Goal: Task Accomplishment & Management: Manage account settings

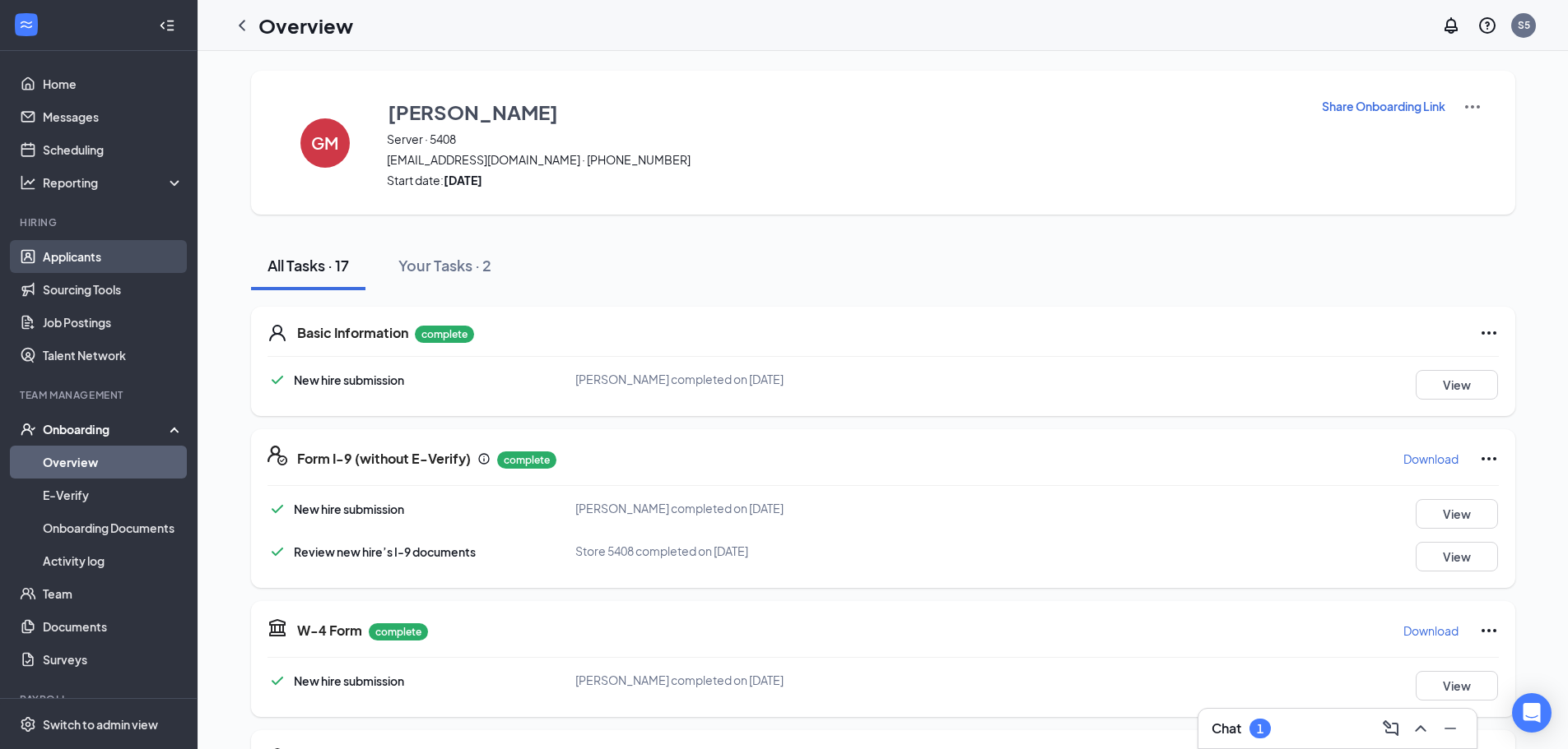
click at [92, 256] on link "Applicants" at bounding box center [113, 257] width 141 height 33
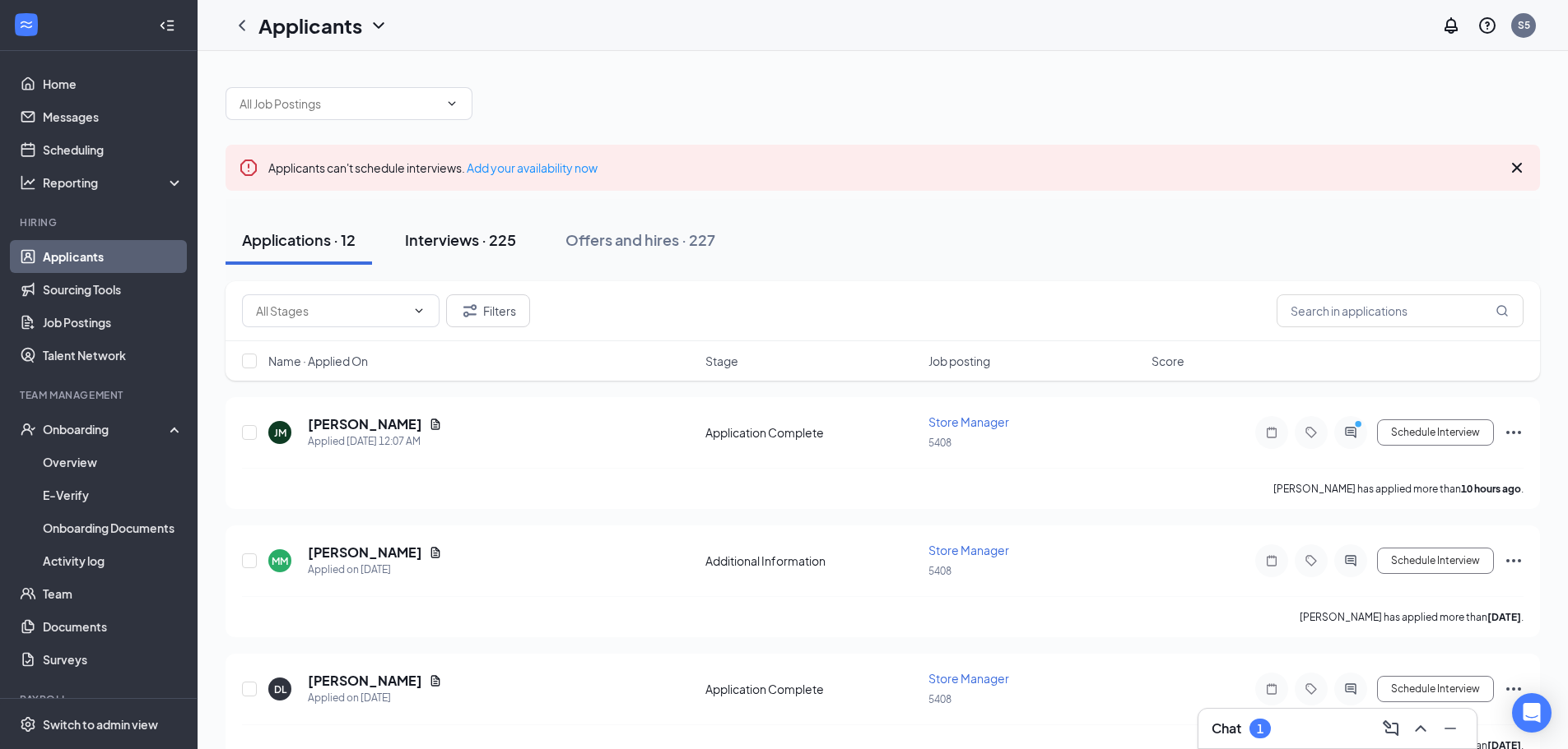
click at [490, 245] on div "Interviews · 225" at bounding box center [460, 240] width 111 height 21
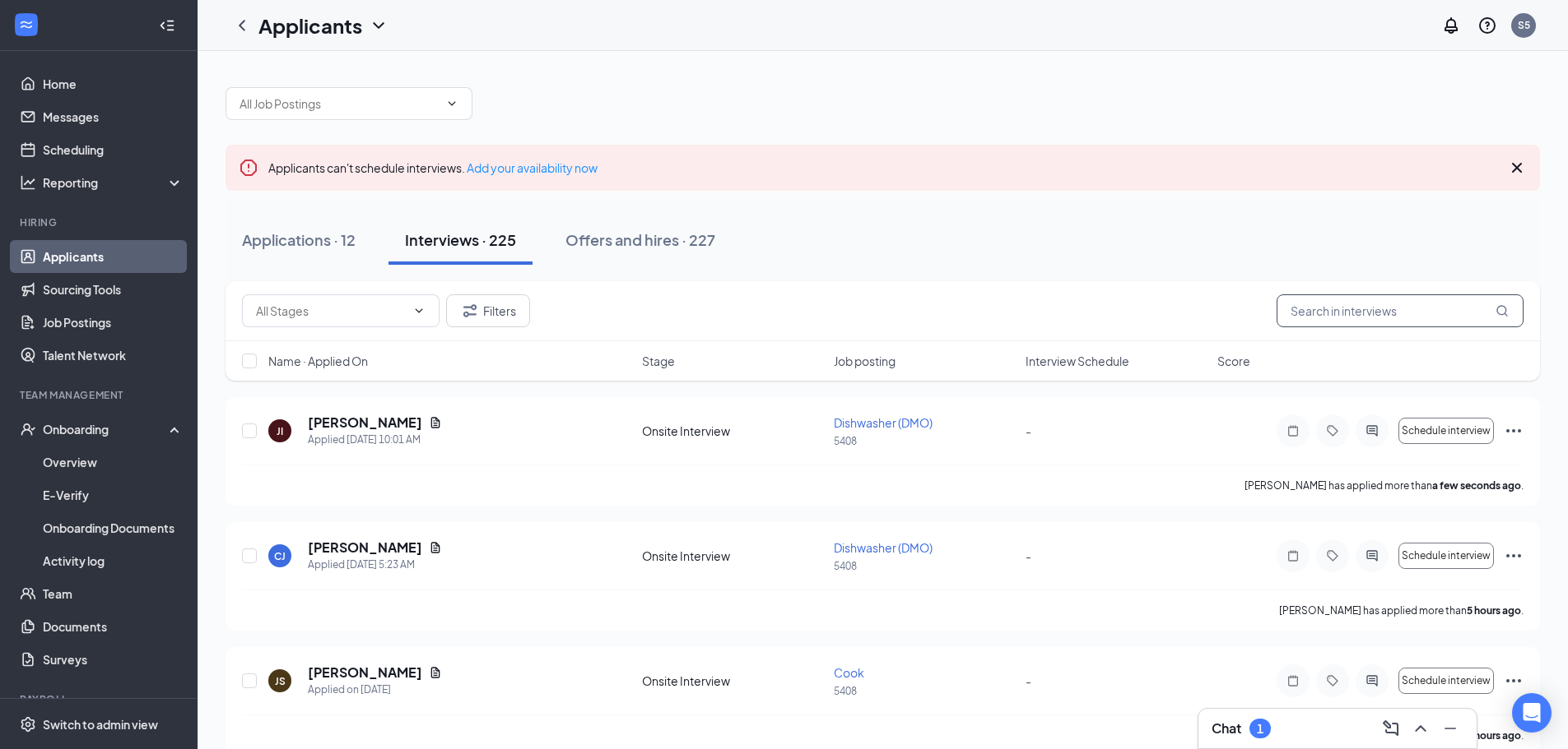
click at [1321, 316] on input "text" at bounding box center [1399, 310] width 247 height 33
type input "Kelsey"
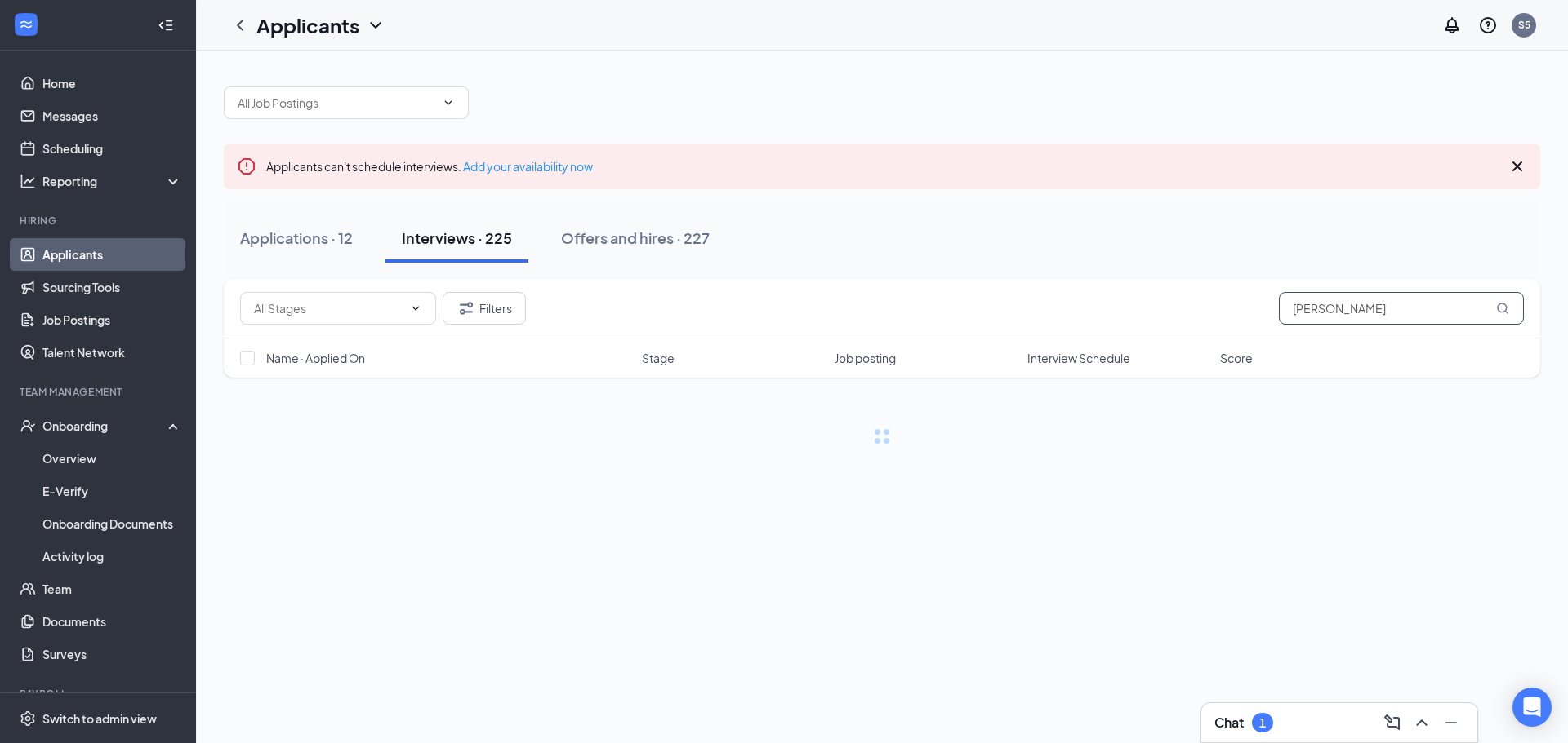
drag, startPoint x: 1324, startPoint y: 302, endPoint x: 1199, endPoint y: 327, distance: 127.5
click at [1199, 327] on div "Filters Kelsey" at bounding box center [881, 309] width 1316 height 60
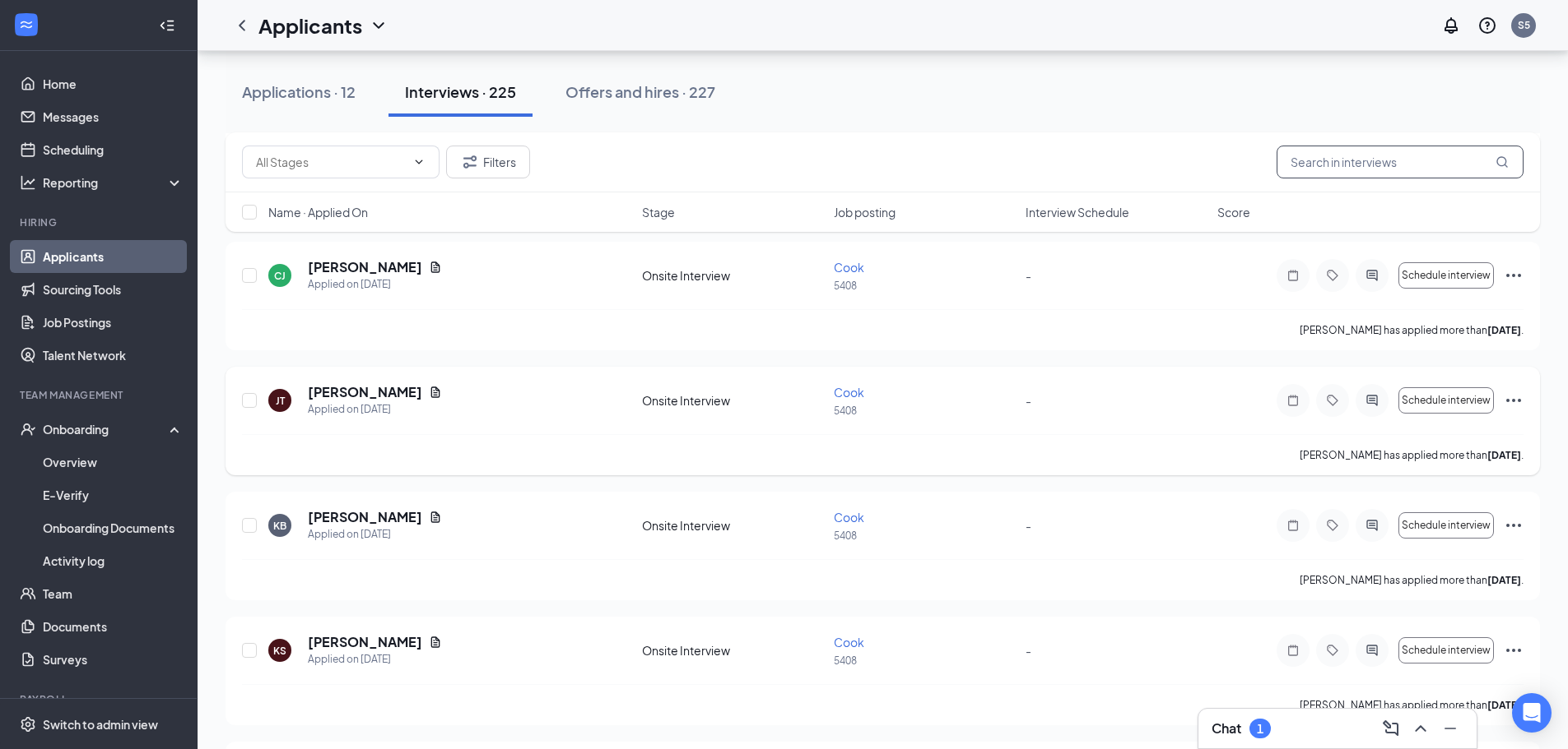
scroll to position [4935, 0]
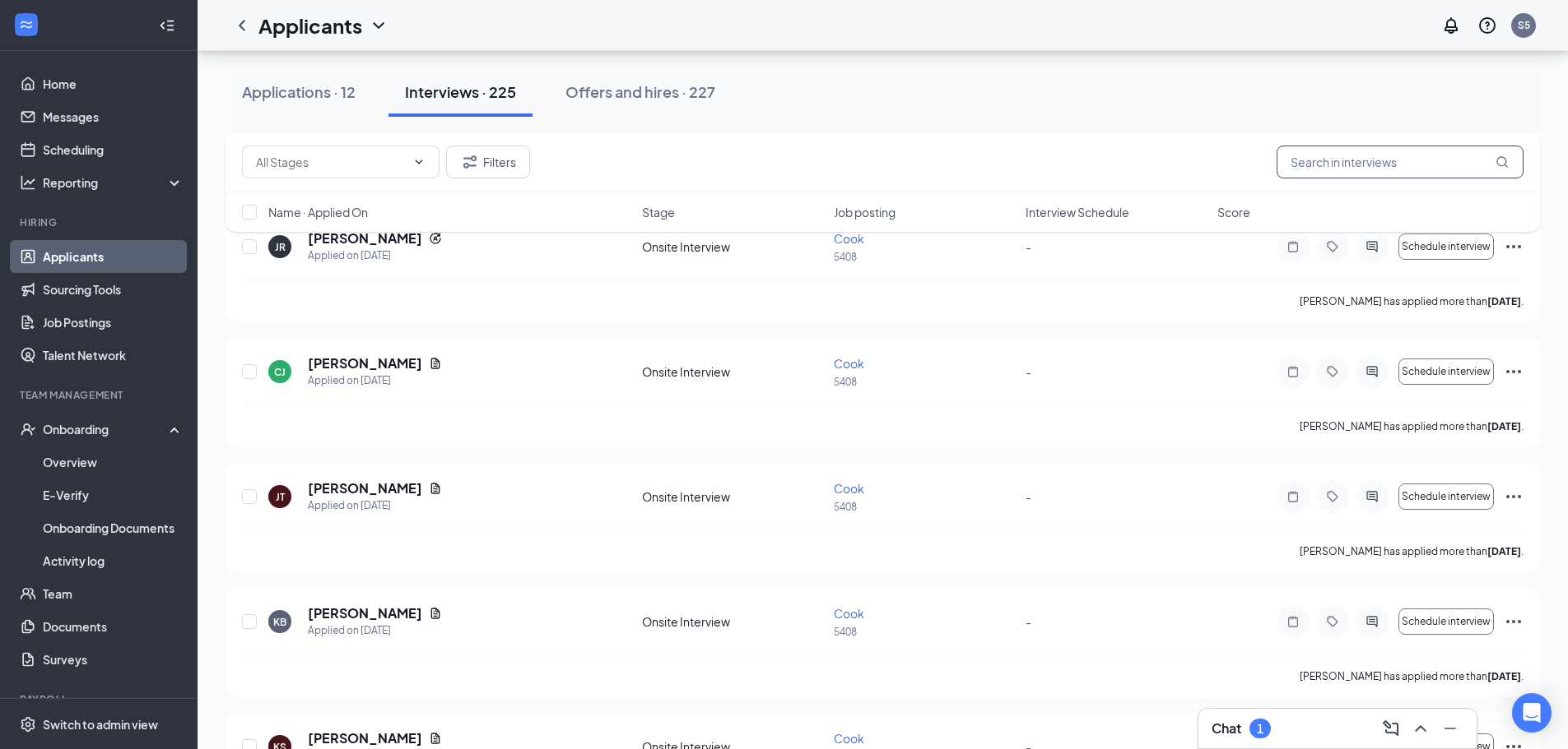
click at [1344, 170] on input "text" at bounding box center [1399, 161] width 247 height 33
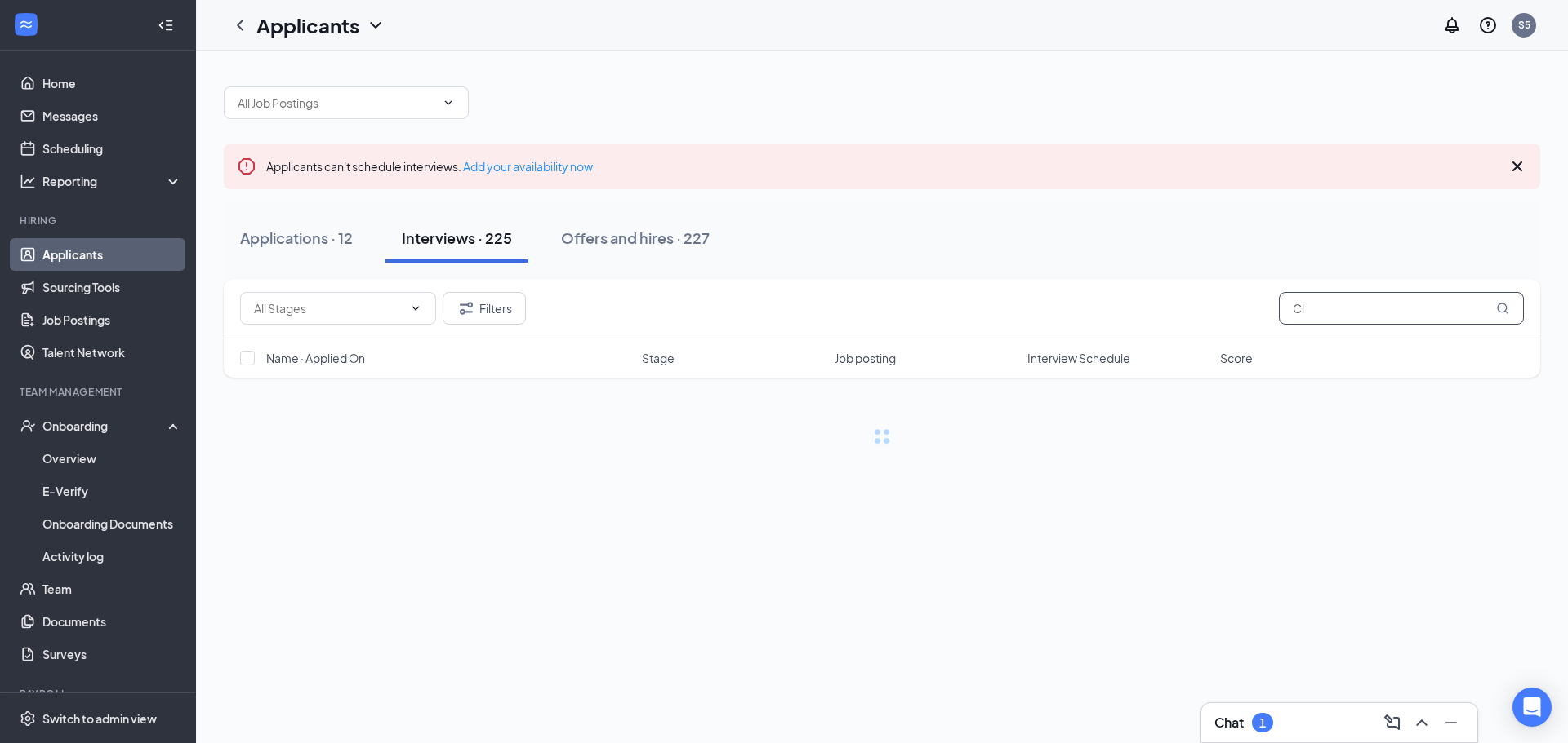
type input "C"
type input "K"
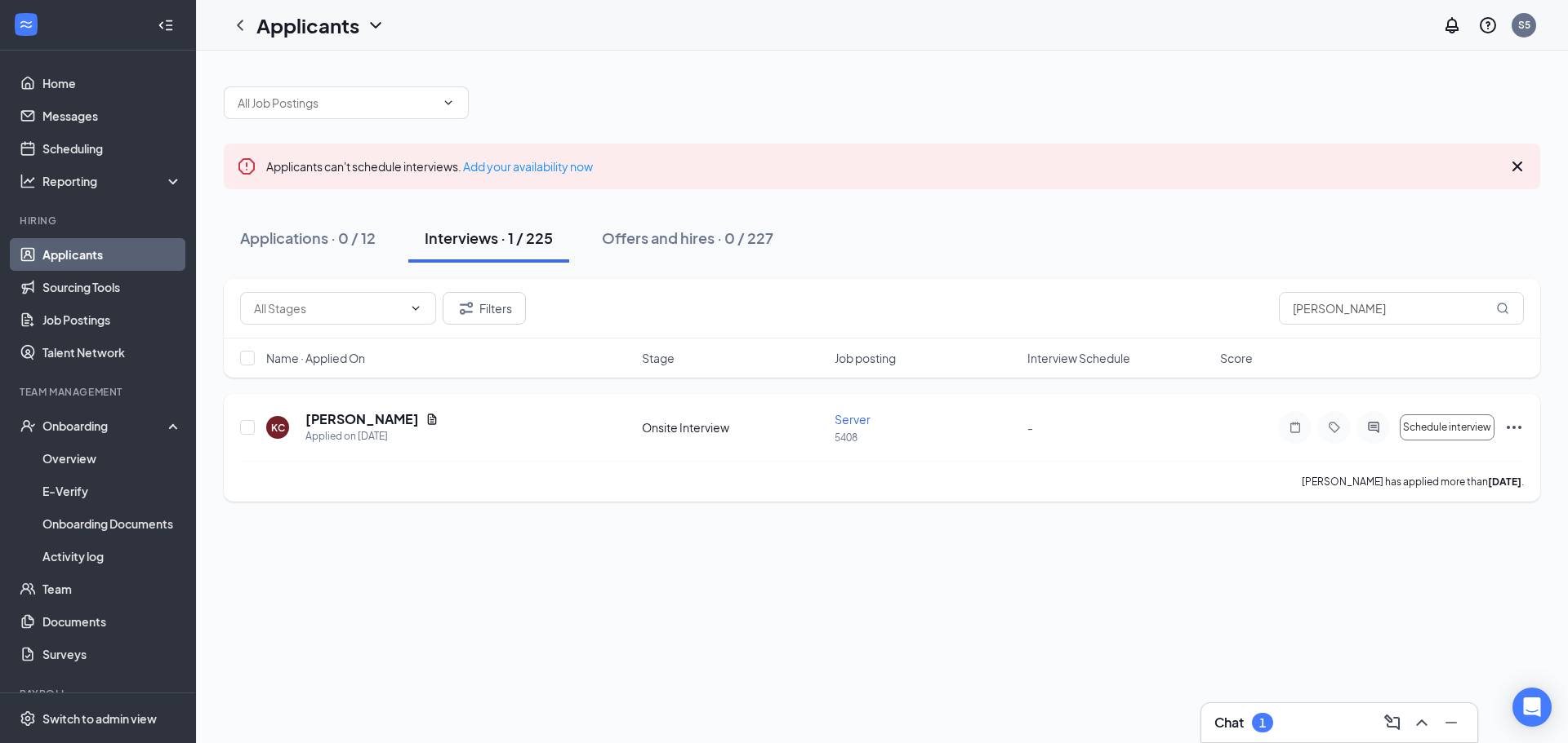
click at [1513, 424] on icon "Ellipses" at bounding box center [1514, 428] width 20 height 20
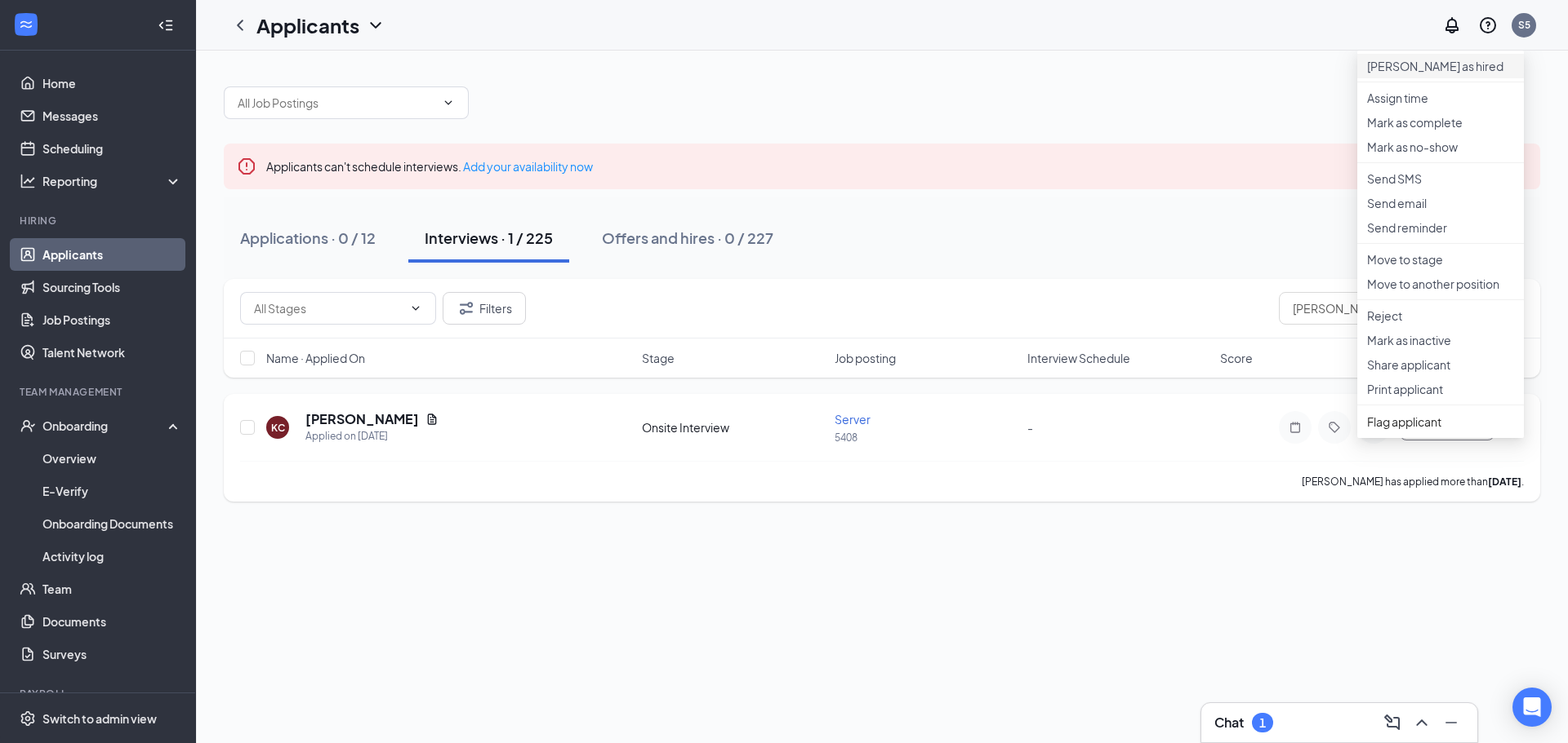
click at [1405, 70] on p "Mark as hired" at bounding box center [1440, 66] width 147 height 16
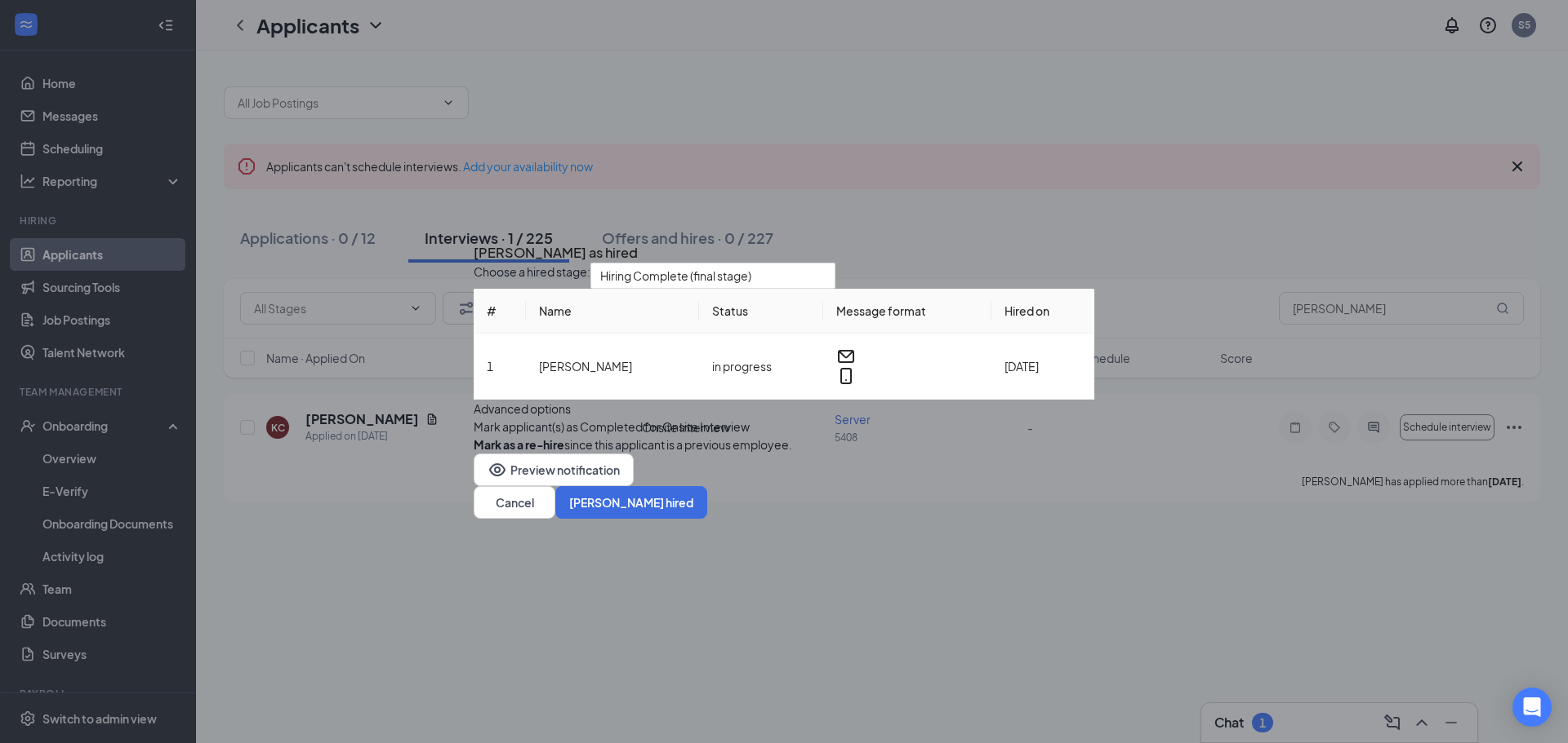
click at [488, 243] on icon "Cross" at bounding box center [483, 247] width 10 height 10
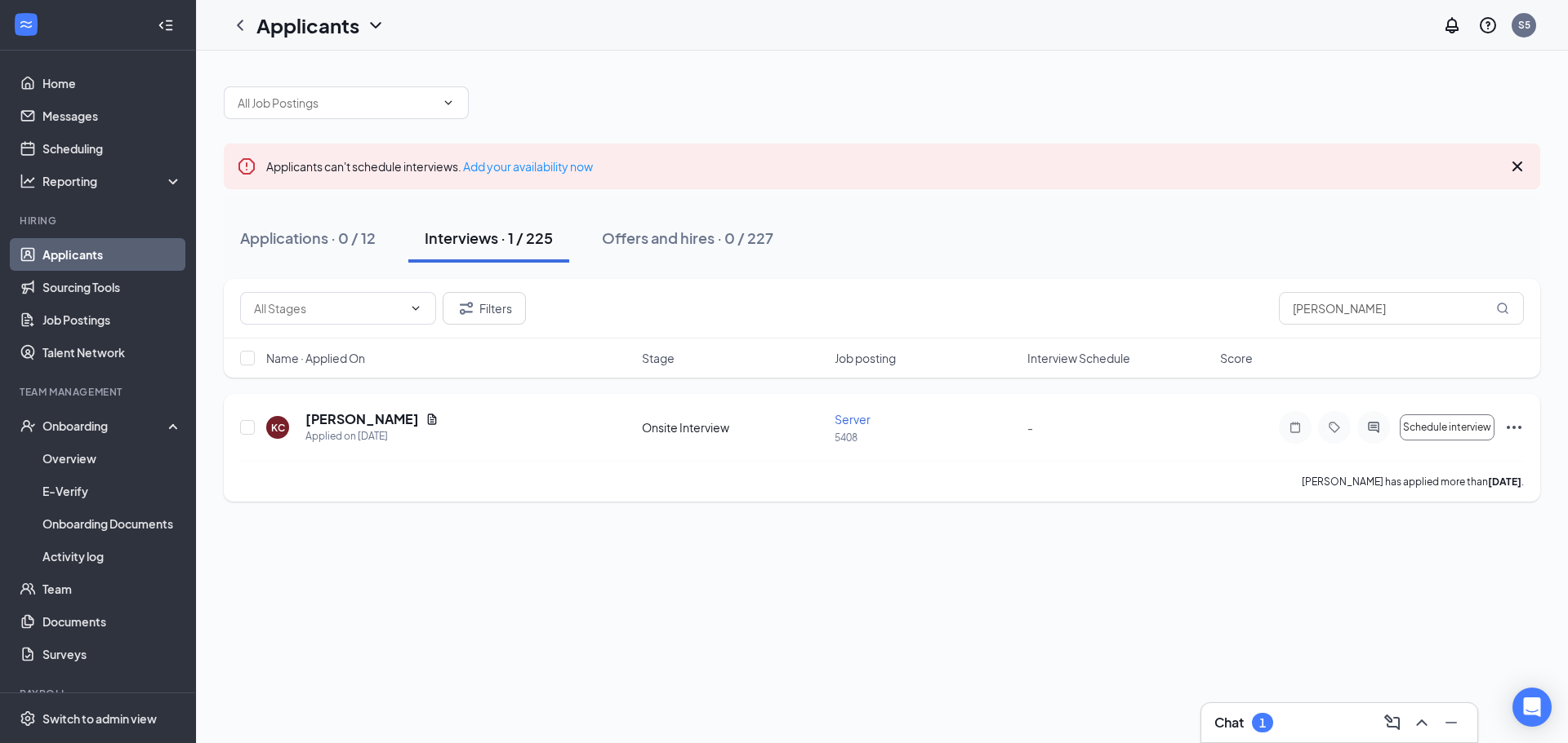
click at [1522, 430] on icon "Ellipses" at bounding box center [1514, 428] width 20 height 20
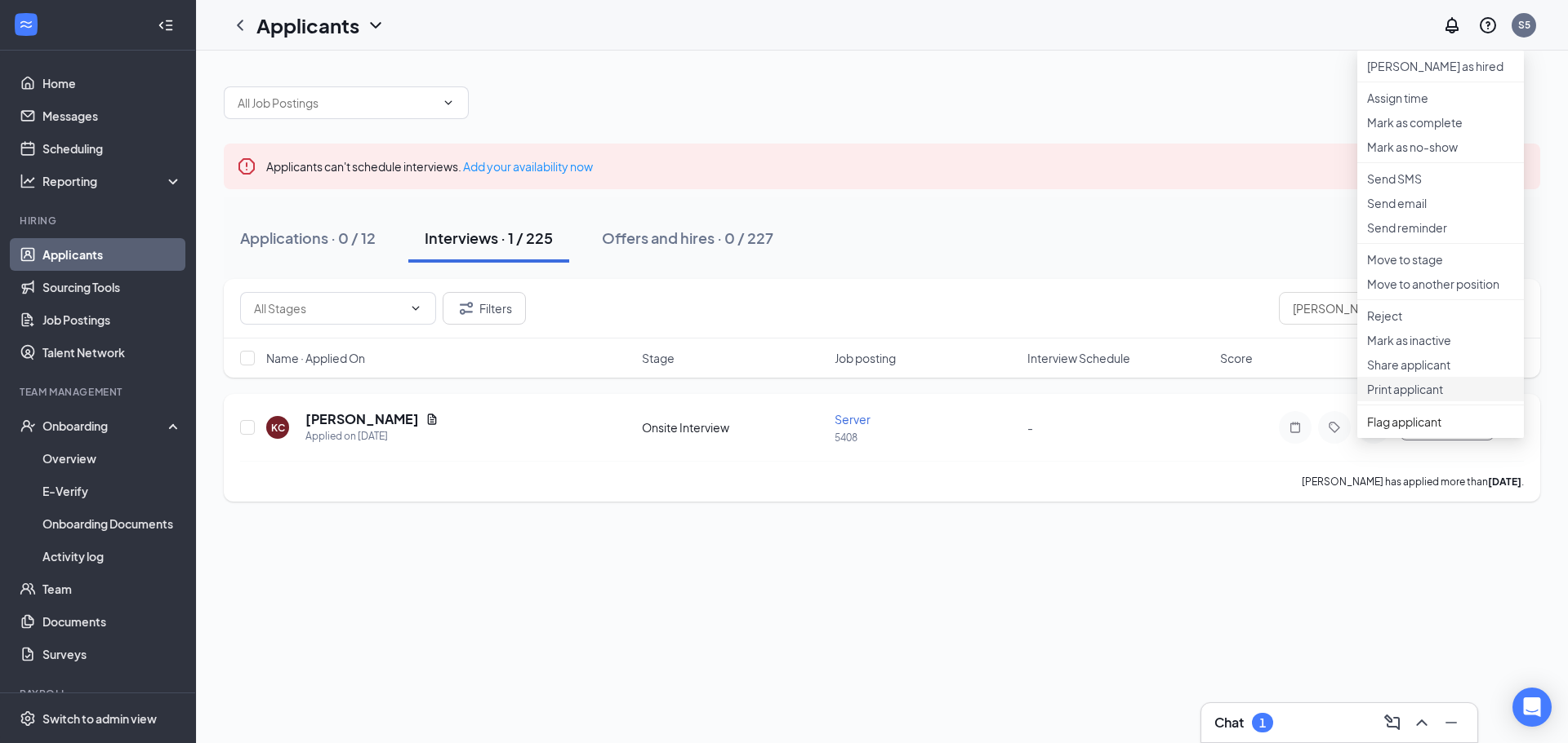
click at [1392, 398] on p "Print applicant" at bounding box center [1440, 389] width 147 height 16
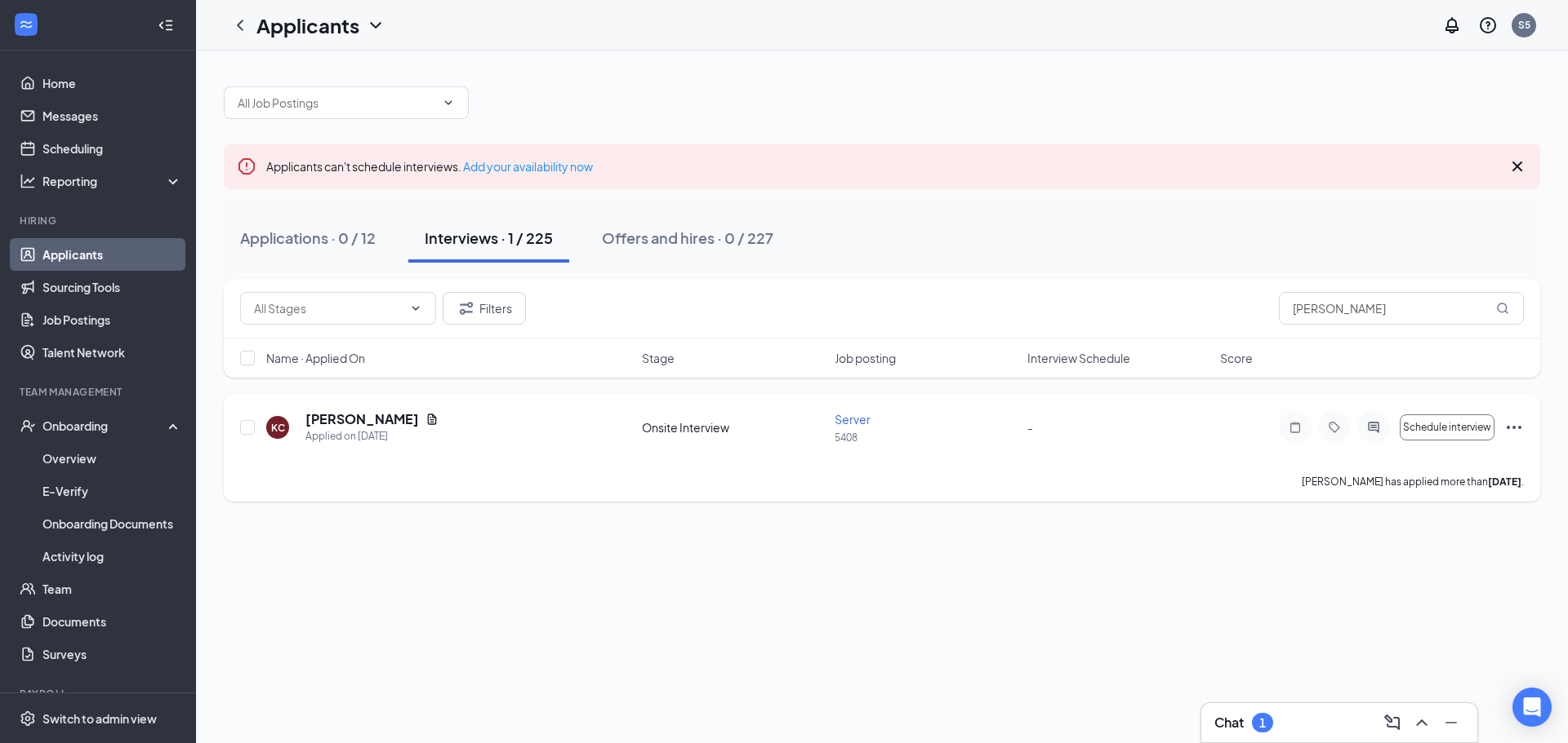
click at [1518, 431] on icon "Ellipses" at bounding box center [1514, 428] width 20 height 20
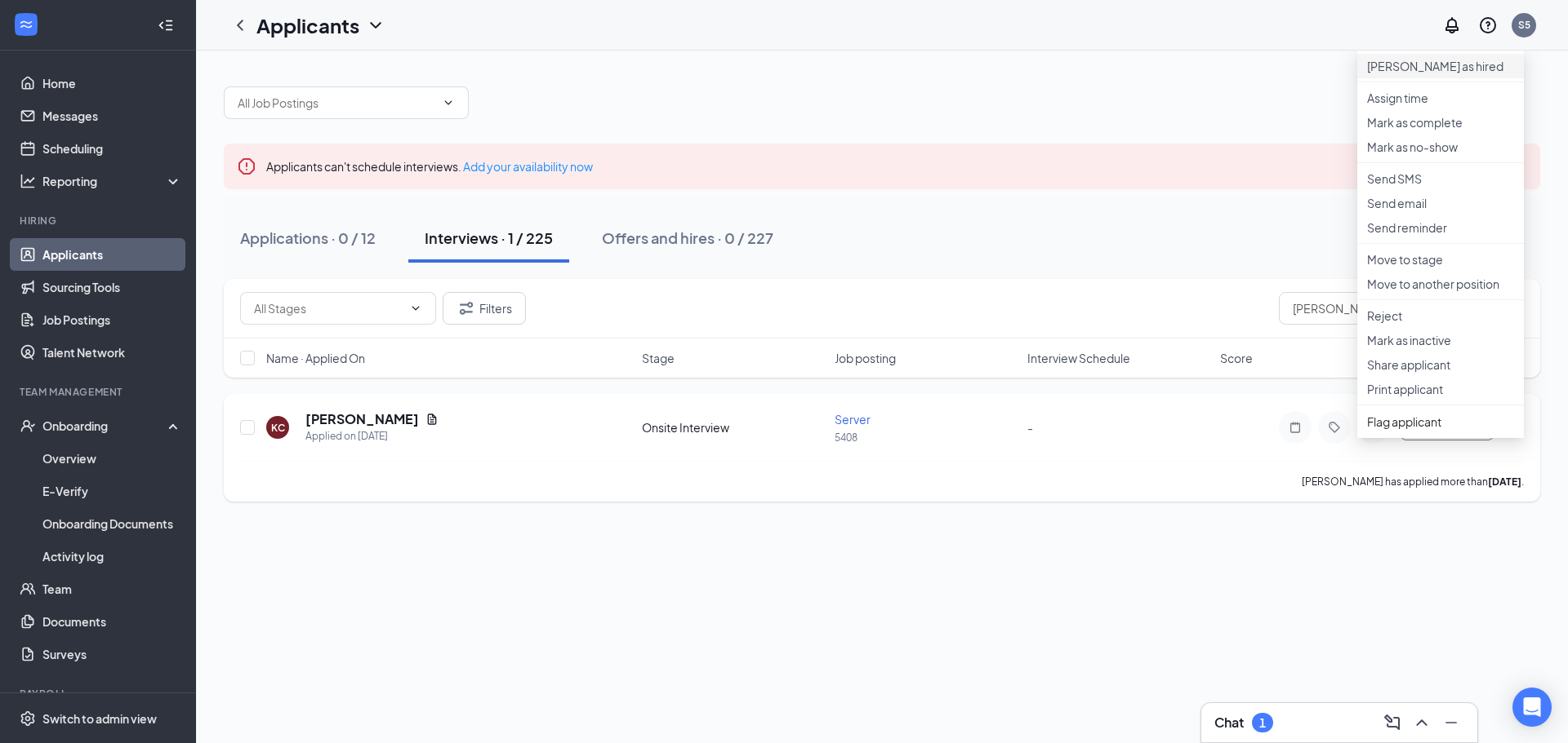
click at [1405, 68] on p "Mark as hired" at bounding box center [1440, 66] width 147 height 16
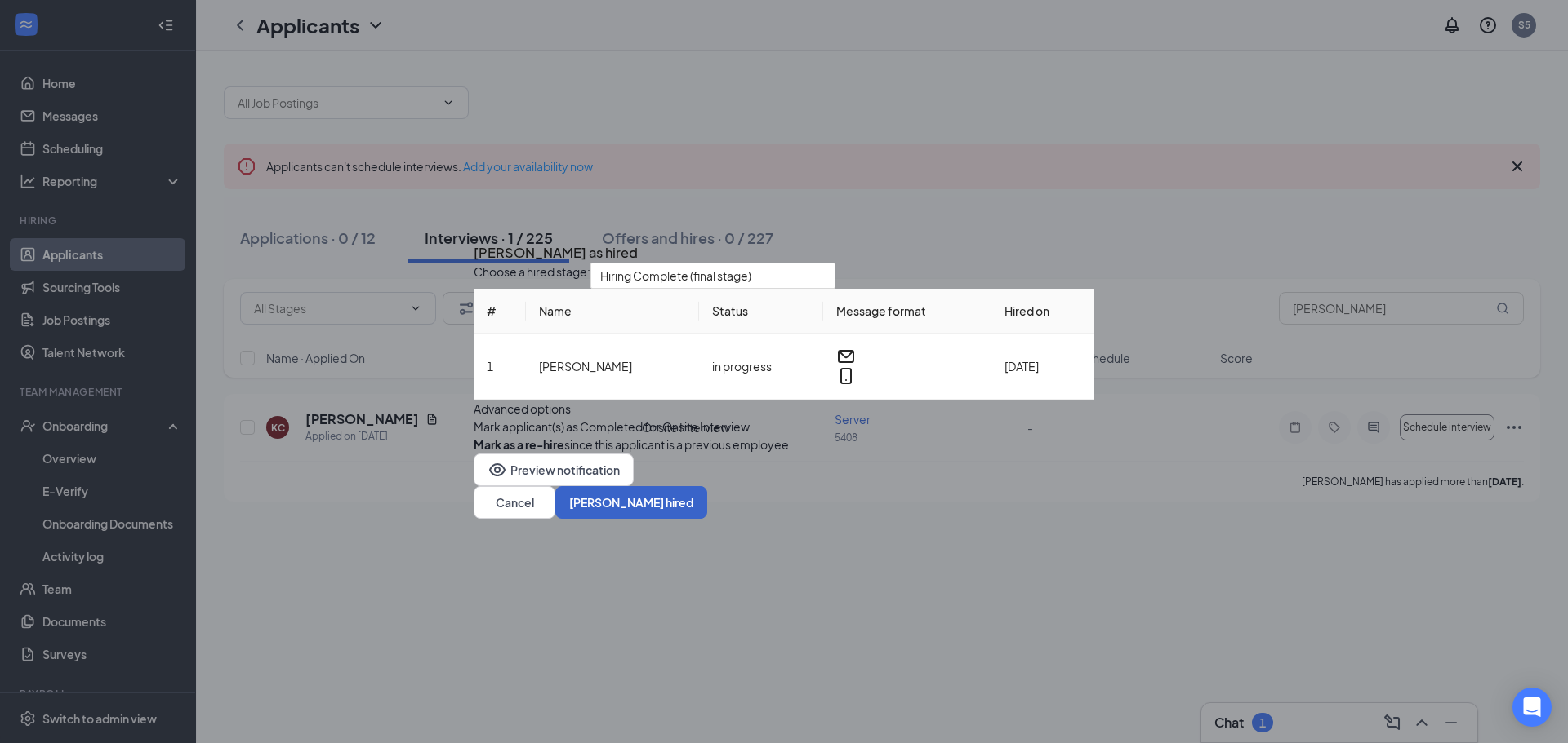
click at [707, 519] on button "Mark hired" at bounding box center [631, 503] width 152 height 33
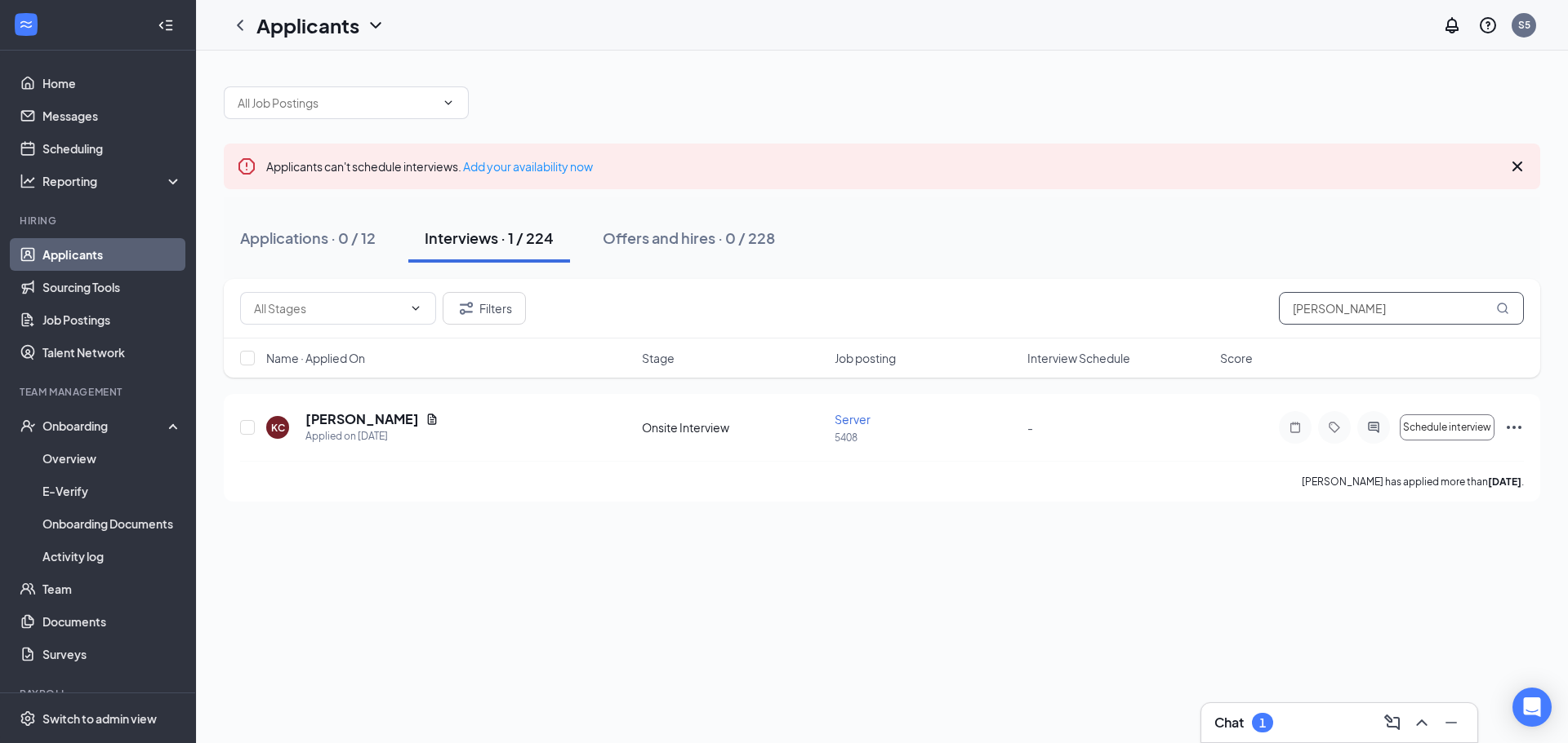
drag, startPoint x: 1345, startPoint y: 305, endPoint x: 1155, endPoint y: 326, distance: 191.2
click at [1155, 326] on div "Filters Clark" at bounding box center [881, 309] width 1316 height 60
type input "[PERSON_NAME]"
click at [1519, 423] on icon "Ellipses" at bounding box center [1514, 428] width 20 height 20
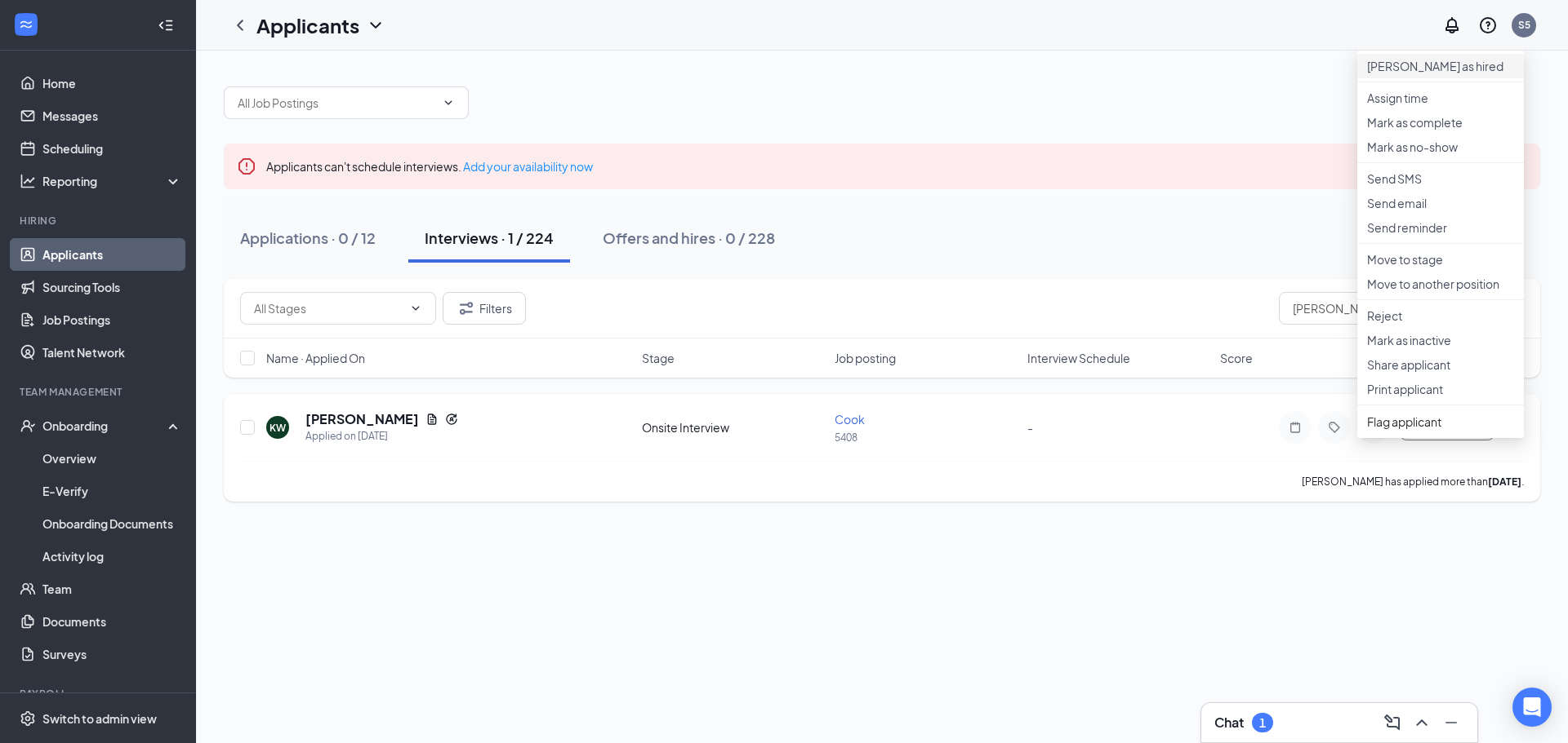
click at [1382, 69] on p "Mark as hired" at bounding box center [1440, 66] width 147 height 16
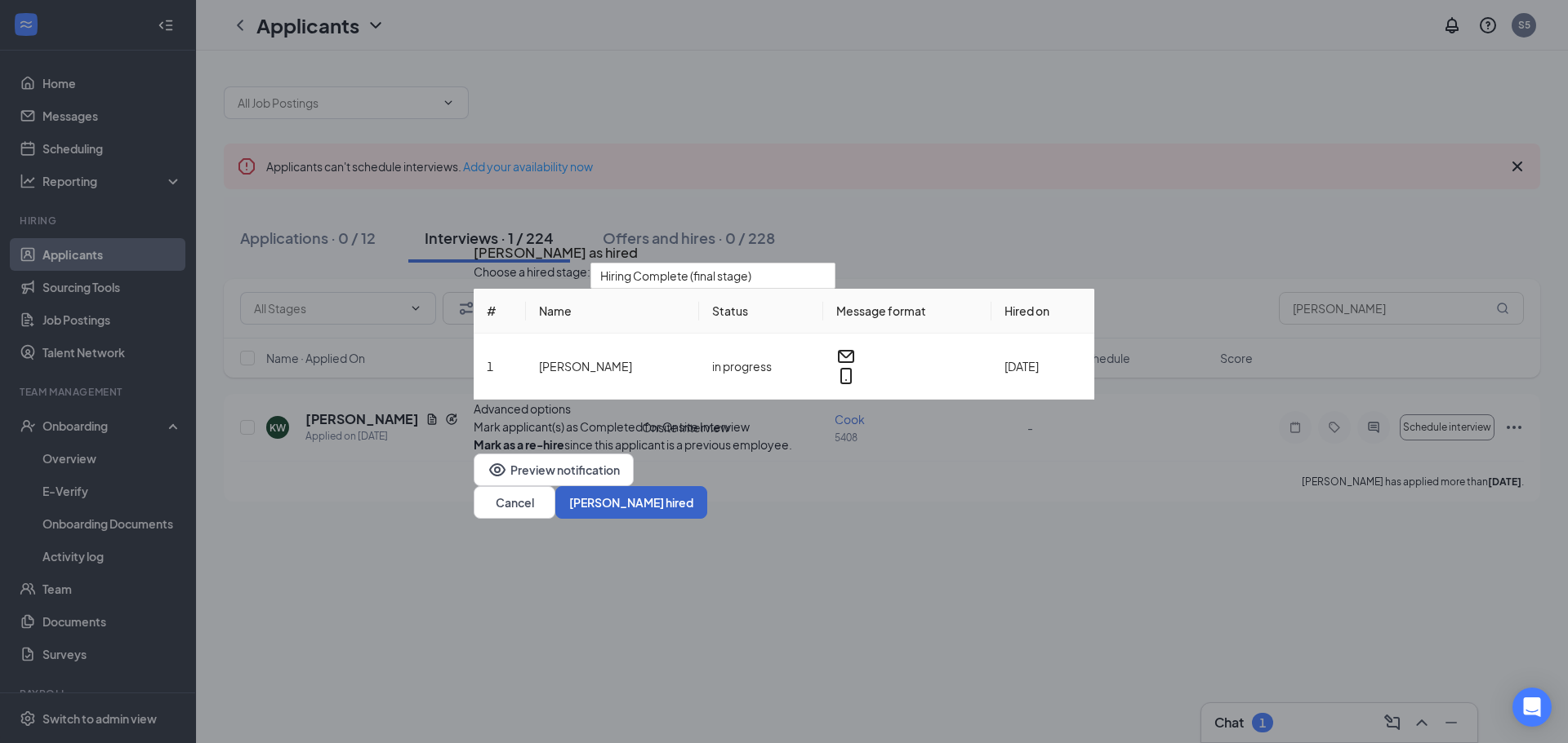
click at [707, 519] on button "Mark hired" at bounding box center [631, 503] width 152 height 33
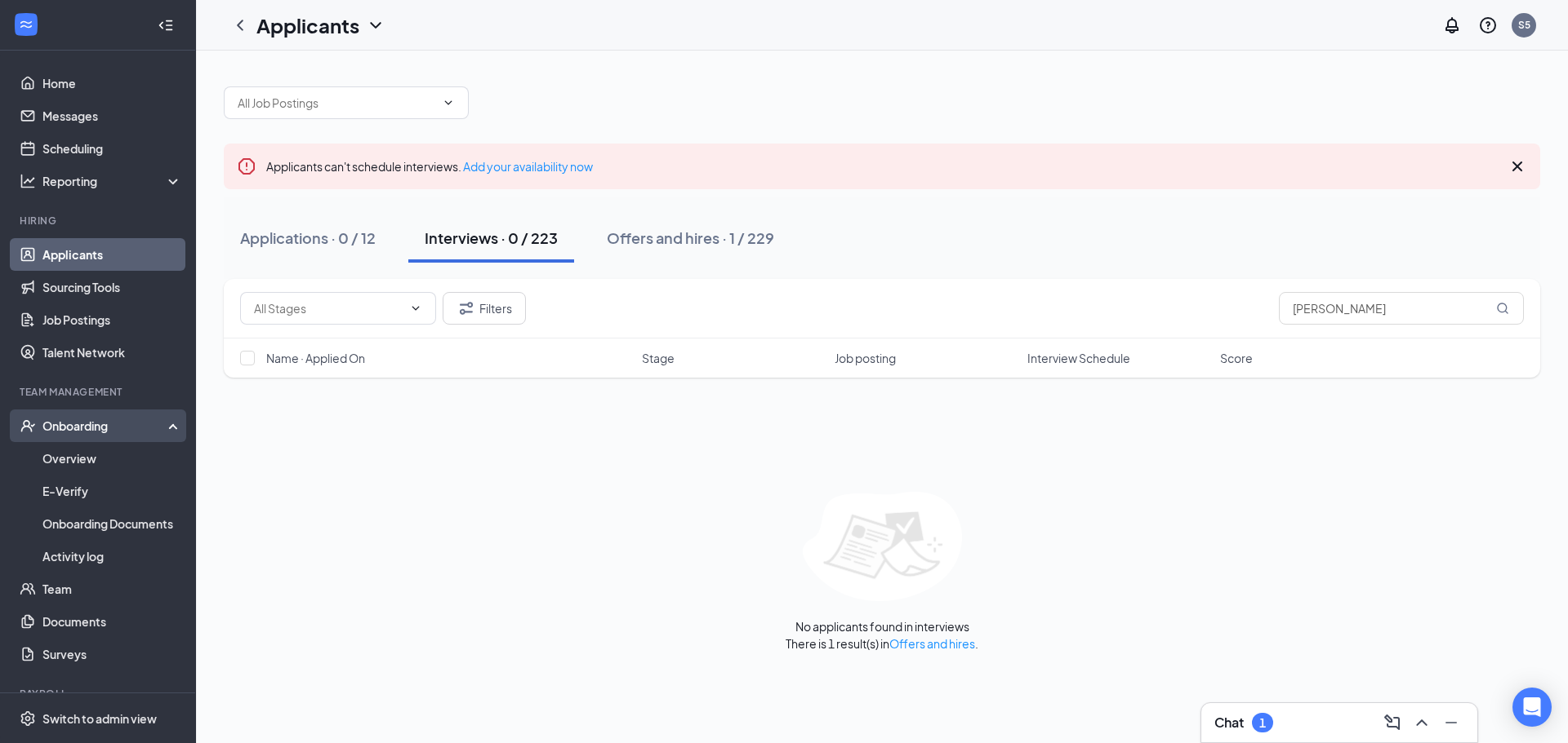
click at [60, 423] on div "Onboarding" at bounding box center [105, 426] width 126 height 16
click at [85, 432] on div "Onboarding" at bounding box center [105, 426] width 126 height 16
click at [96, 453] on link "Overview" at bounding box center [112, 458] width 140 height 33
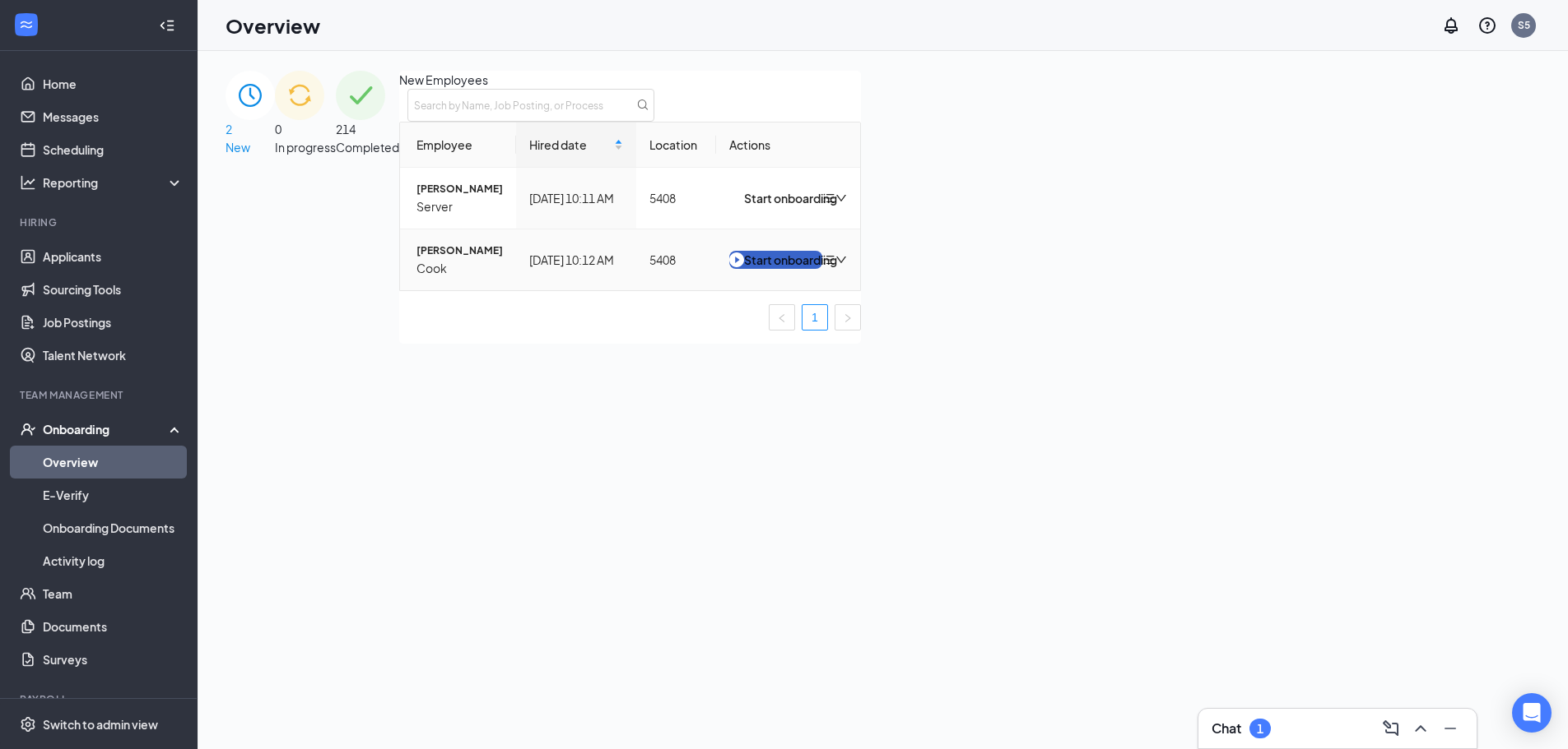
click at [822, 269] on div "Start onboarding" at bounding box center [776, 260] width 93 height 18
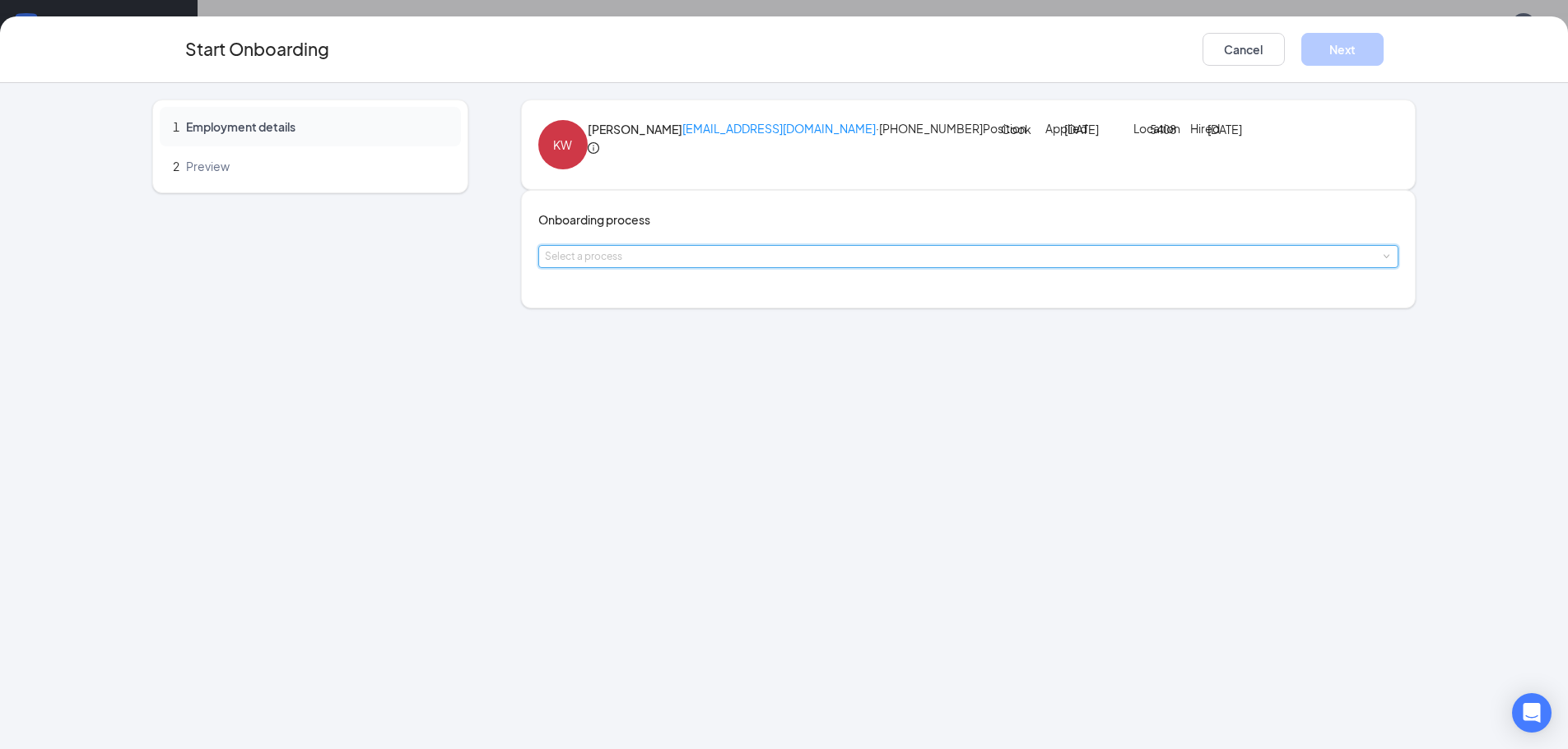
click at [717, 267] on div "Select a process" at bounding box center [968, 257] width 848 height 22
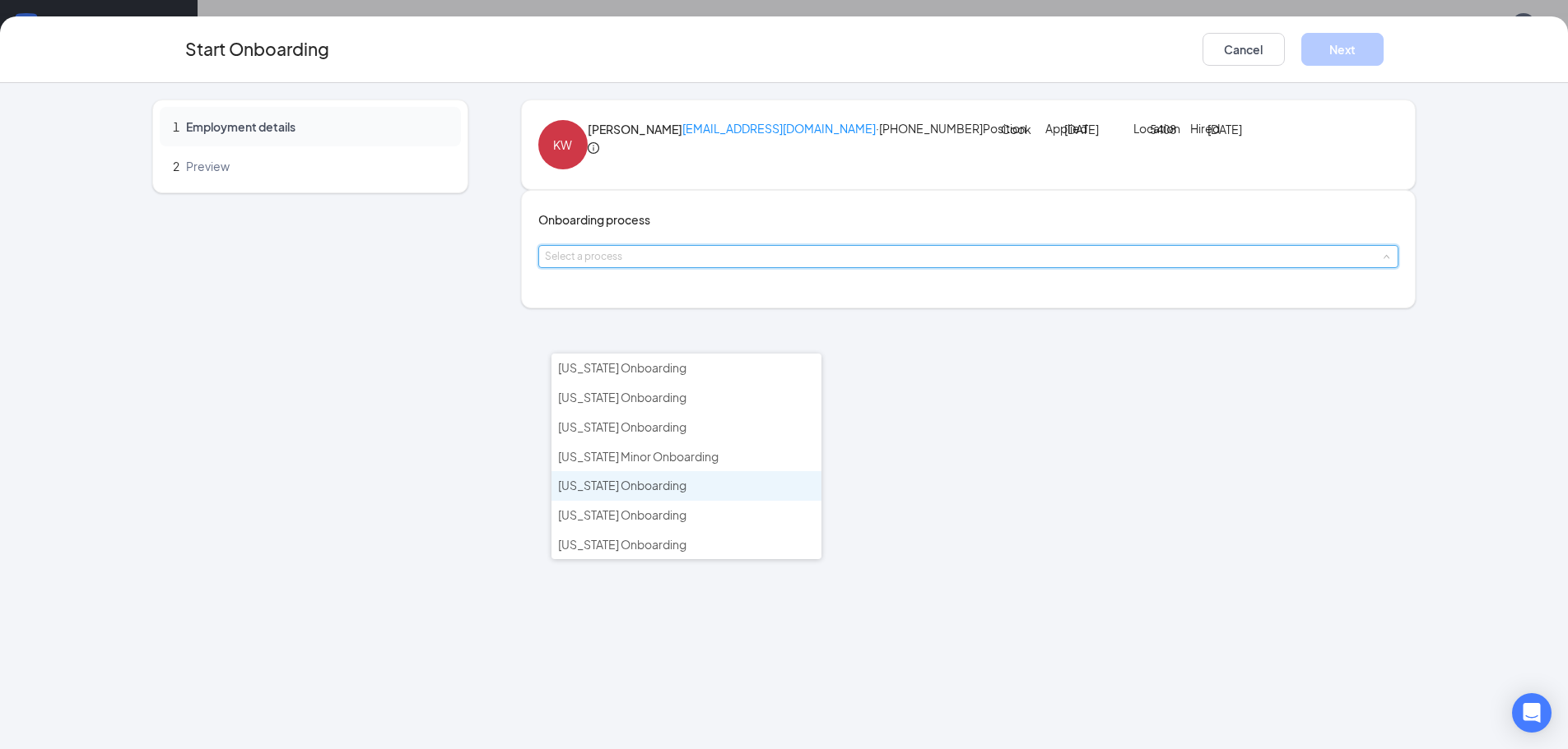
click at [653, 480] on span "[US_STATE] Onboarding" at bounding box center [622, 485] width 128 height 15
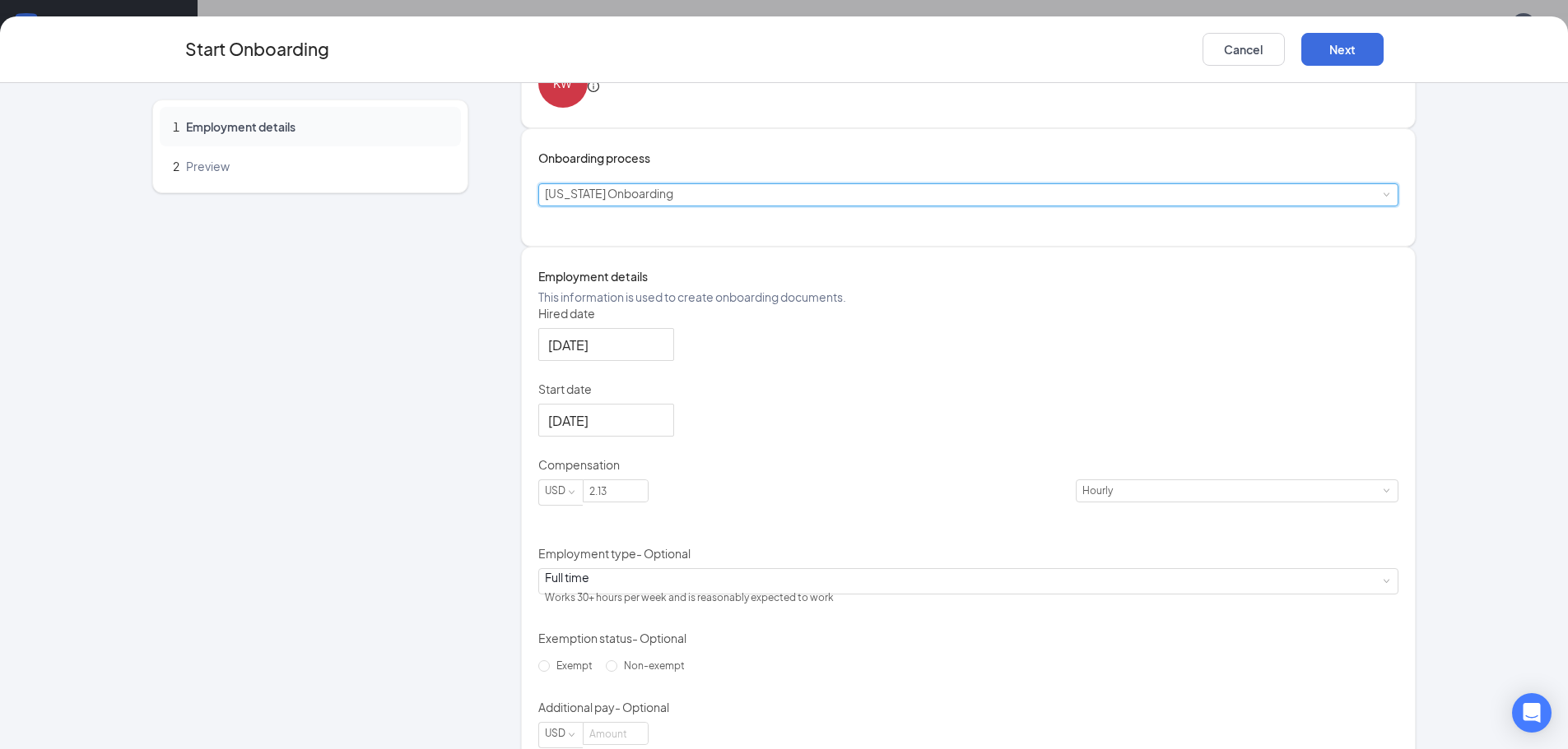
scroll to position [215, 0]
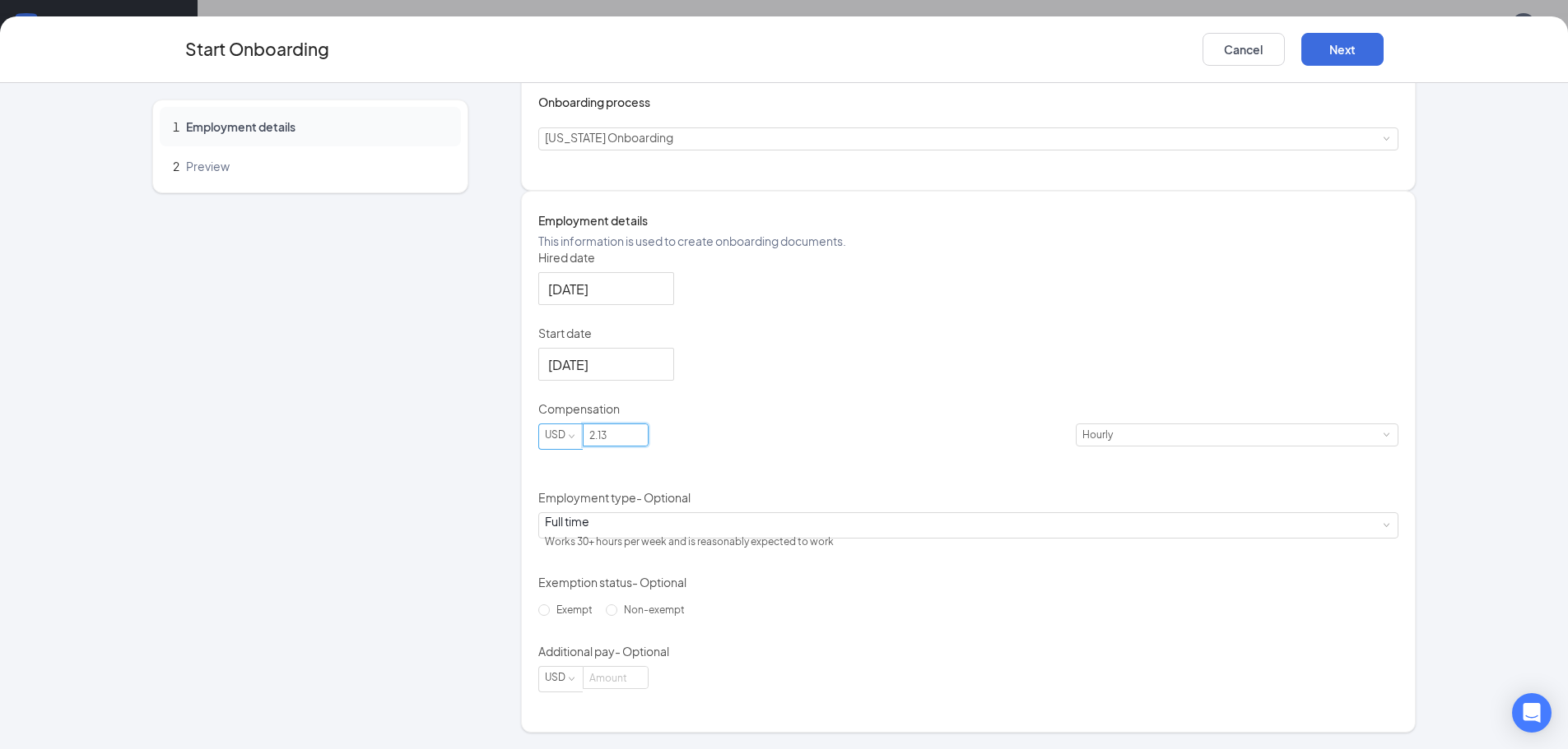
drag, startPoint x: 671, startPoint y: 441, endPoint x: 600, endPoint y: 449, distance: 71.4
click at [600, 449] on span "USD 2.13" at bounding box center [808, 436] width 539 height 26
type input "14"
click at [703, 519] on div "Full time Works 30+ hours per week and is reasonably expected to work" at bounding box center [968, 526] width 848 height 25
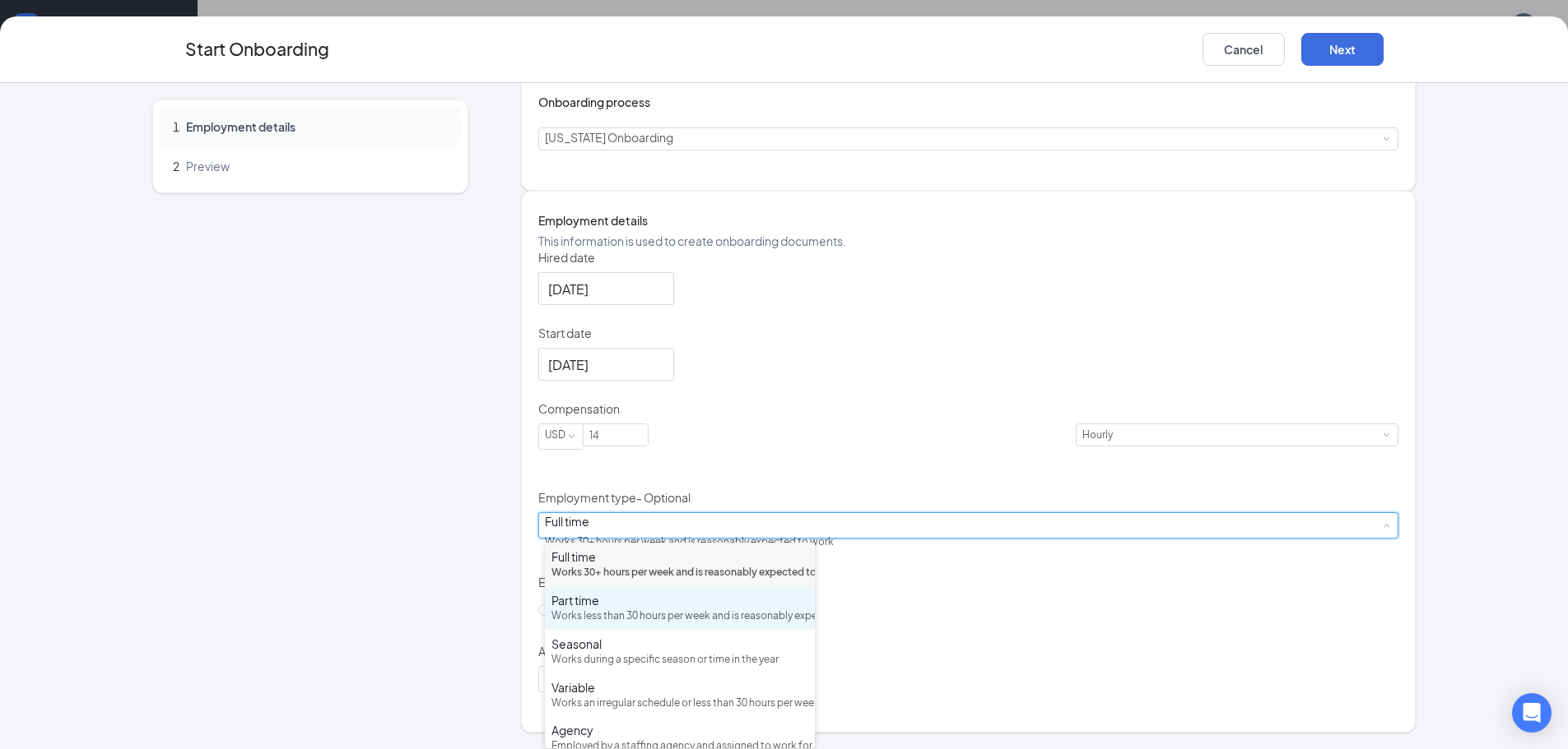
click at [581, 609] on div "Part time" at bounding box center [679, 600] width 257 height 16
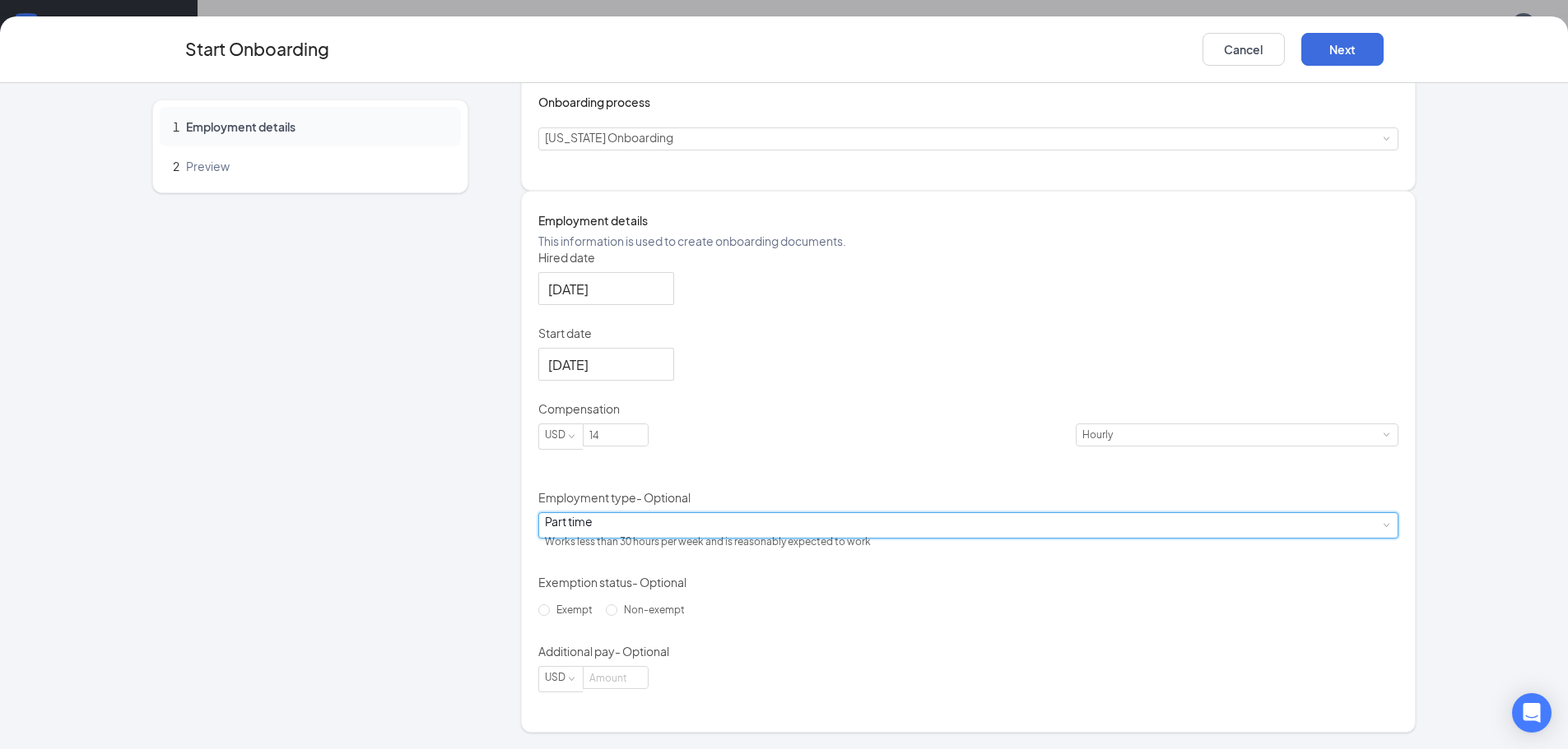
scroll to position [74, 0]
click at [1356, 48] on button "Next" at bounding box center [1343, 49] width 83 height 33
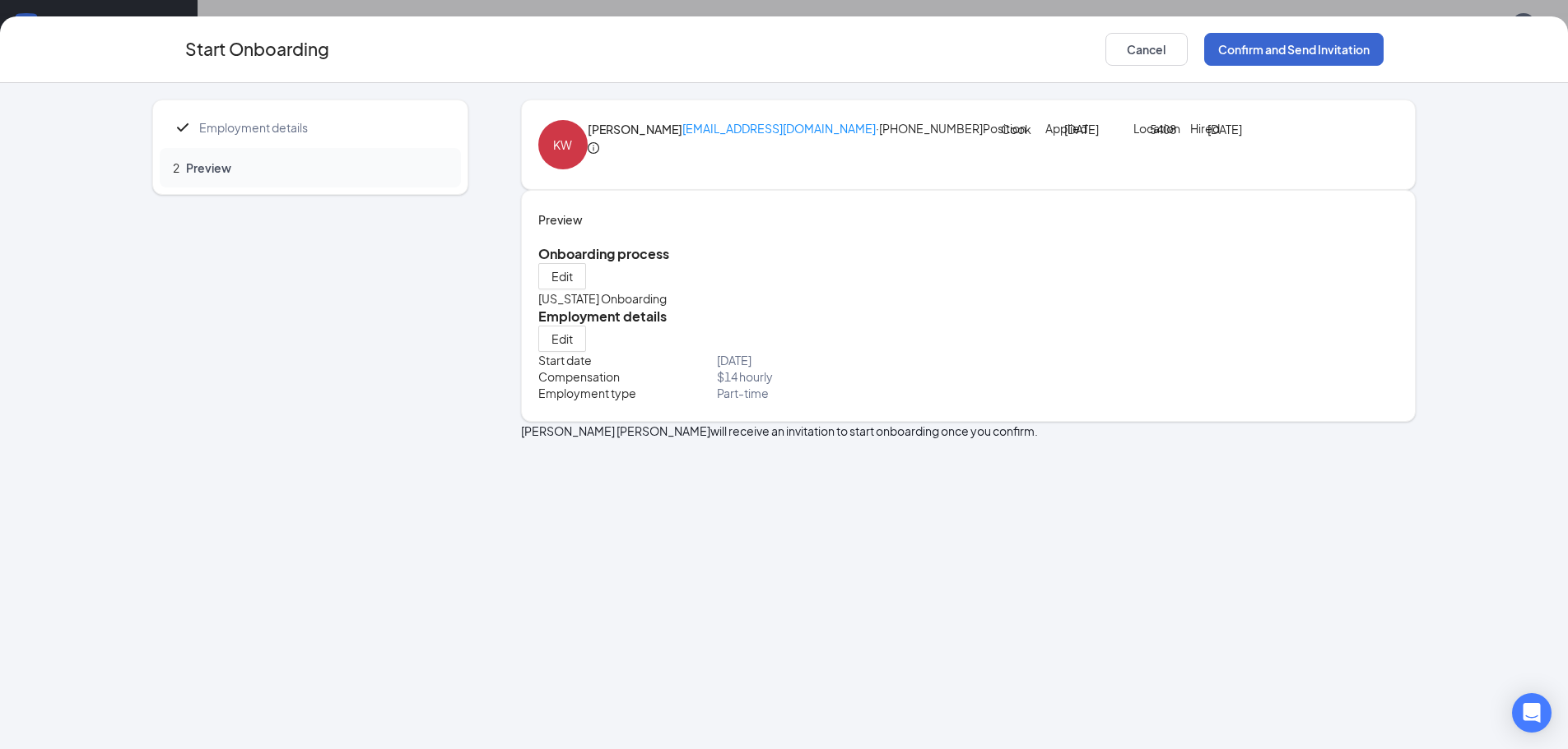
scroll to position [0, 0]
click at [1355, 48] on button "Confirm and Send Invitation" at bounding box center [1294, 49] width 180 height 33
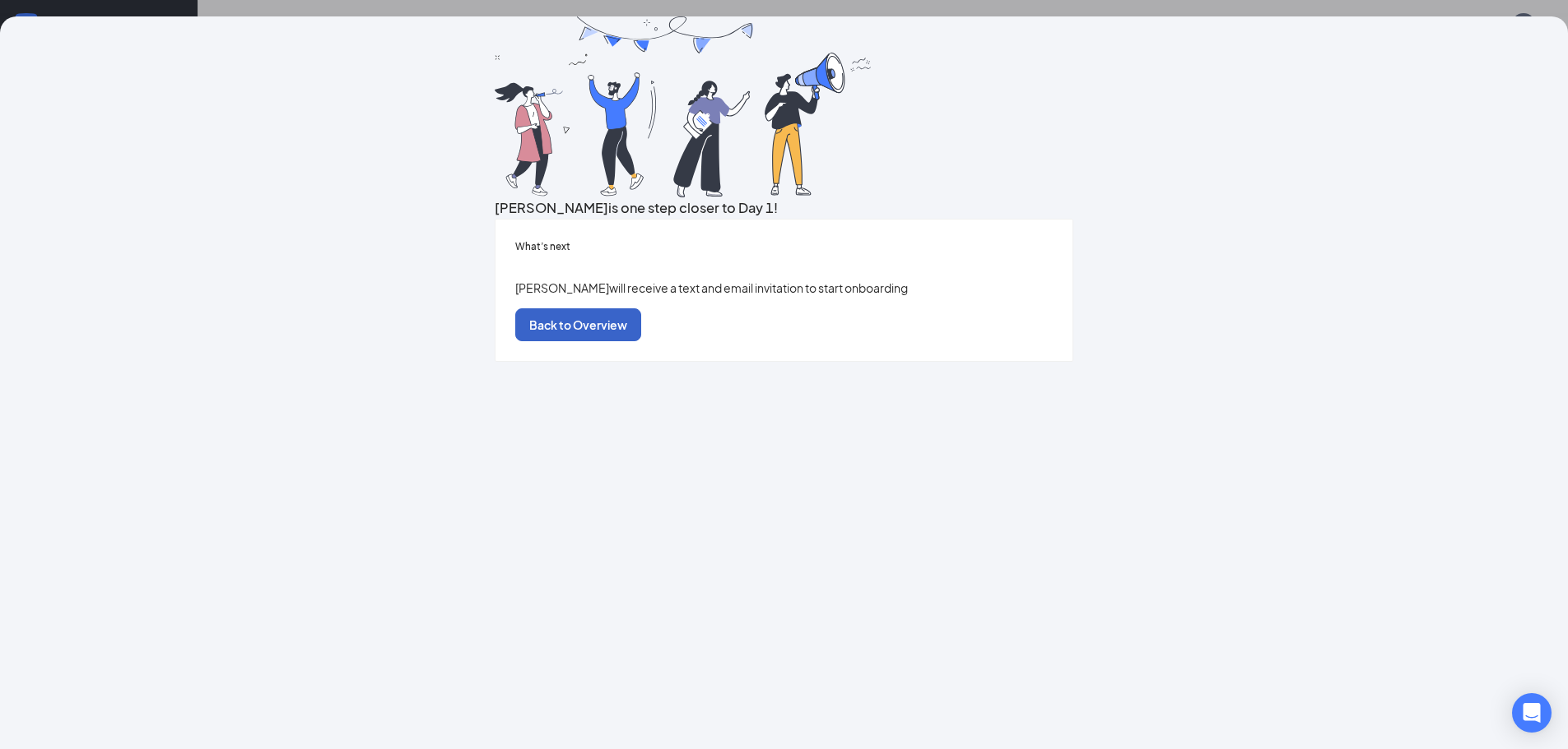
click at [641, 342] on button "Back to Overview" at bounding box center [578, 325] width 126 height 33
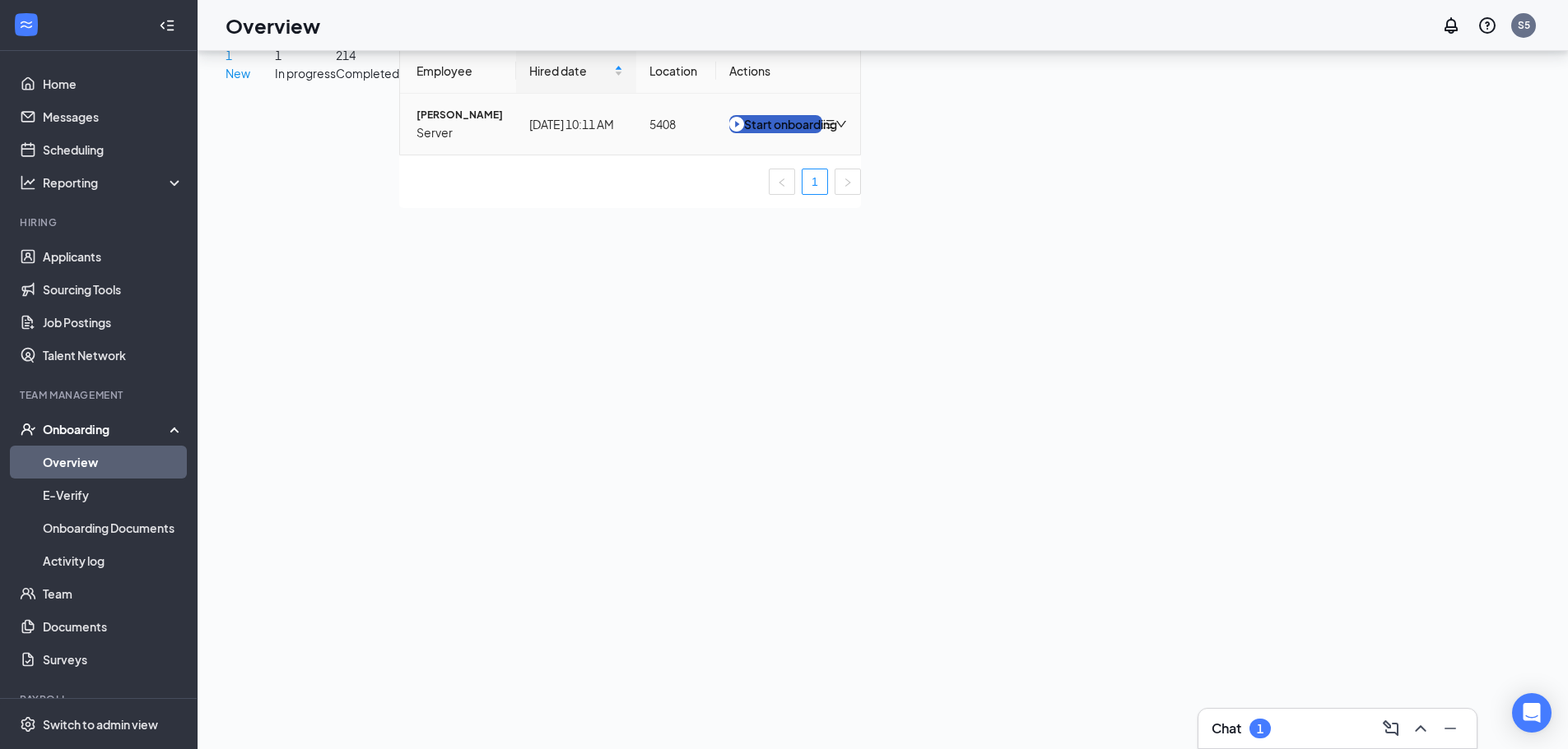
click at [822, 134] on div "Start onboarding" at bounding box center [776, 124] width 93 height 18
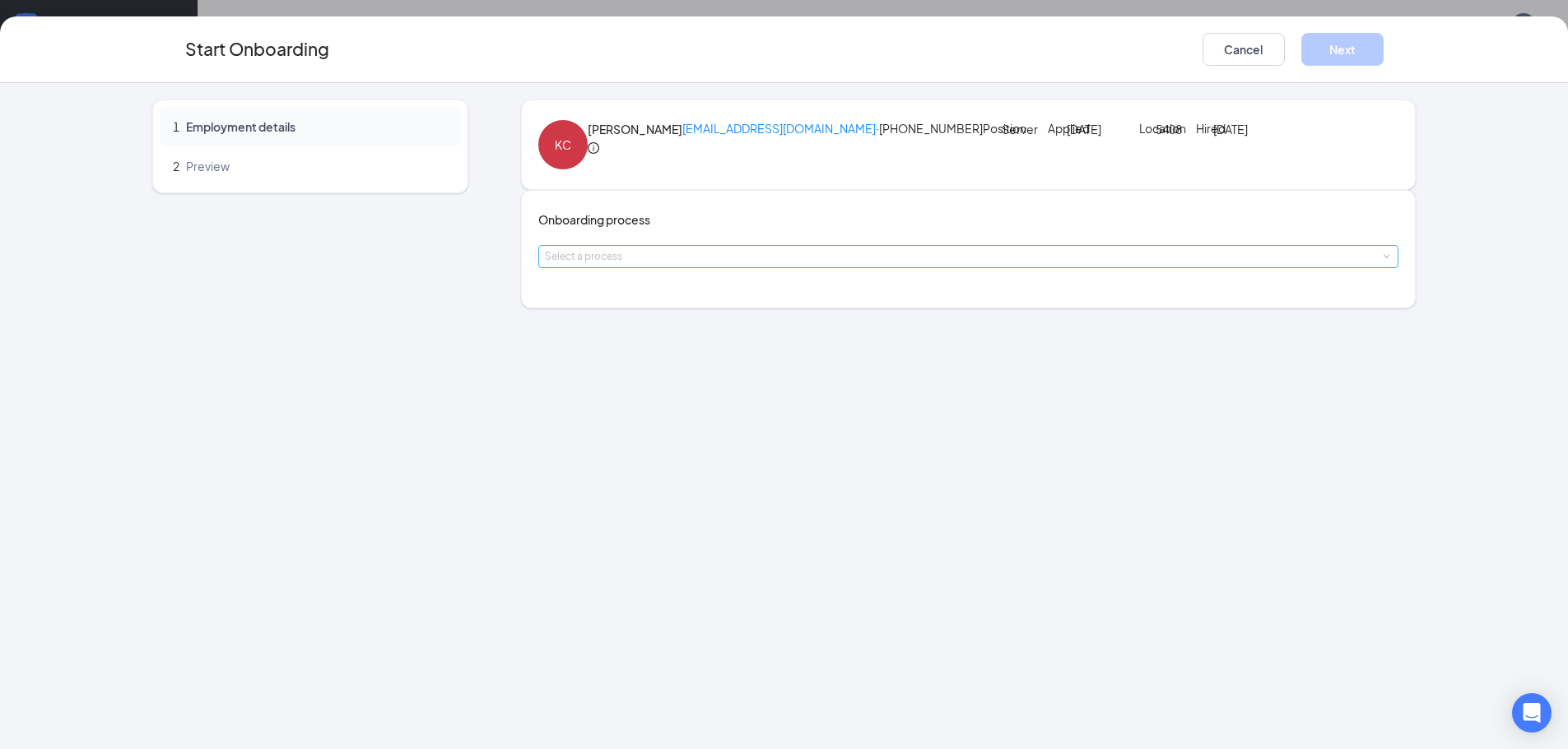
click at [672, 265] on div "Select a process" at bounding box center [965, 257] width 840 height 16
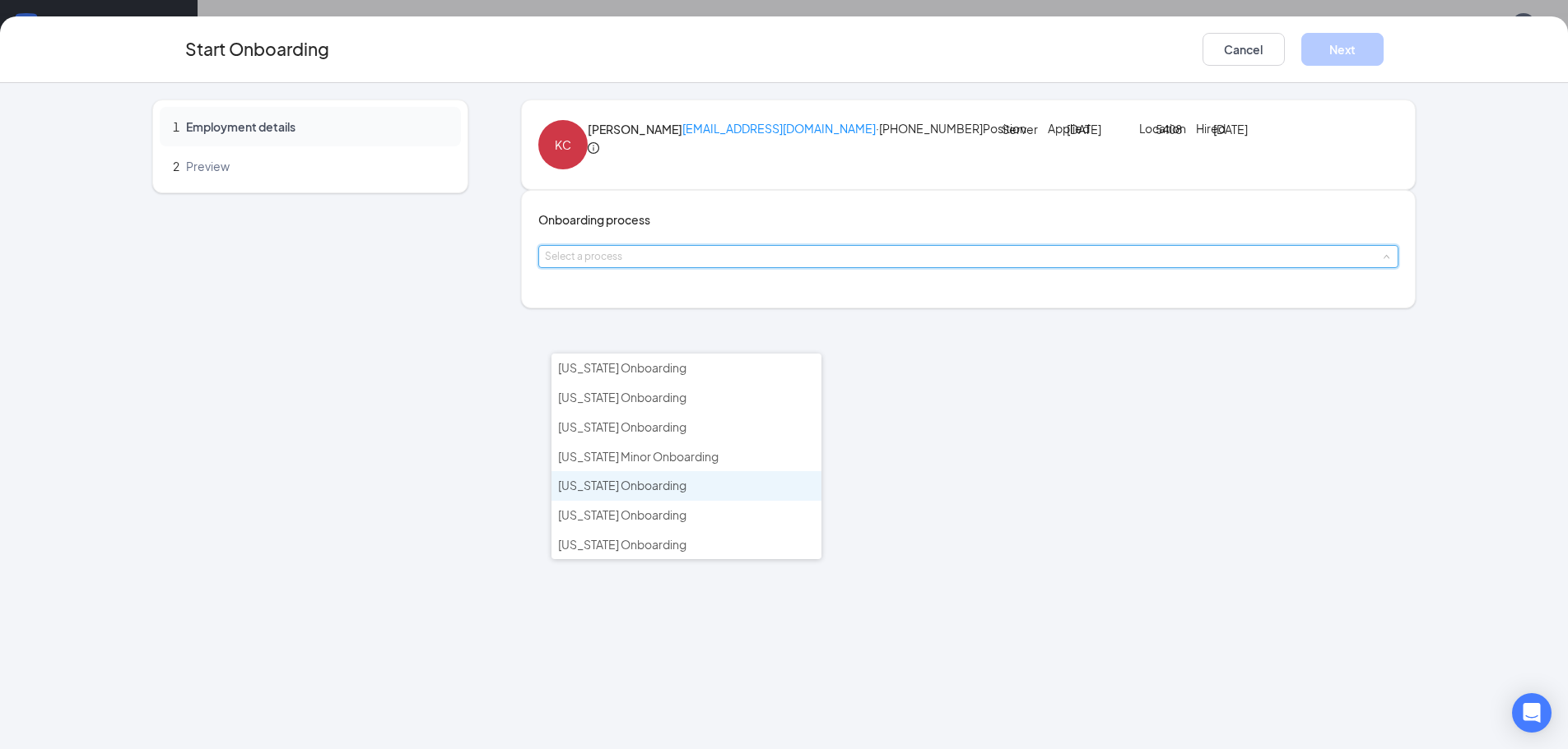
click at [630, 483] on span "Indiana Onboarding" at bounding box center [622, 485] width 128 height 15
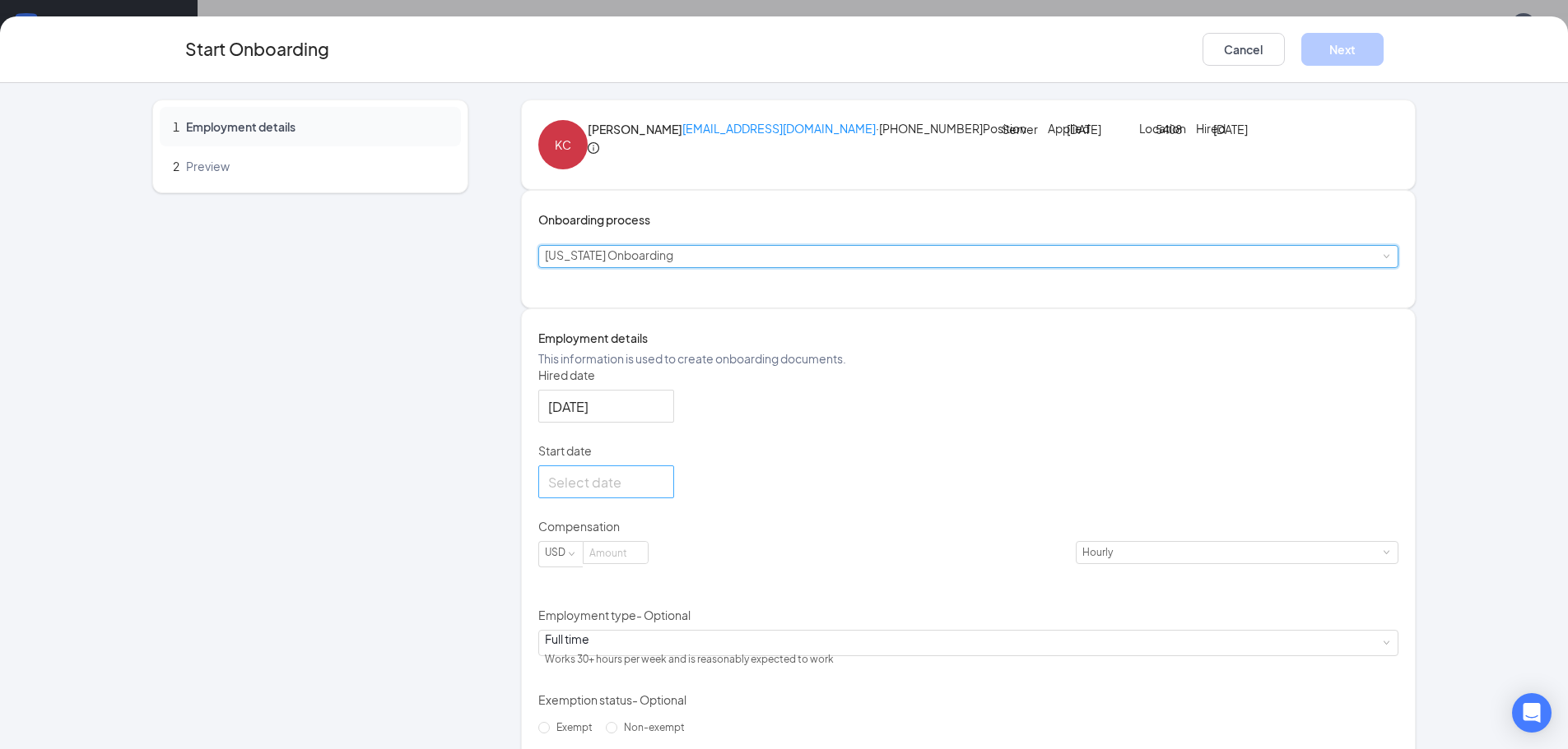
click at [620, 492] on input "Start date" at bounding box center [605, 482] width 113 height 21
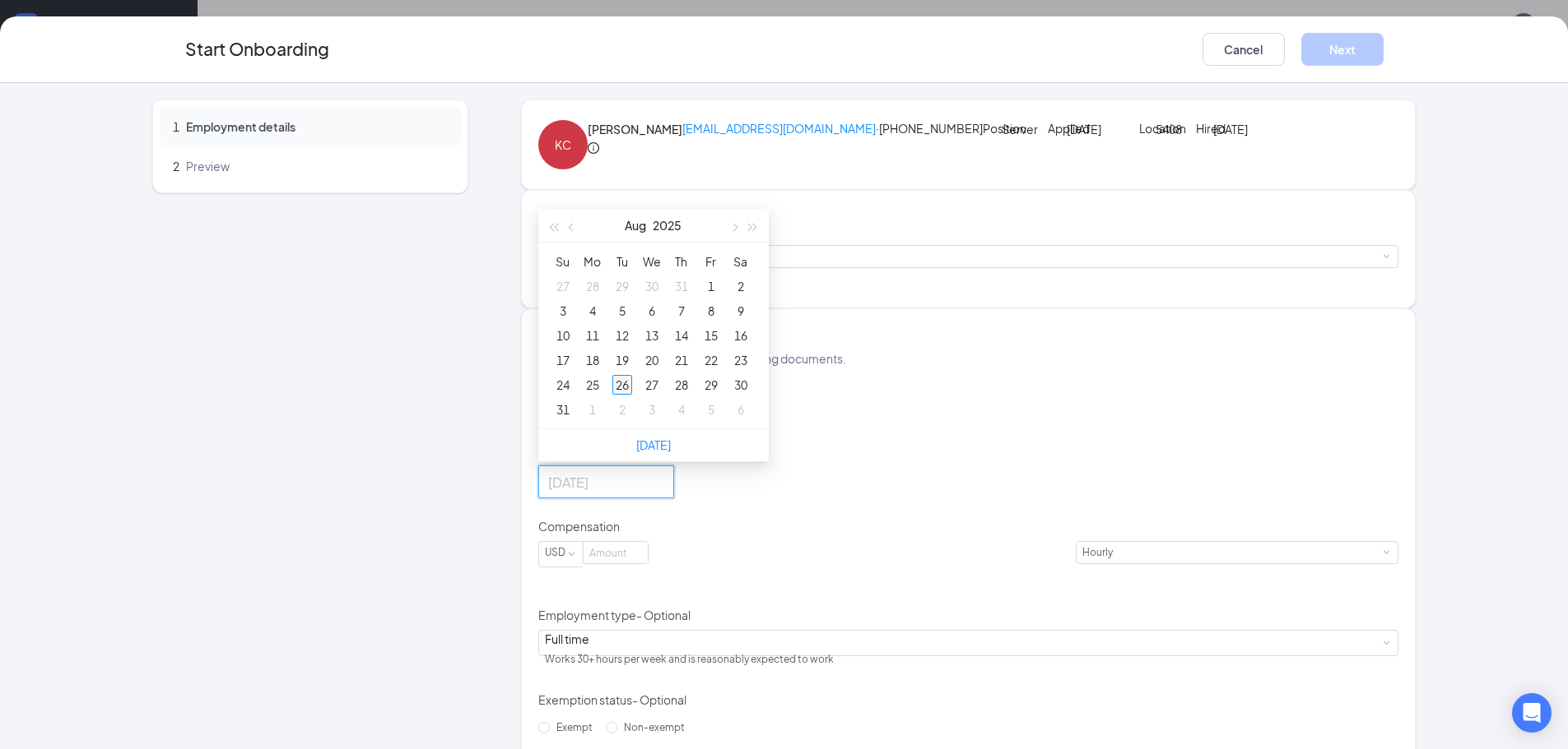
click at [629, 395] on div "26" at bounding box center [622, 385] width 20 height 20
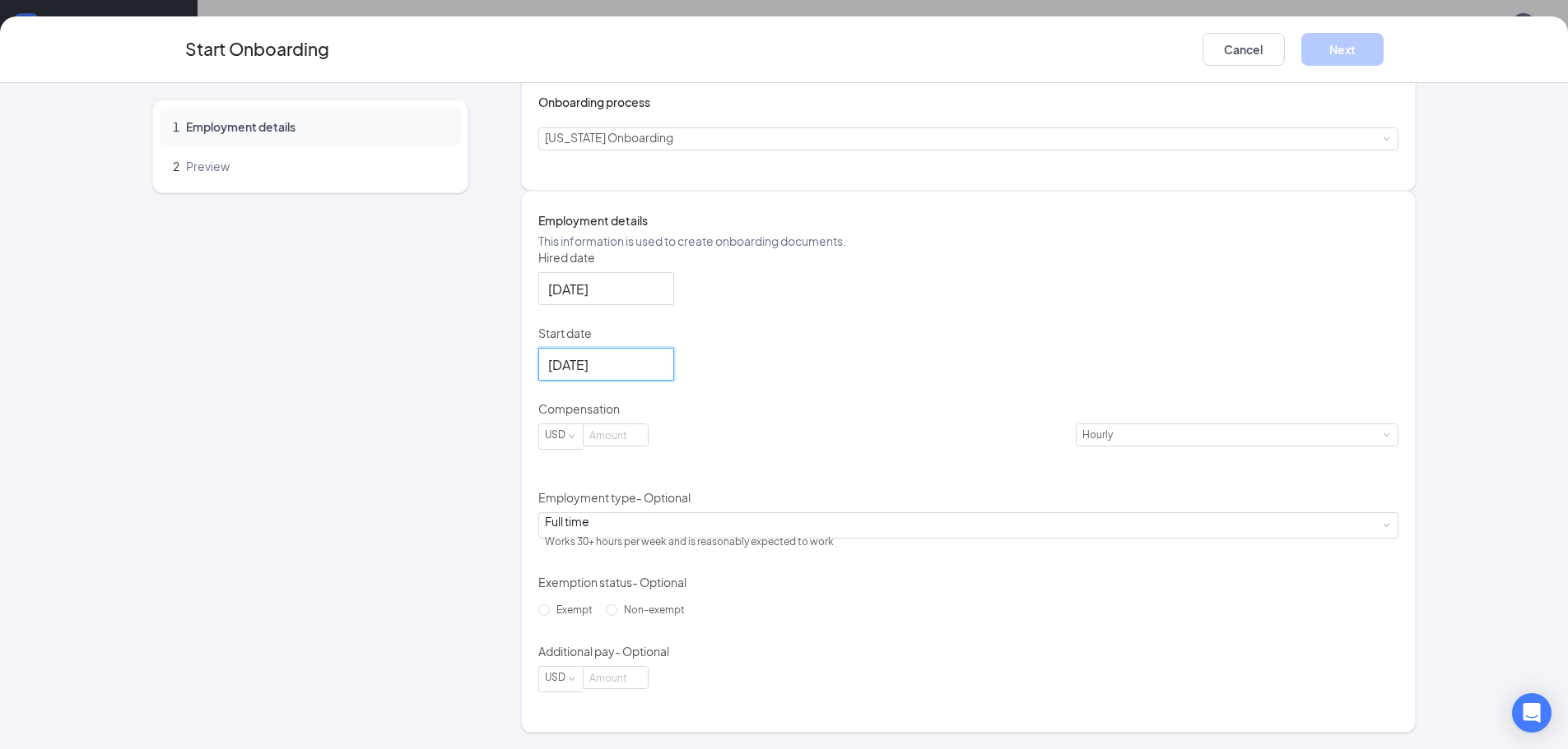
scroll to position [215, 0]
type input "Aug 26, 2025"
click at [648, 446] on input at bounding box center [616, 435] width 65 height 22
type input "2.13"
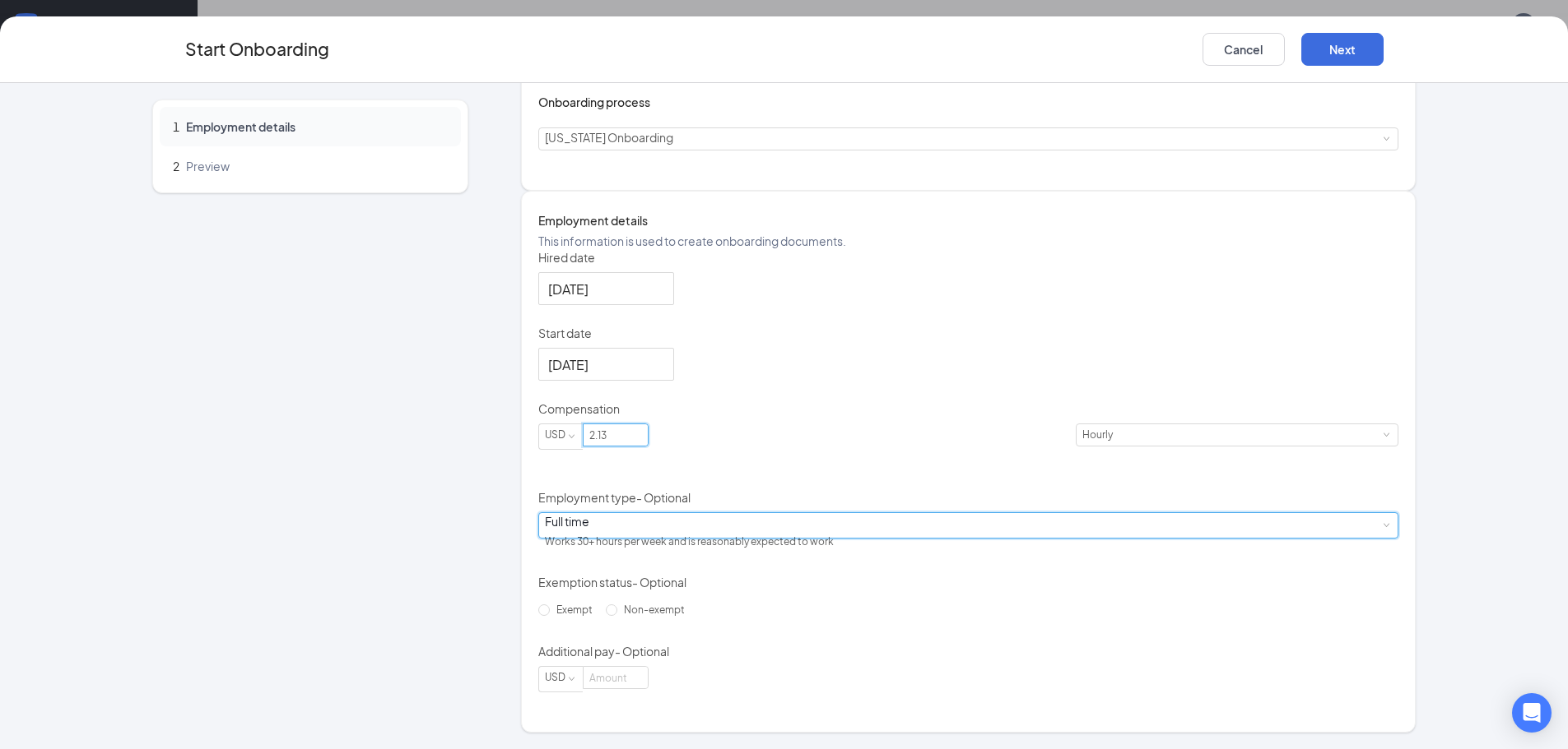
click at [631, 531] on div "Full time Works 30+ hours per week and is reasonably expected to work" at bounding box center [968, 526] width 848 height 25
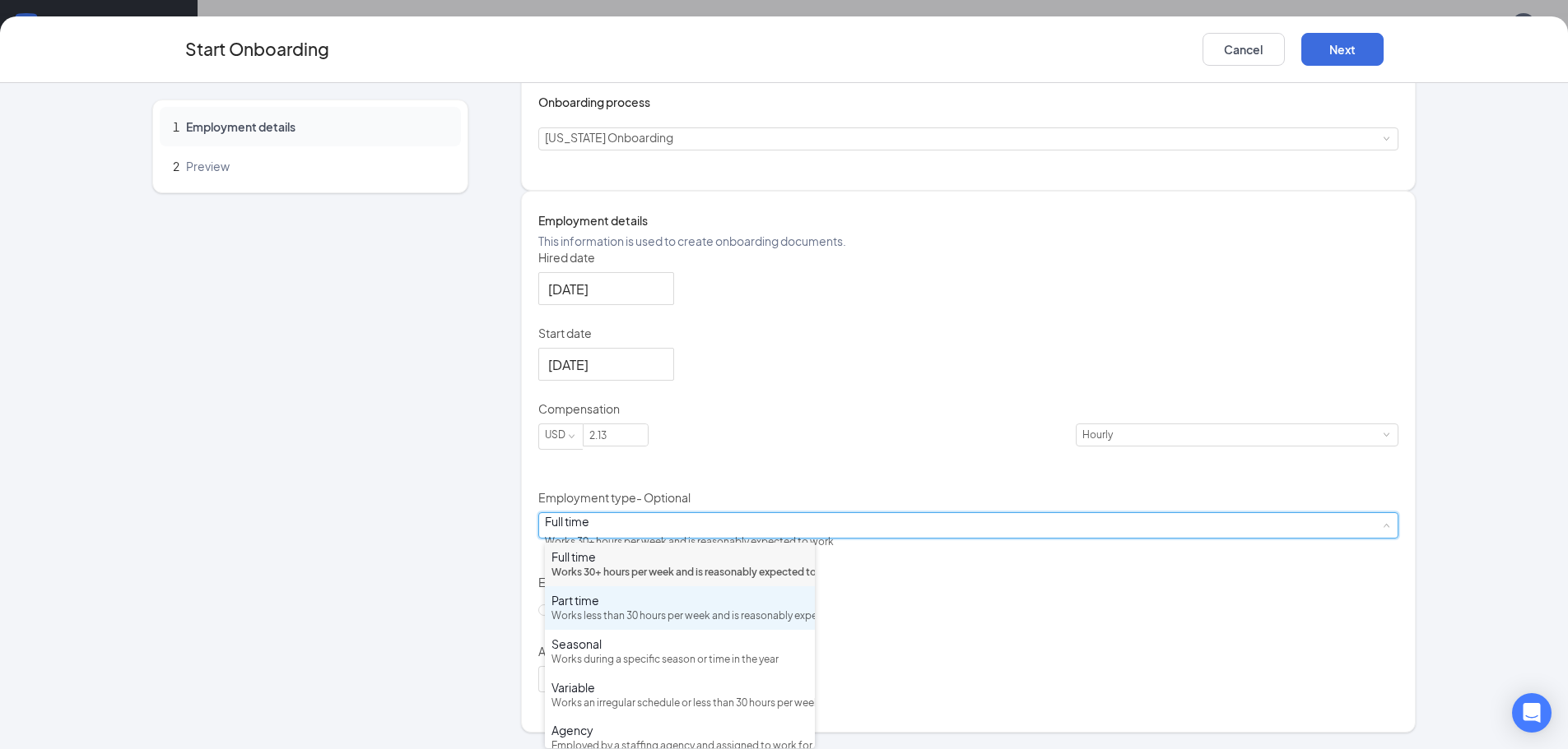
click at [589, 609] on div "Part time" at bounding box center [679, 600] width 257 height 16
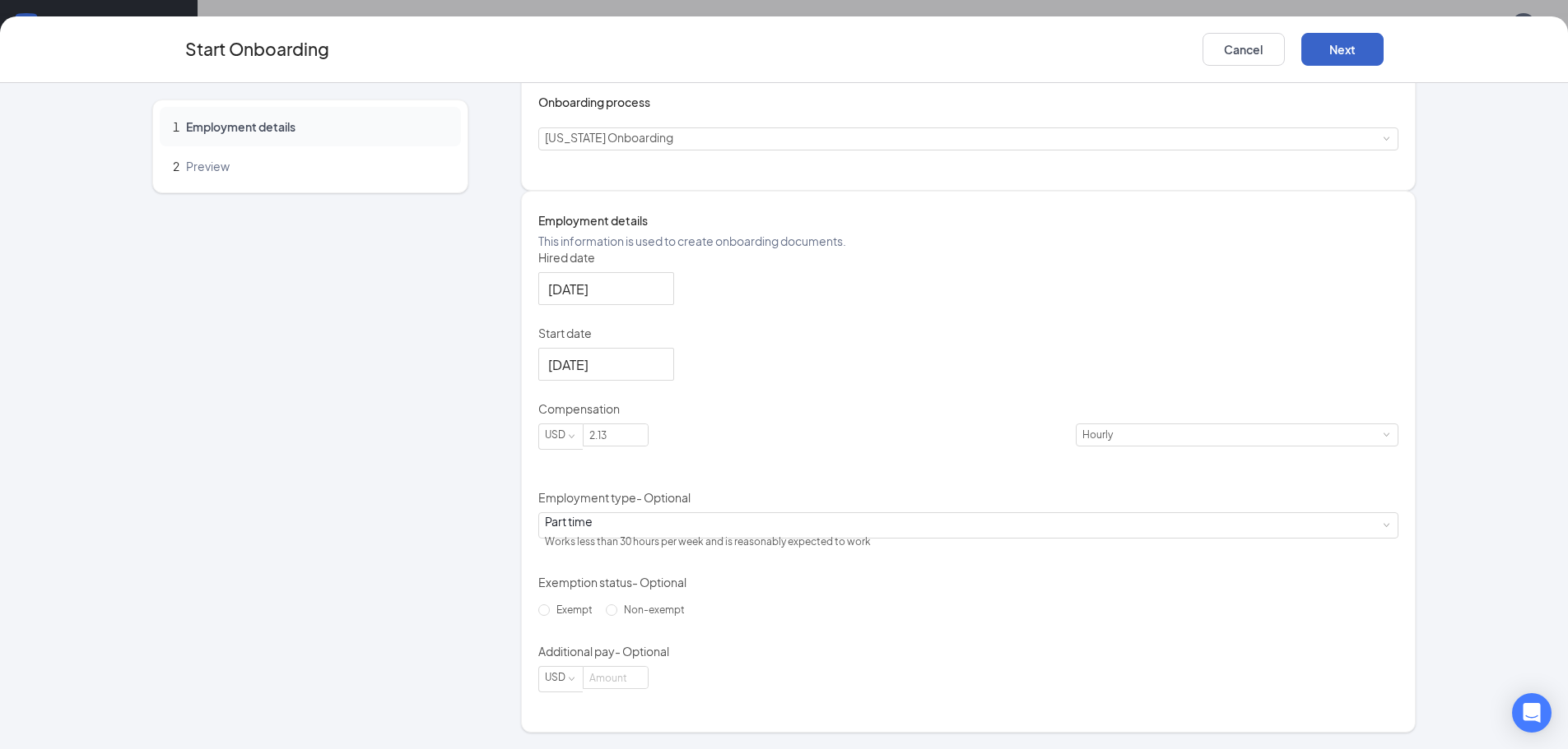
click at [1353, 47] on button "Next" at bounding box center [1343, 49] width 83 height 33
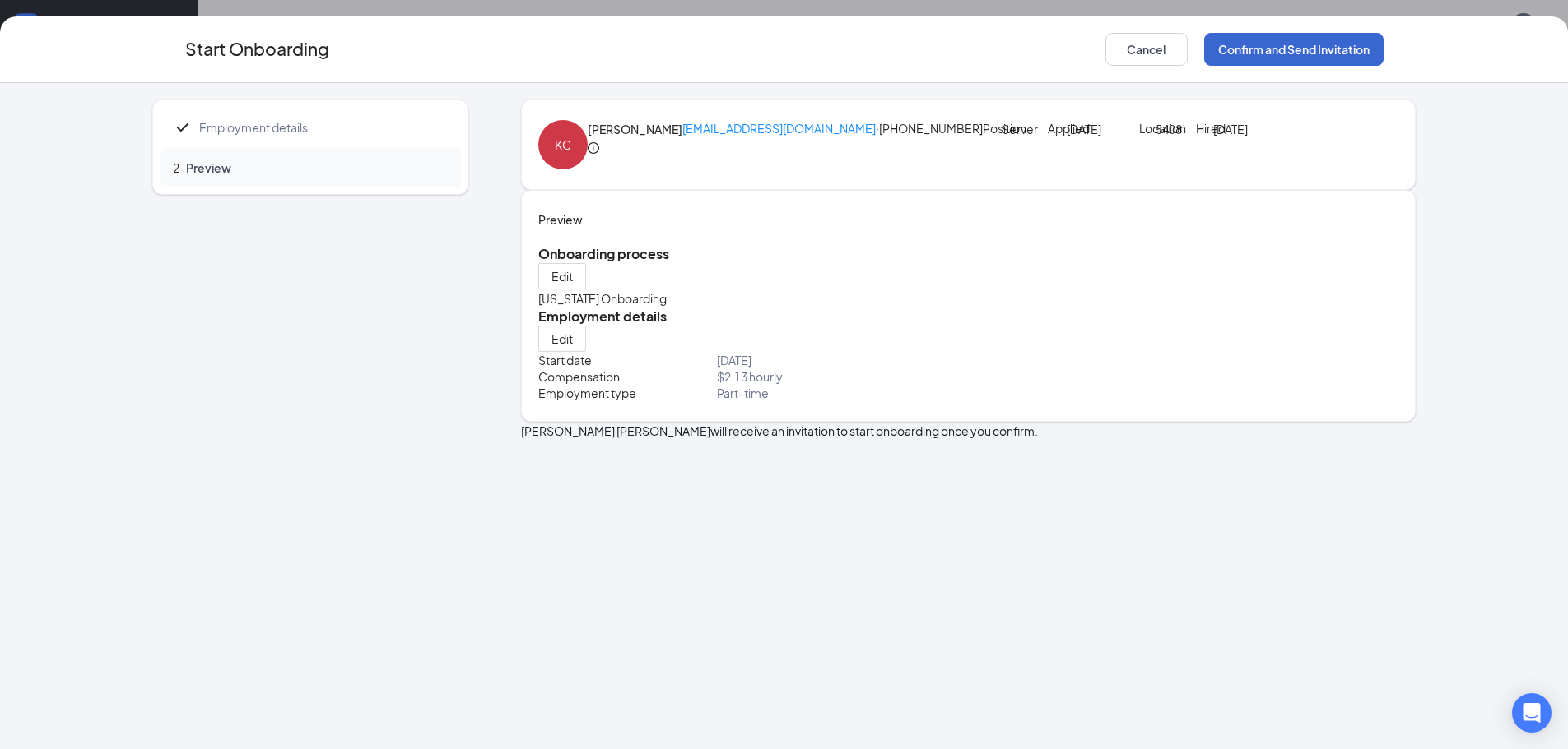
scroll to position [0, 0]
click at [1353, 47] on button "Confirm and Send Invitation" at bounding box center [1294, 49] width 180 height 33
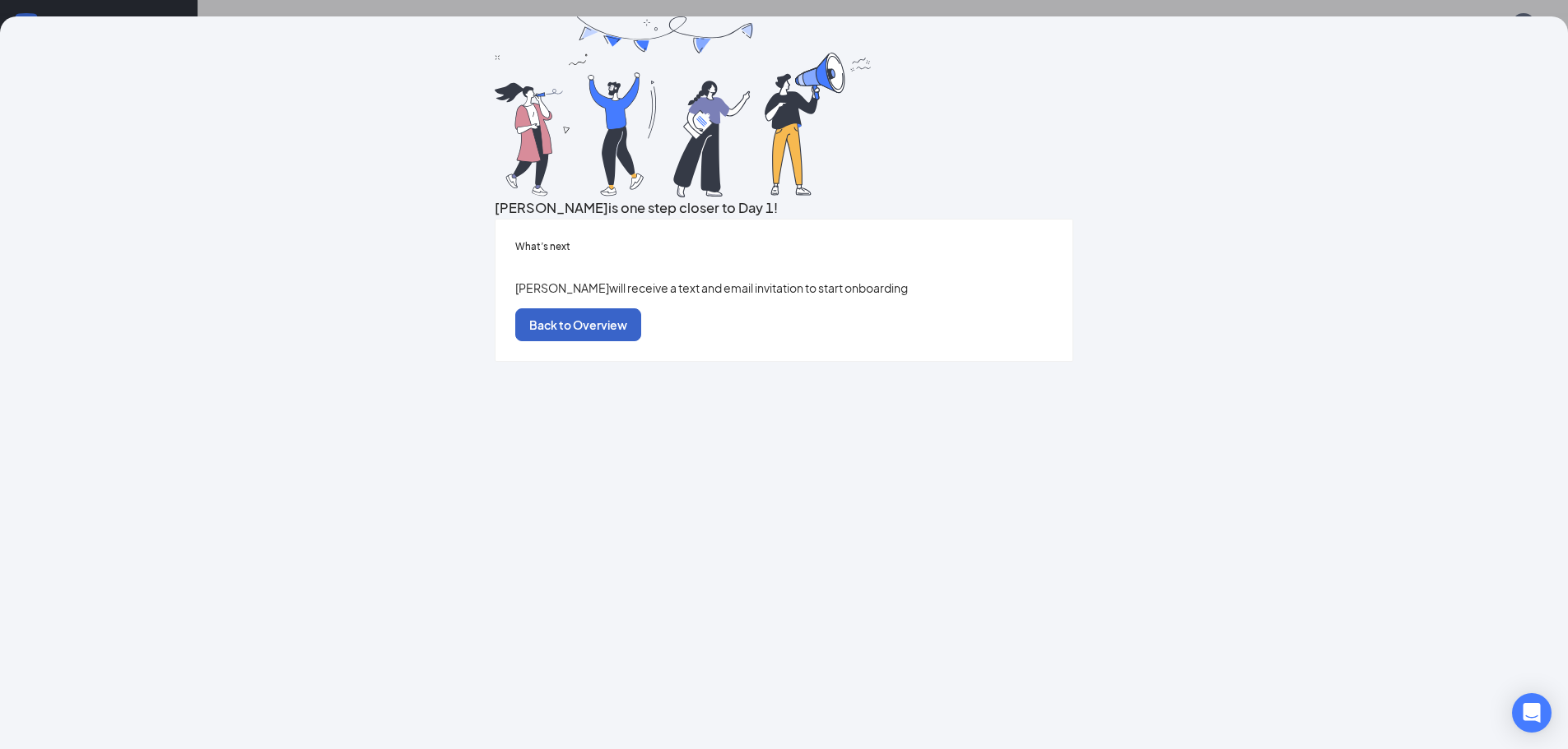
click at [641, 342] on button "Back to Overview" at bounding box center [578, 325] width 126 height 33
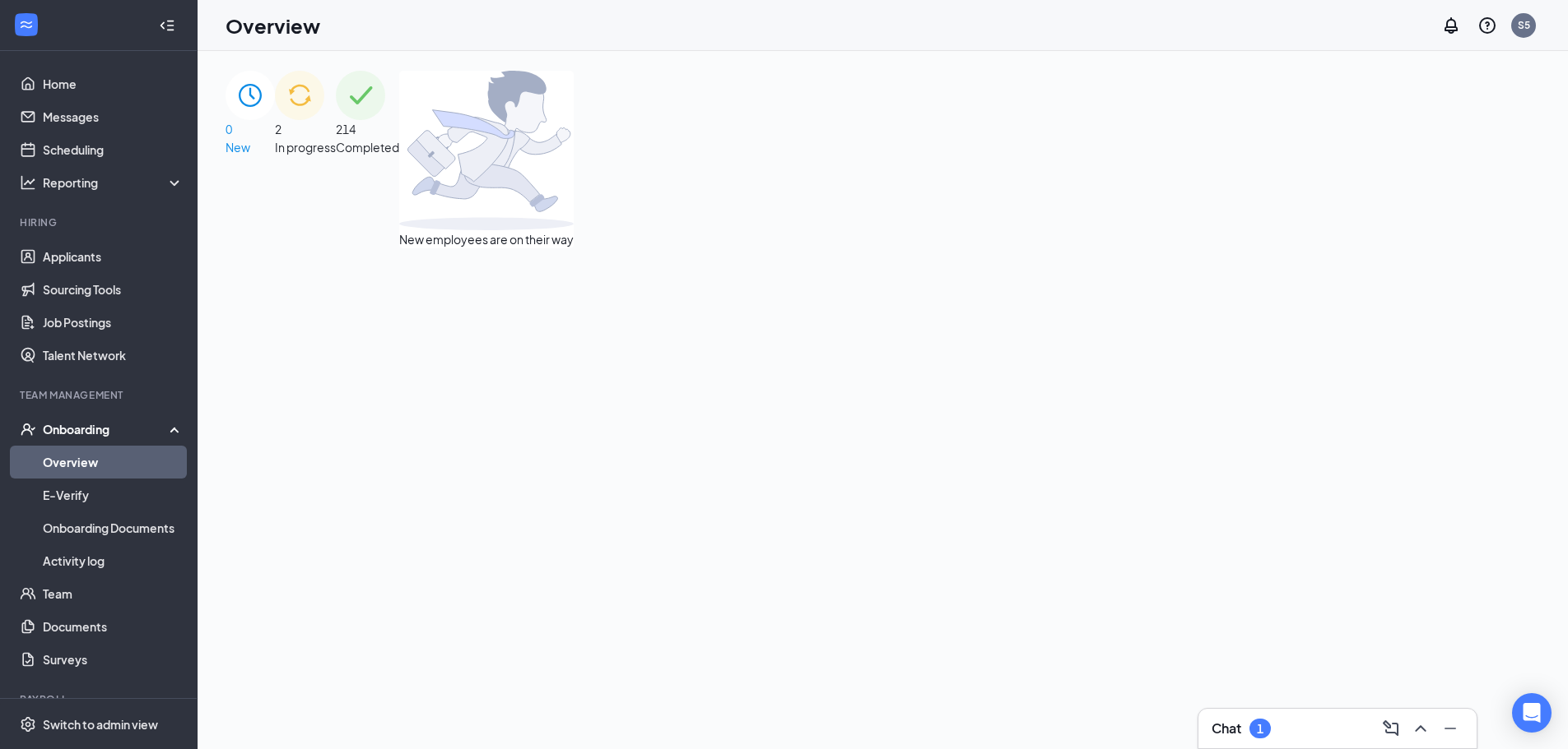
click at [336, 140] on span "In progress" at bounding box center [305, 147] width 61 height 15
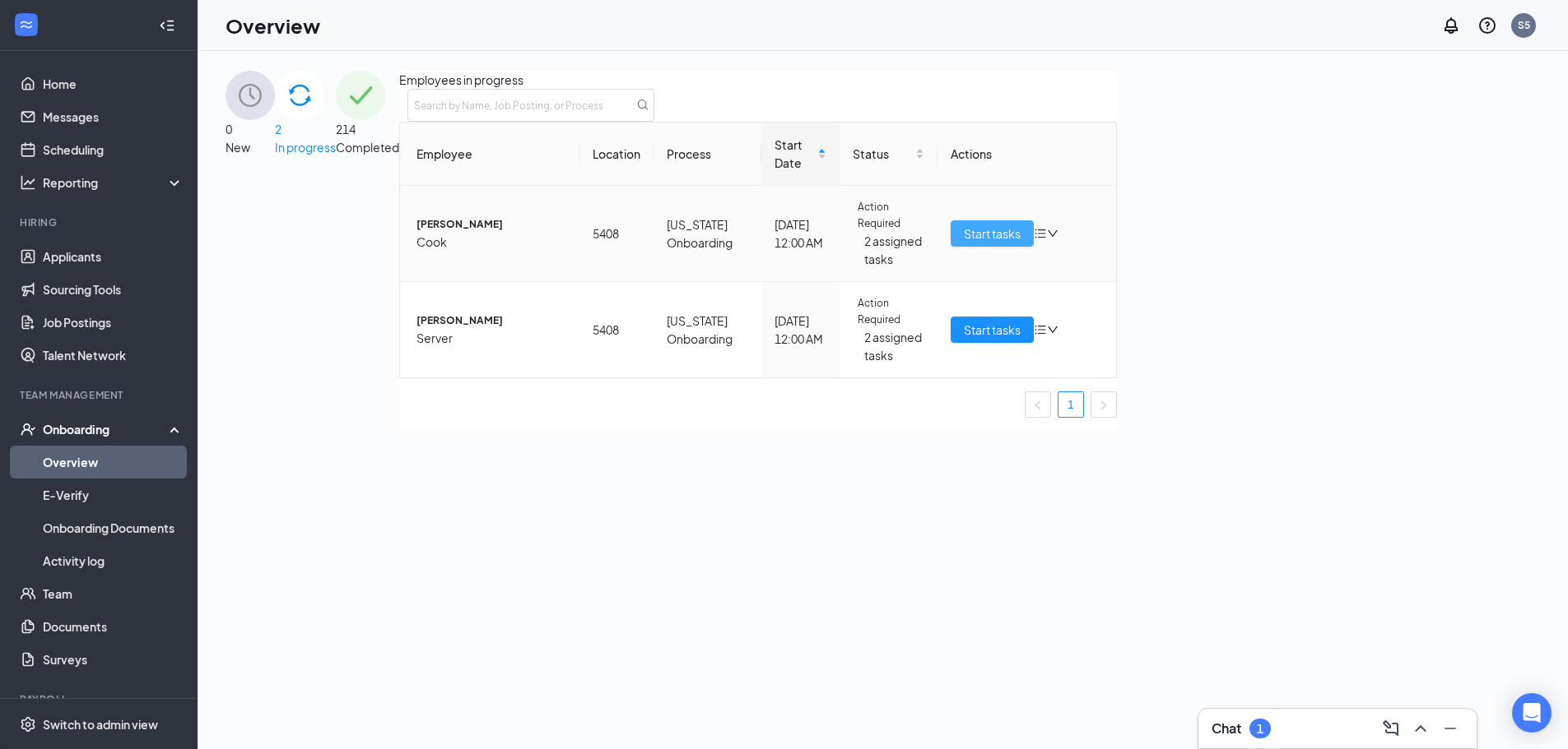
click at [1021, 243] on span "Start tasks" at bounding box center [992, 233] width 57 height 18
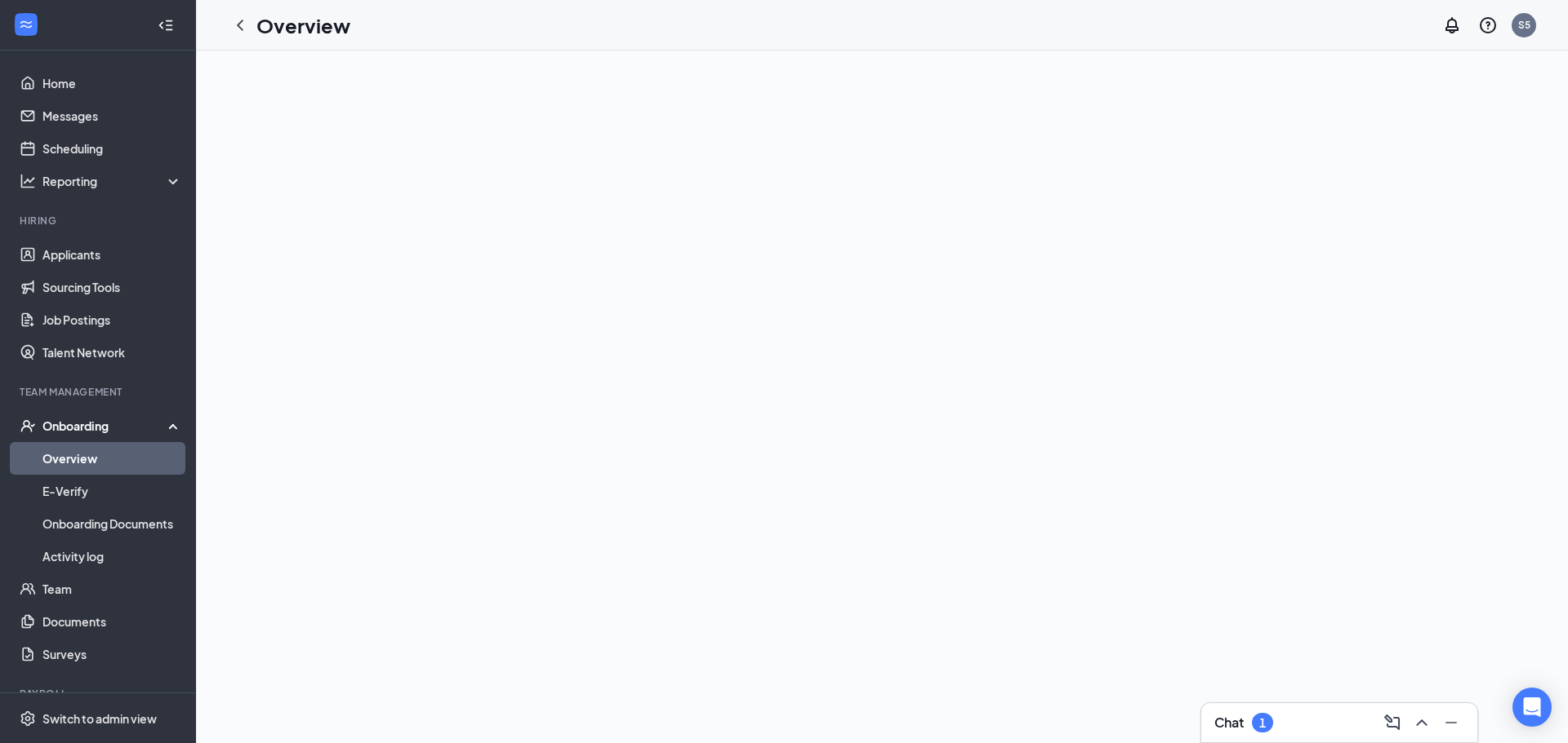
click at [243, 23] on icon "ChevronLeft" at bounding box center [240, 25] width 20 height 20
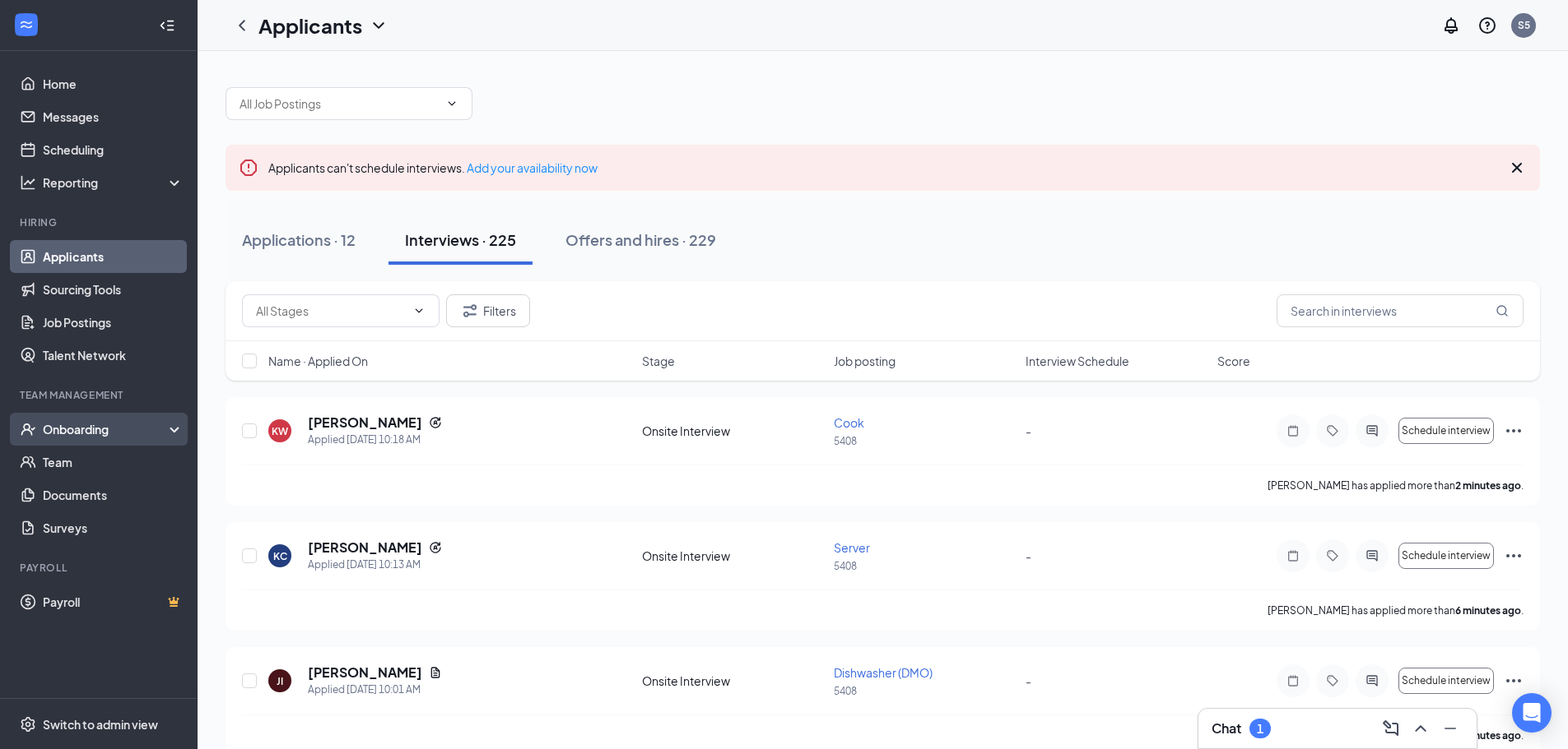
click at [112, 421] on div "Onboarding" at bounding box center [99, 429] width 197 height 33
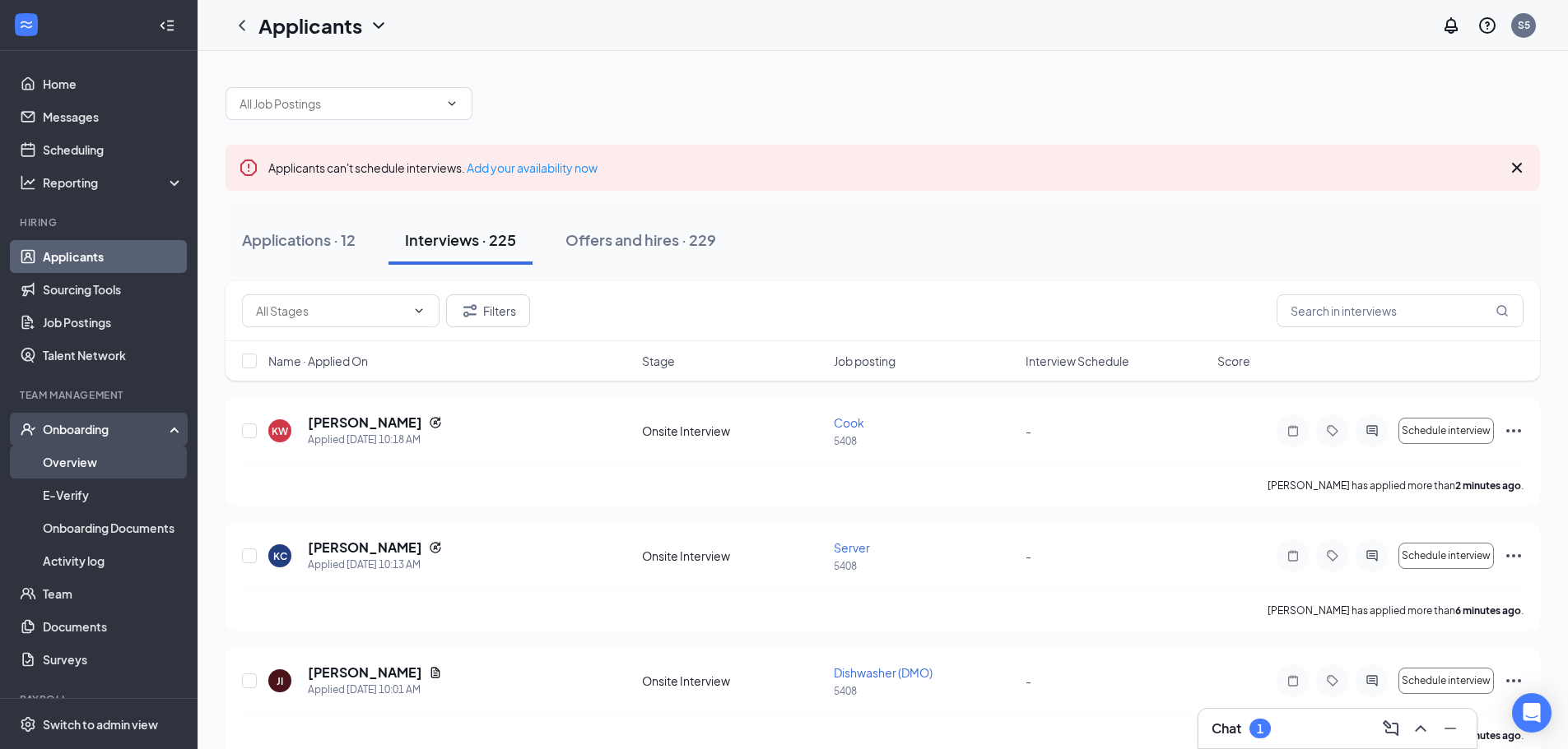
click at [89, 466] on link "Overview" at bounding box center [113, 462] width 141 height 33
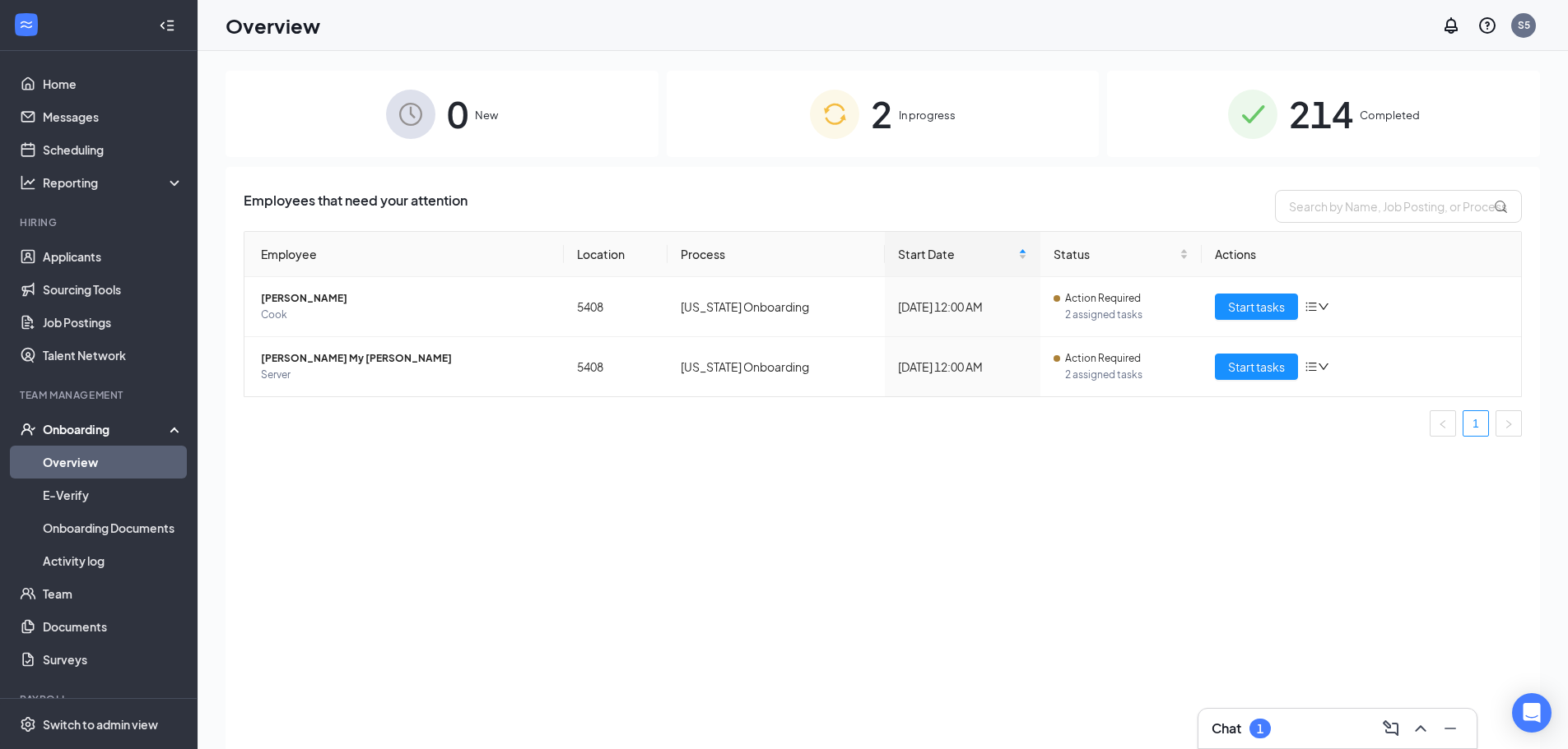
click at [934, 111] on span "In progress" at bounding box center [926, 115] width 57 height 16
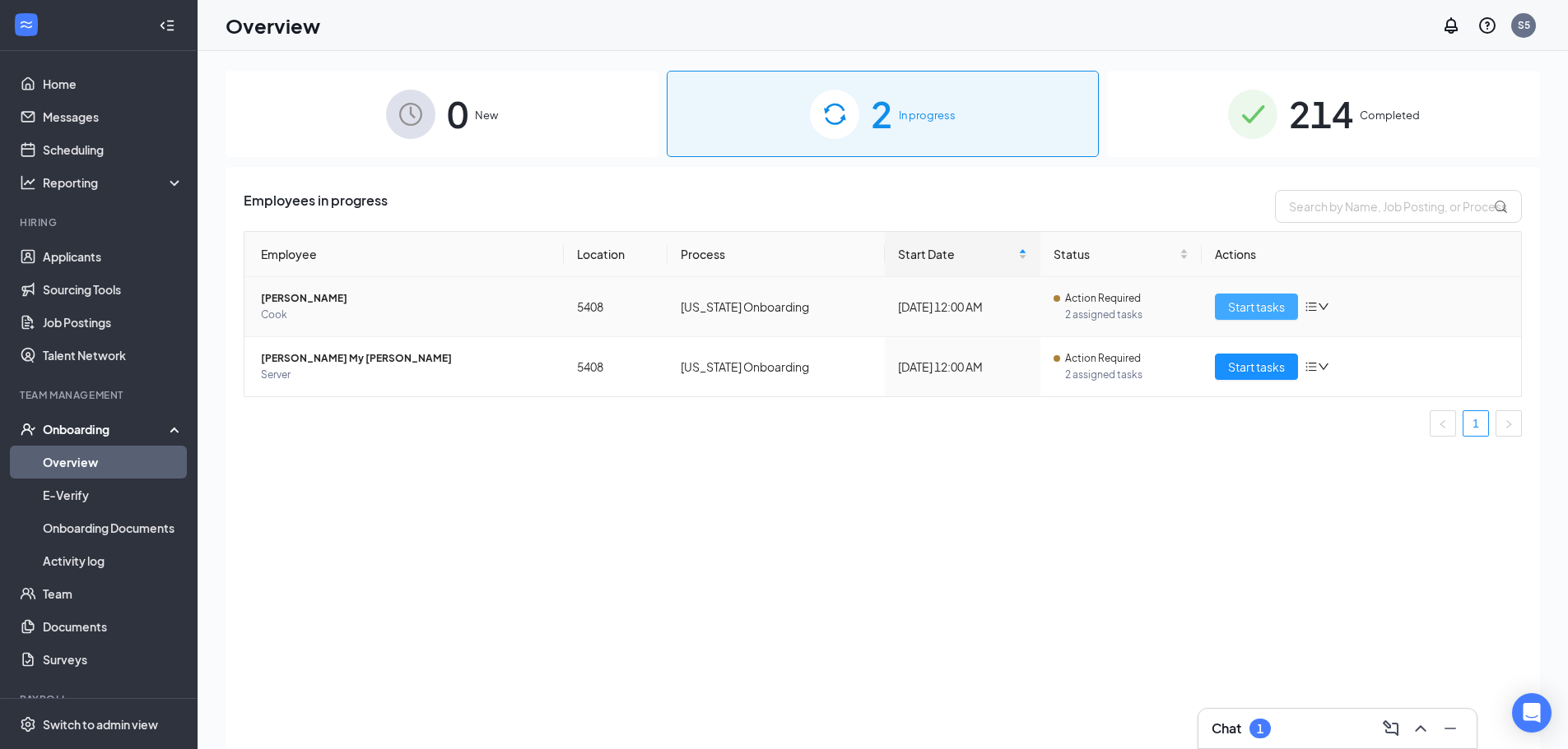
click at [1266, 296] on button "Start tasks" at bounding box center [1257, 306] width 83 height 26
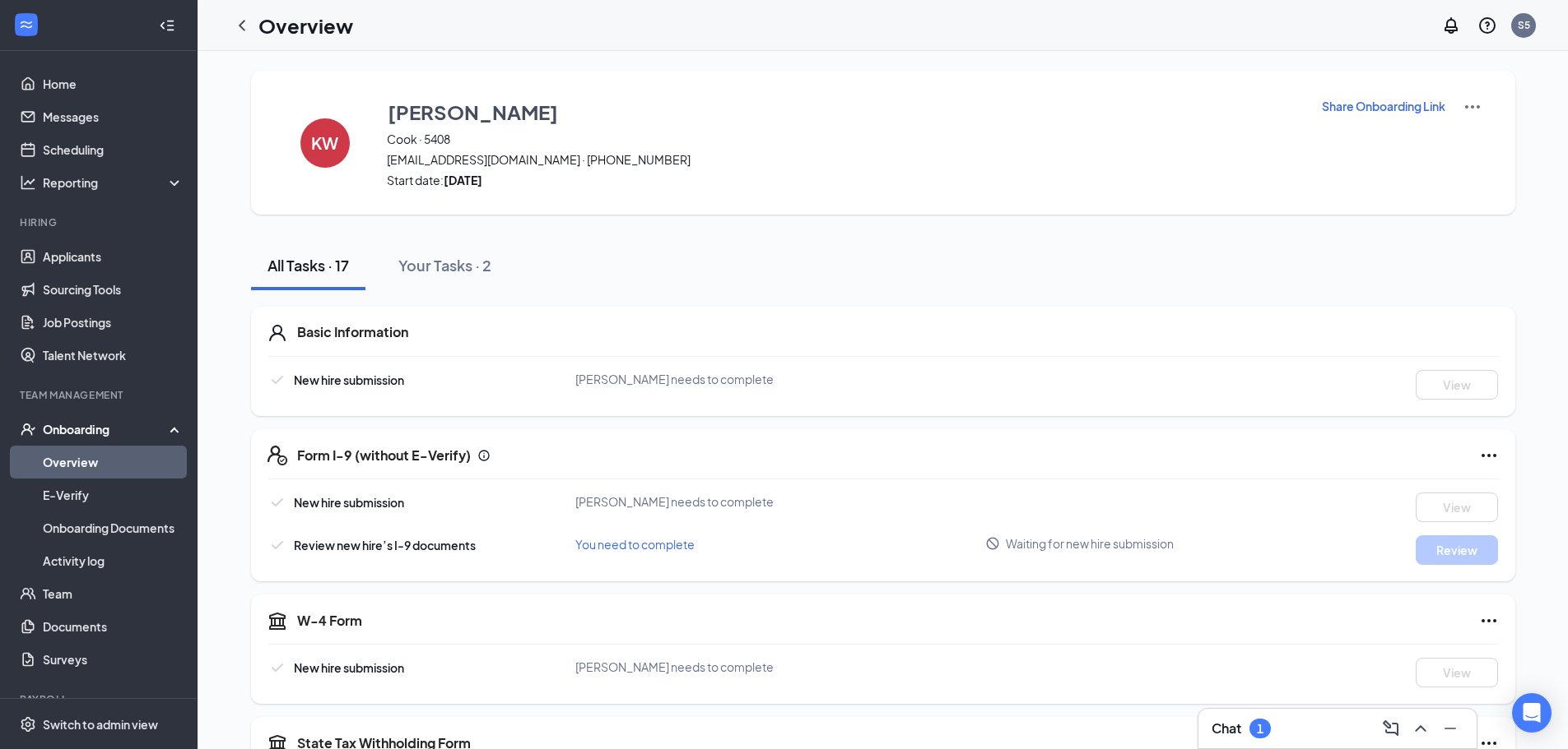
click at [237, 27] on icon "ChevronLeft" at bounding box center [242, 25] width 20 height 20
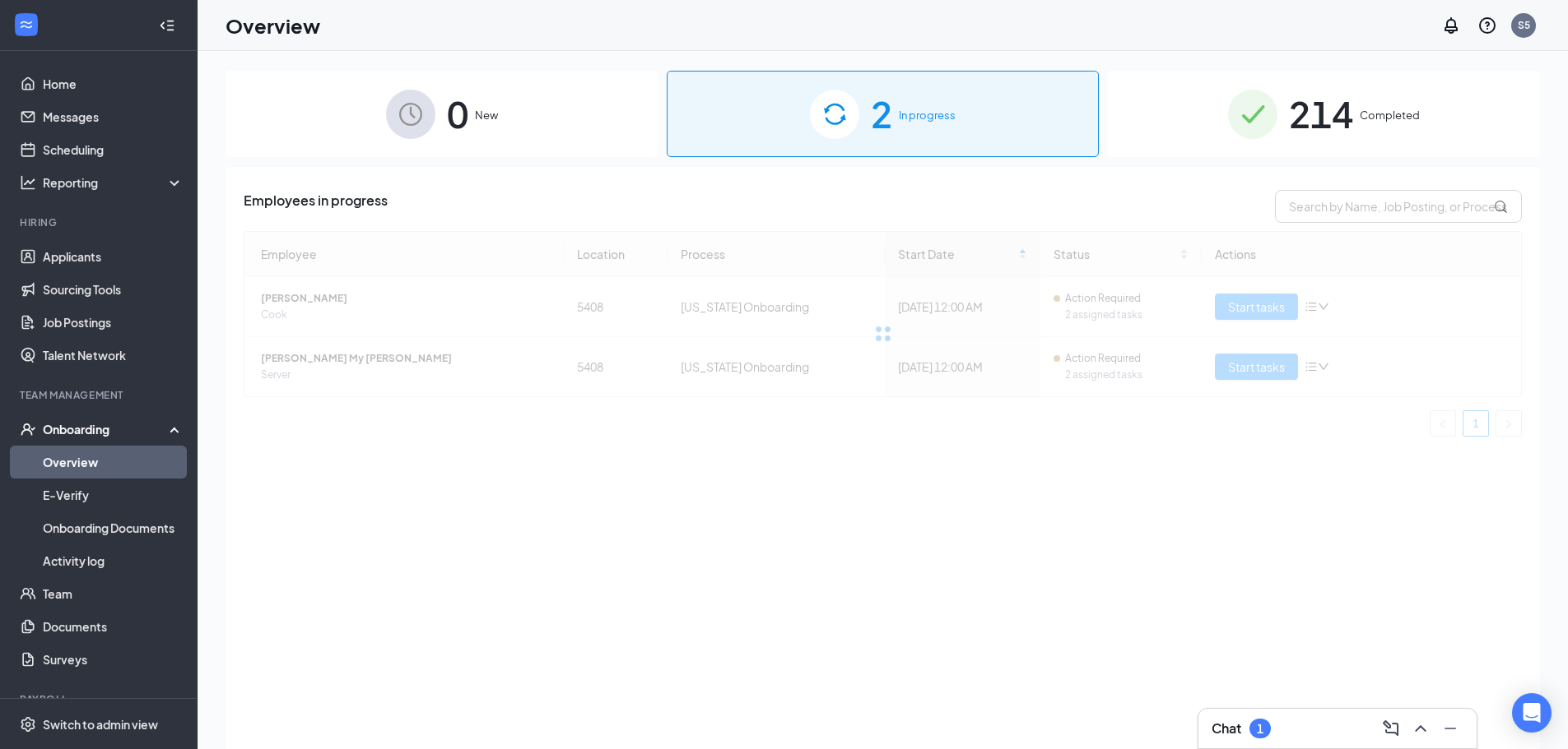
click at [1246, 369] on div at bounding box center [882, 334] width 1278 height 205
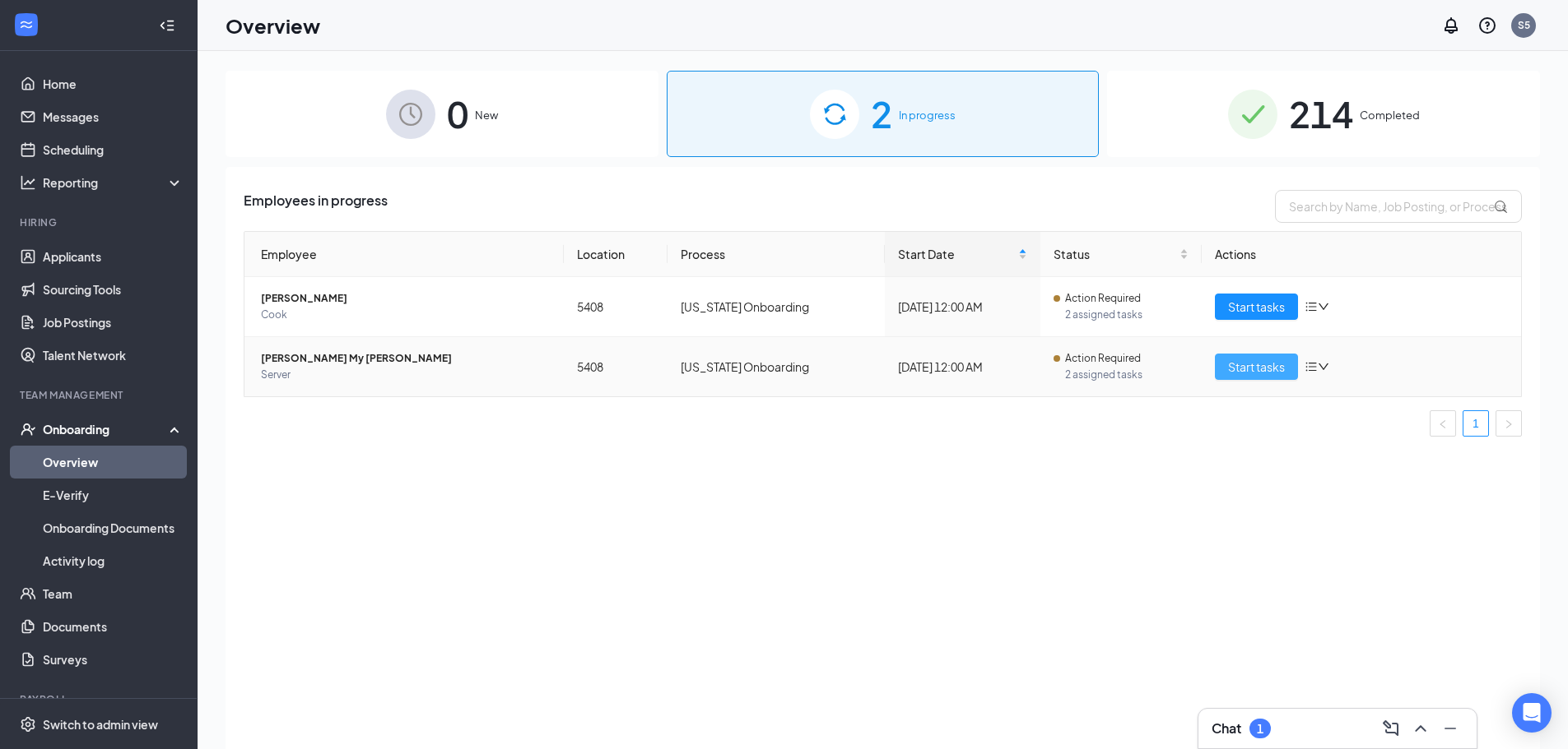
click at [1246, 368] on span "Start tasks" at bounding box center [1256, 367] width 57 height 18
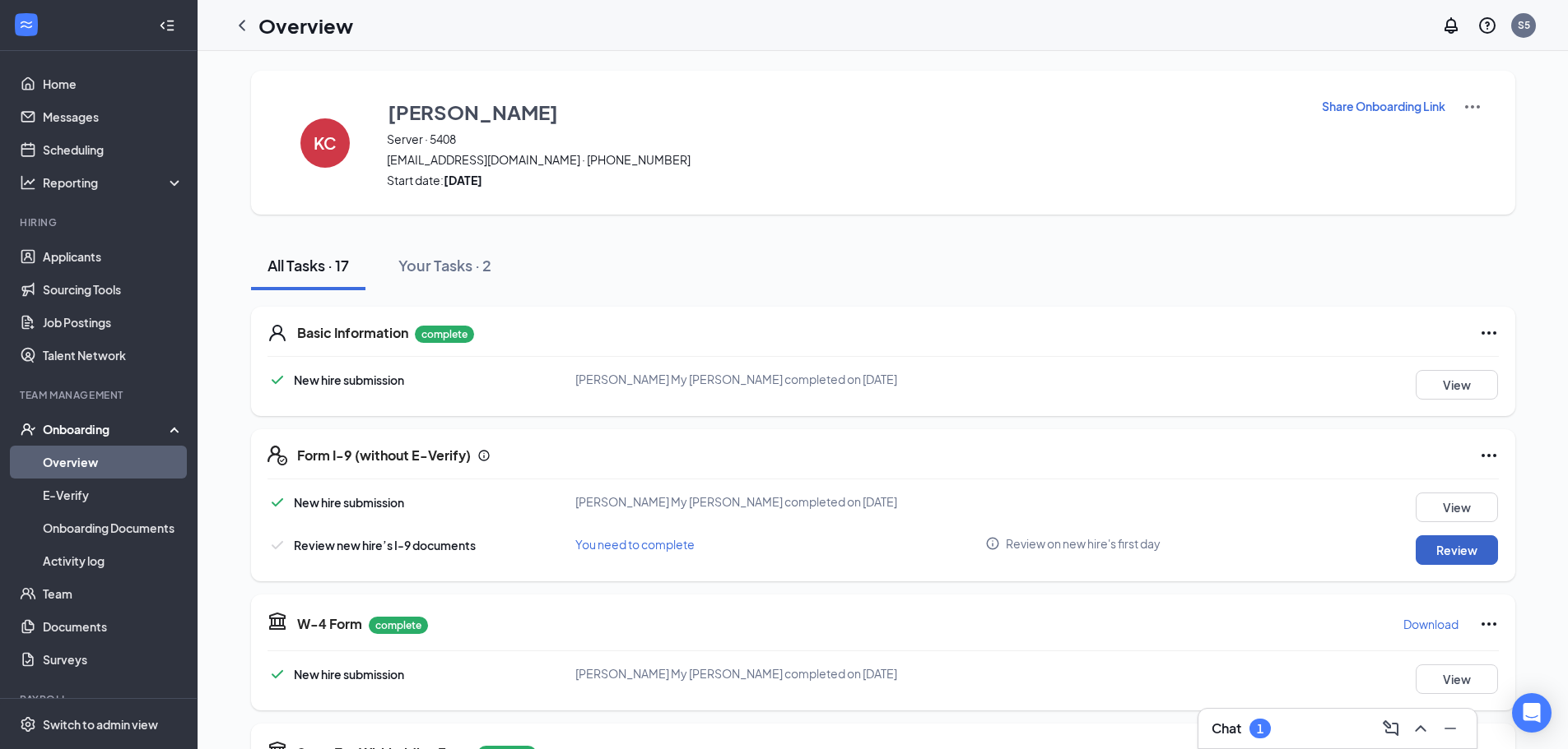
click at [1450, 548] on button "Review" at bounding box center [1457, 550] width 83 height 30
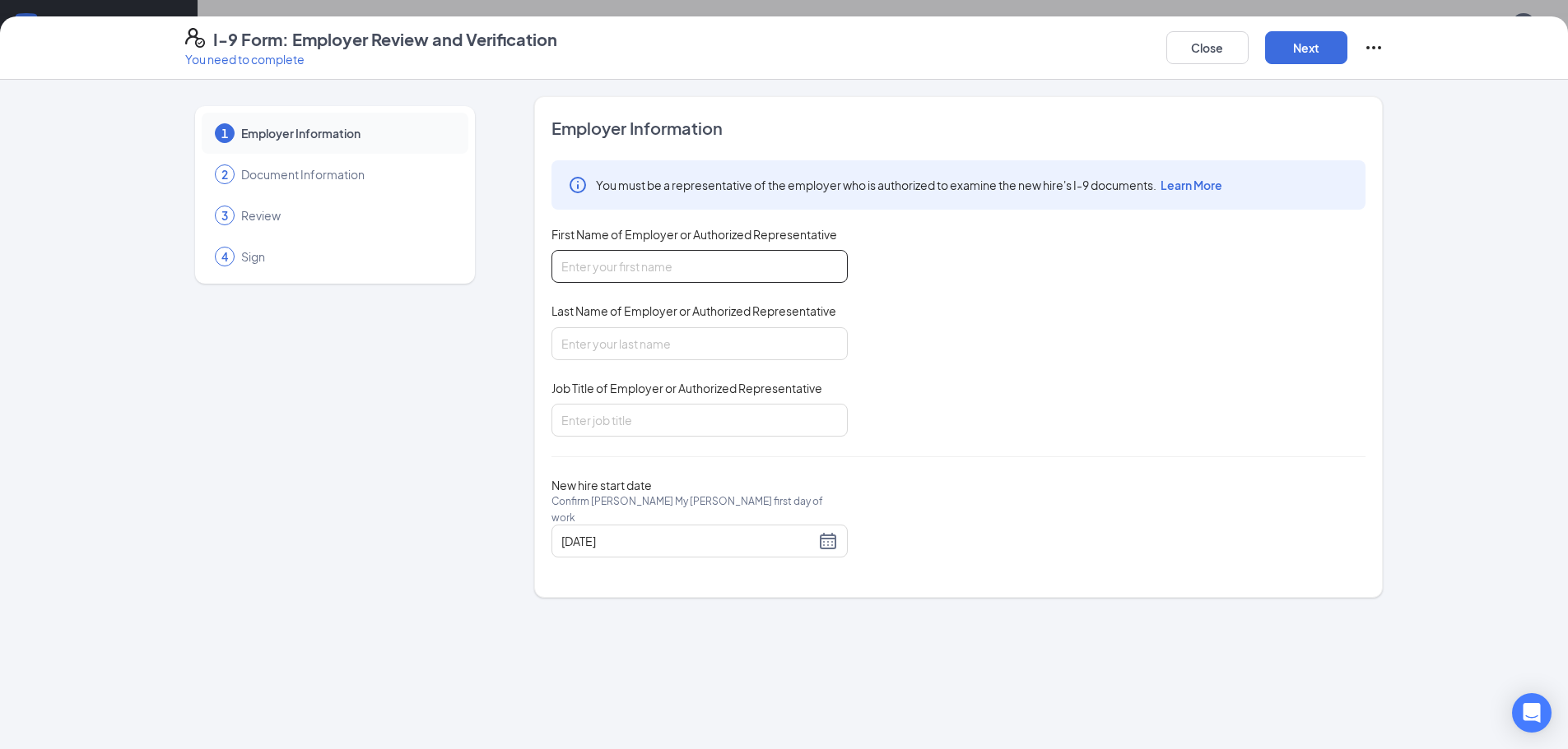
click at [578, 268] on input "First Name of Employer or Authorized Representative" at bounding box center [699, 266] width 296 height 33
type input "[PERSON_NAME]"
type input "General Manager"
click at [1315, 45] on button "Next" at bounding box center [1307, 48] width 83 height 33
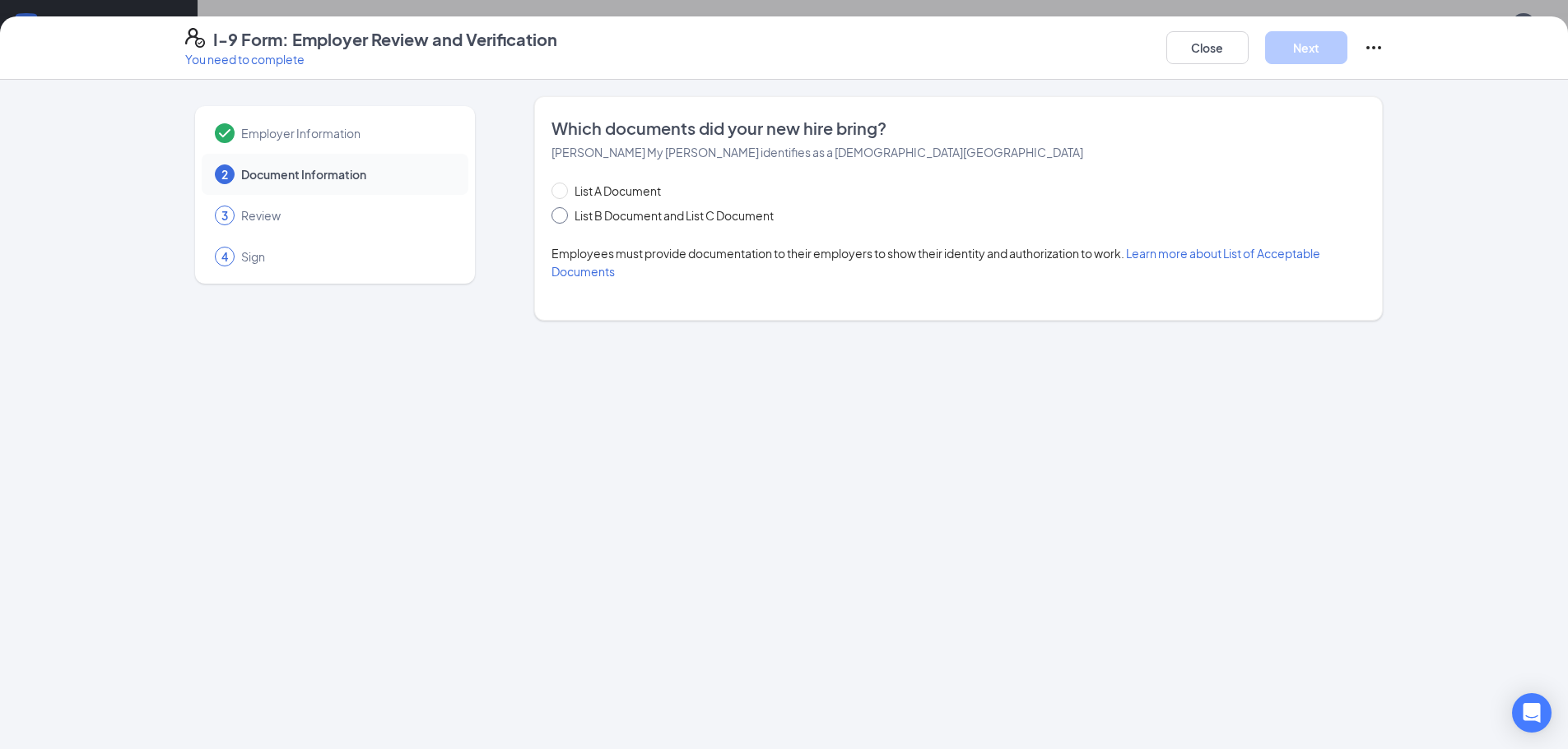
click at [568, 214] on span at bounding box center [559, 215] width 16 height 16
click at [563, 214] on input "List B Document and List C Document" at bounding box center [556, 213] width 12 height 12
radio input "true"
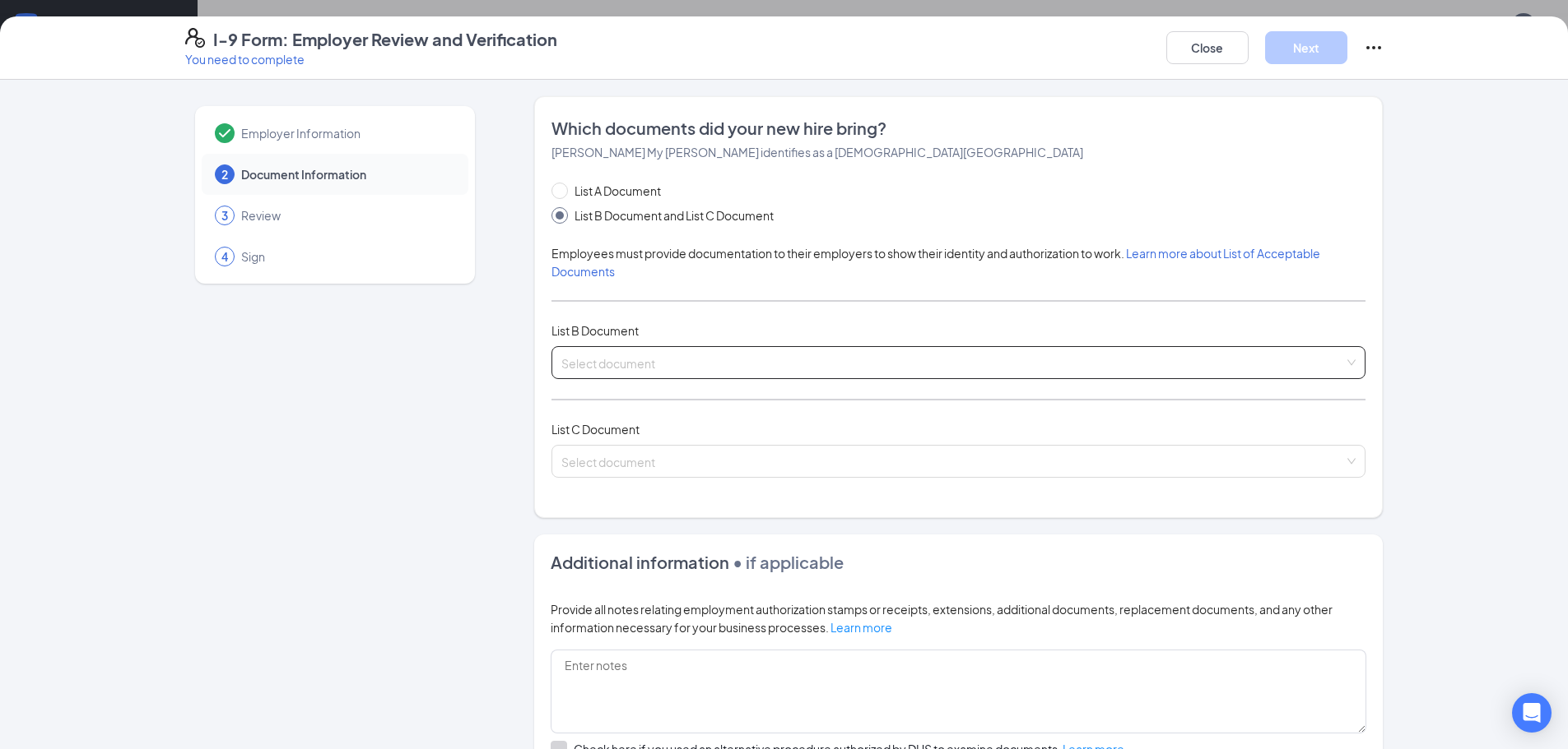
click at [634, 363] on input "search" at bounding box center [952, 360] width 783 height 25
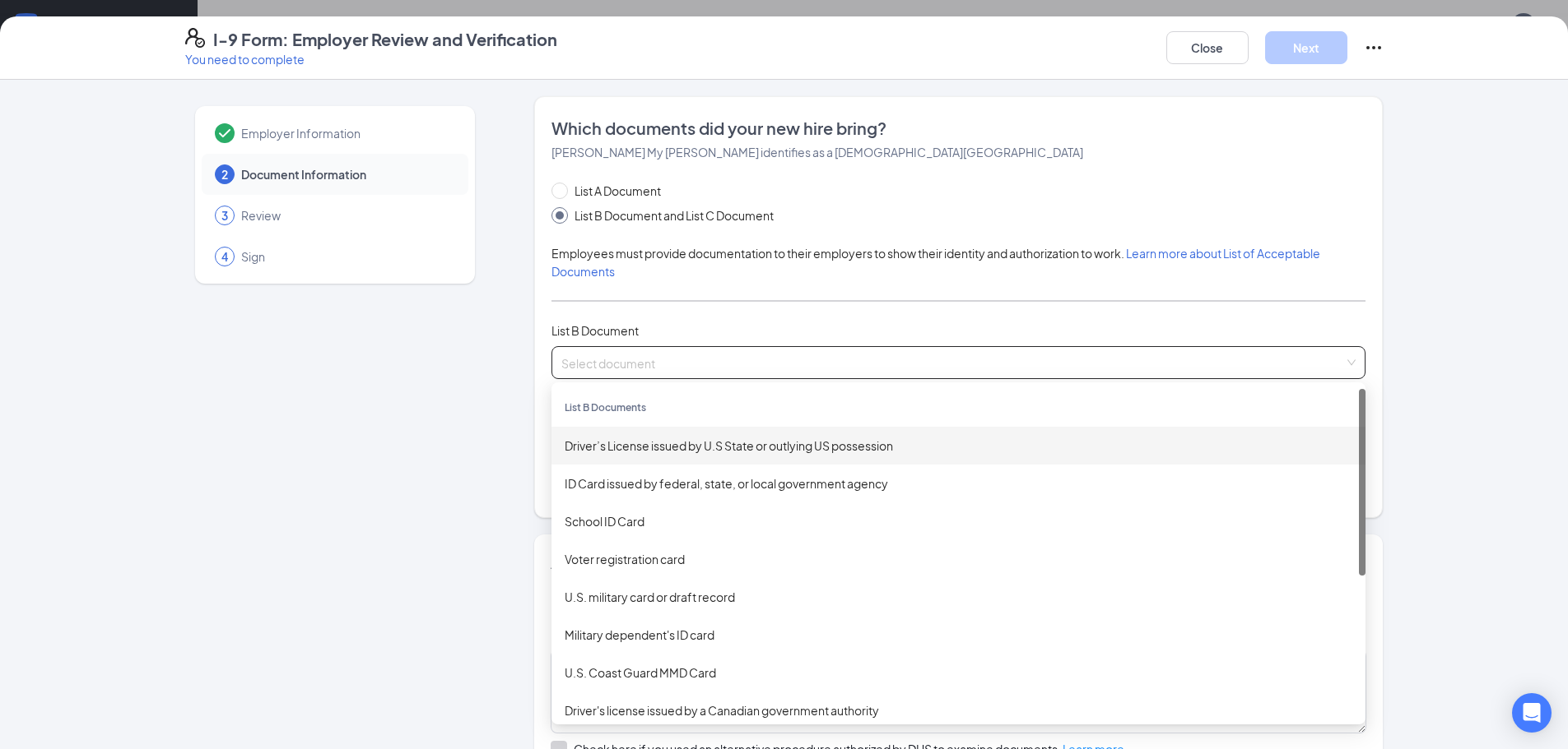
click at [656, 449] on div "Driver’s License issued by U.S State or outlying US possession" at bounding box center [959, 446] width 788 height 18
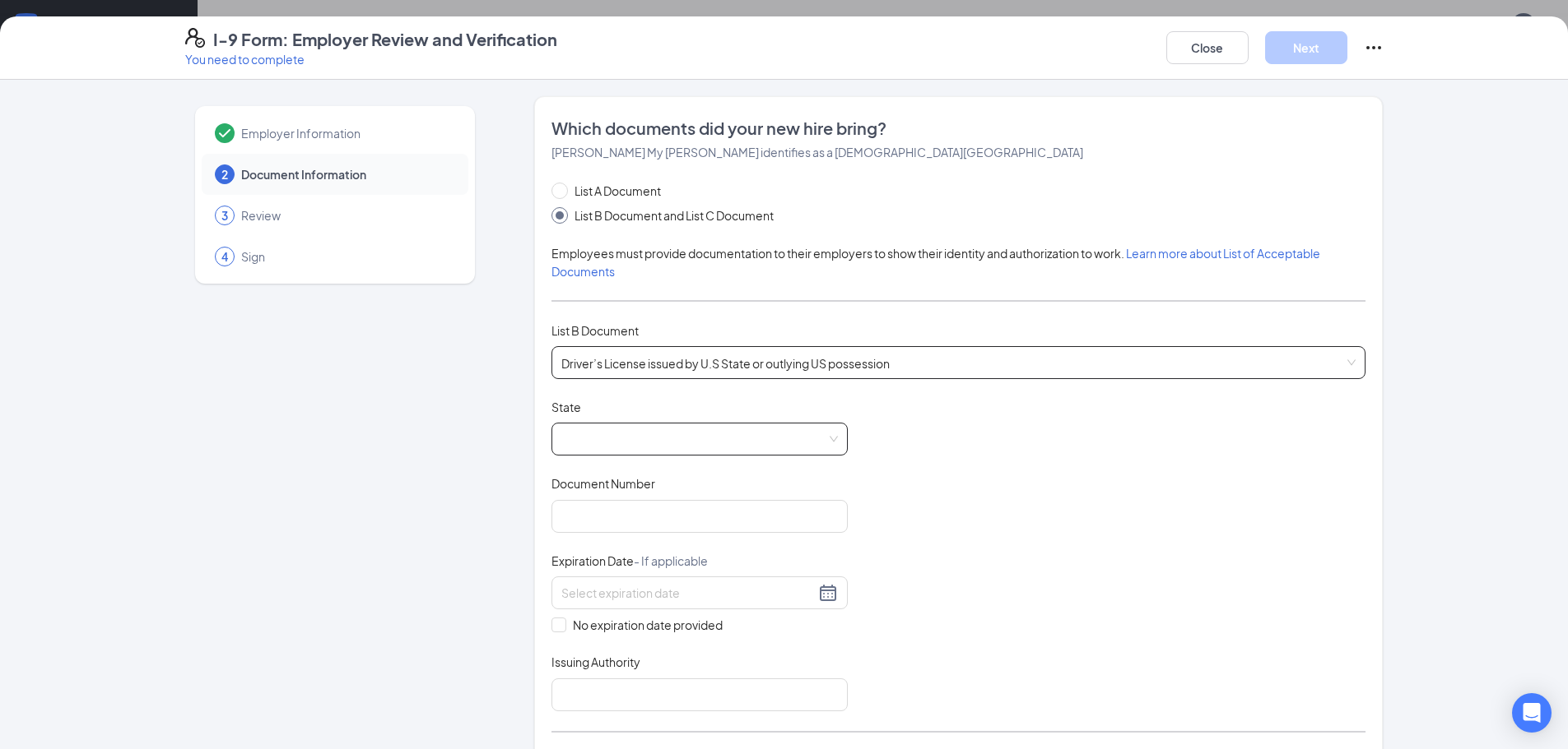
click at [634, 441] on span at bounding box center [699, 439] width 276 height 31
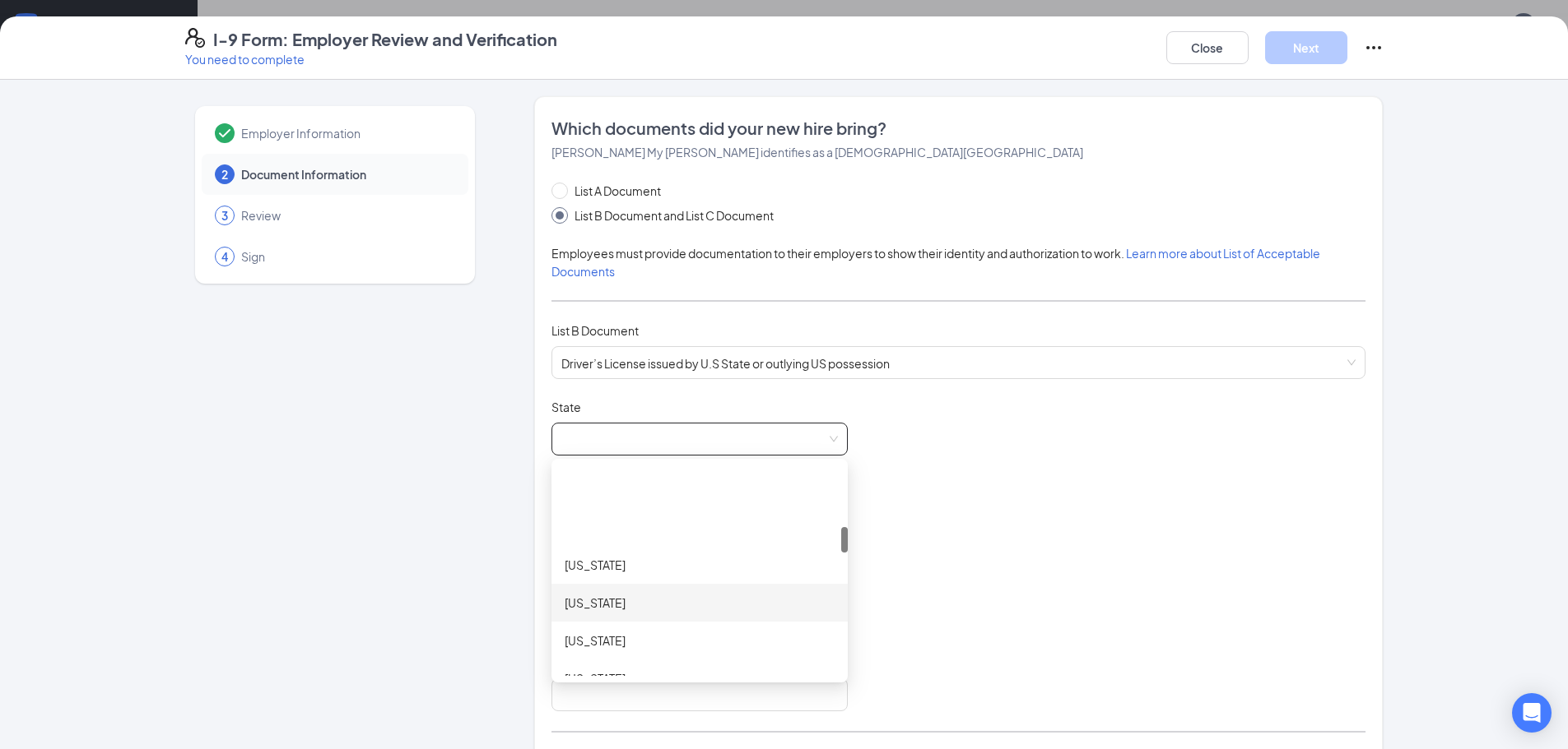
scroll to position [493, 0]
click at [576, 596] on div "Indiana" at bounding box center [699, 597] width 270 height 18
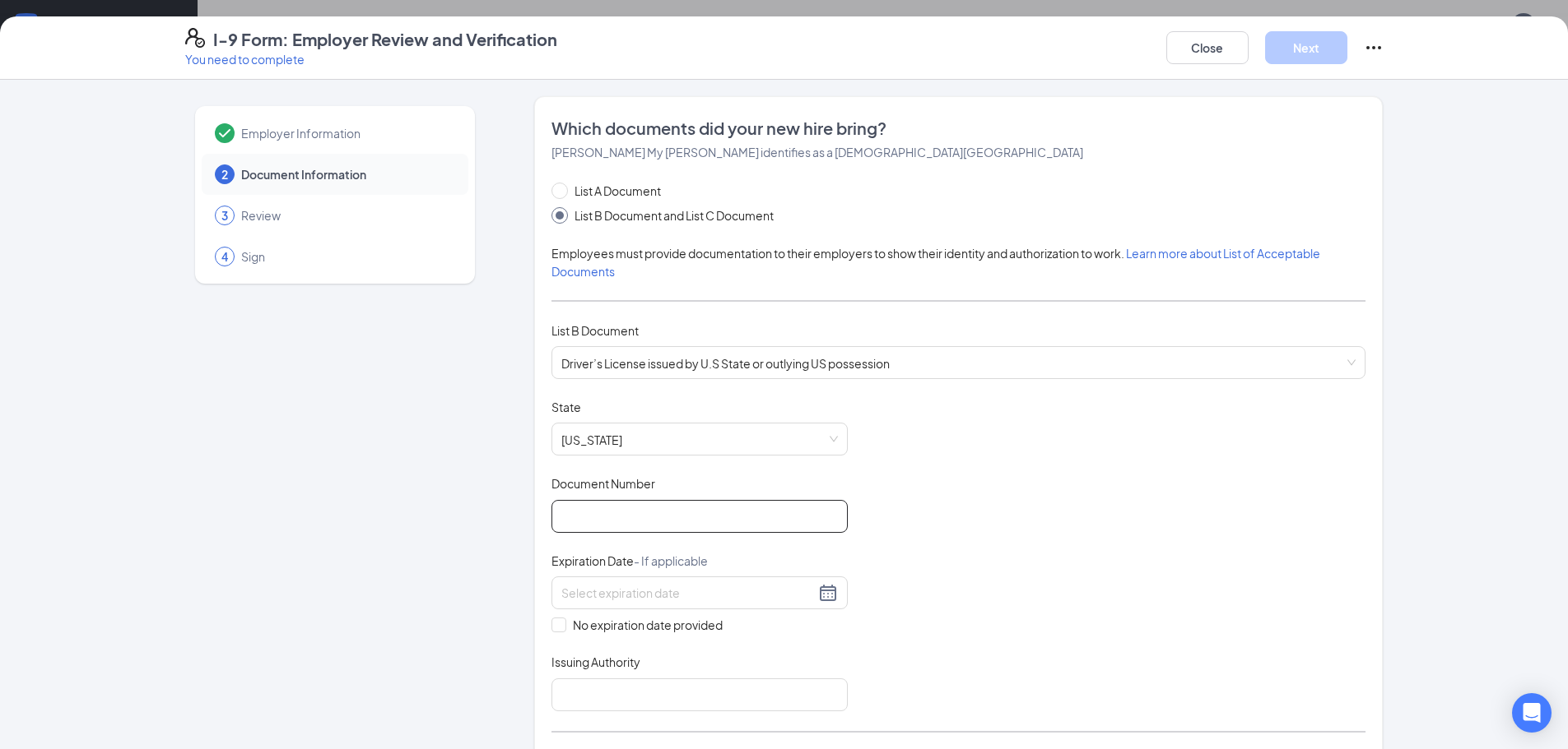
click at [583, 517] on input "Document Number" at bounding box center [699, 517] width 296 height 33
click at [589, 518] on input "Document Number" at bounding box center [699, 517] width 296 height 33
click at [579, 521] on input "Document Number" at bounding box center [699, 517] width 296 height 33
type input "4398-85-3486"
click at [586, 588] on input at bounding box center [688, 593] width 253 height 18
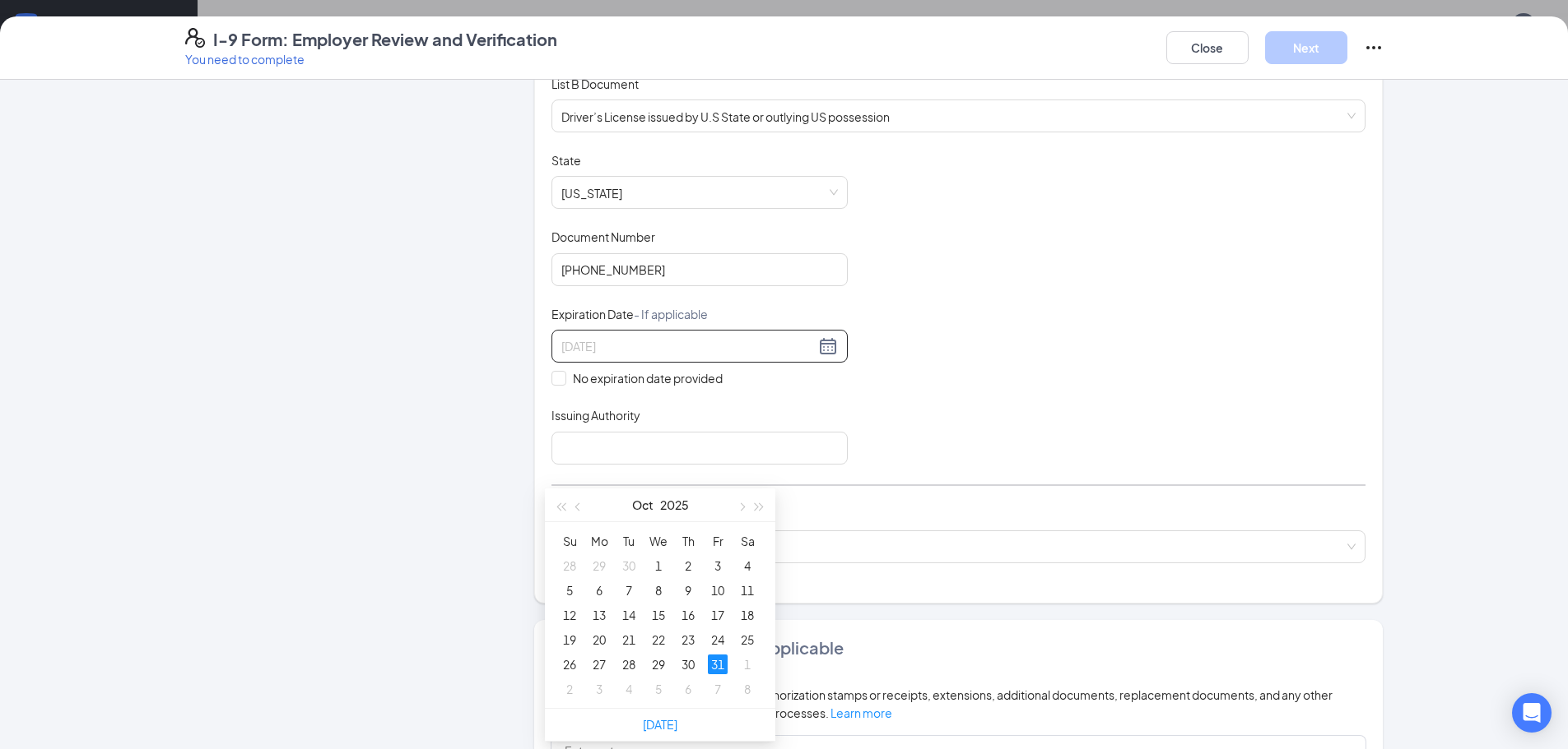
scroll to position [164, 0]
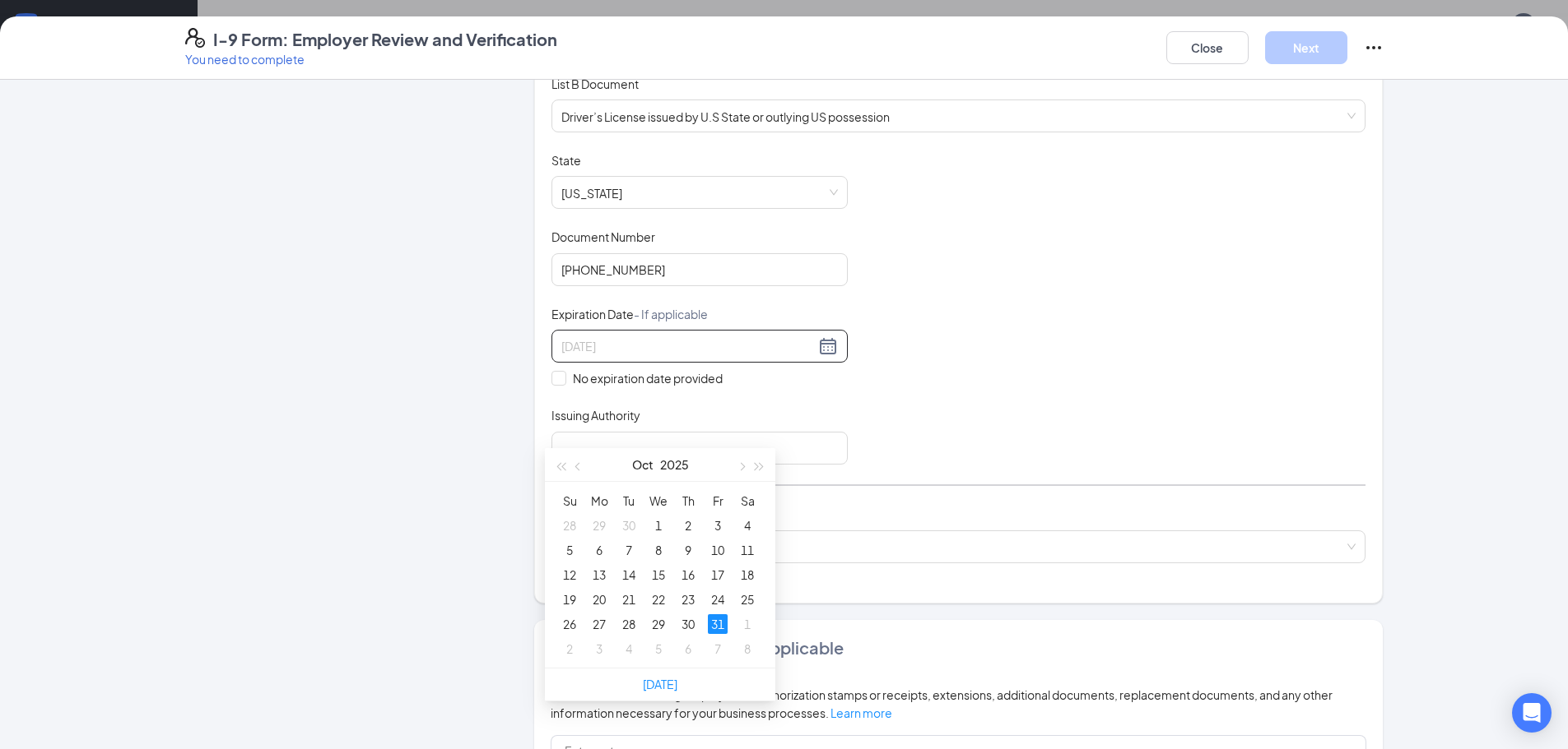
click at [720, 630] on div "31" at bounding box center [718, 624] width 20 height 20
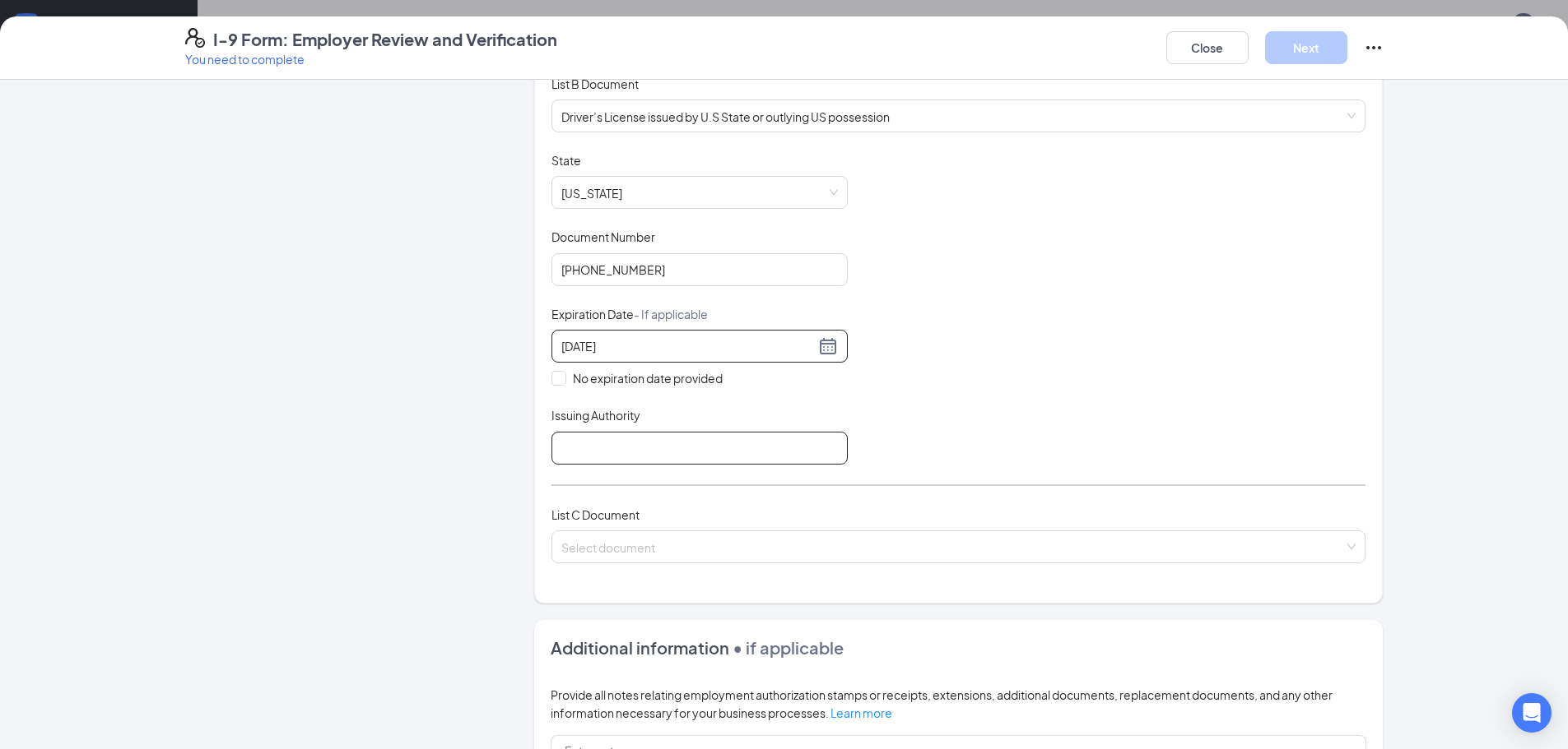
type input "10/31/2025"
click at [561, 450] on input "Issuing Authority" at bounding box center [699, 448] width 296 height 33
type input "IN"
click at [609, 544] on input "search" at bounding box center [952, 544] width 783 height 25
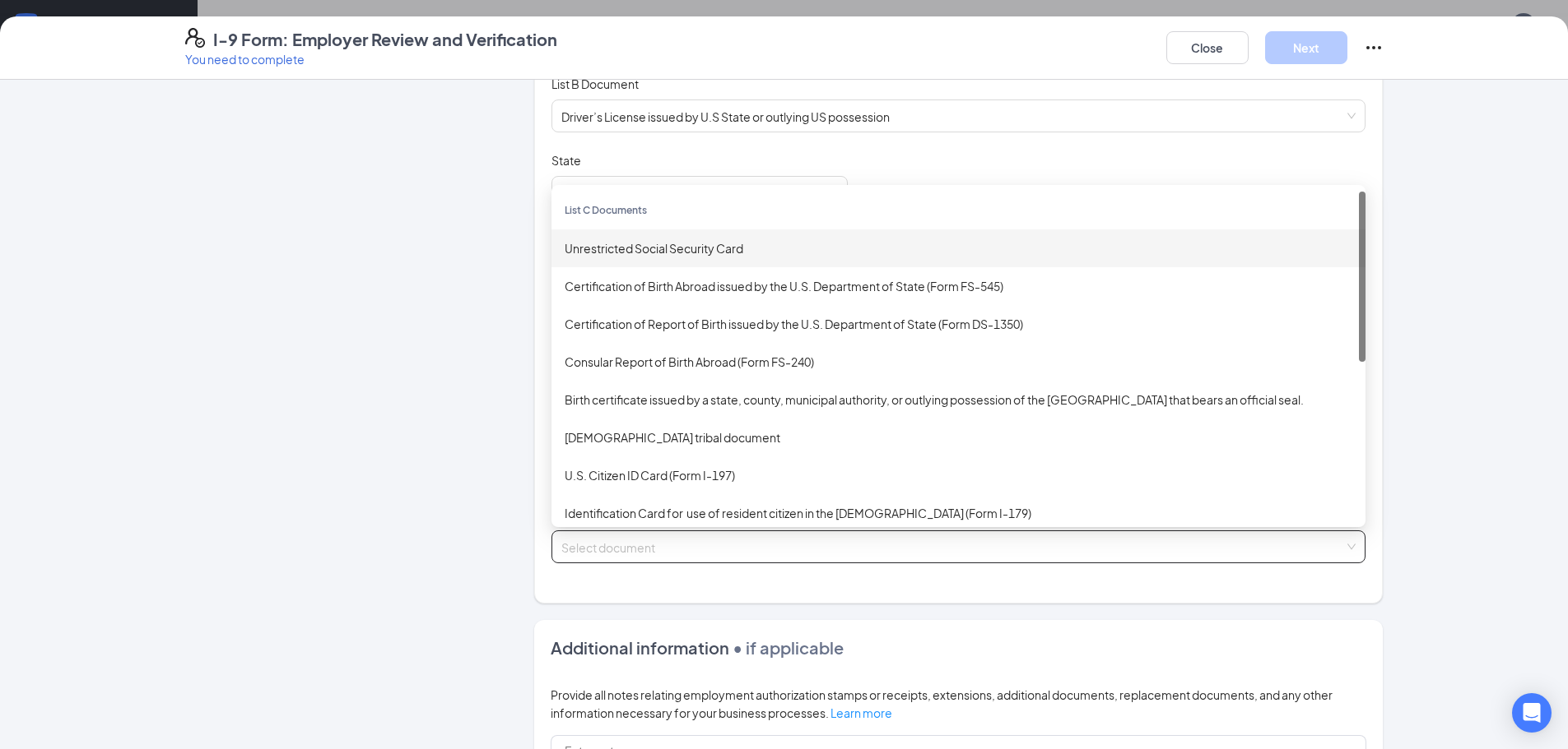
click at [613, 251] on div "Unrestricted Social Security Card" at bounding box center [959, 248] width 788 height 18
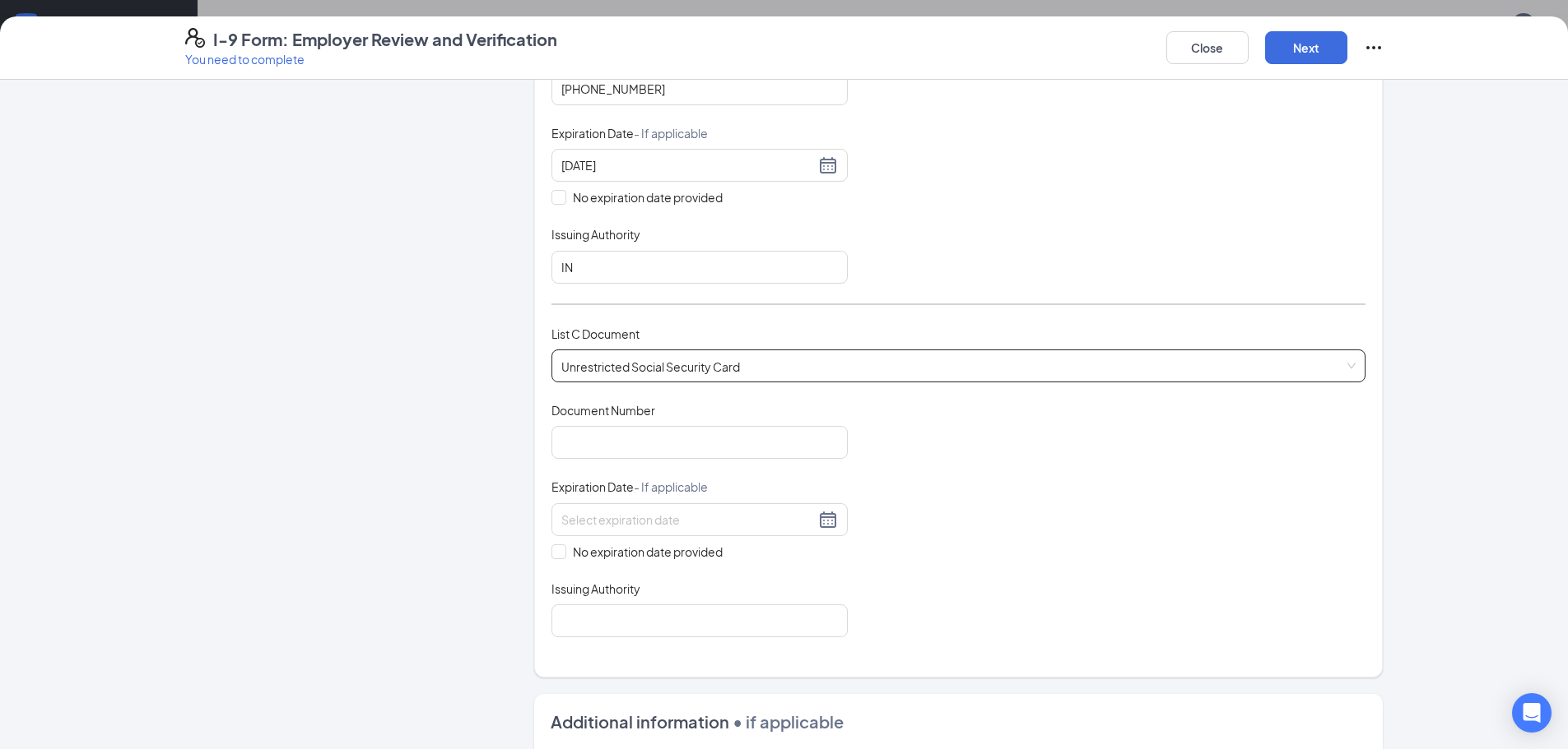
scroll to position [493, 0]
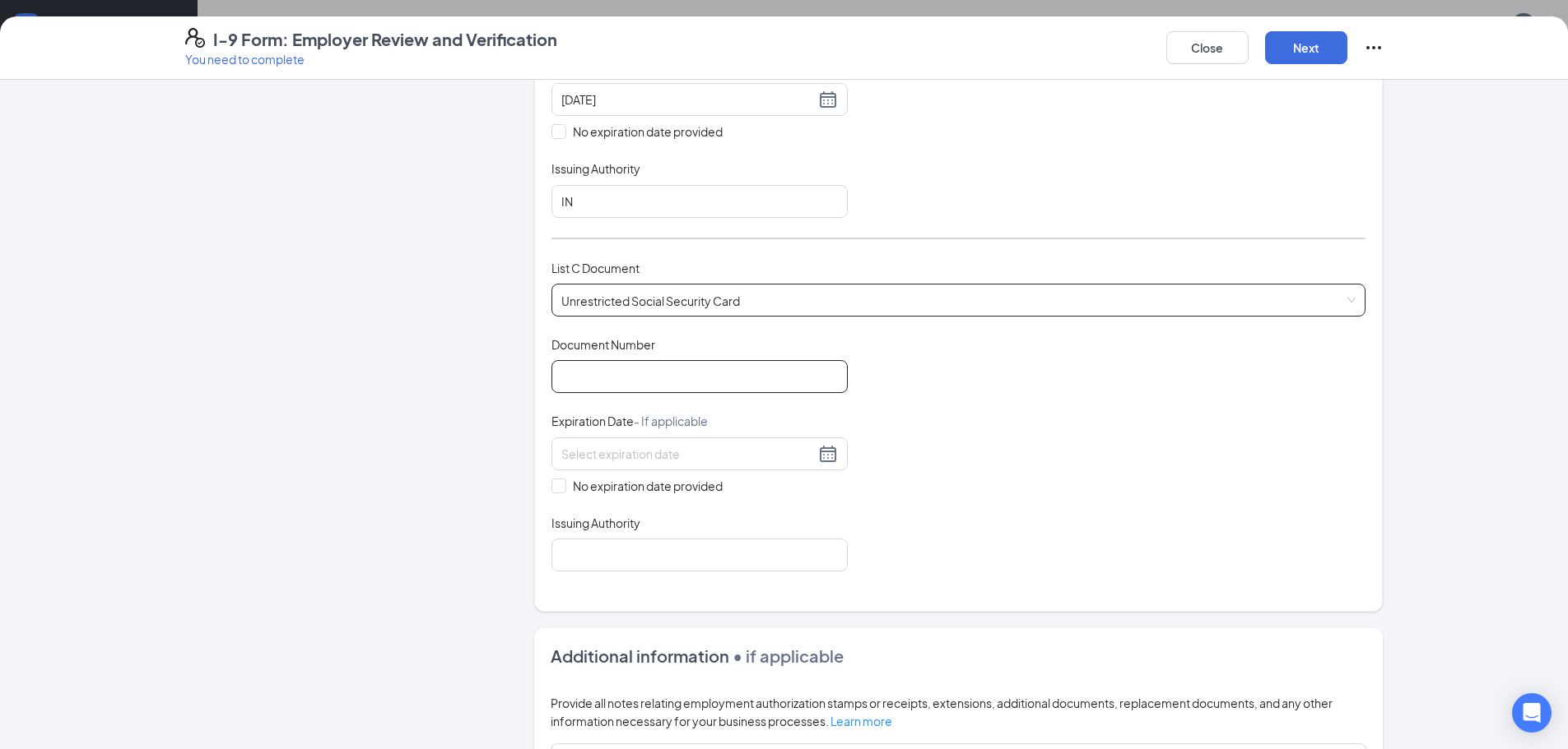
click at [586, 383] on input "Document Number" at bounding box center [699, 377] width 296 height 33
type input "307137506"
click at [551, 486] on input "No expiration date provided" at bounding box center [556, 484] width 12 height 12
checkbox input "true"
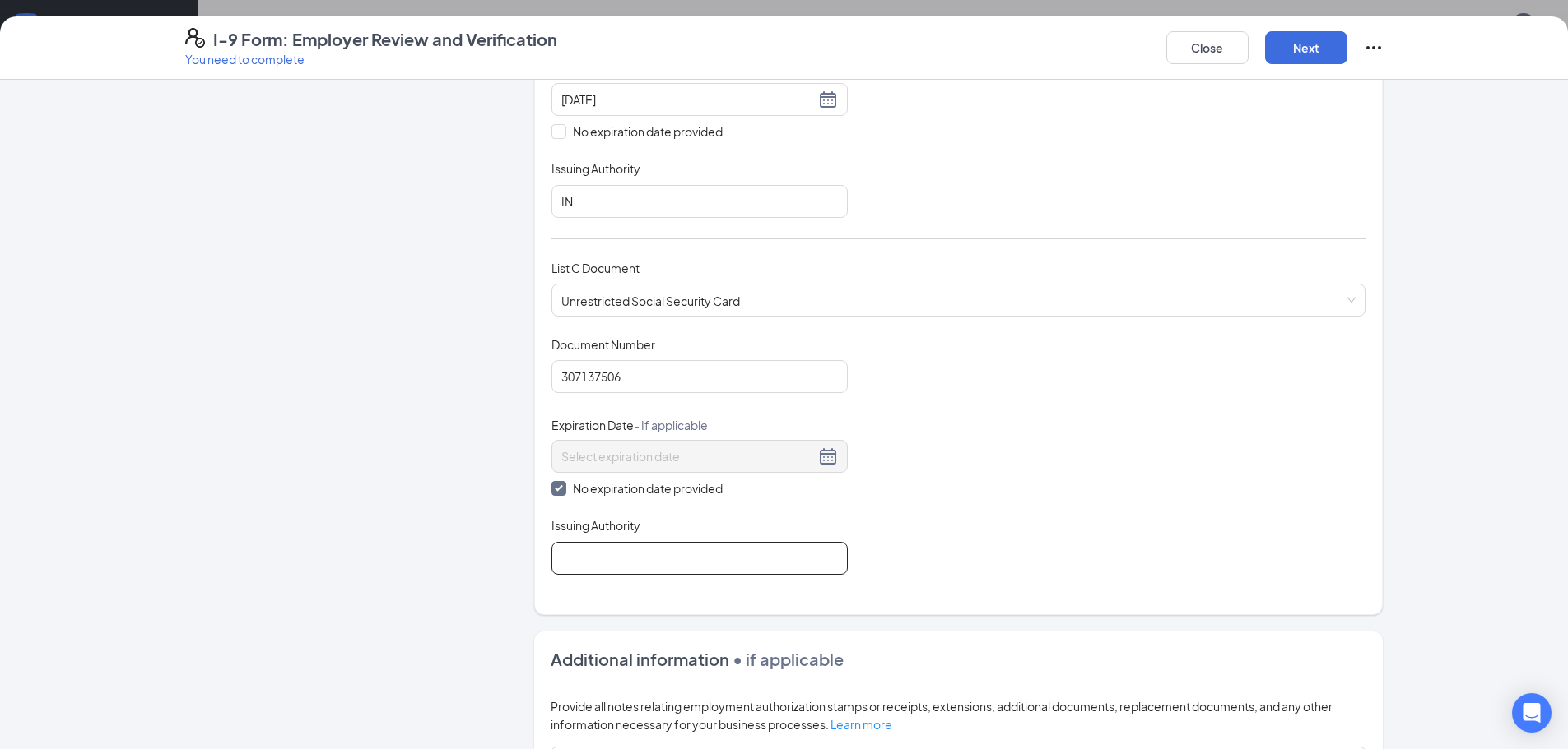
click at [585, 559] on input "Issuing Authority" at bounding box center [699, 558] width 296 height 33
type input "Social Security Administration"
click at [1310, 47] on button "Next" at bounding box center [1307, 48] width 83 height 33
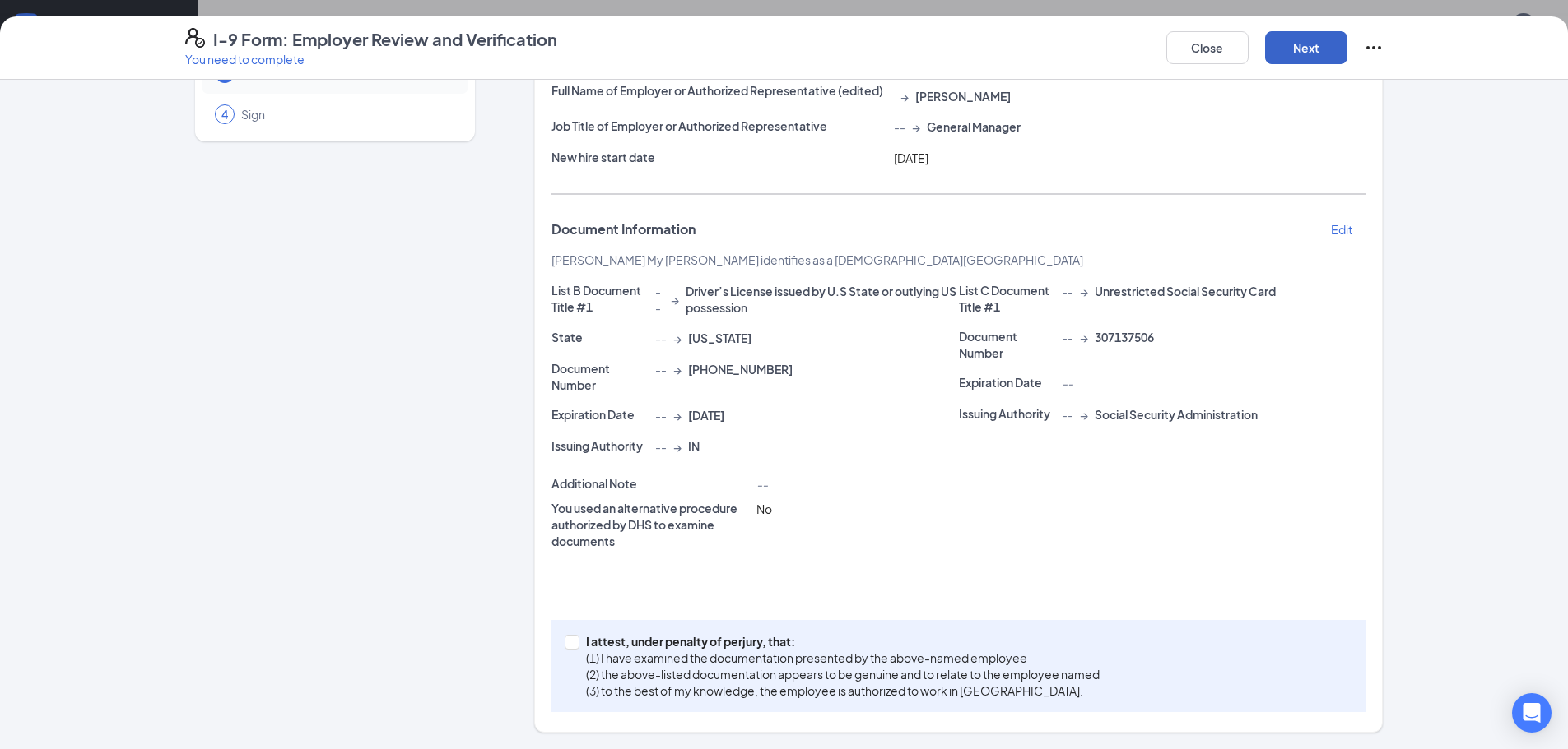
scroll to position [143, 0]
click at [569, 643] on input "I attest, under penalty of perjury, that: (1) I have examined the documentation…" at bounding box center [570, 640] width 12 height 12
checkbox input "true"
click at [1301, 46] on button "Next" at bounding box center [1307, 48] width 83 height 33
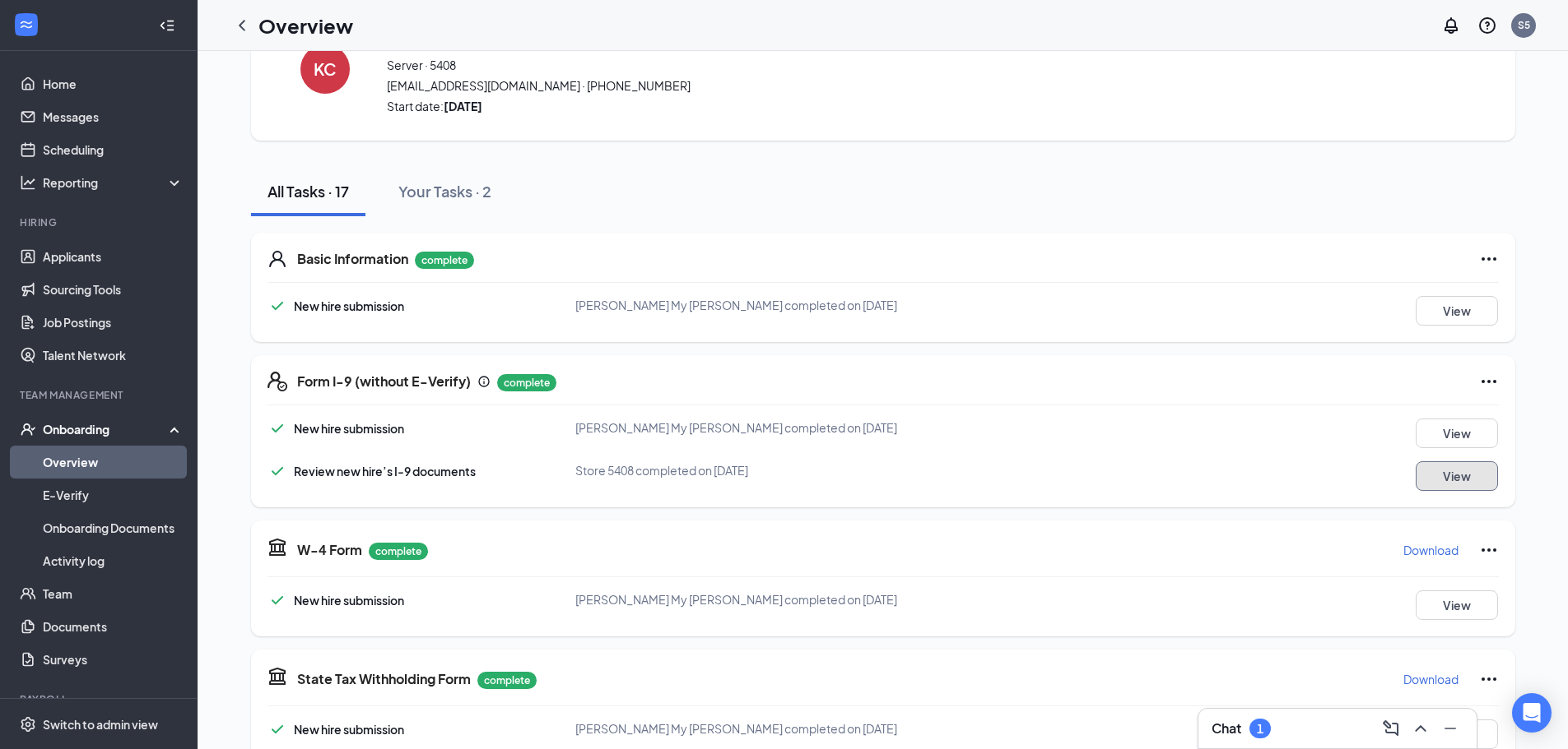
scroll to position [0, 0]
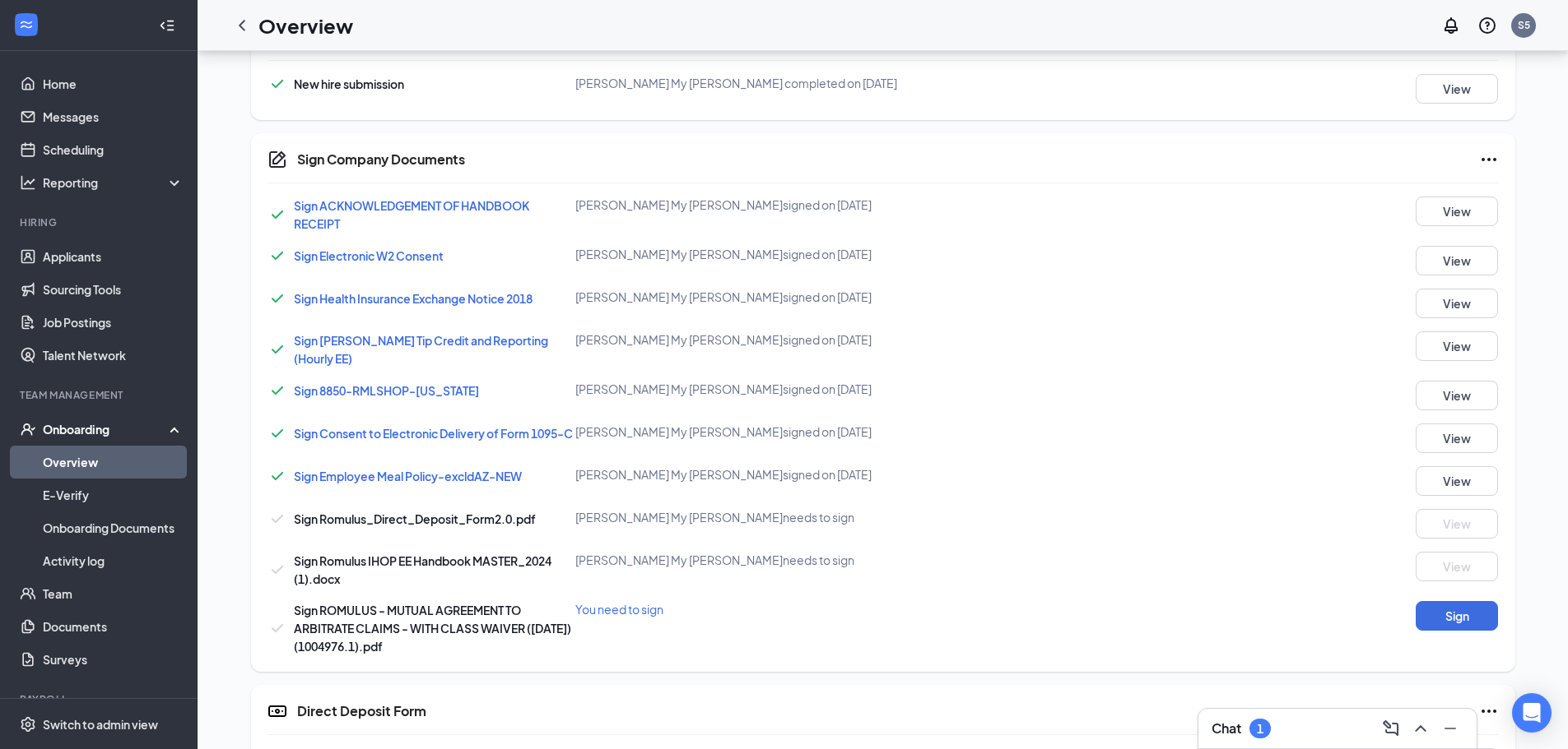
scroll to position [905, 0]
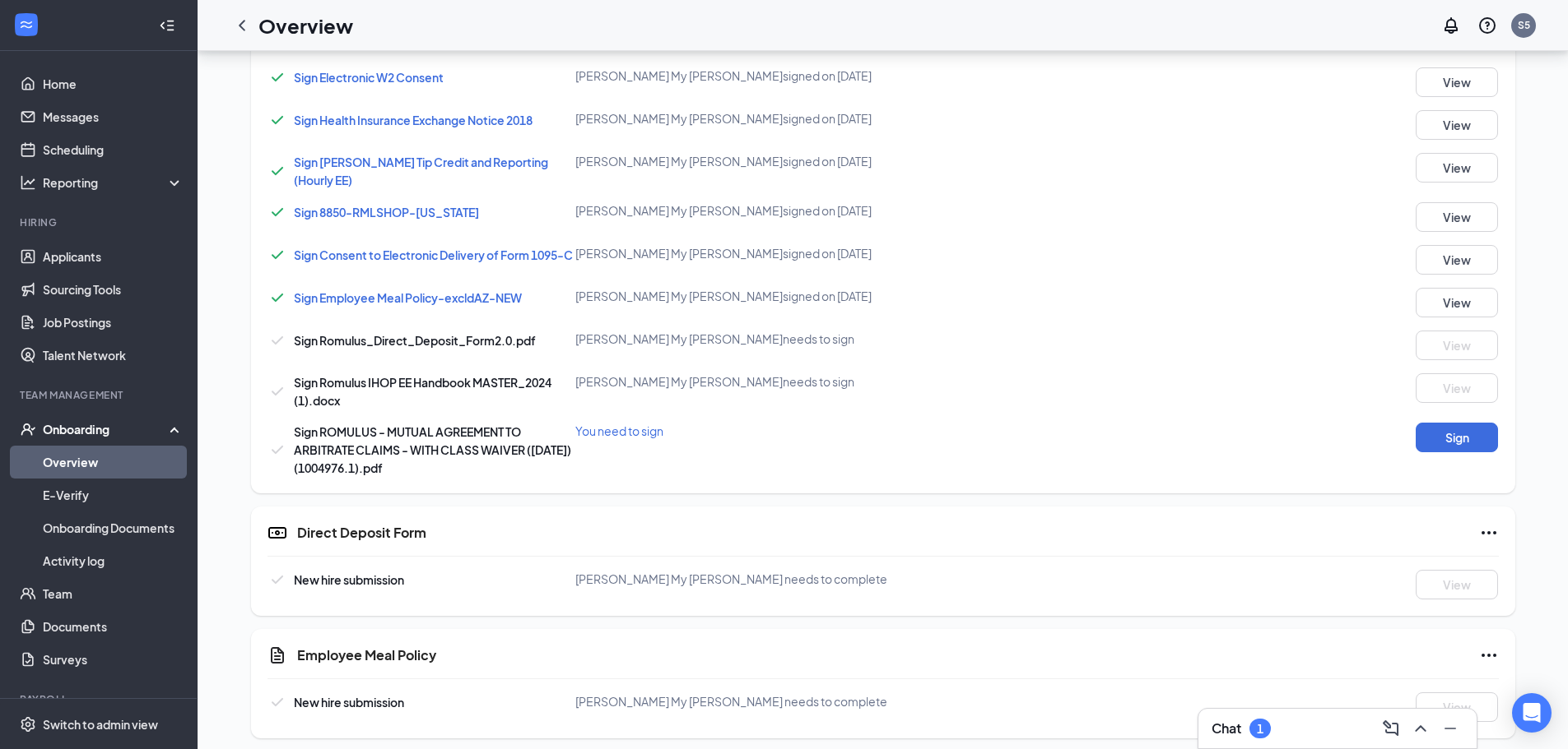
click at [1241, 721] on h3 "Chat" at bounding box center [1226, 728] width 30 height 18
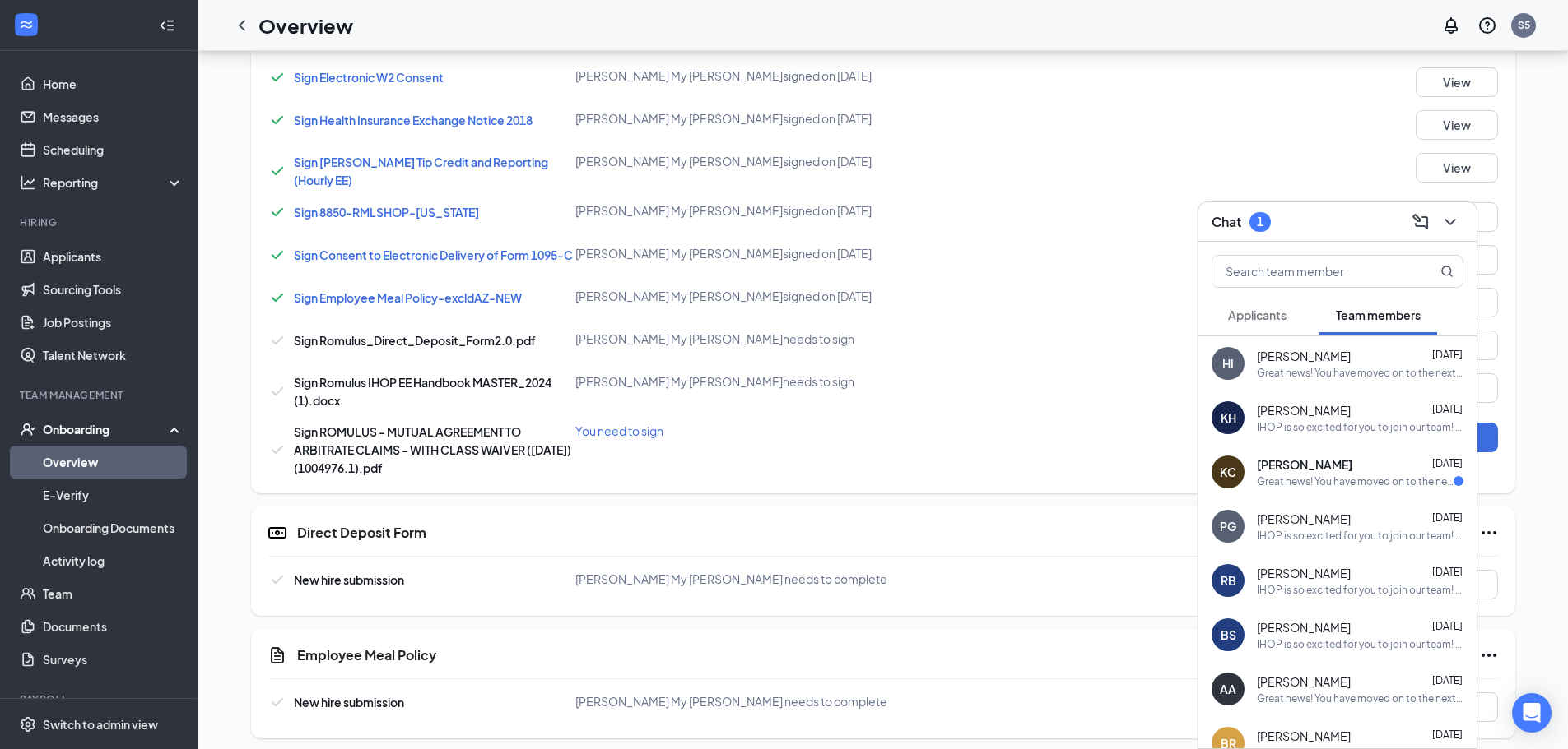
click at [1264, 302] on button "Applicants" at bounding box center [1257, 315] width 92 height 41
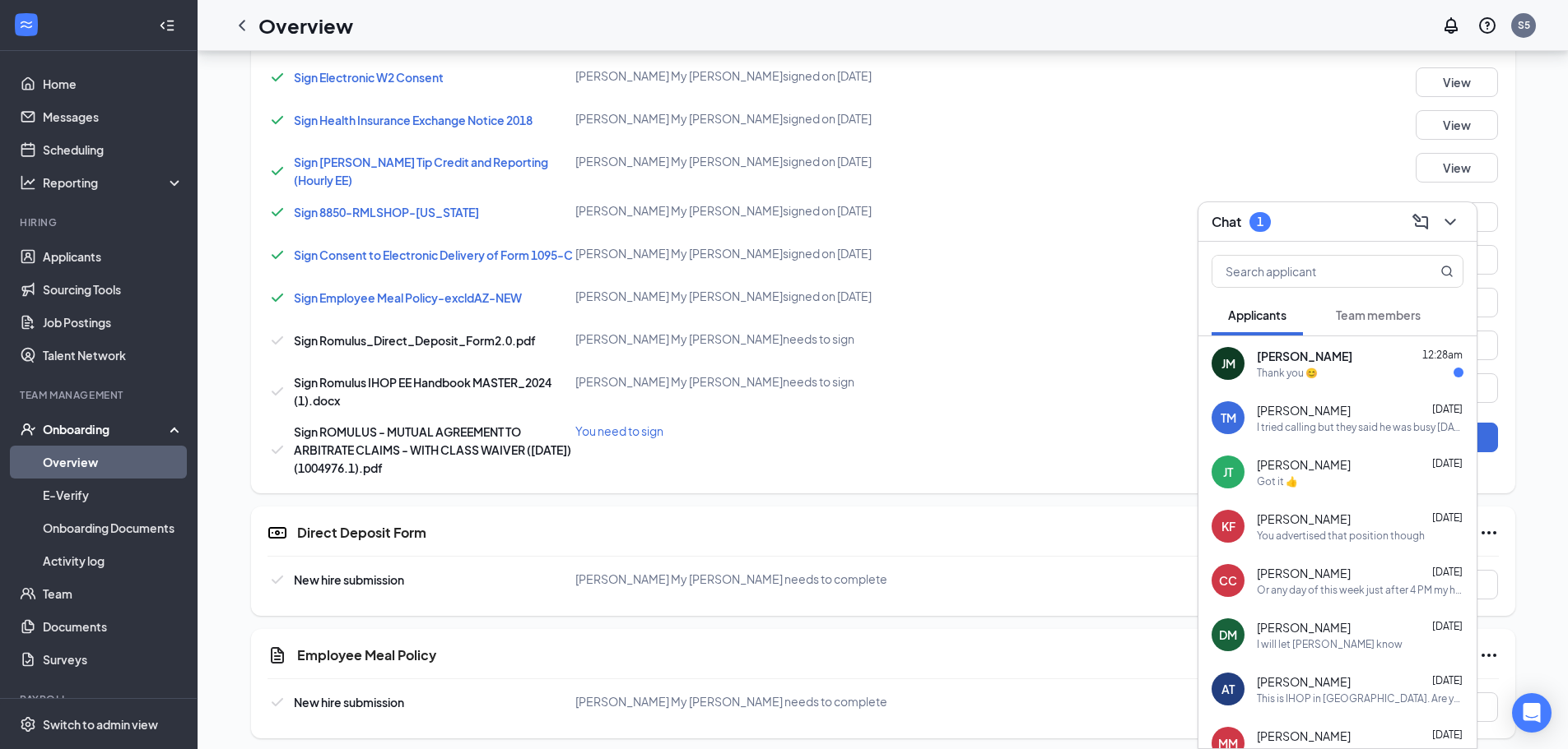
click at [1348, 368] on div "Thank you 😊" at bounding box center [1360, 373] width 206 height 14
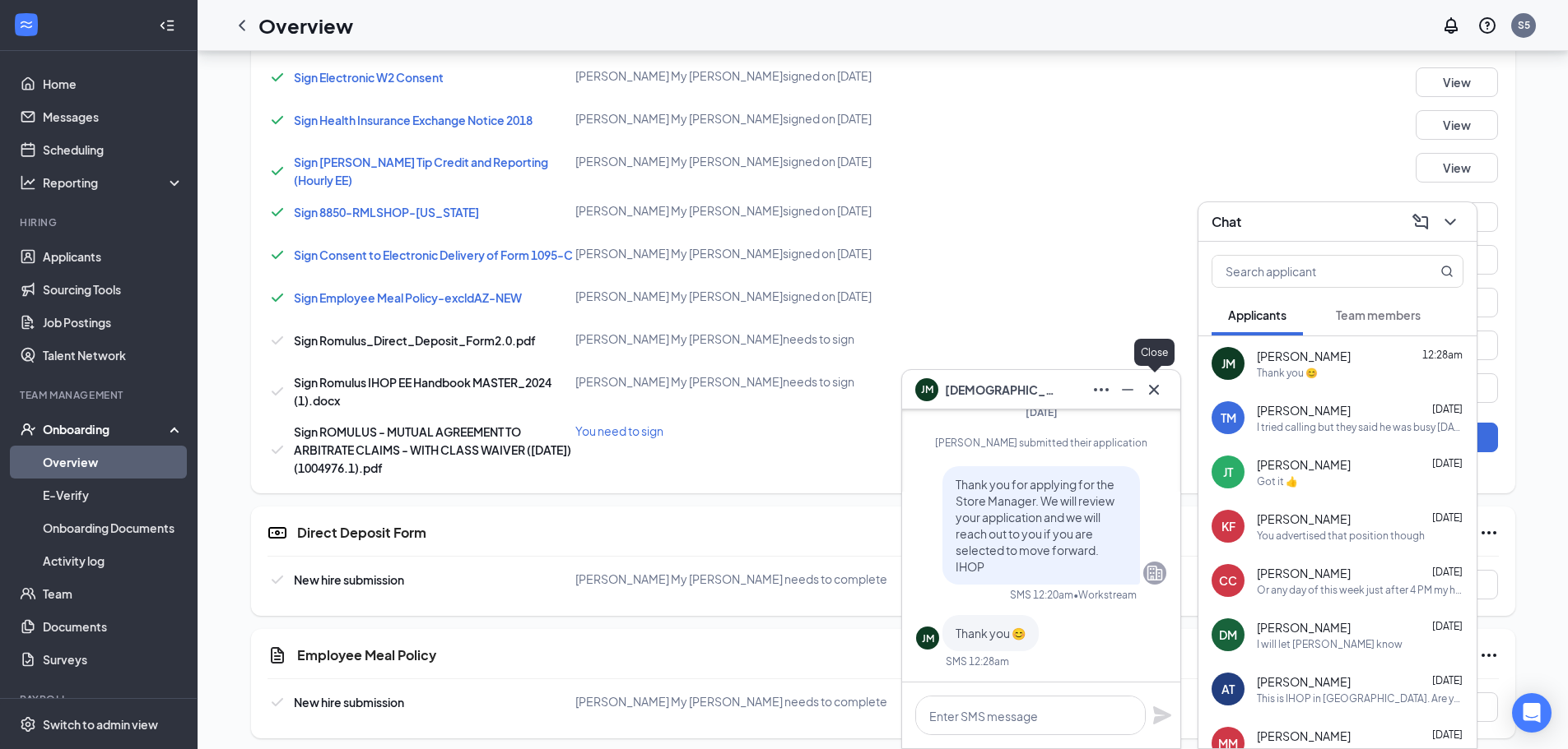
click at [1158, 388] on icon "Cross" at bounding box center [1154, 390] width 20 height 20
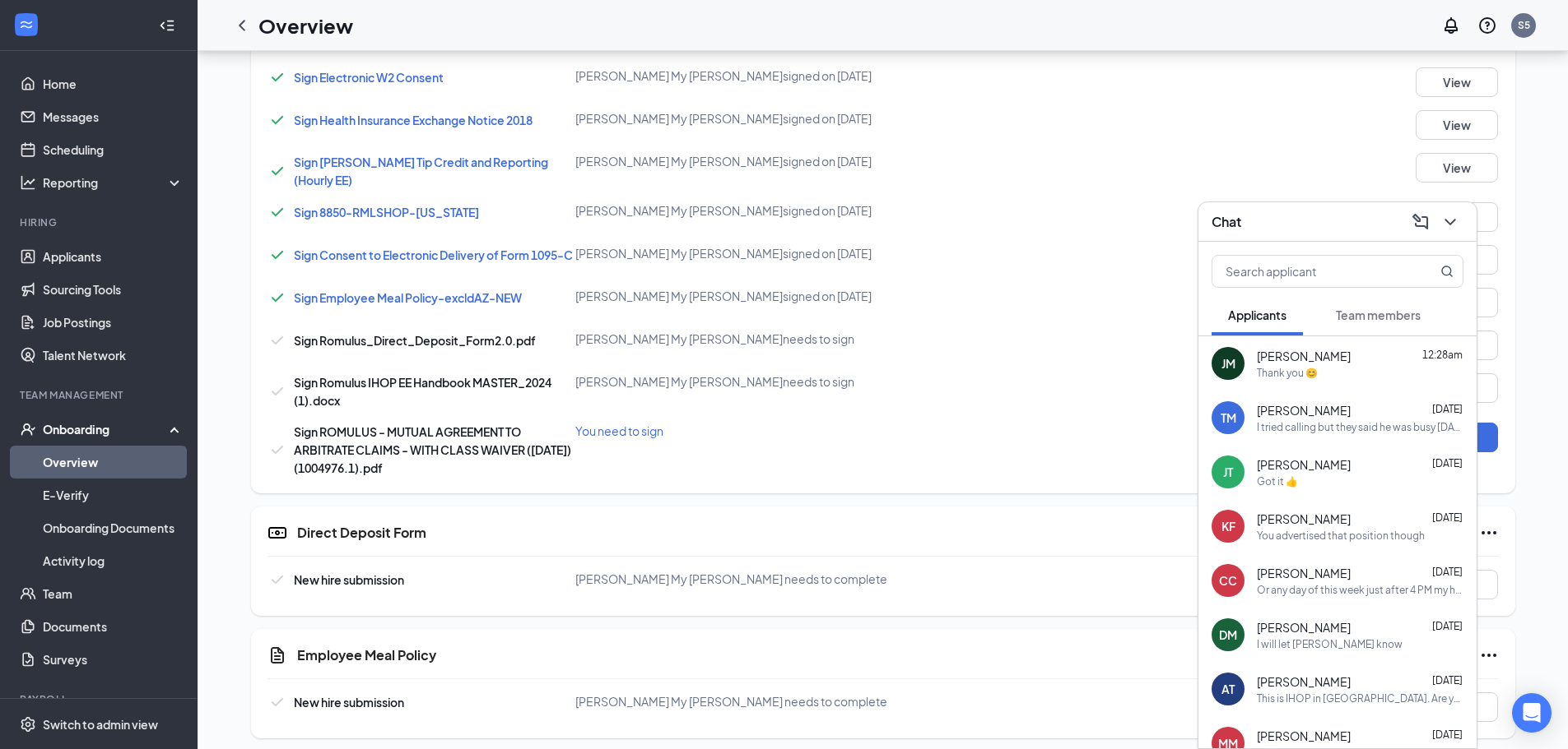
click at [1373, 323] on button "Team members" at bounding box center [1378, 315] width 118 height 41
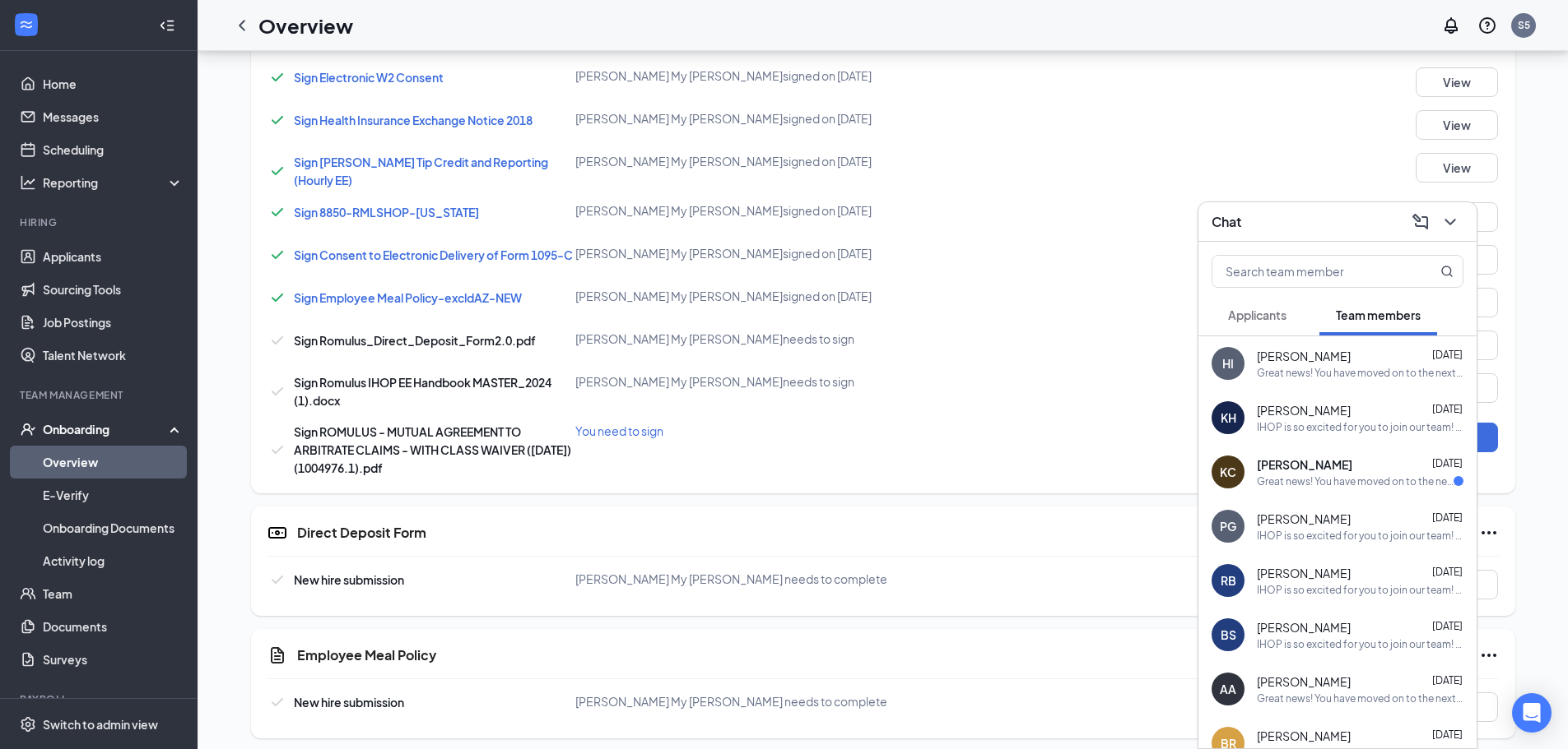
click at [1329, 466] on span "Katherine Collins" at bounding box center [1304, 465] width 95 height 16
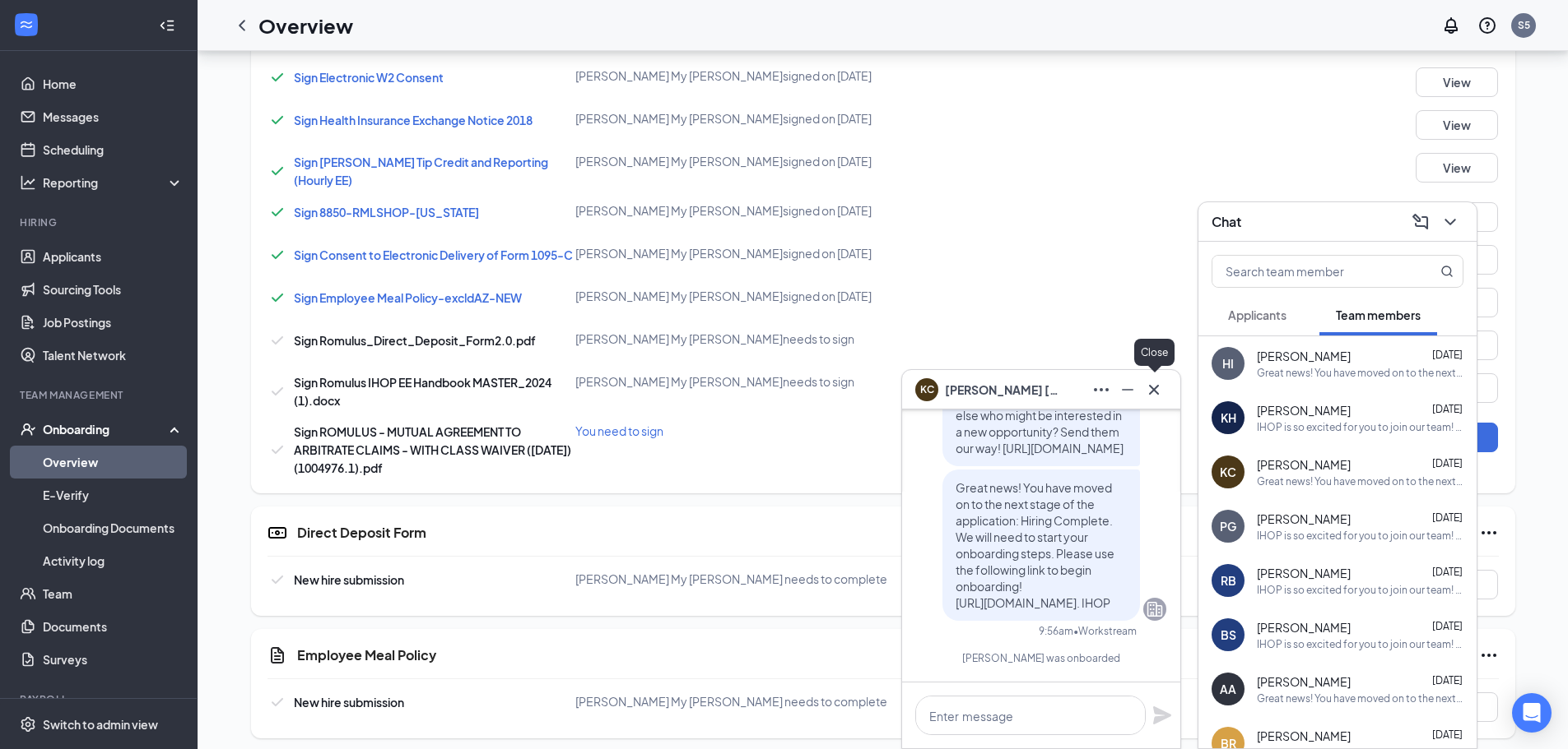
click at [1160, 390] on icon "Cross" at bounding box center [1154, 390] width 20 height 20
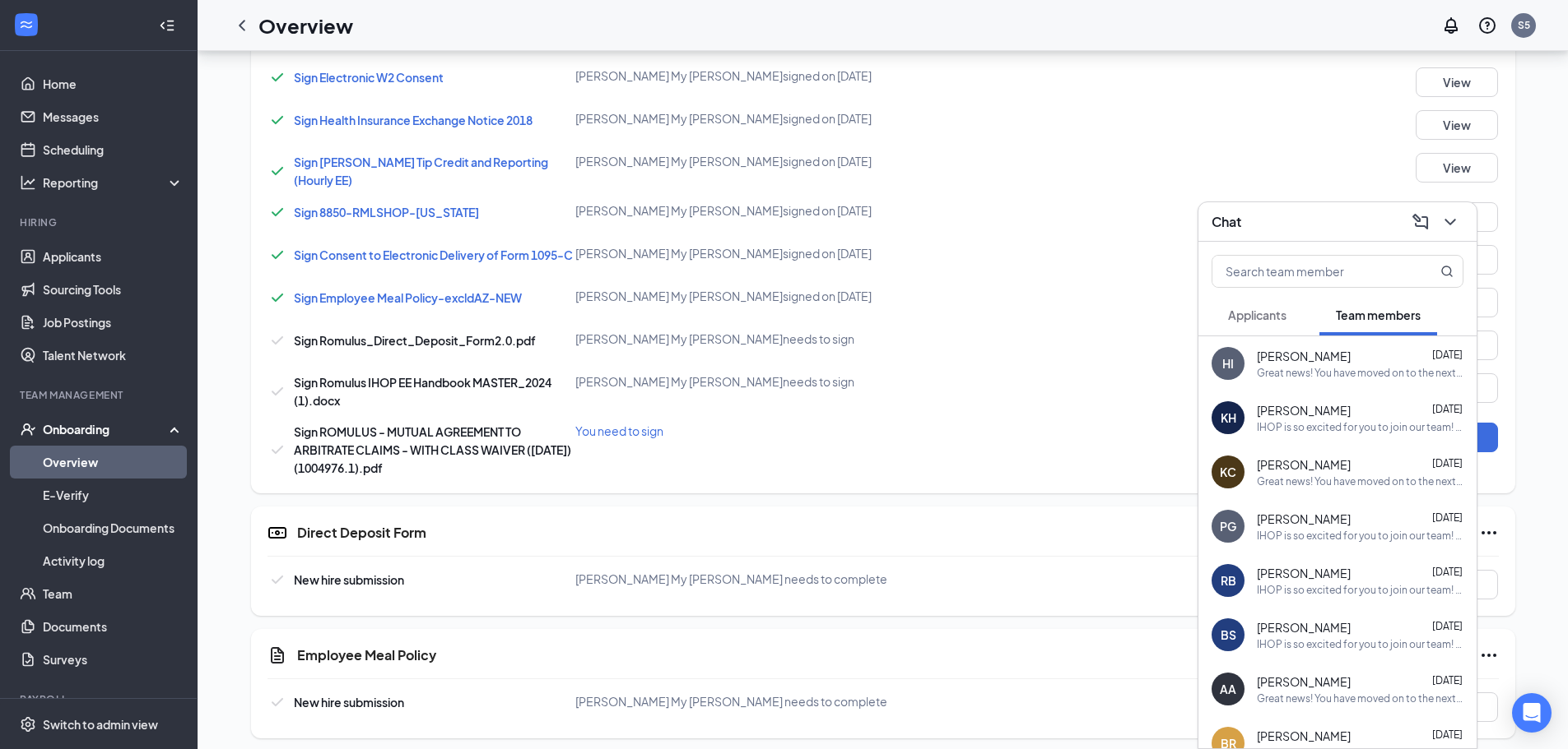
click at [1250, 316] on span "Applicants" at bounding box center [1257, 315] width 58 height 15
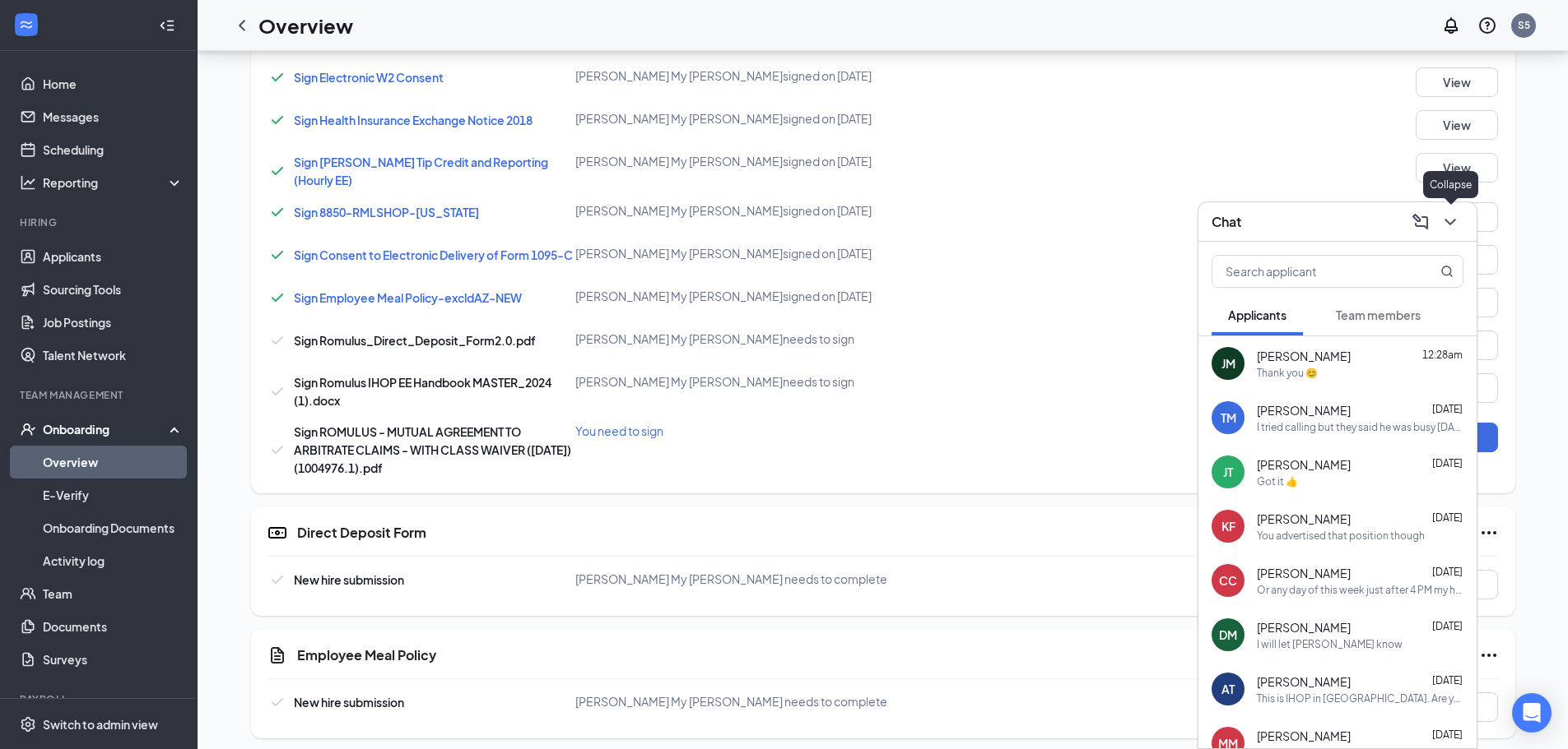
click at [1449, 222] on icon "ChevronDown" at bounding box center [1450, 222] width 11 height 6
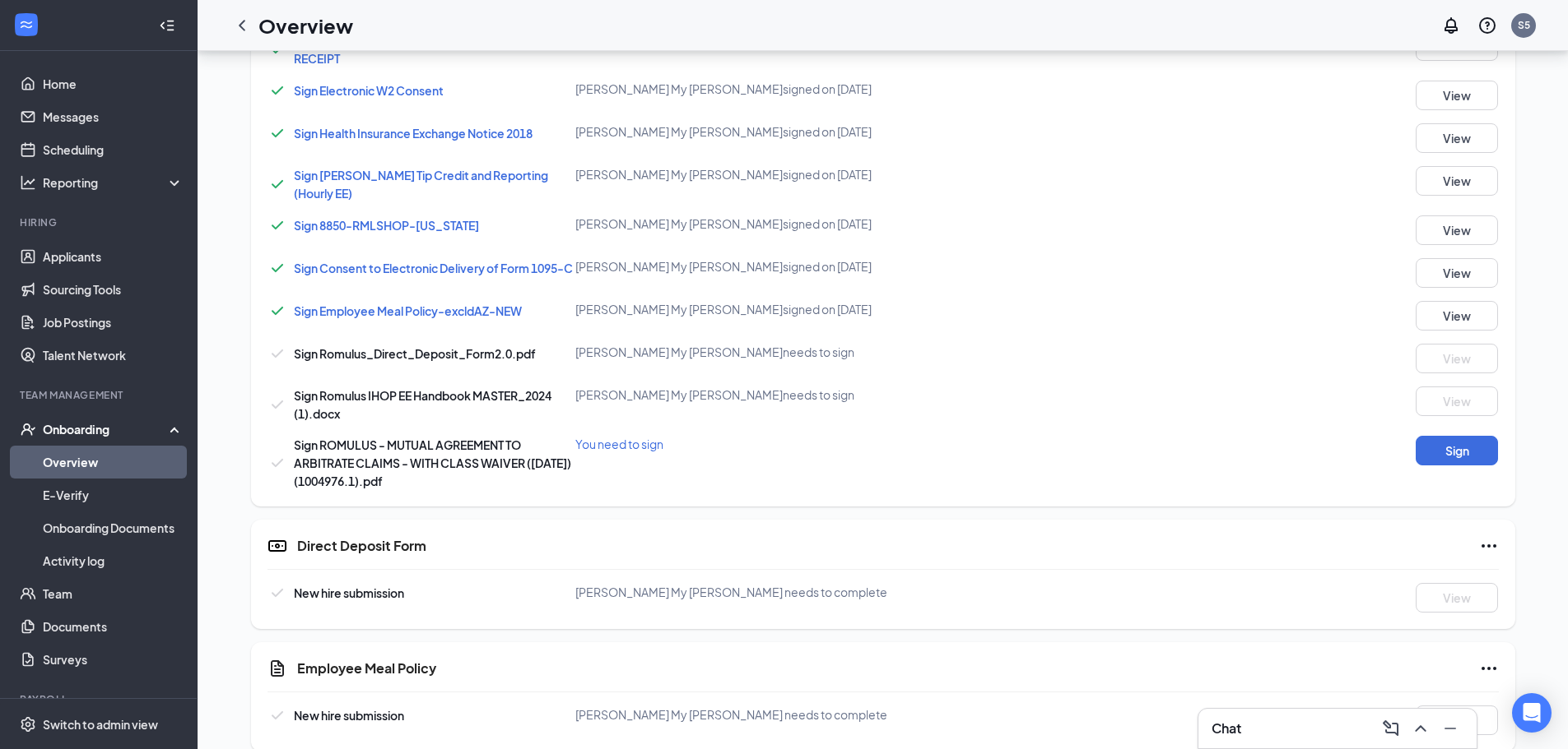
scroll to position [905, 0]
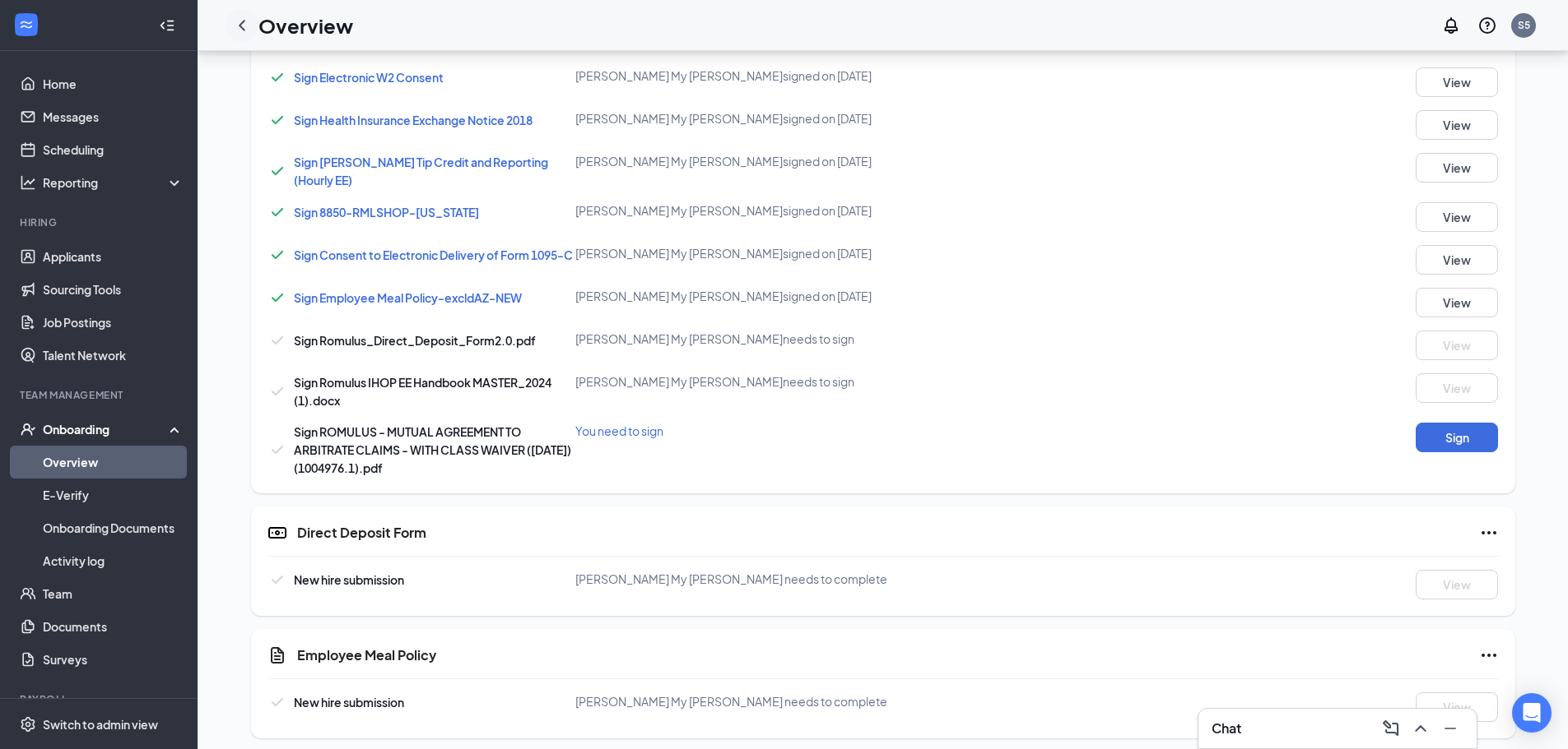
click at [250, 25] on icon "ChevronLeft" at bounding box center [242, 25] width 20 height 20
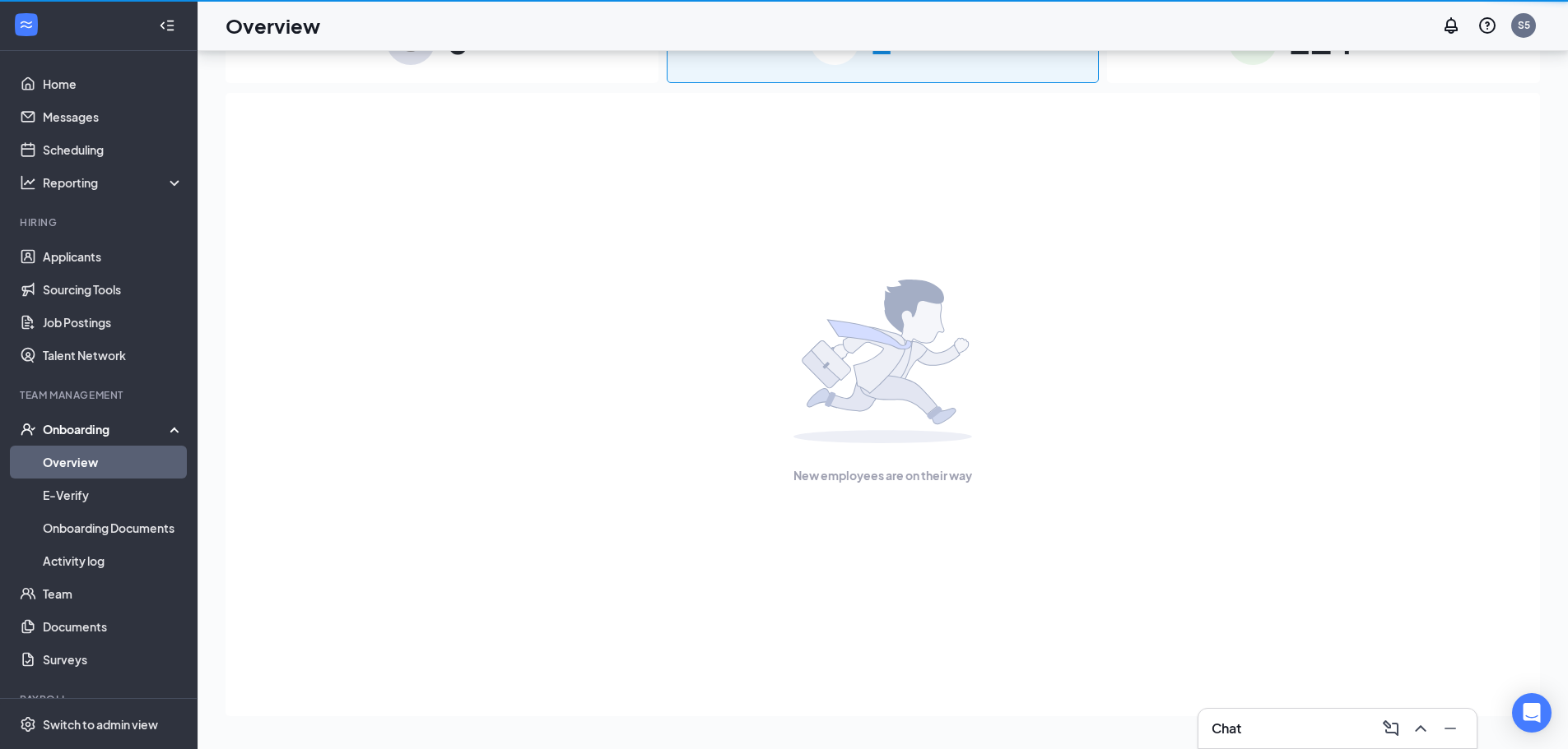
scroll to position [74, 0]
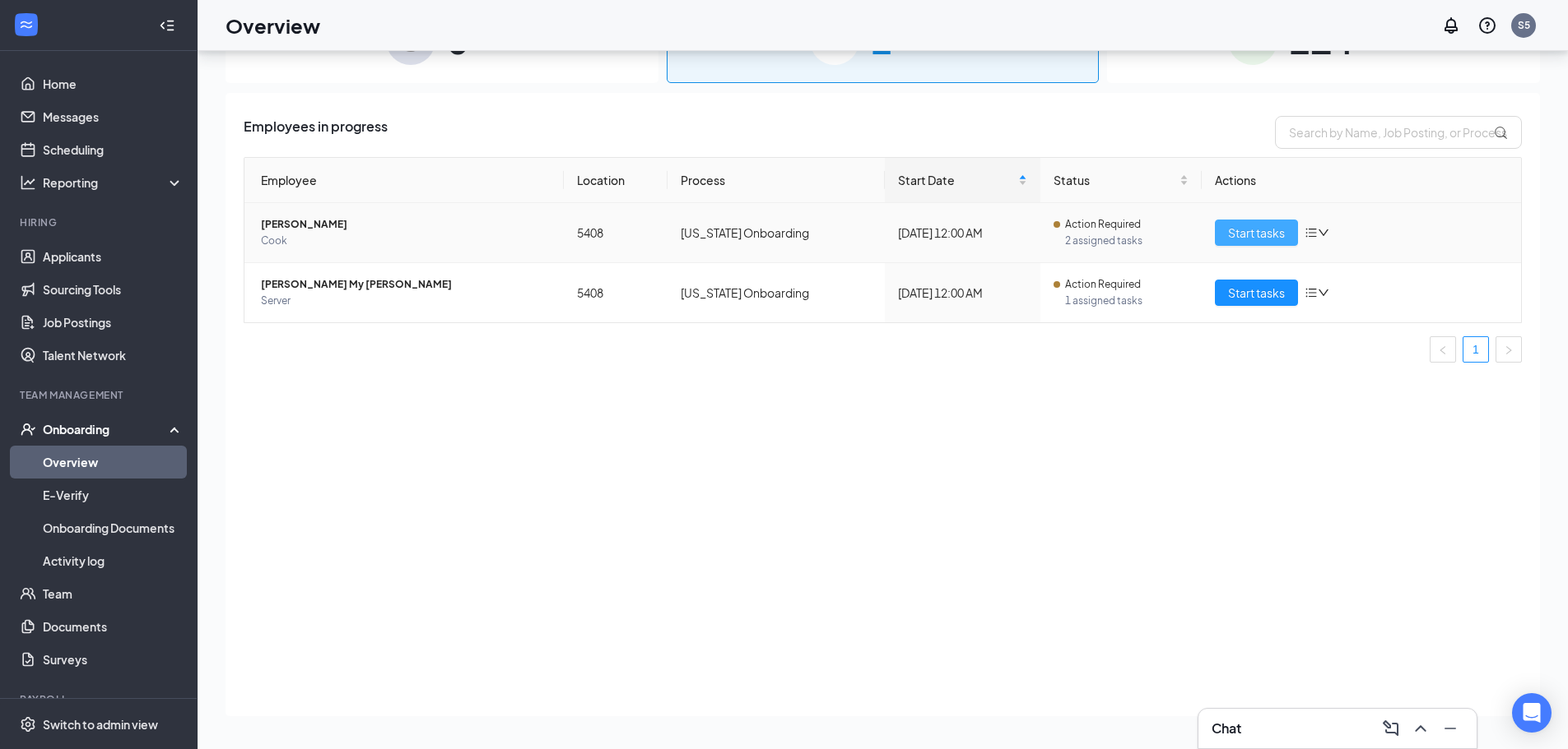
click at [1250, 239] on span "Start tasks" at bounding box center [1256, 232] width 57 height 18
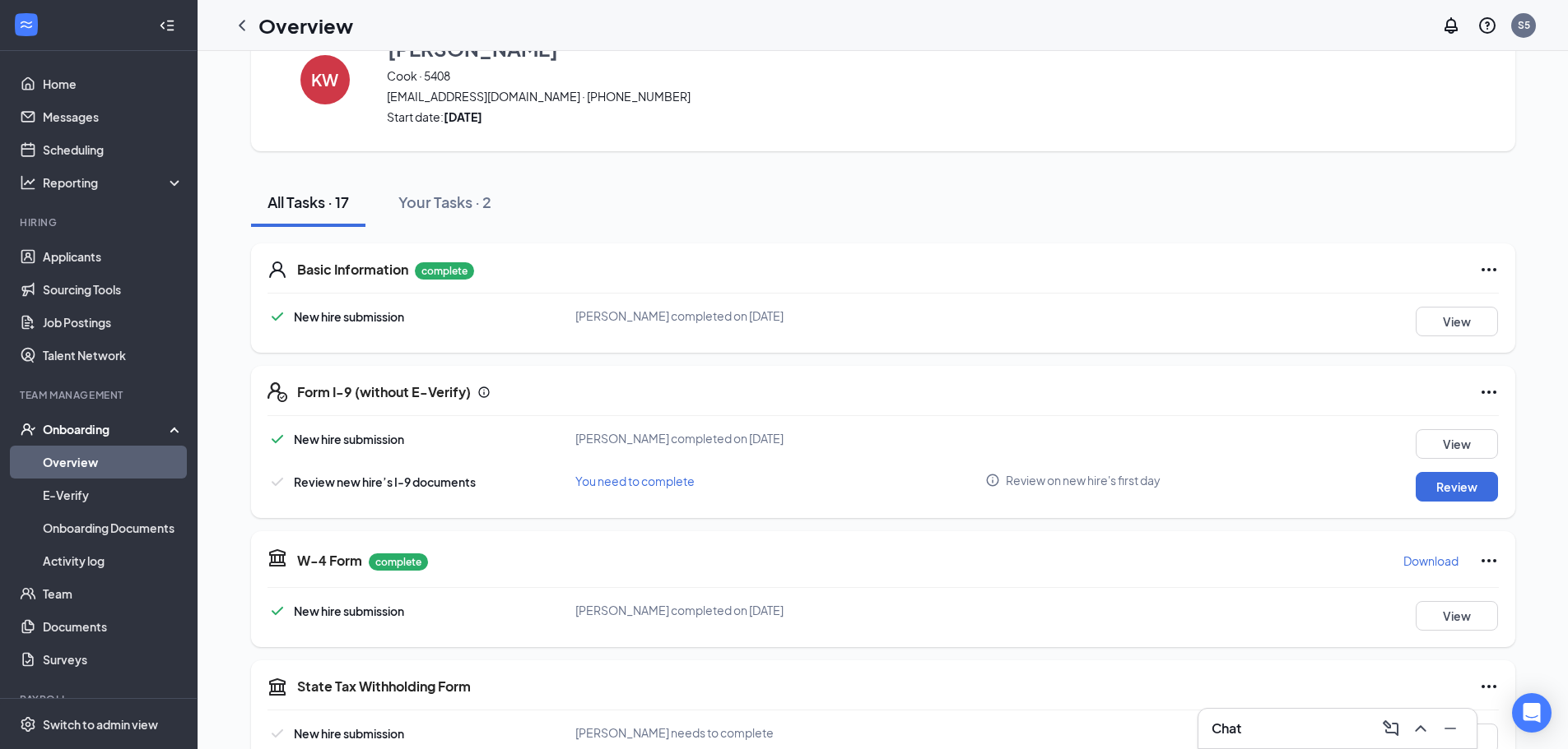
scroll to position [329, 0]
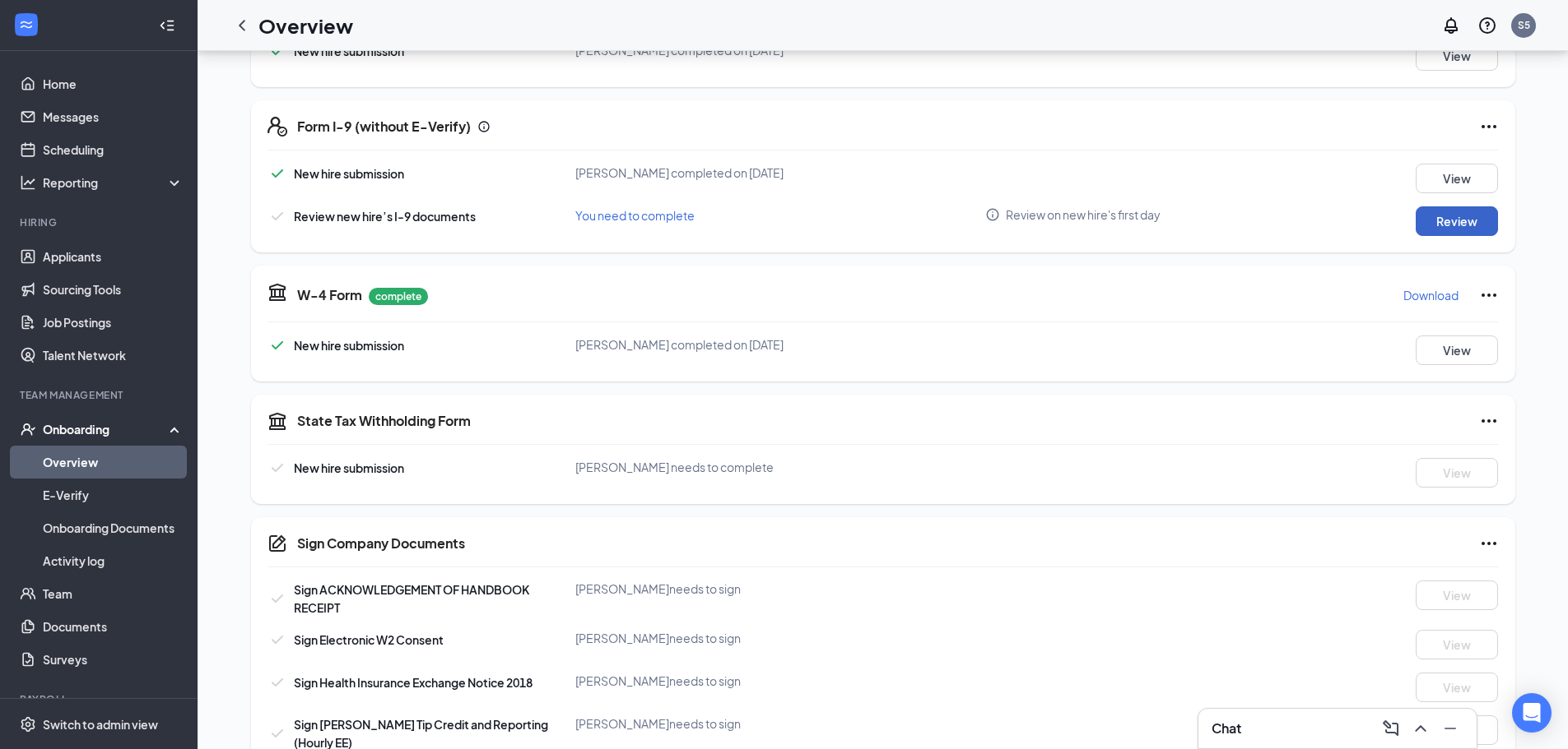
click at [1451, 219] on button "Review" at bounding box center [1457, 221] width 83 height 30
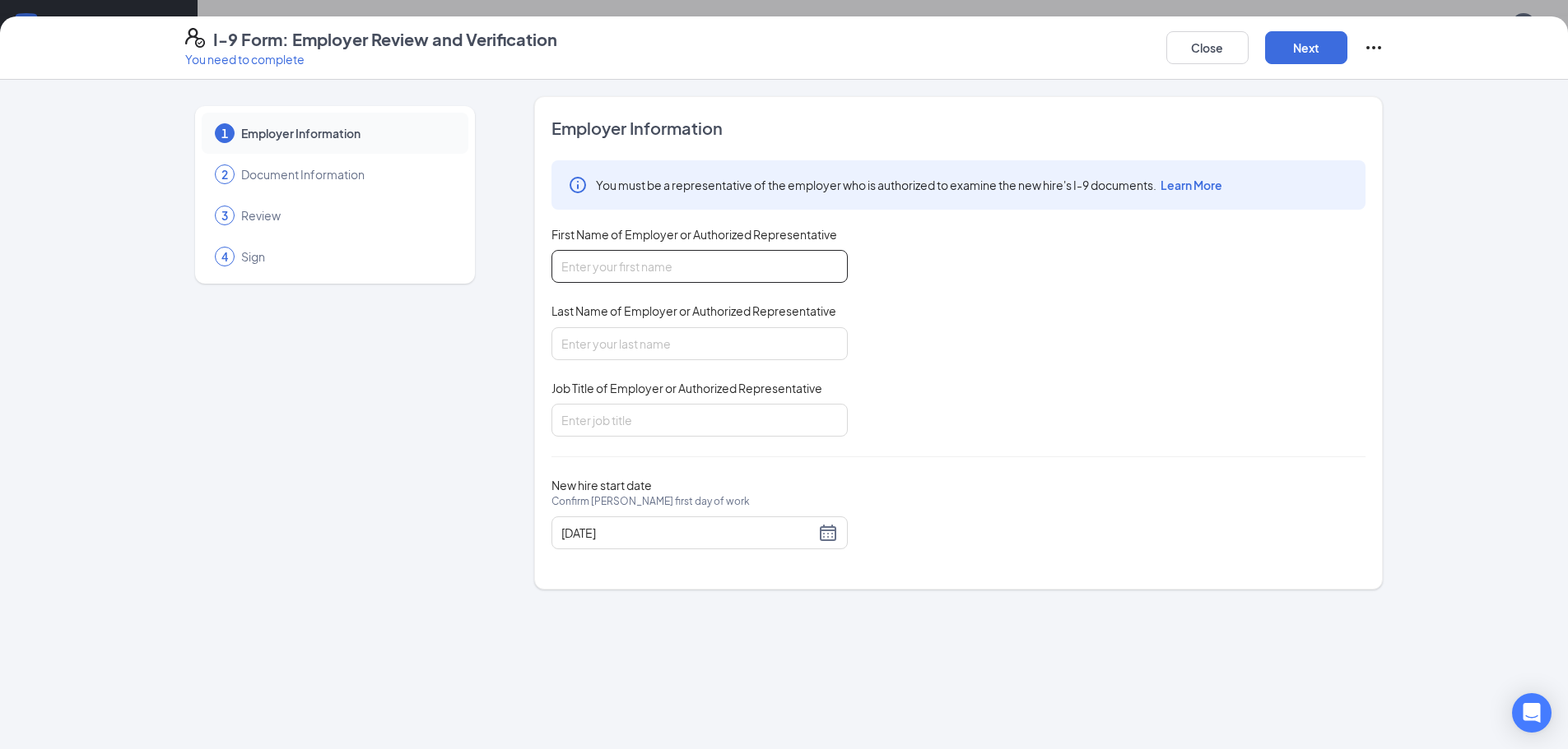
click at [562, 264] on input "First Name of Employer or Authorized Representative" at bounding box center [699, 266] width 296 height 33
type input "Terrance"
type input "Morris"
type input "General Manager"
click at [1323, 38] on button "Next" at bounding box center [1307, 48] width 83 height 33
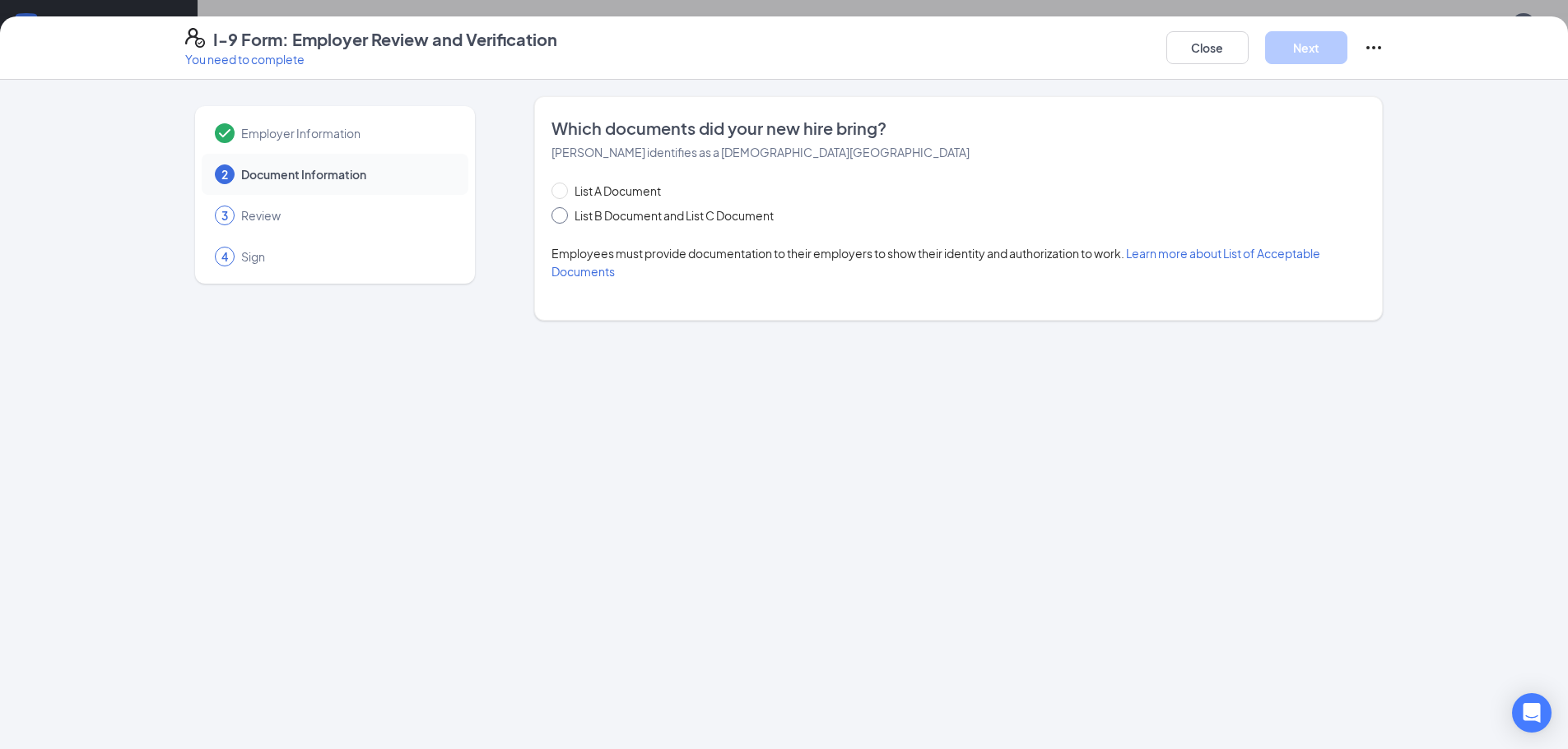
click at [565, 213] on span at bounding box center [559, 215] width 16 height 16
click at [563, 213] on input "List B Document and List C Document" at bounding box center [556, 213] width 12 height 12
radio input "true"
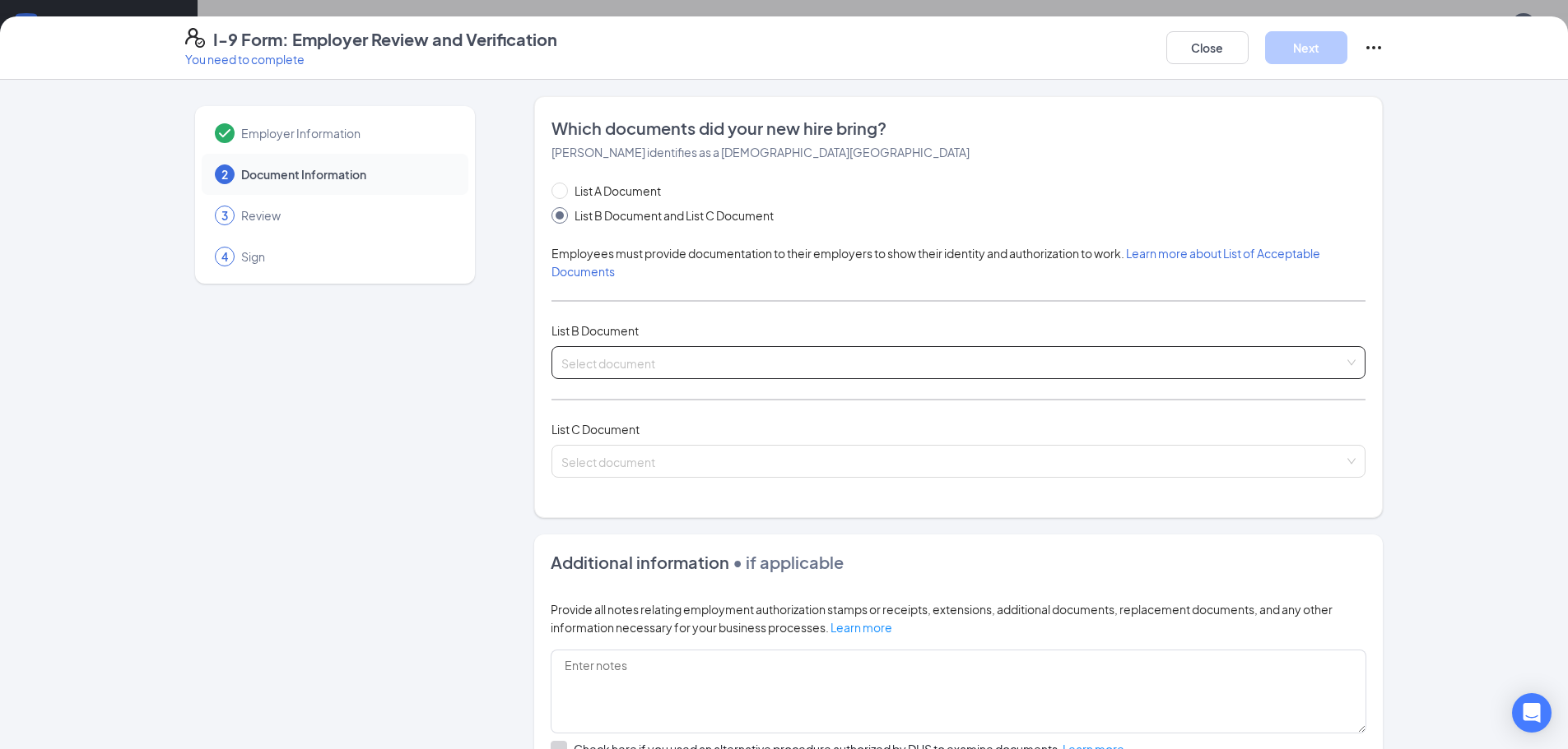
click at [632, 370] on input "search" at bounding box center [952, 360] width 783 height 25
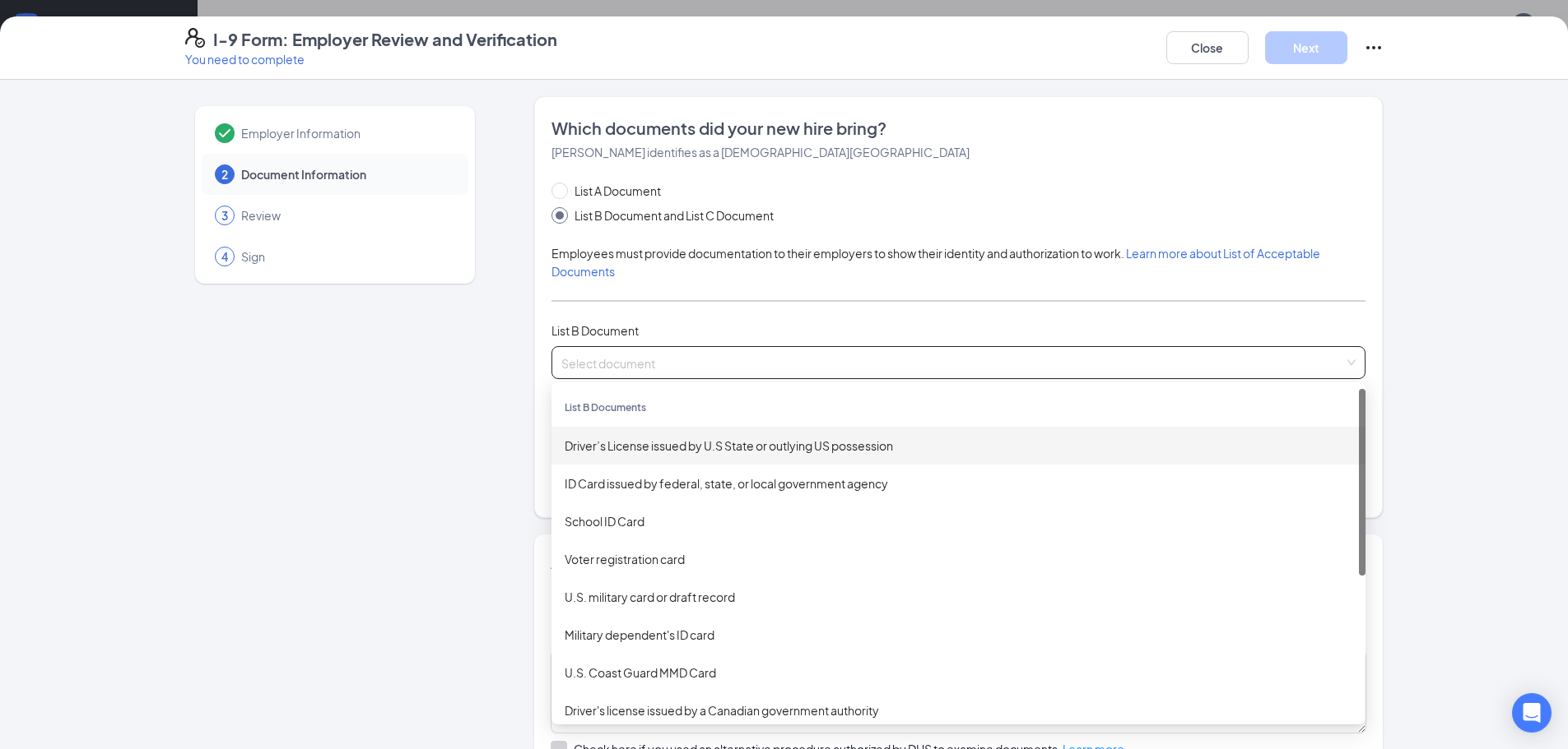
click at [651, 441] on div "Driver’s License issued by U.S State or outlying US possession" at bounding box center [959, 446] width 788 height 18
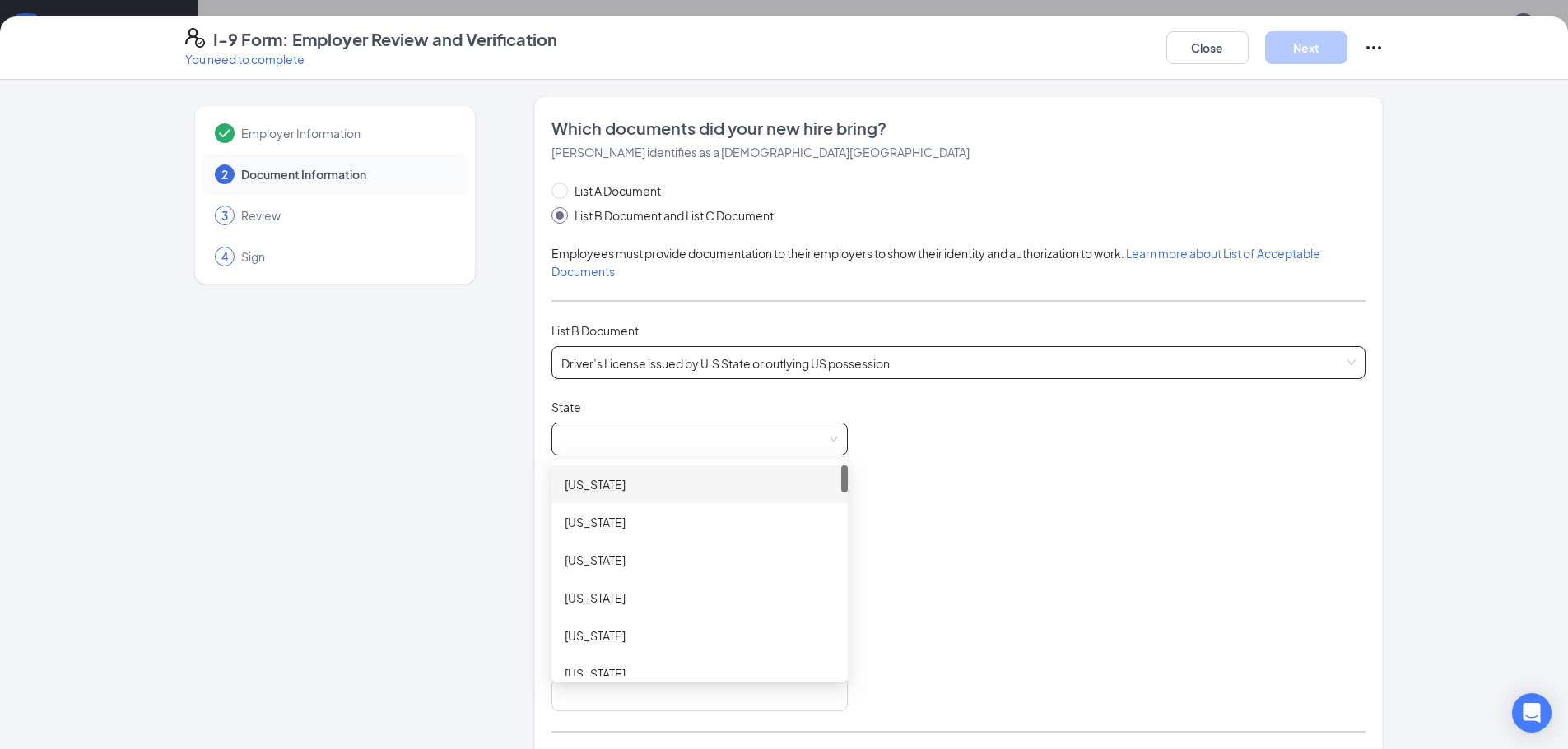
click at [656, 437] on span at bounding box center [699, 439] width 276 height 31
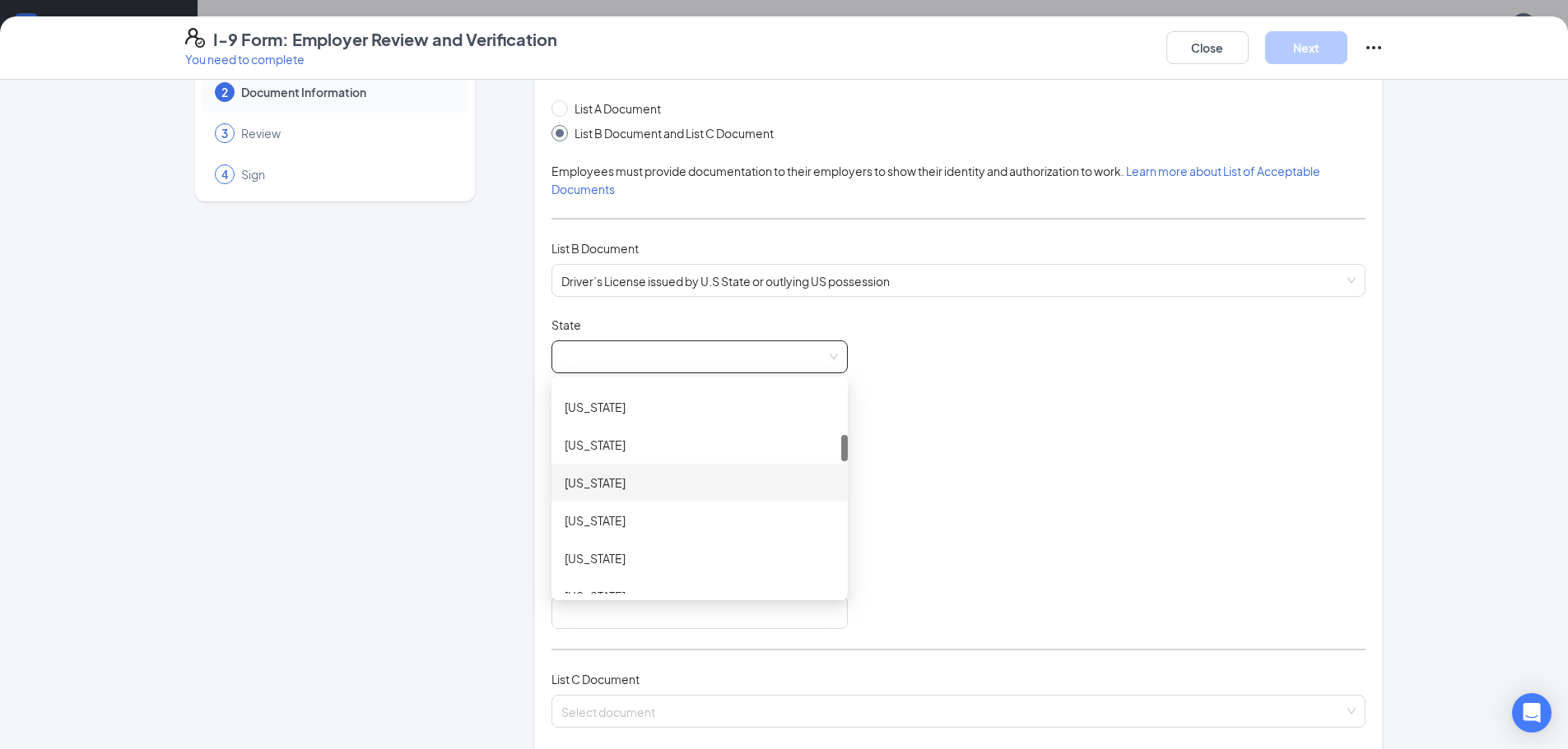
scroll to position [493, 0]
click at [582, 515] on div "Indiana" at bounding box center [699, 514] width 270 height 18
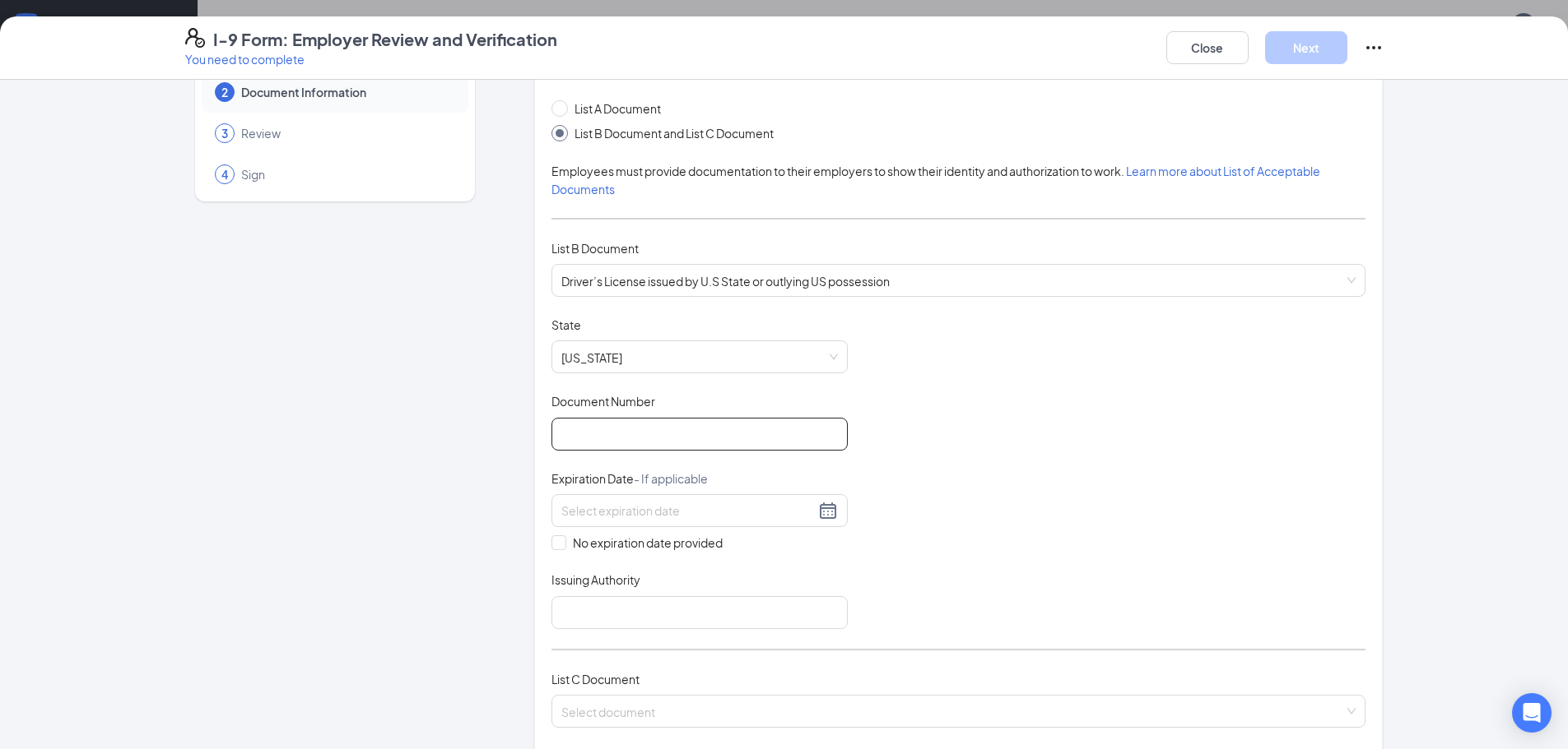
click at [588, 437] on input "Document Number" at bounding box center [699, 434] width 296 height 33
type input "4399-04-4993"
click at [634, 515] on input at bounding box center [688, 510] width 253 height 18
click at [604, 710] on div "27" at bounding box center [600, 707] width 20 height 20
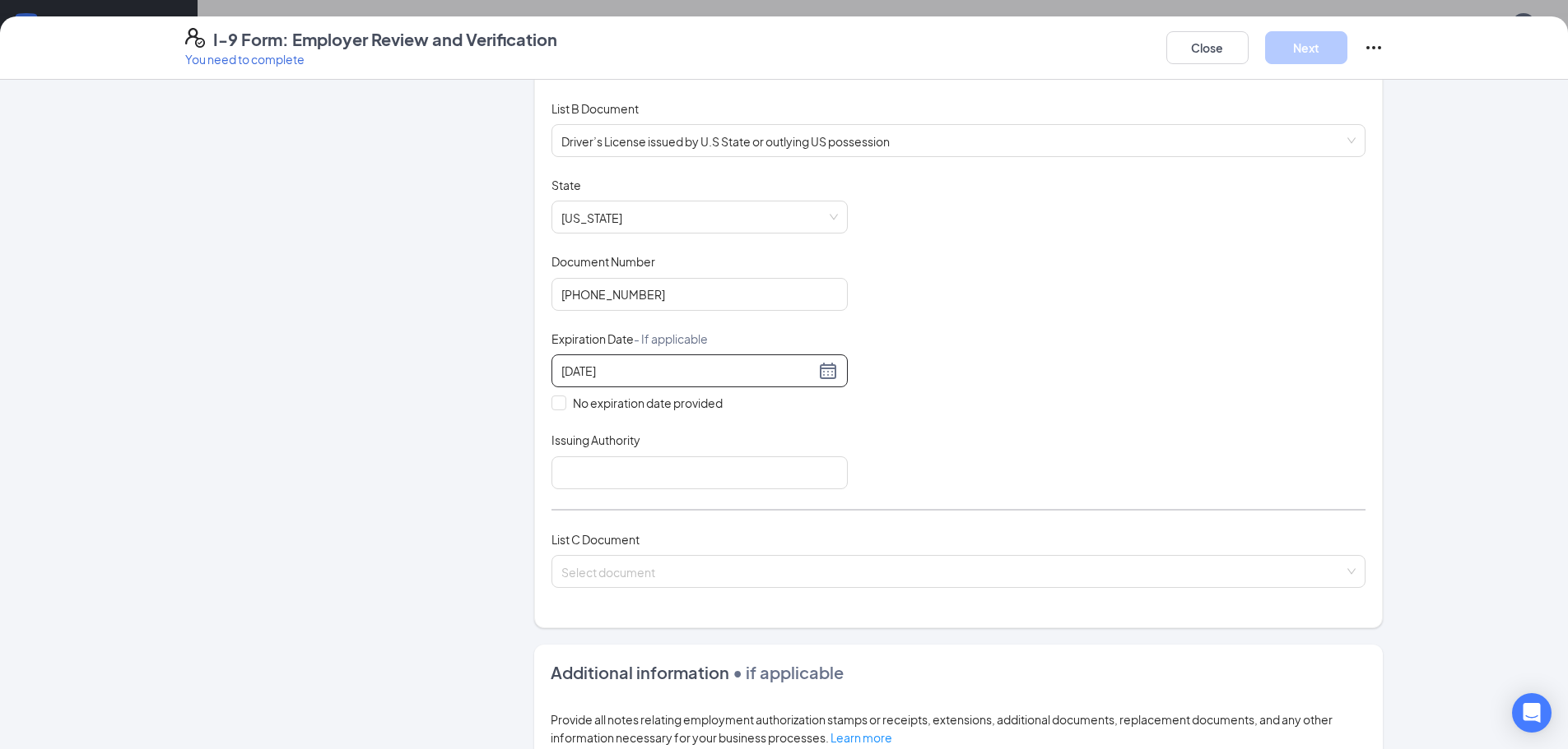
scroll to position [329, 0]
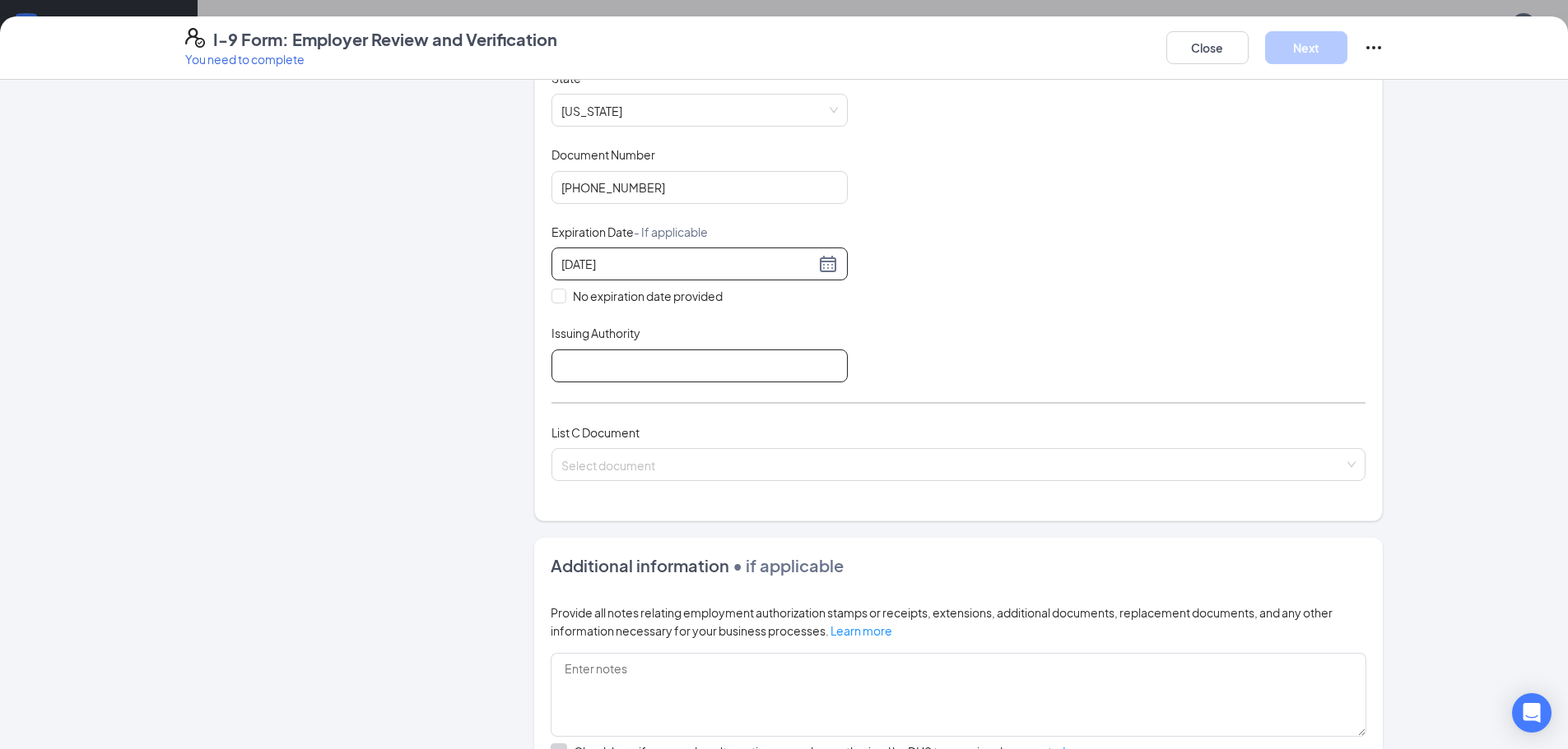
type input "09/27/2027"
click at [659, 376] on input "Issuing Authority" at bounding box center [699, 366] width 296 height 33
type input "IN"
click at [575, 464] on input "search" at bounding box center [952, 462] width 783 height 25
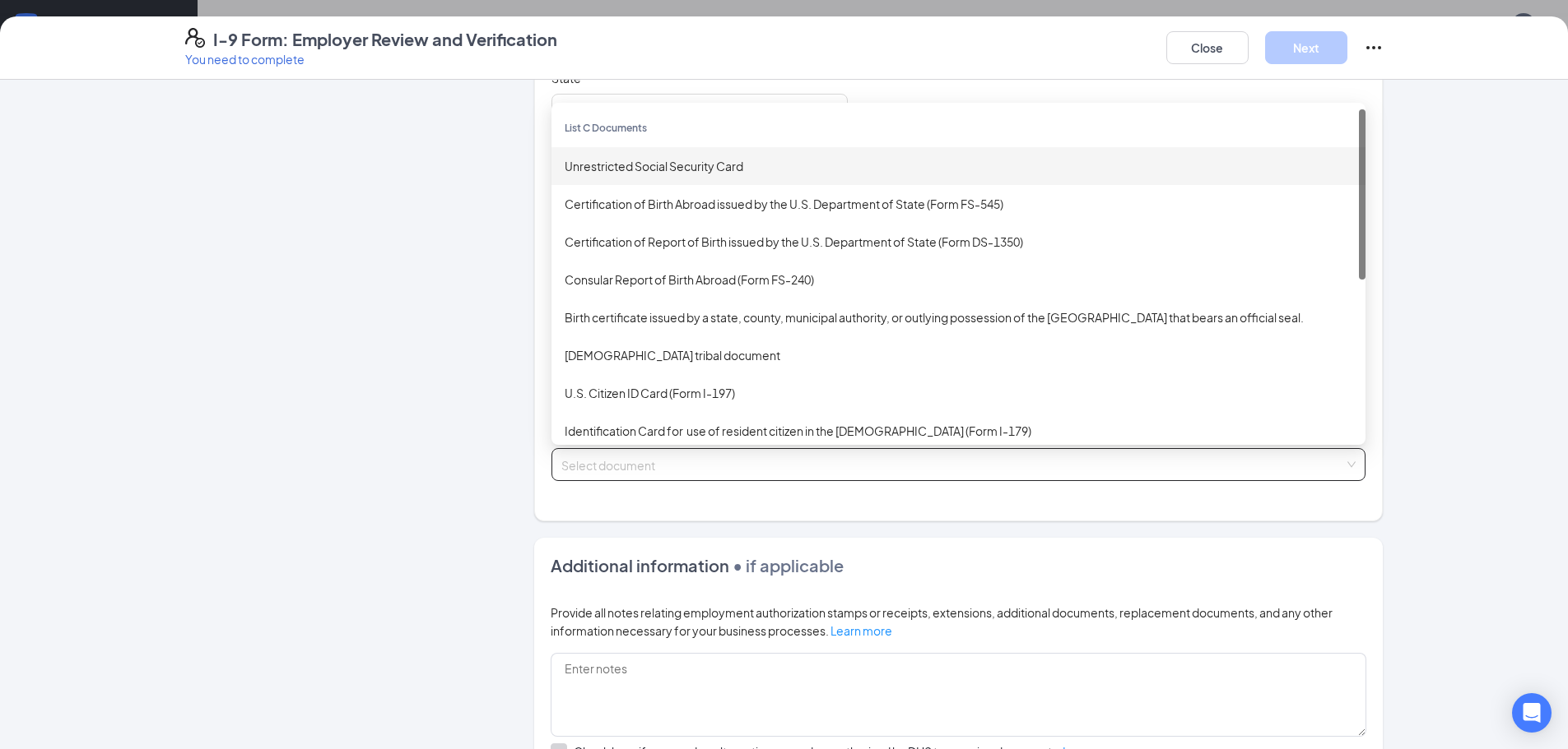
click at [712, 166] on div "Unrestricted Social Security Card" at bounding box center [959, 166] width 788 height 18
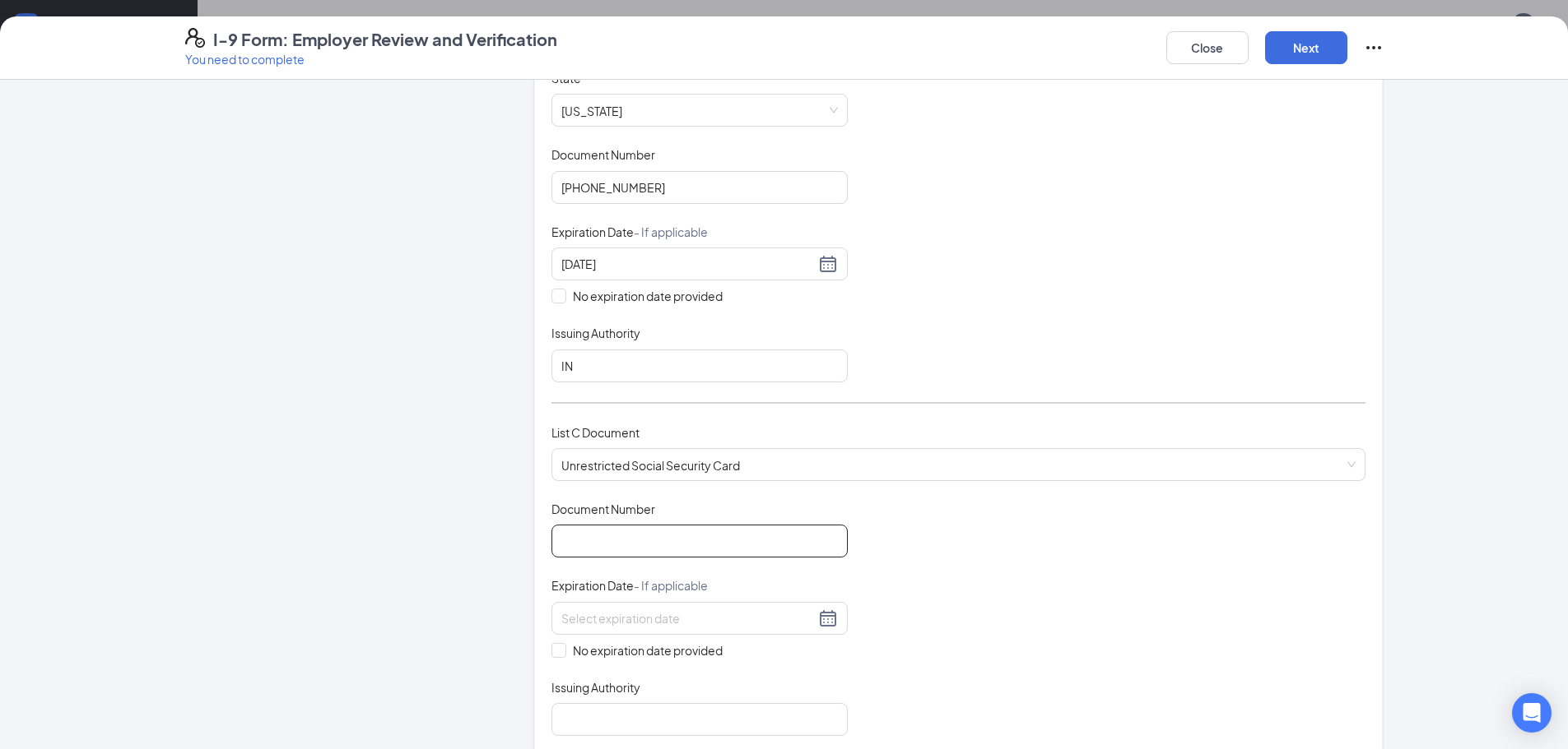
click at [613, 541] on input "Document Number" at bounding box center [699, 541] width 296 height 33
type input "315178822"
click at [554, 648] on input "No expiration date provided" at bounding box center [556, 649] width 12 height 12
checkbox input "true"
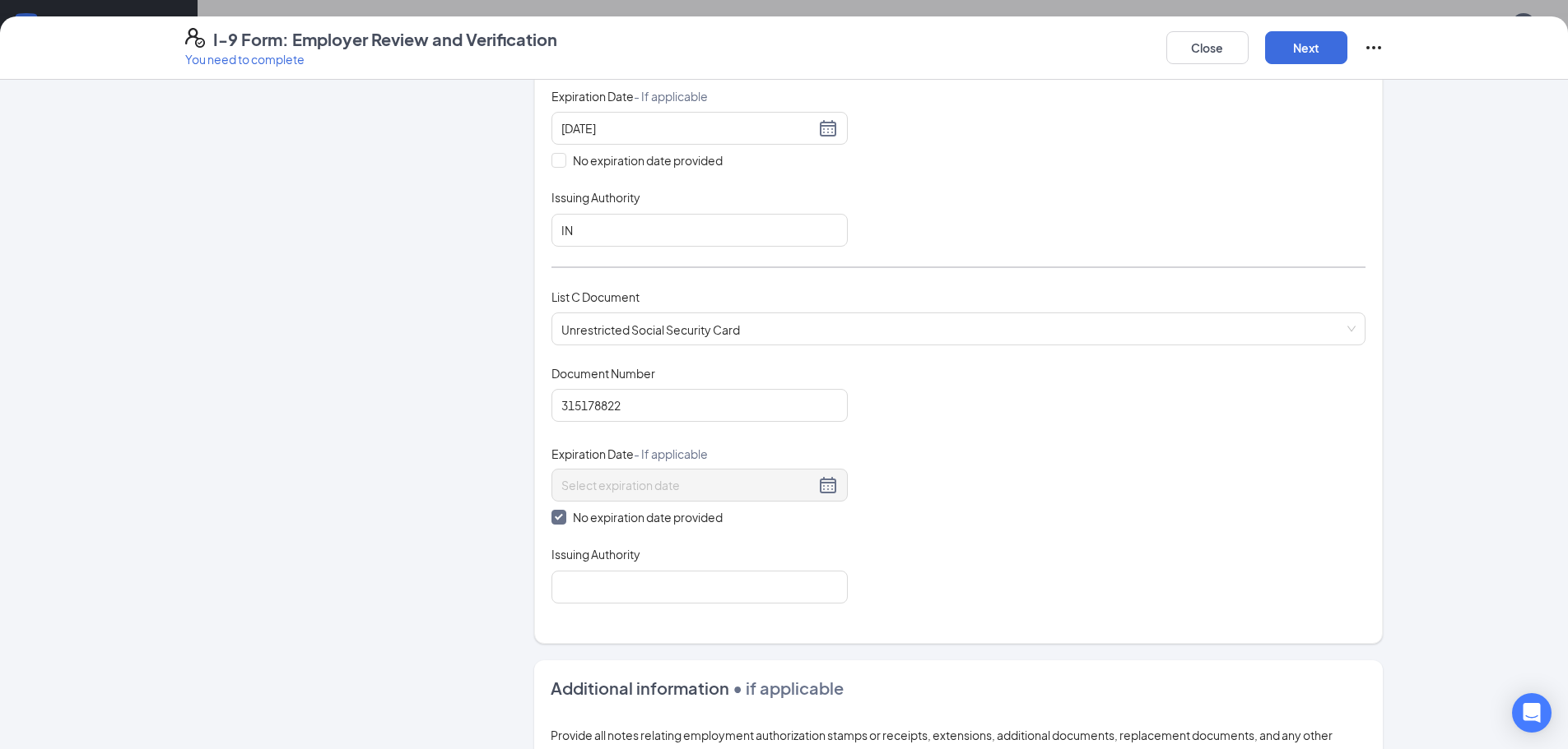
scroll to position [493, 0]
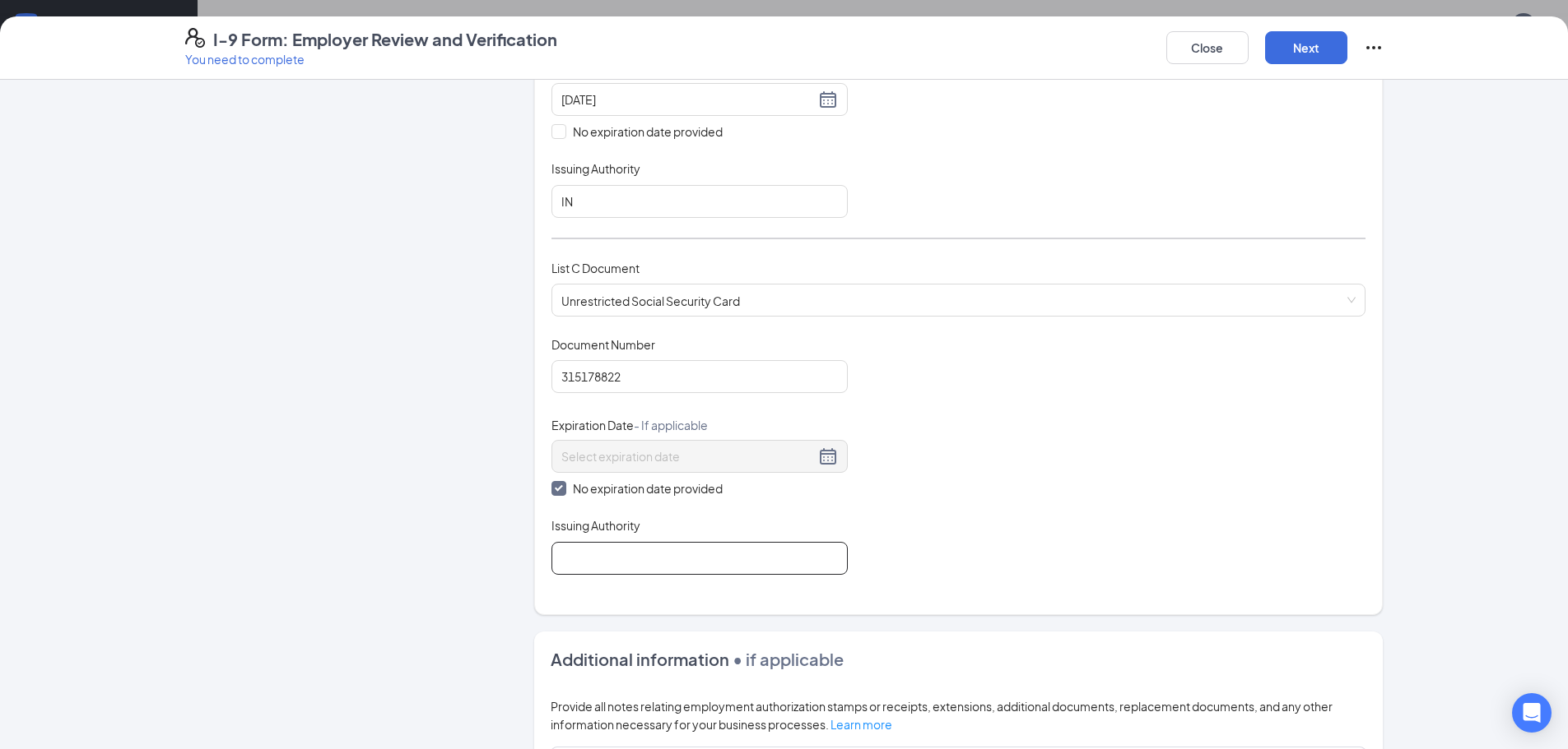
click at [728, 561] on input "Issuing Authority" at bounding box center [699, 558] width 296 height 33
type input "Social Security Administration"
click at [1315, 51] on button "Next" at bounding box center [1307, 48] width 83 height 33
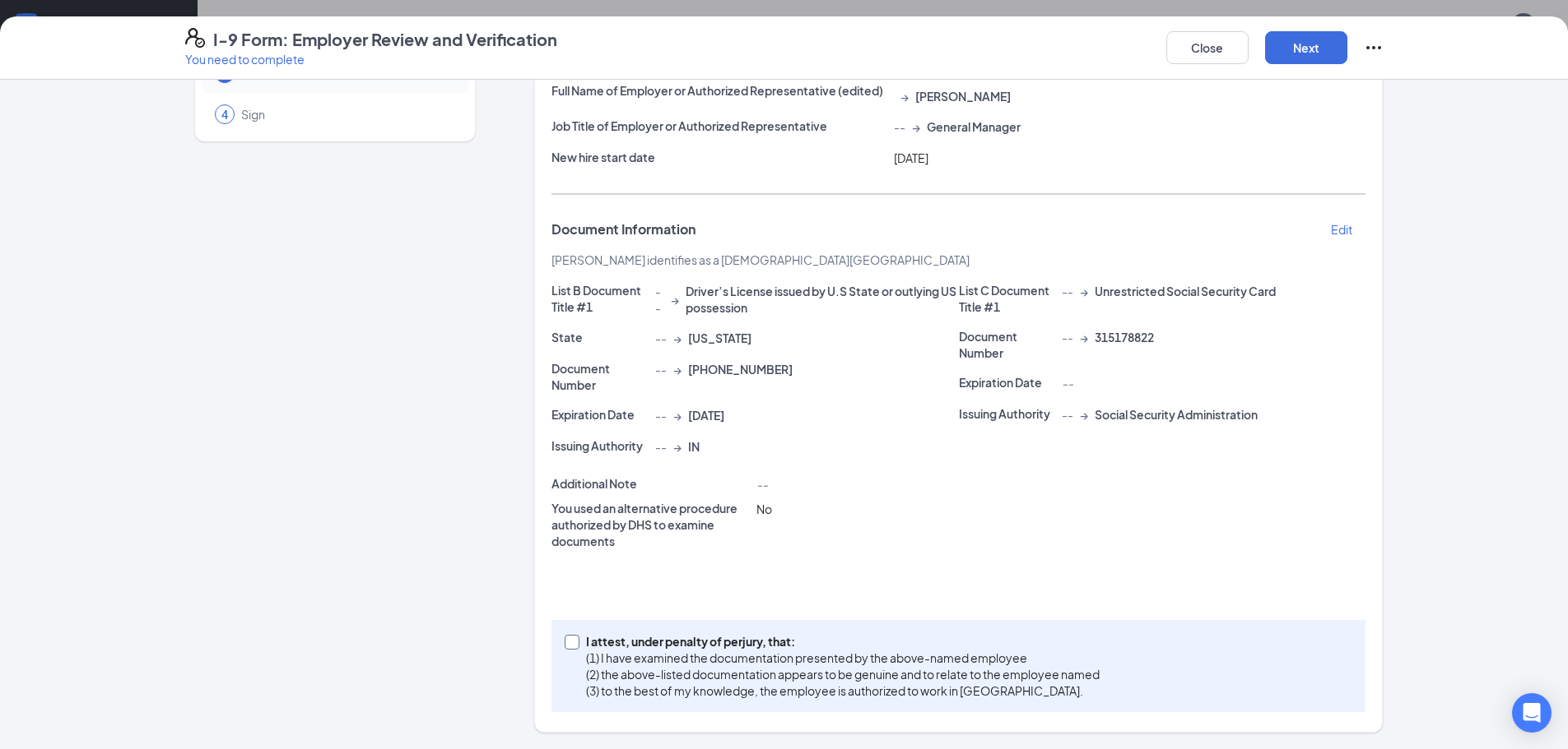
click at [565, 645] on input "I attest, under penalty of perjury, that: (1) I have examined the documentation…" at bounding box center [570, 640] width 12 height 12
checkbox input "true"
click at [1305, 47] on button "Next" at bounding box center [1307, 48] width 83 height 33
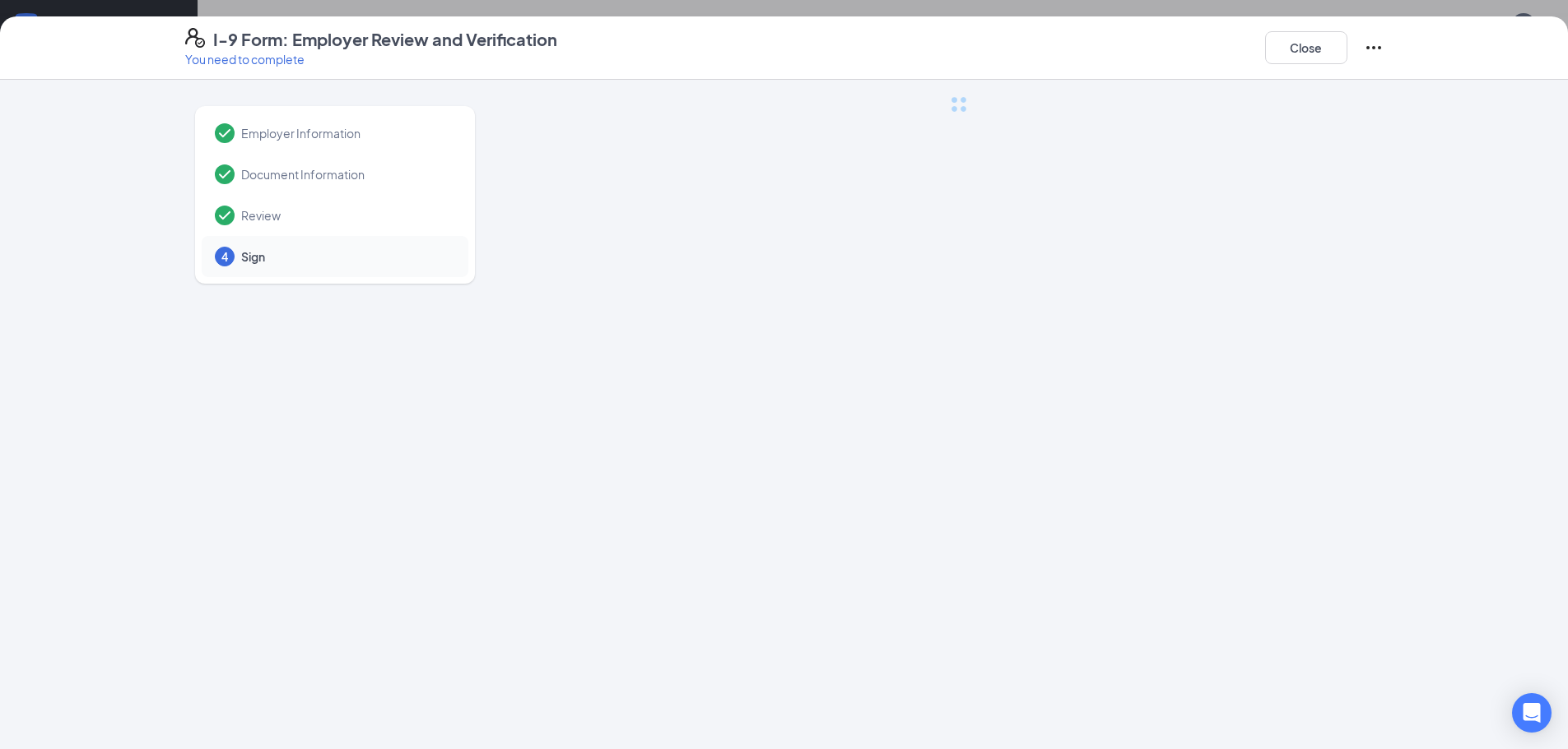
scroll to position [0, 0]
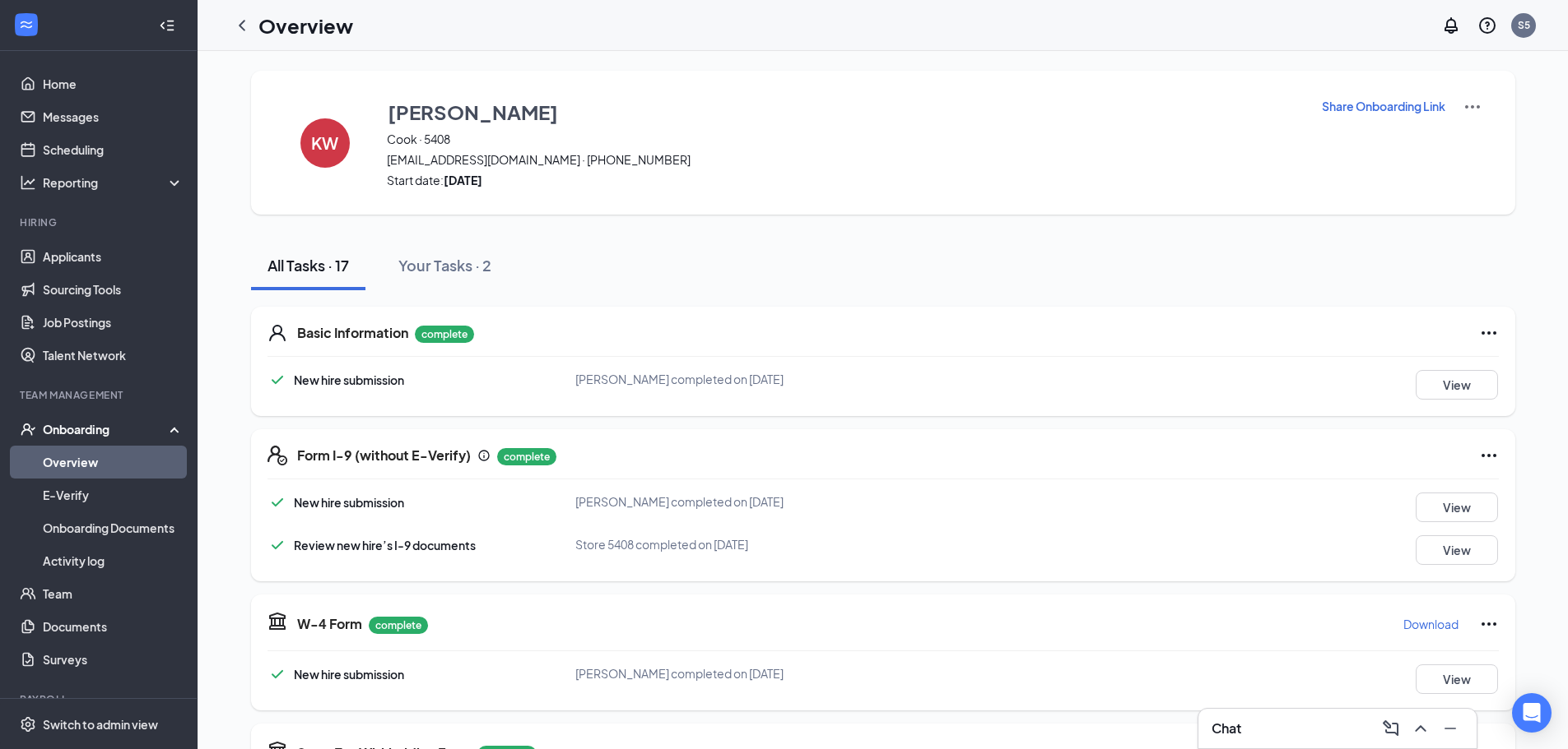
click at [324, 29] on h1 "Overview" at bounding box center [305, 25] width 94 height 28
click at [237, 30] on icon "ChevronLeft" at bounding box center [242, 25] width 20 height 20
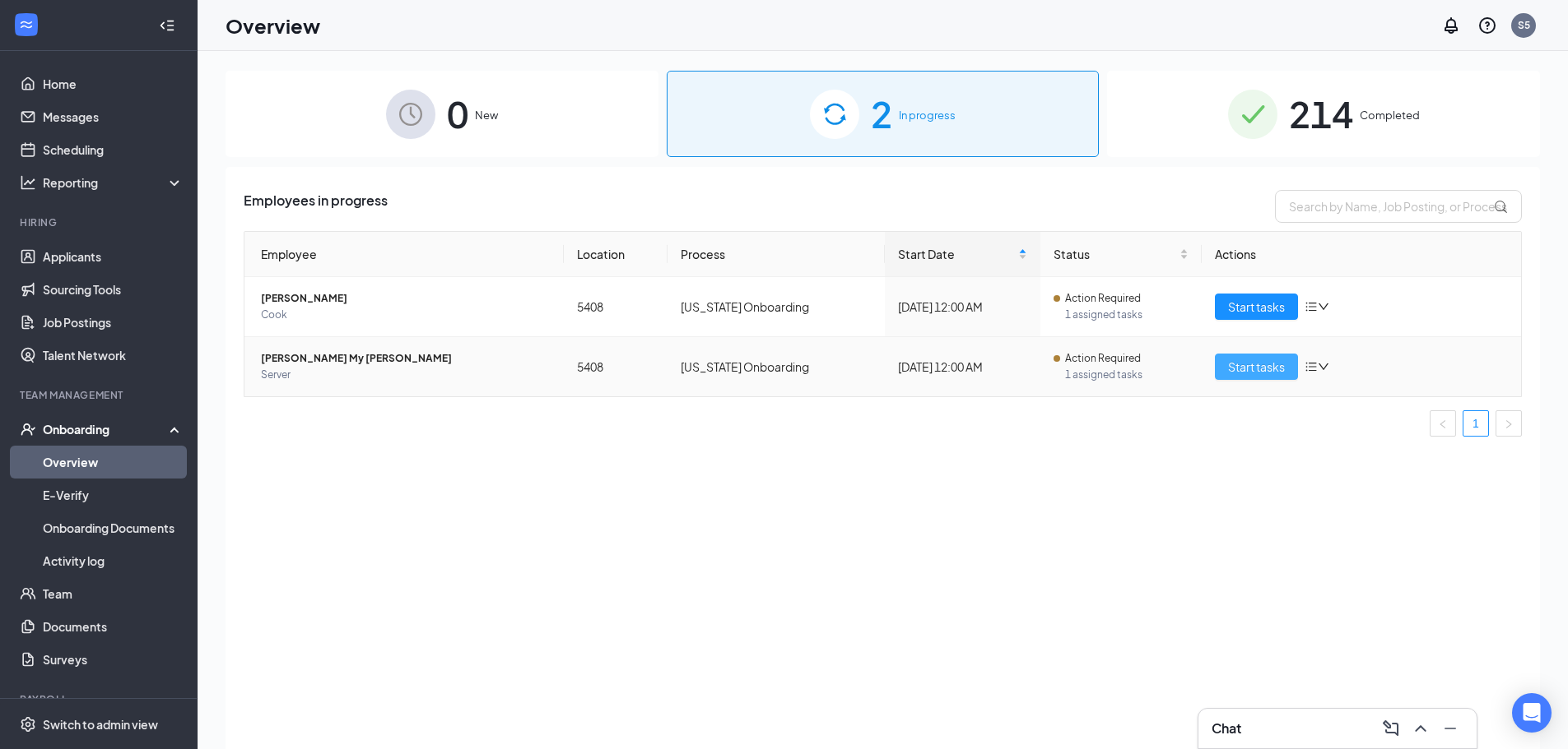
click at [1272, 369] on span "Start tasks" at bounding box center [1256, 367] width 57 height 18
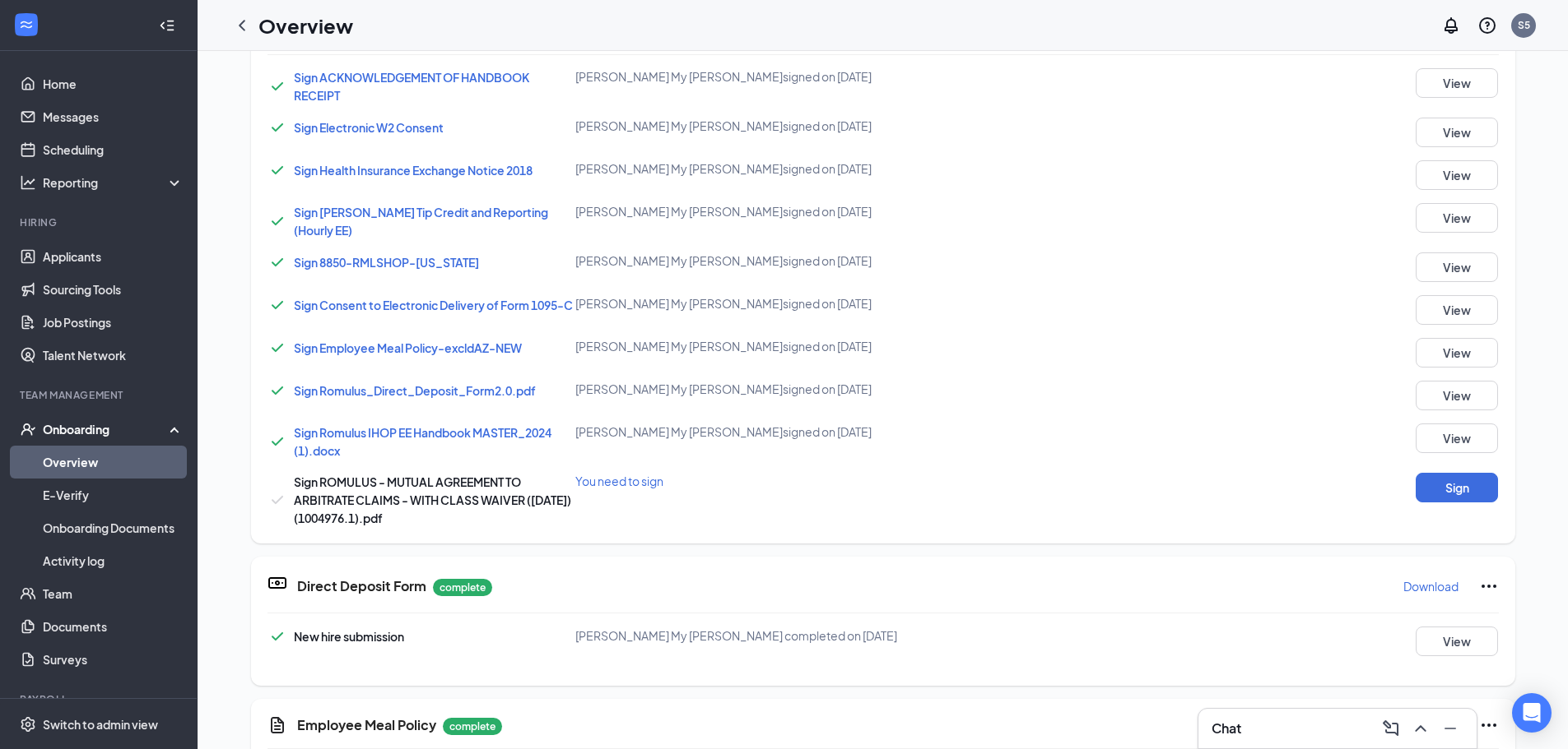
scroll to position [83, 0]
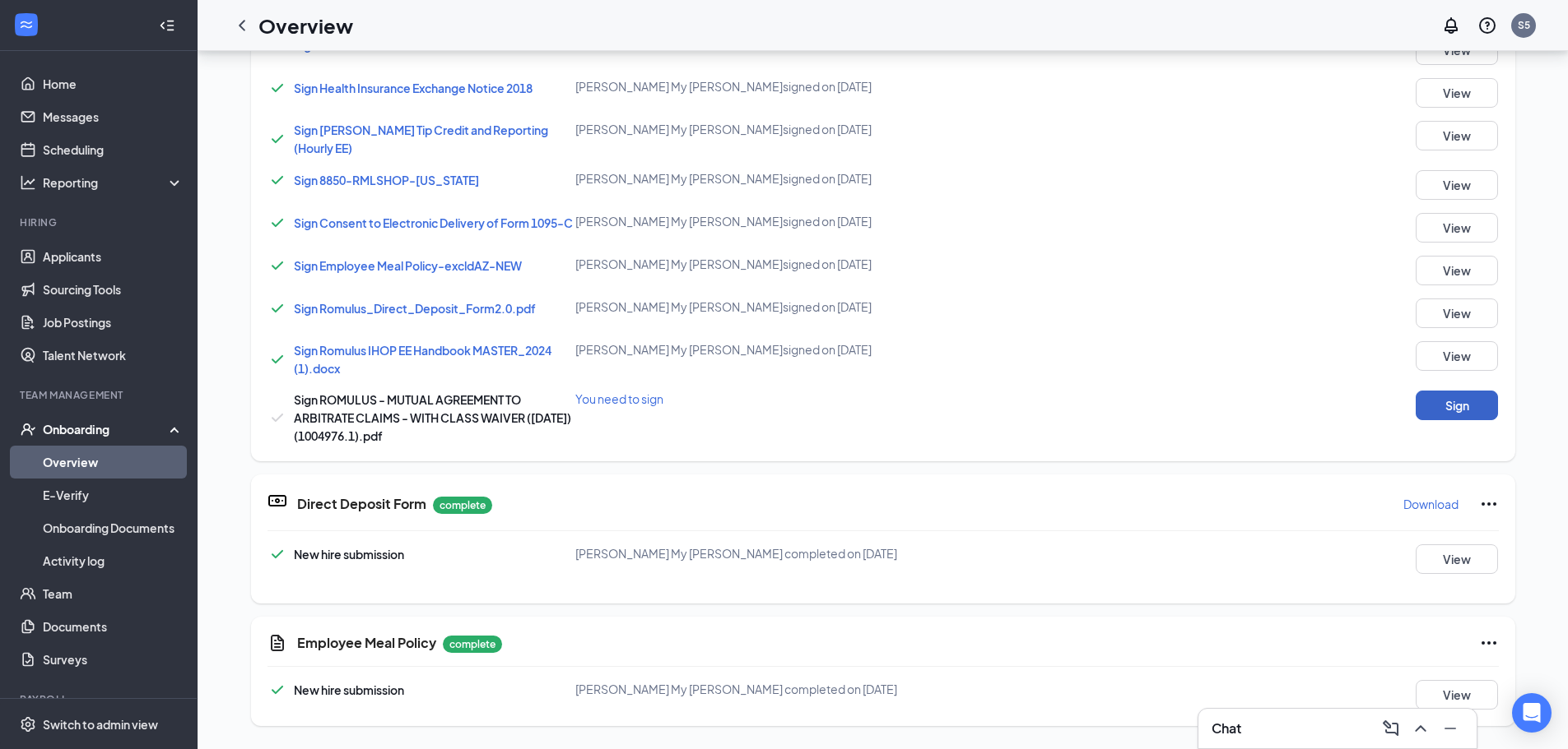
click at [1446, 406] on button "Sign" at bounding box center [1457, 405] width 83 height 30
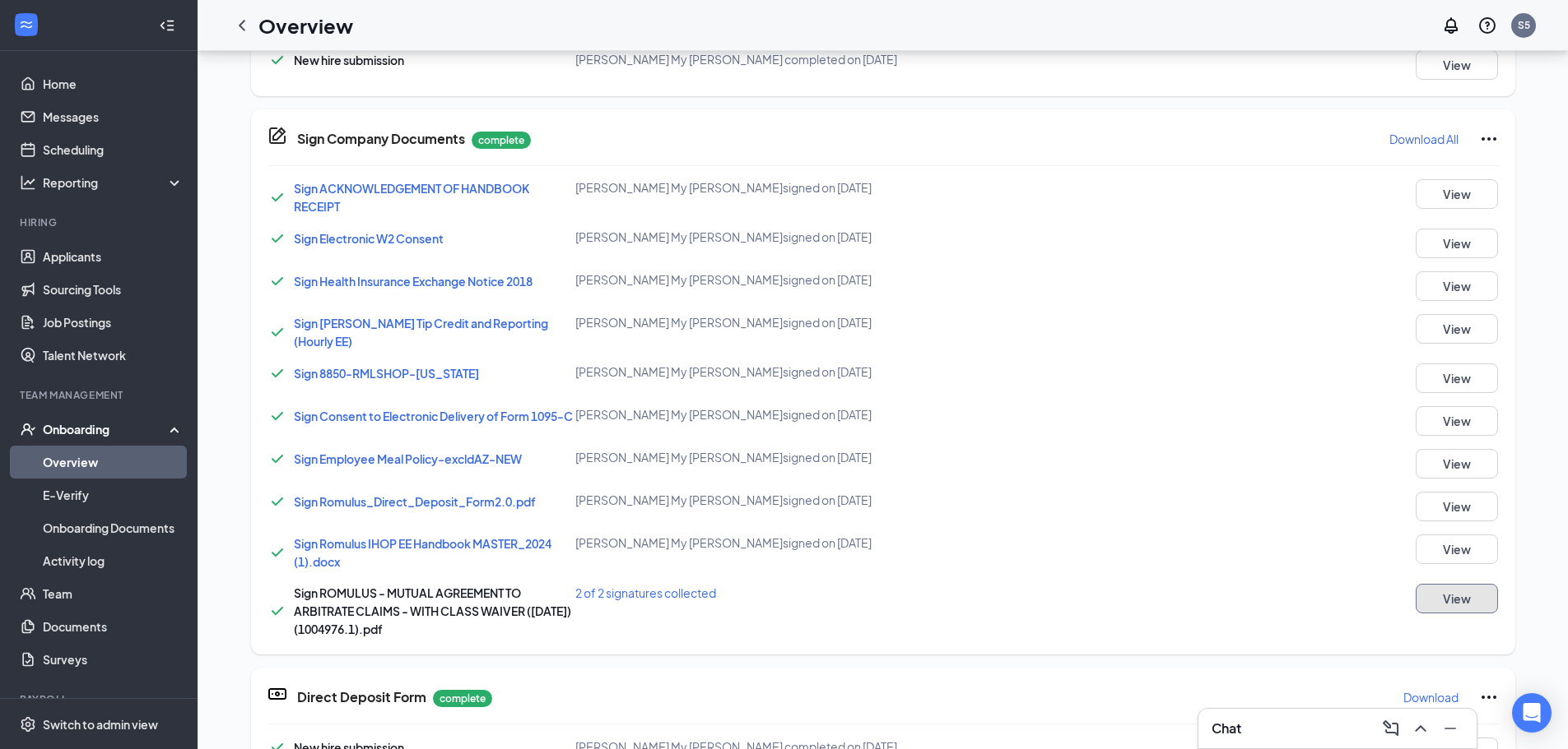
scroll to position [690, 0]
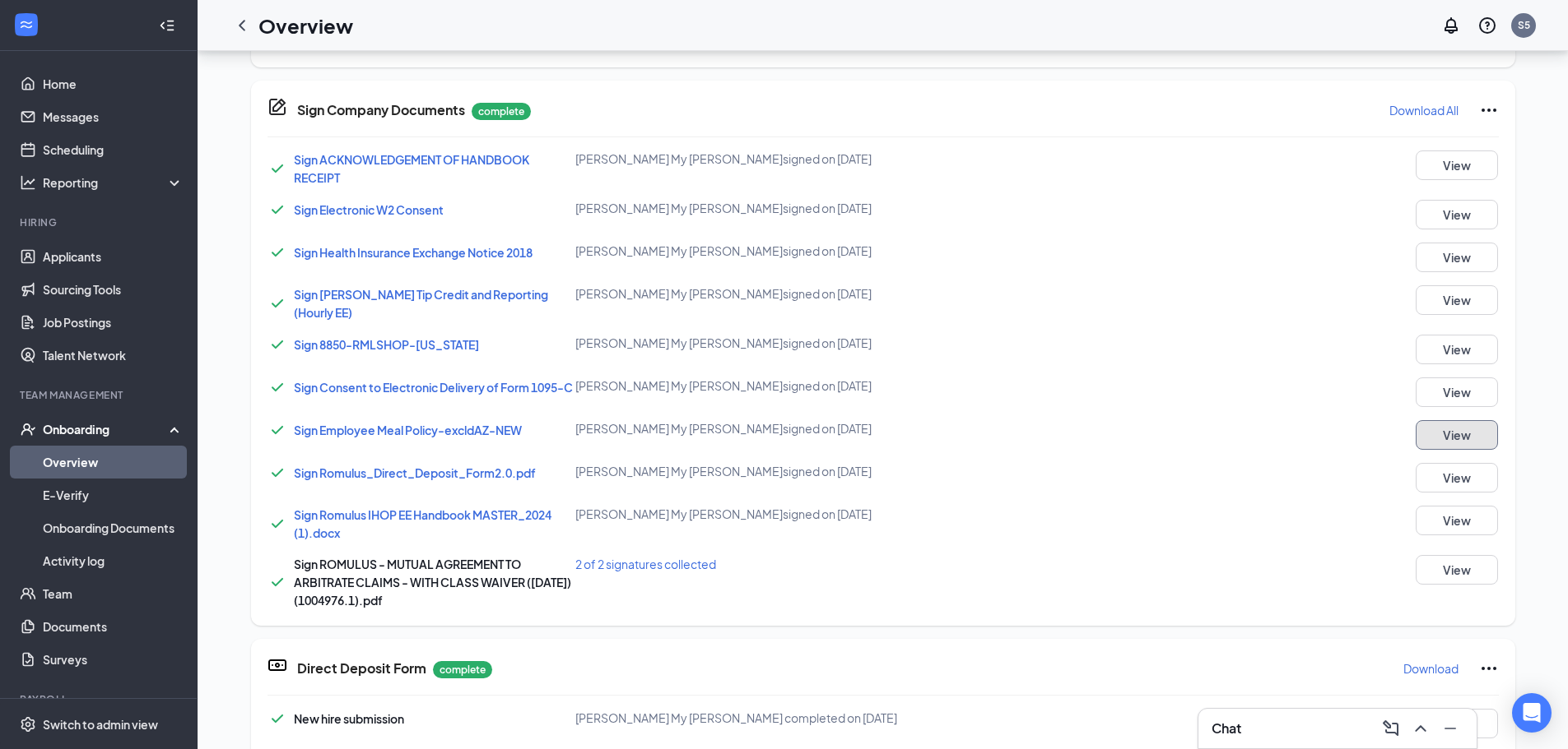
click at [1466, 443] on button "View" at bounding box center [1457, 435] width 83 height 30
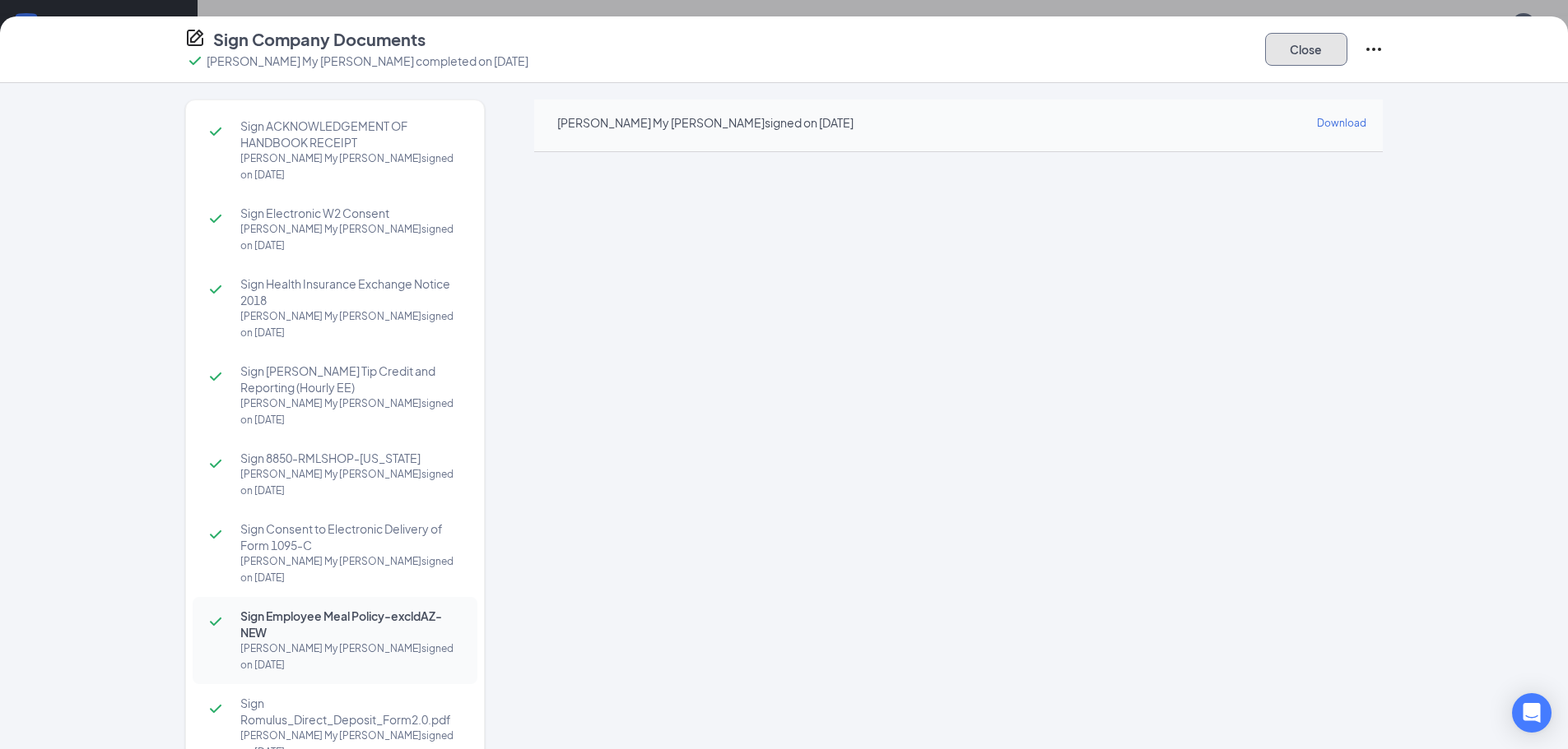
click at [1310, 44] on button "Close" at bounding box center [1307, 49] width 83 height 33
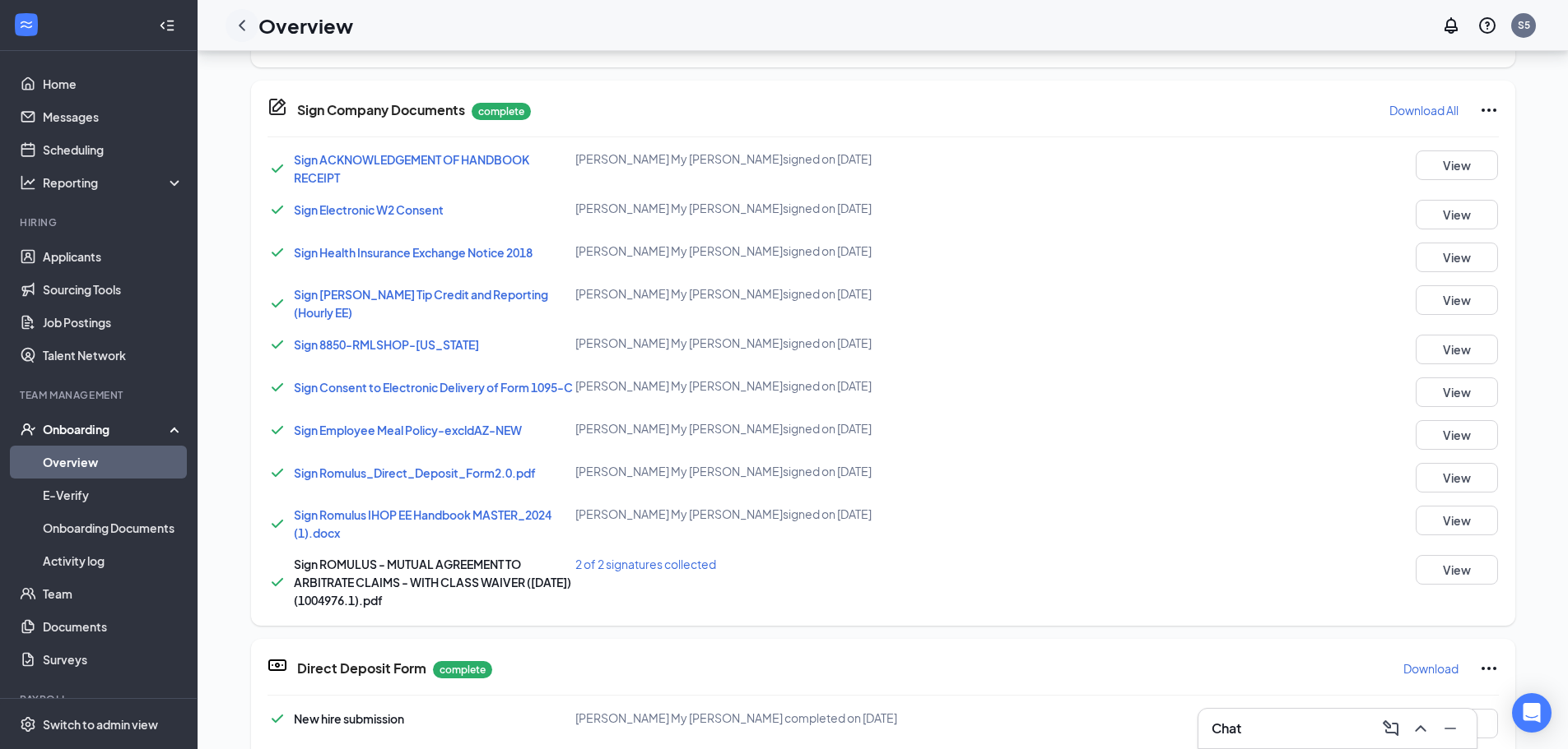
click at [238, 25] on icon "ChevronLeft" at bounding box center [242, 25] width 20 height 20
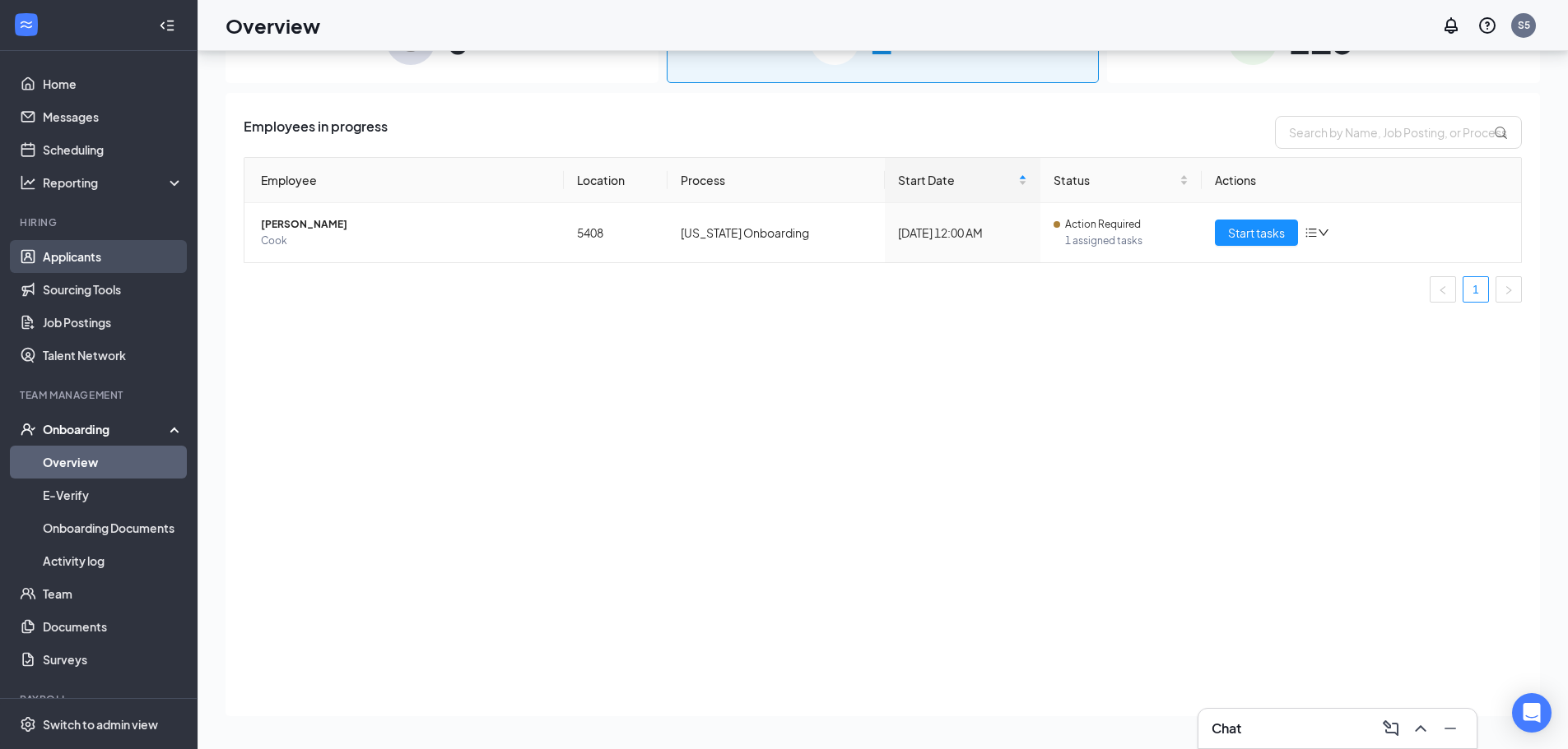
click at [97, 257] on link "Applicants" at bounding box center [113, 257] width 141 height 33
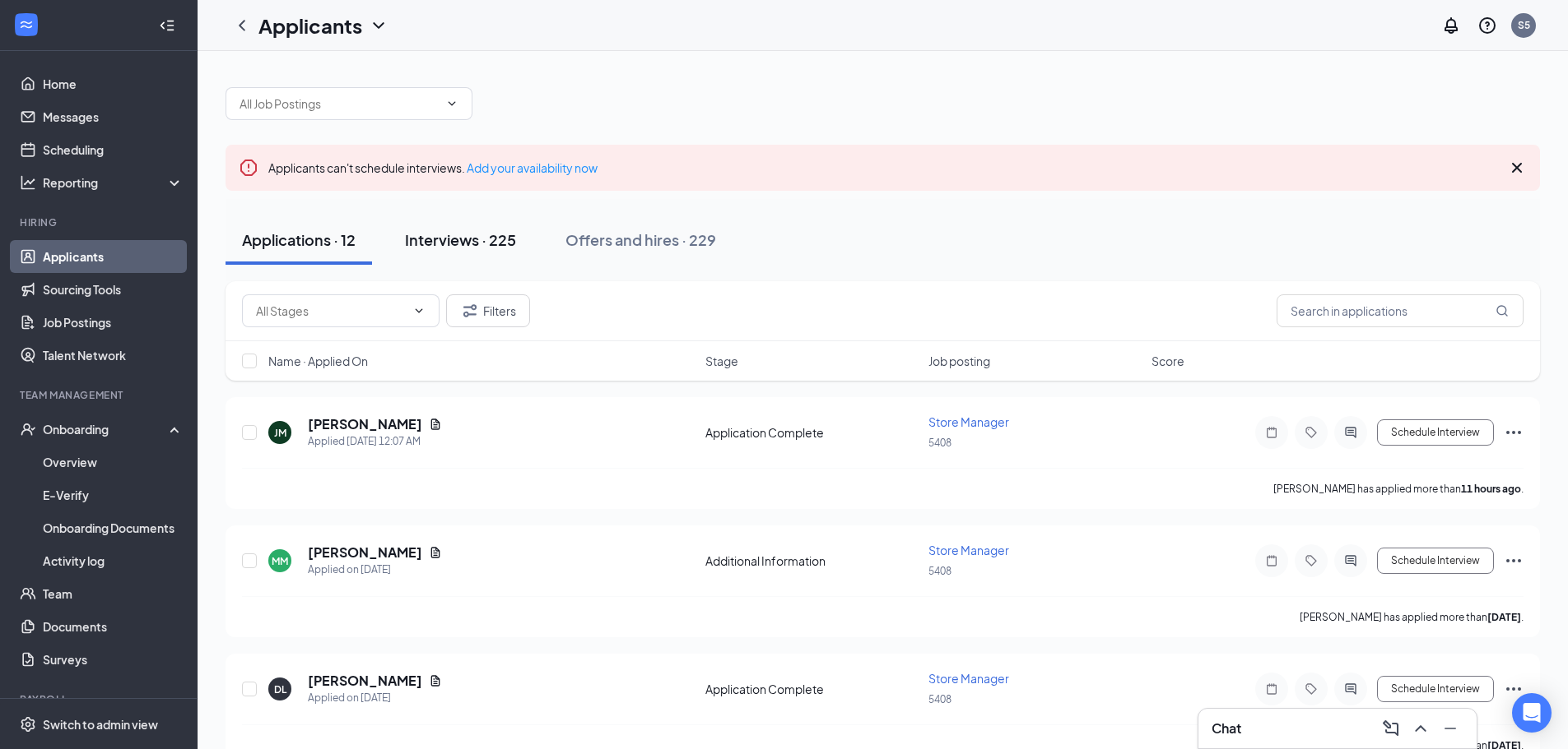
click at [461, 247] on div "Interviews · 225" at bounding box center [460, 240] width 111 height 21
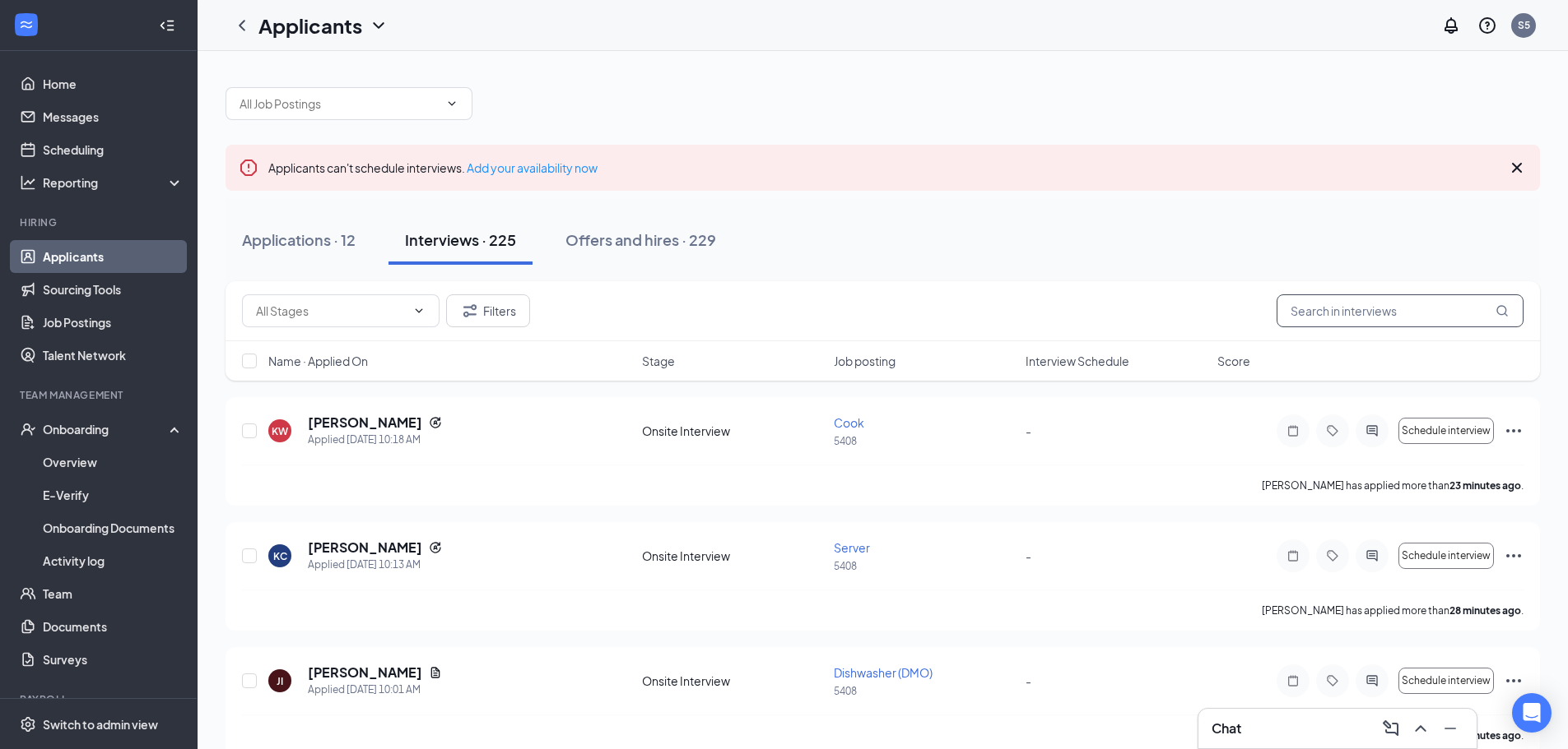
click at [1325, 312] on input "text" at bounding box center [1399, 310] width 247 height 33
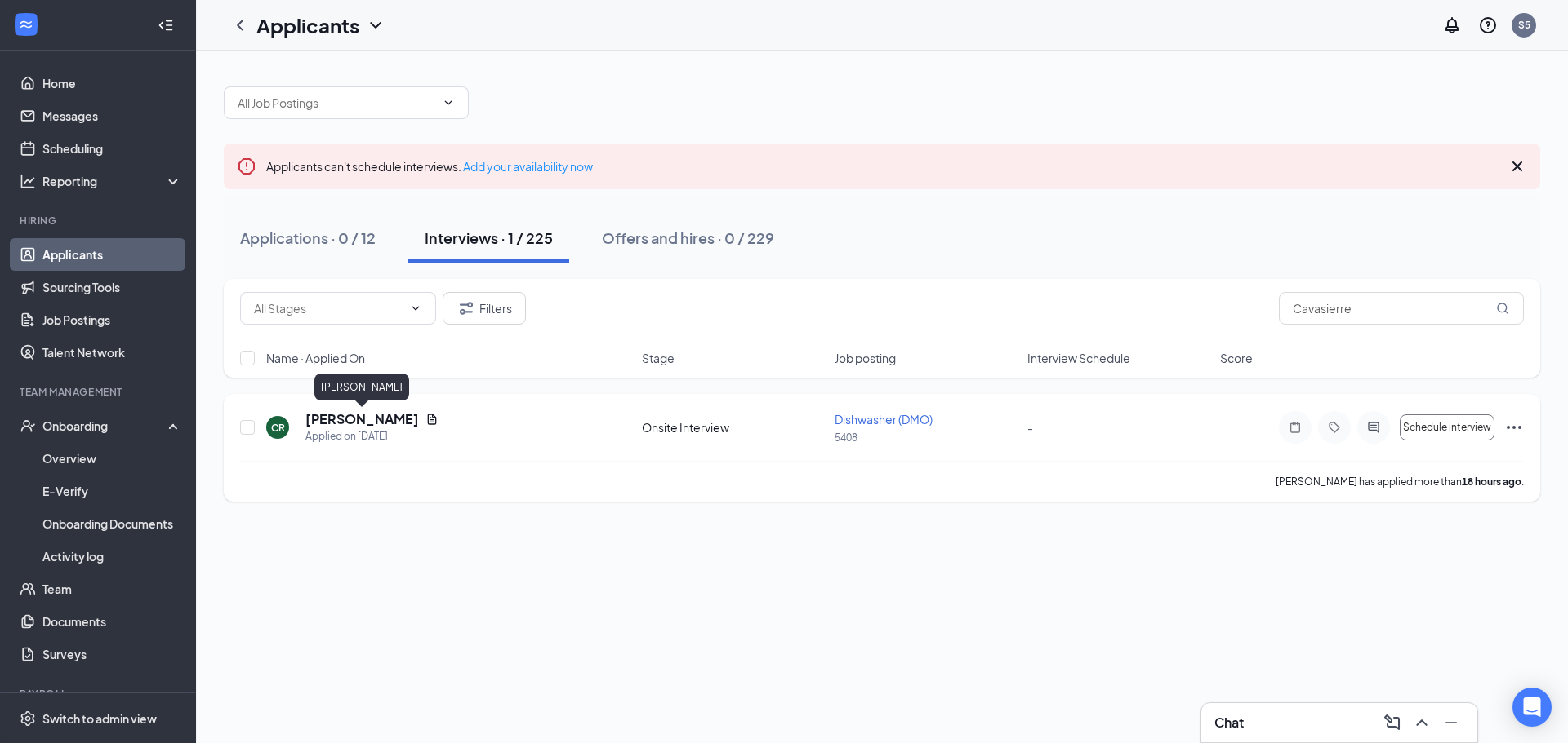
click at [400, 423] on h5 "[PERSON_NAME]" at bounding box center [362, 419] width 113 height 18
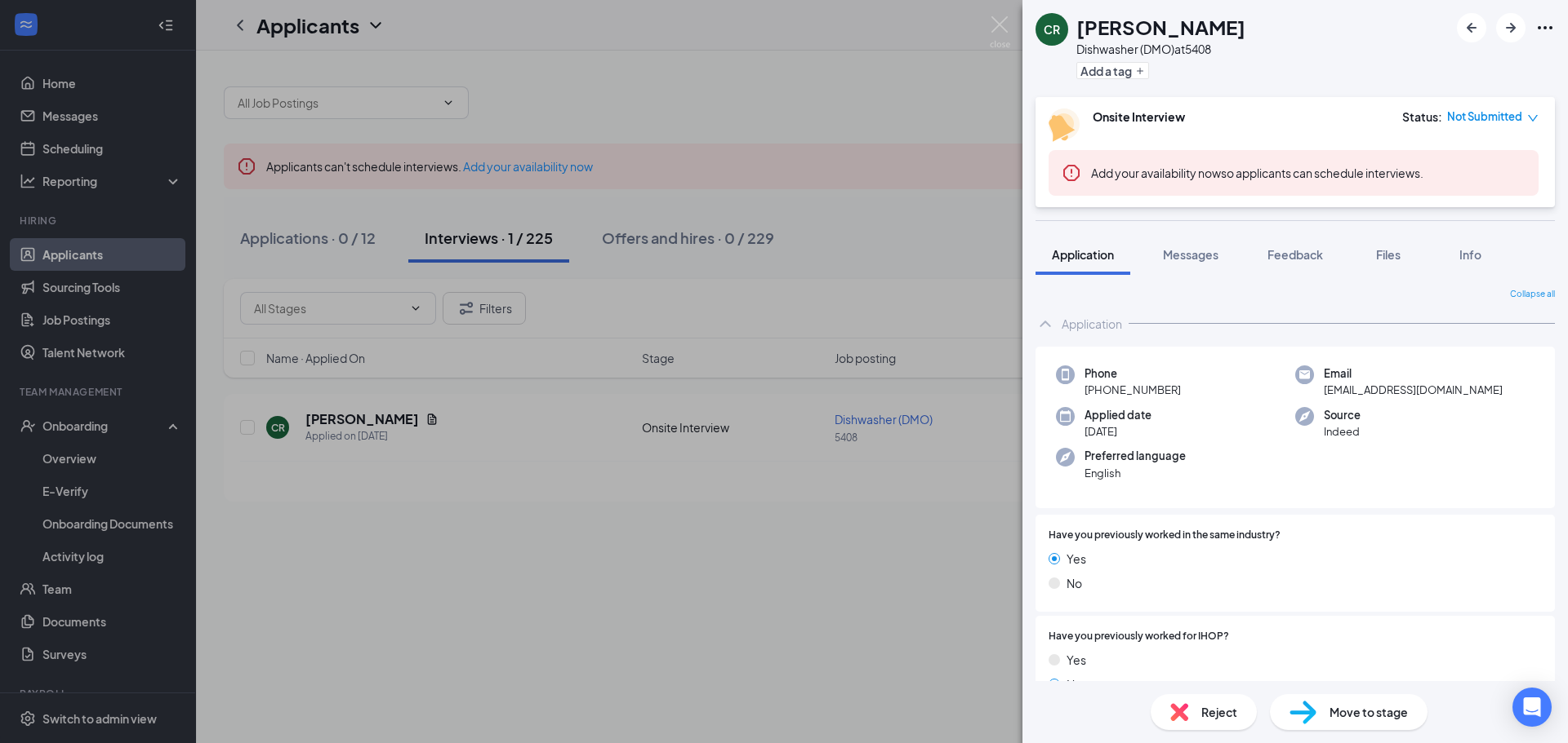
click at [1544, 29] on icon "Ellipses" at bounding box center [1545, 28] width 20 height 20
click at [1458, 69] on link "View full application" at bounding box center [1457, 65] width 176 height 16
click at [1003, 21] on img at bounding box center [999, 32] width 20 height 32
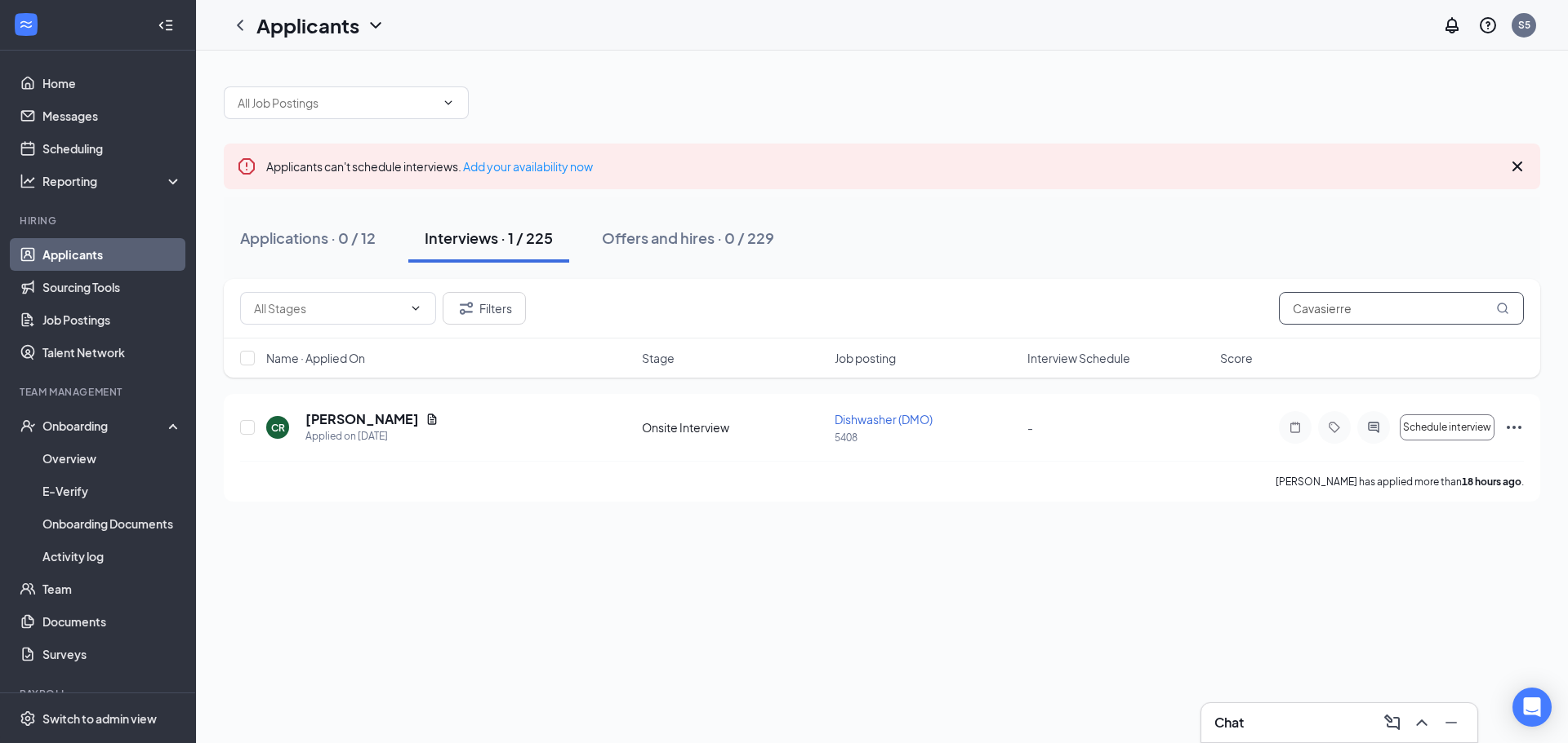
drag, startPoint x: 1365, startPoint y: 307, endPoint x: 1171, endPoint y: 329, distance: 195.2
click at [1171, 329] on div "Filters Cavasierre" at bounding box center [881, 309] width 1316 height 60
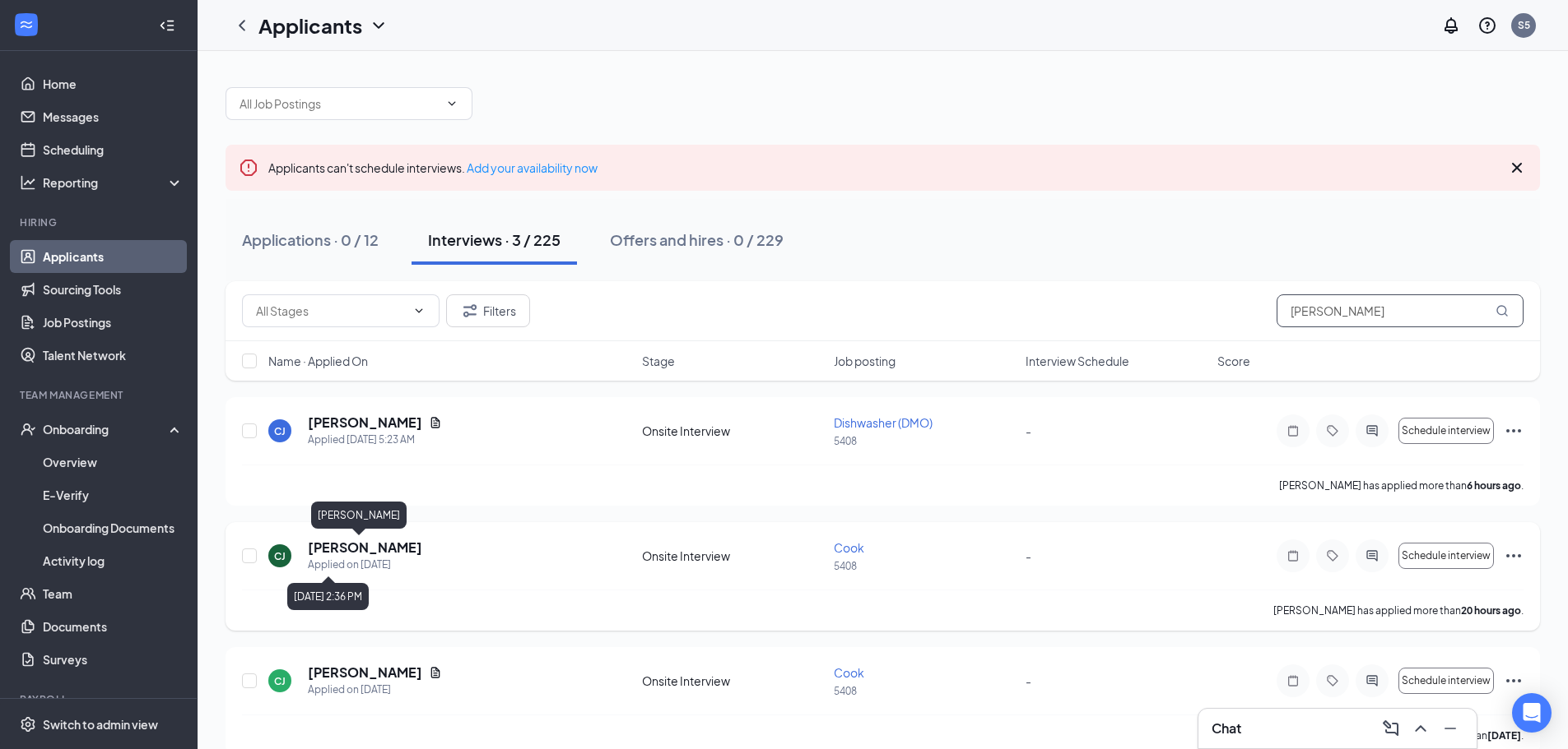
type input "[PERSON_NAME]"
click at [355, 554] on h5 "[PERSON_NAME]" at bounding box center [364, 548] width 114 height 18
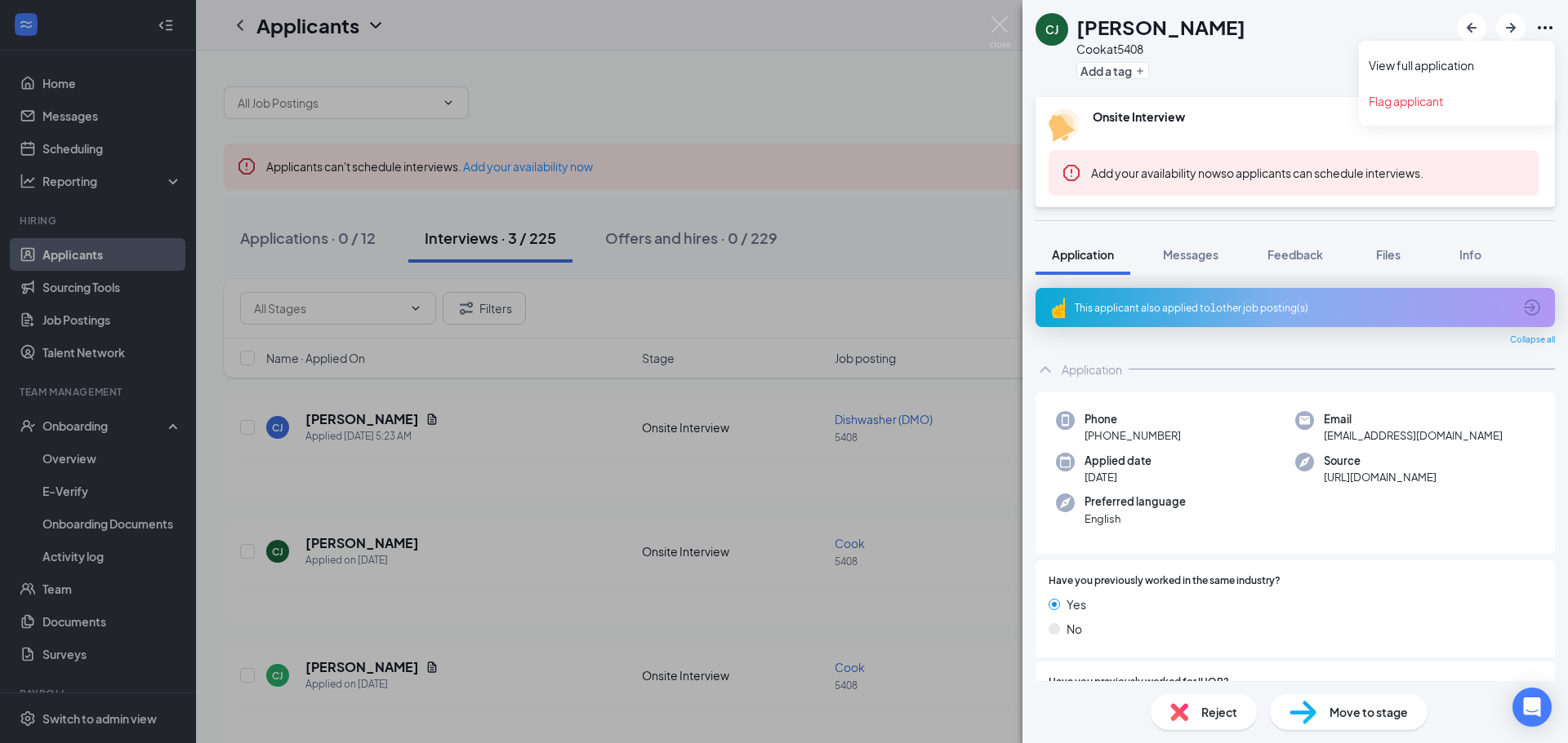
click at [1552, 28] on icon "Ellipses" at bounding box center [1545, 28] width 20 height 20
click at [1421, 61] on link "View full application" at bounding box center [1457, 65] width 176 height 16
click at [999, 26] on img at bounding box center [999, 32] width 20 height 32
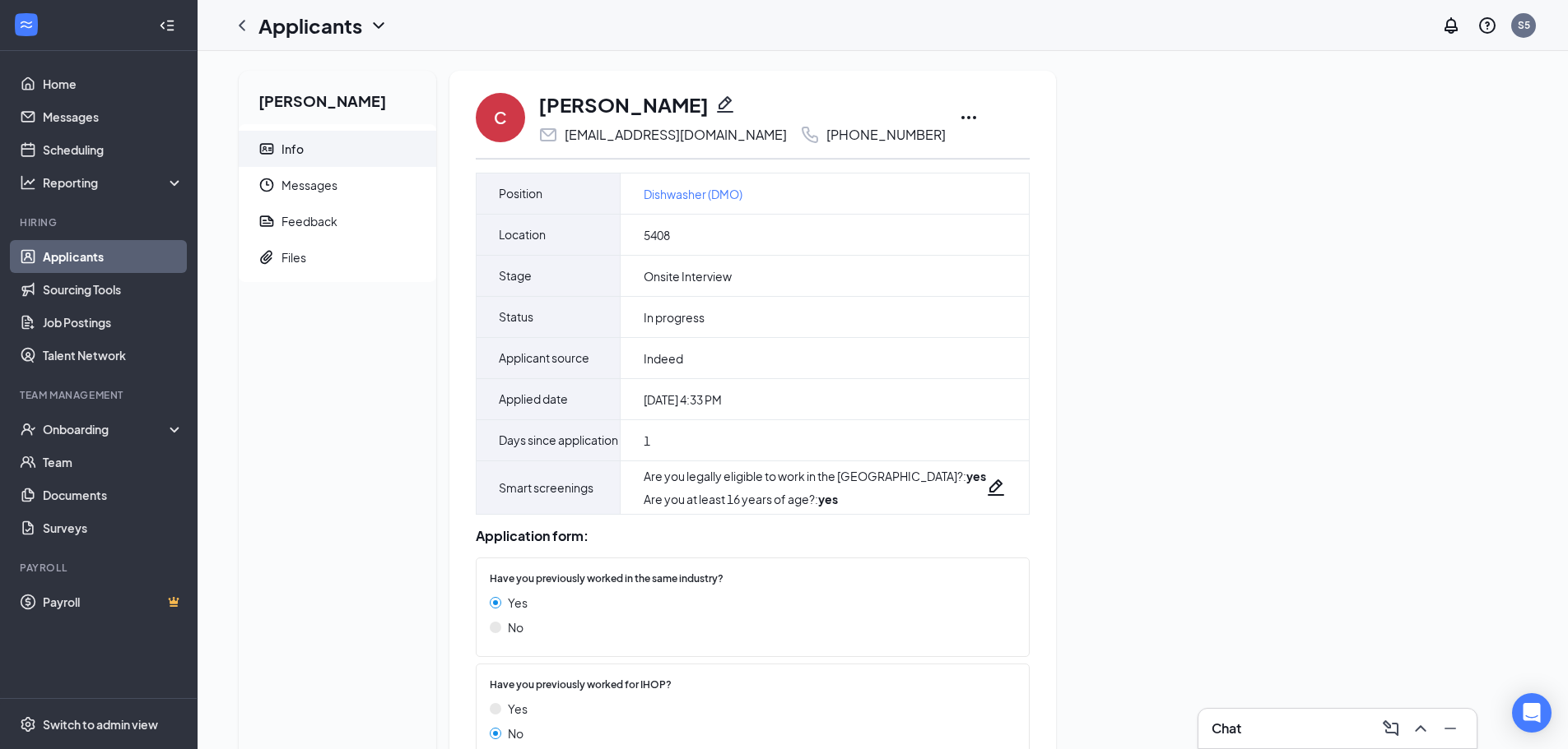
click at [959, 117] on icon "Ellipses" at bounding box center [968, 118] width 20 height 20
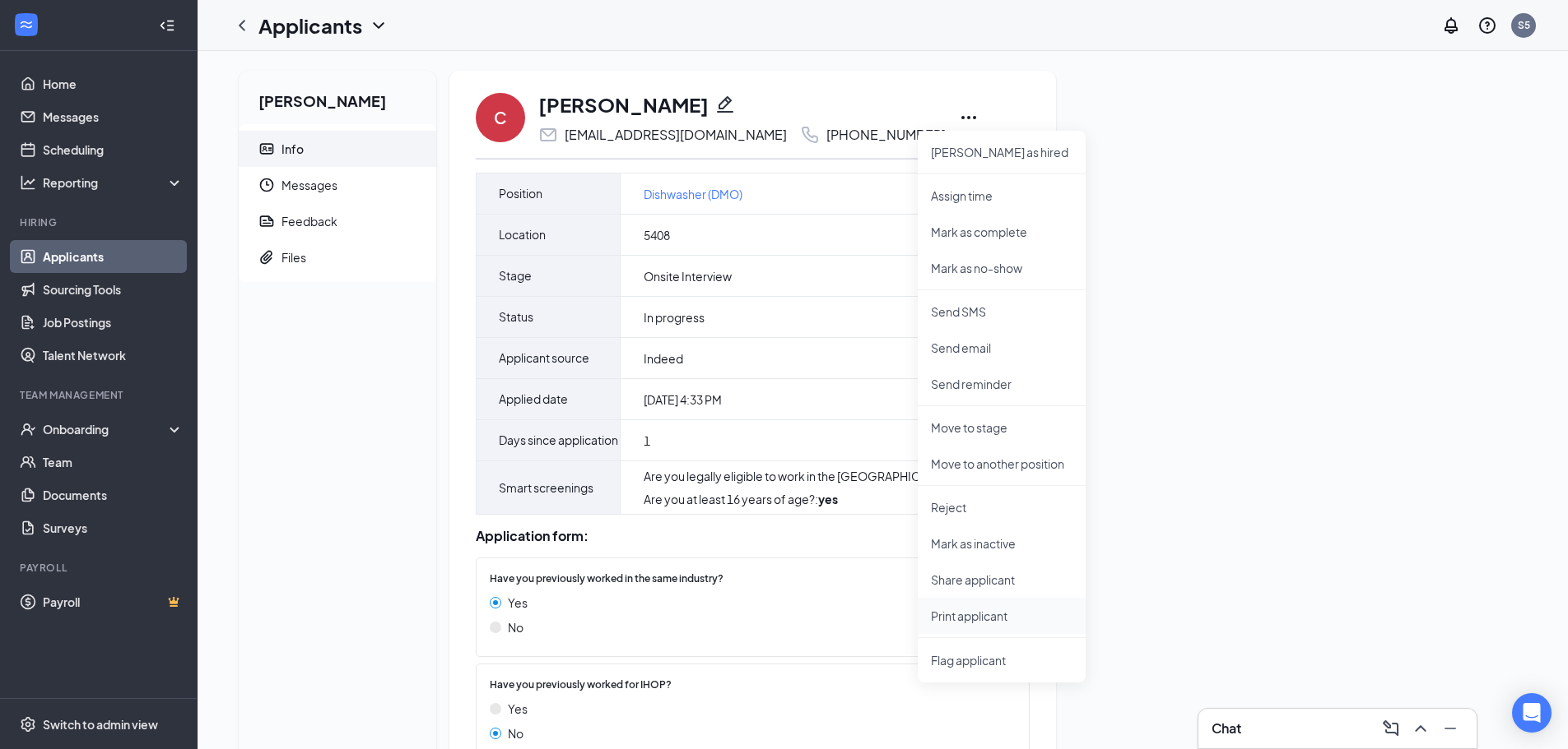
click at [950, 612] on p "Print applicant" at bounding box center [1002, 616] width 142 height 16
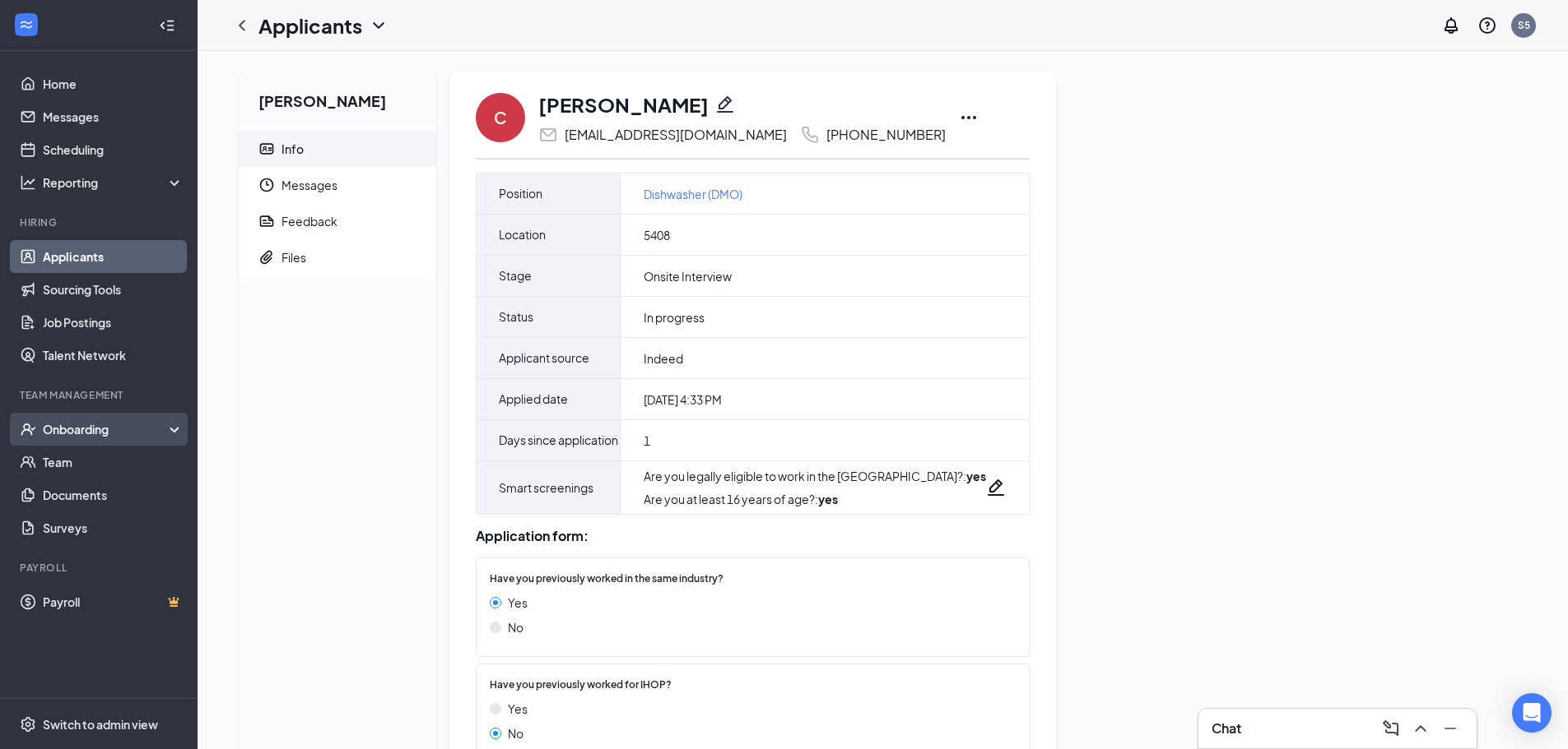
click at [126, 430] on div "Onboarding" at bounding box center [106, 430] width 127 height 16
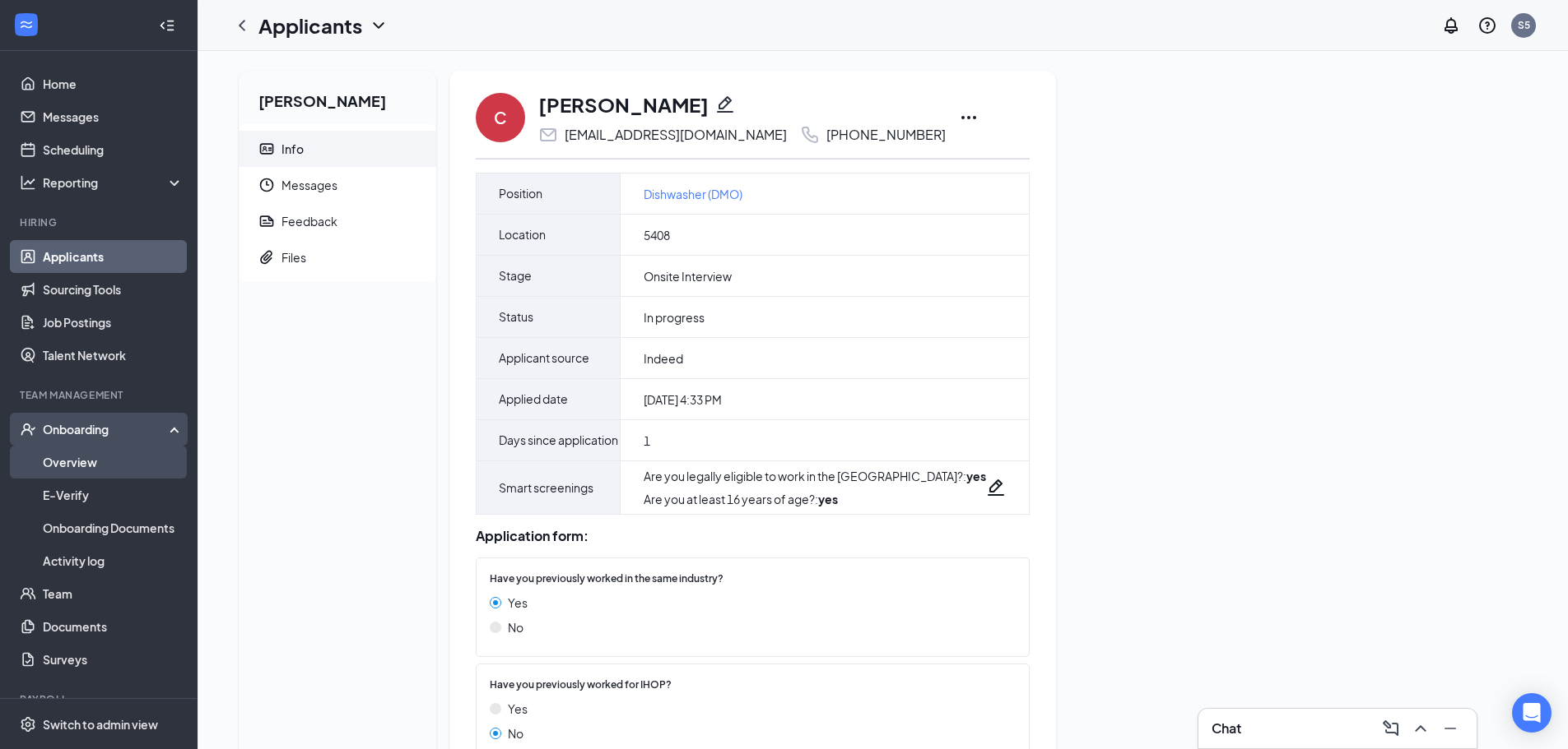
click at [95, 461] on link "Overview" at bounding box center [113, 462] width 141 height 33
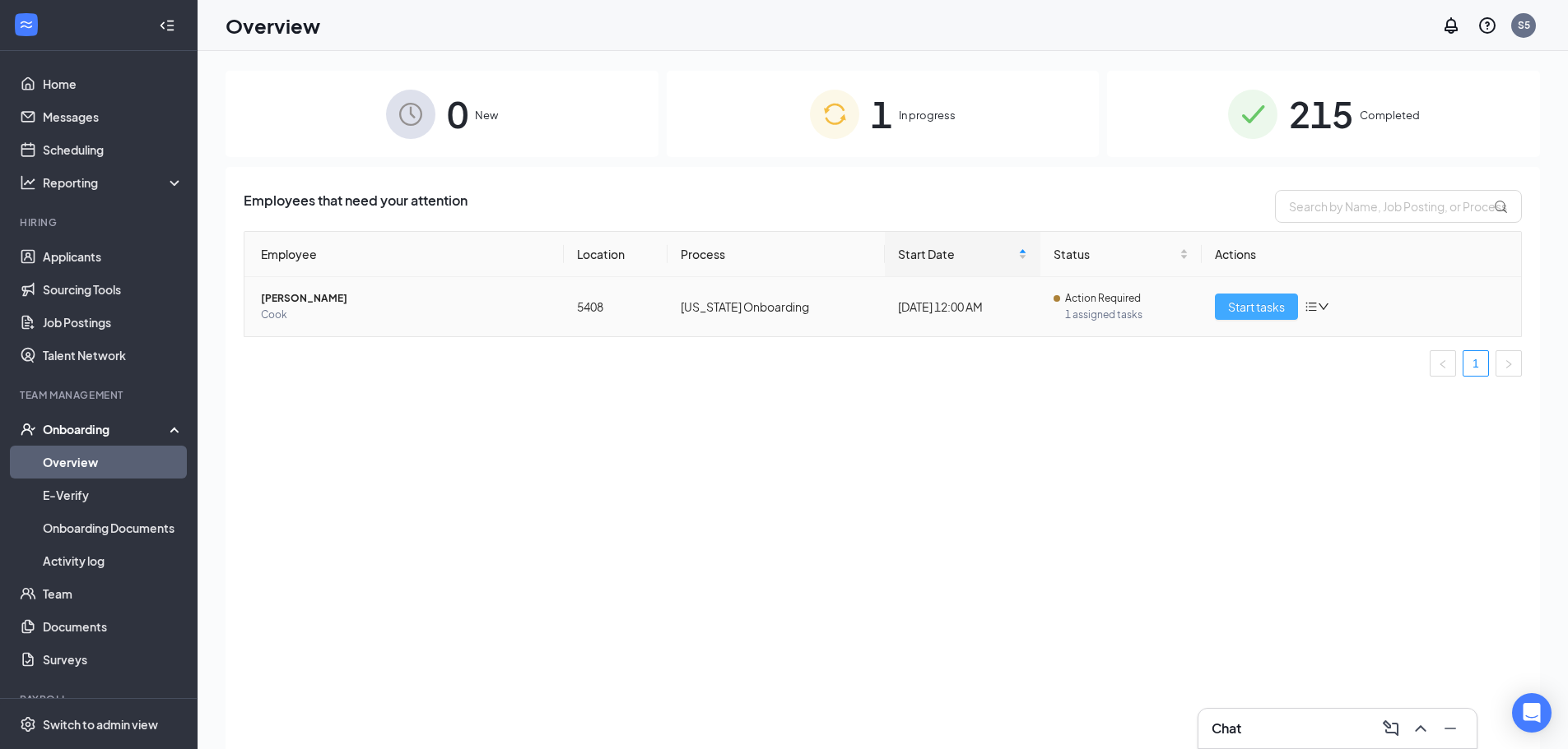
click at [1244, 303] on span "Start tasks" at bounding box center [1256, 307] width 57 height 18
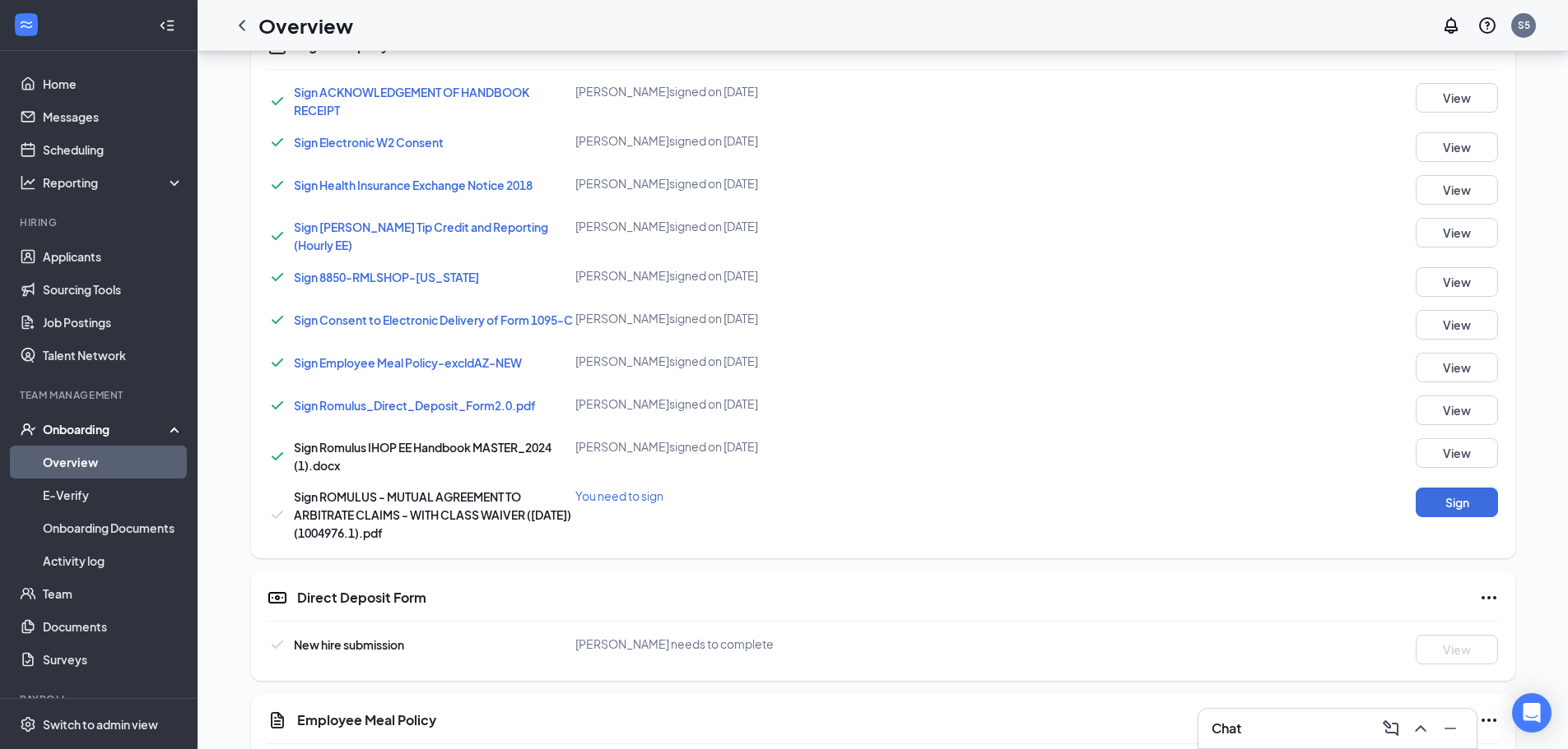
scroll to position [914, 0]
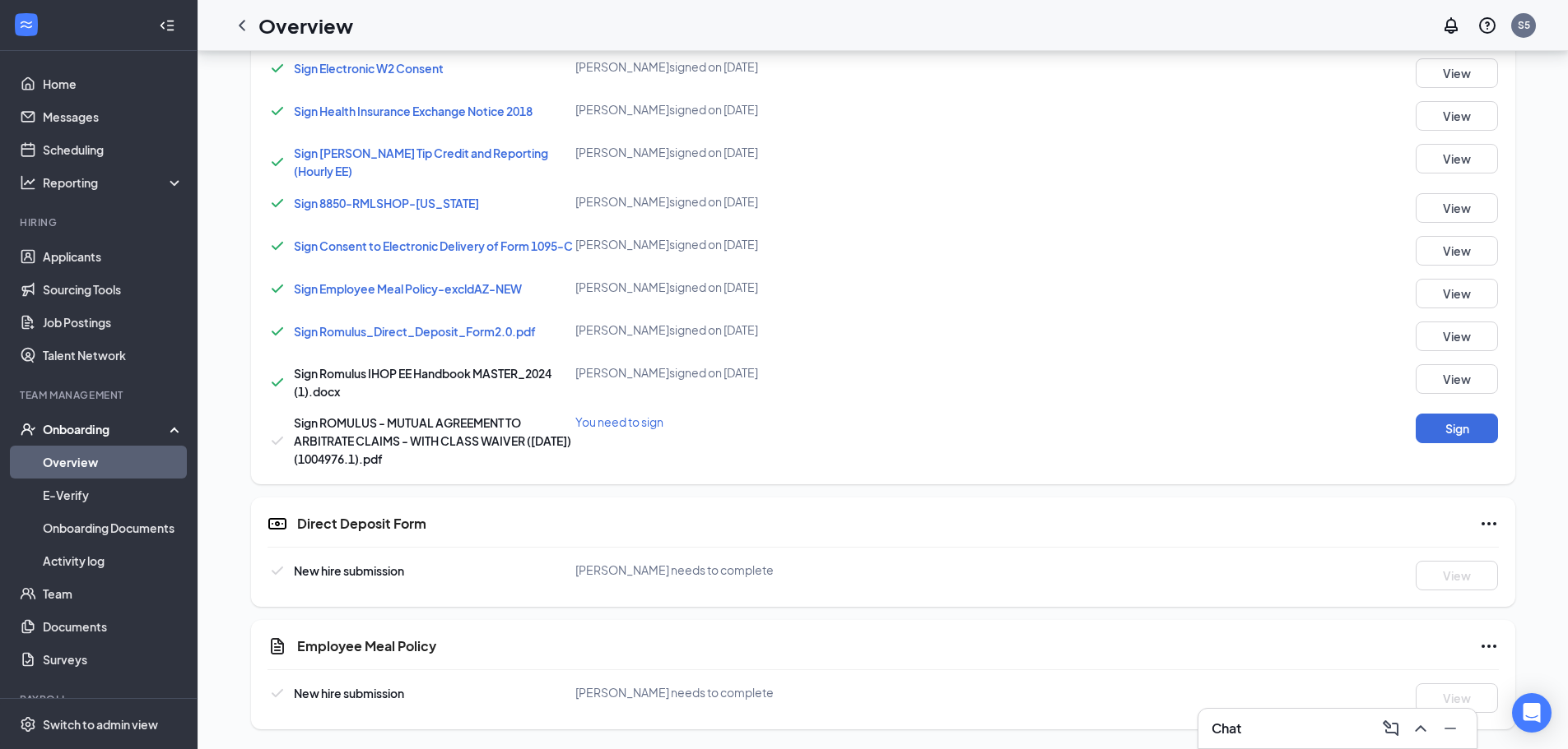
click at [436, 287] on span "Sign Employee Meal Policy-excldAZ-NEW" at bounding box center [407, 289] width 228 height 15
click at [1474, 290] on button "View" at bounding box center [1457, 293] width 83 height 30
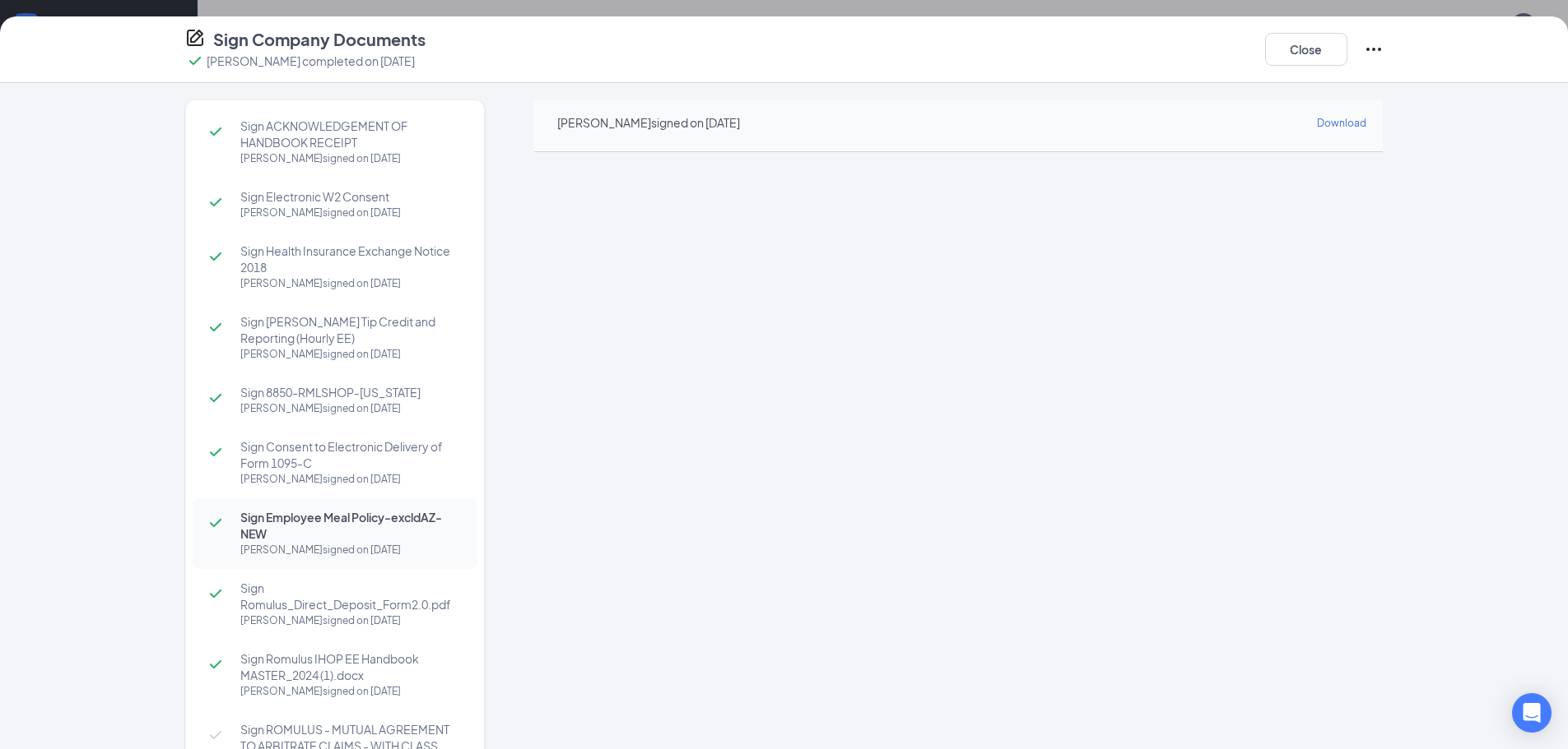
click at [384, 126] on span "Sign ACKNOWLEDGEMENT OF HANDBOOK RECEIPT" at bounding box center [351, 134] width 221 height 33
click at [1272, 52] on button "Close" at bounding box center [1307, 49] width 83 height 33
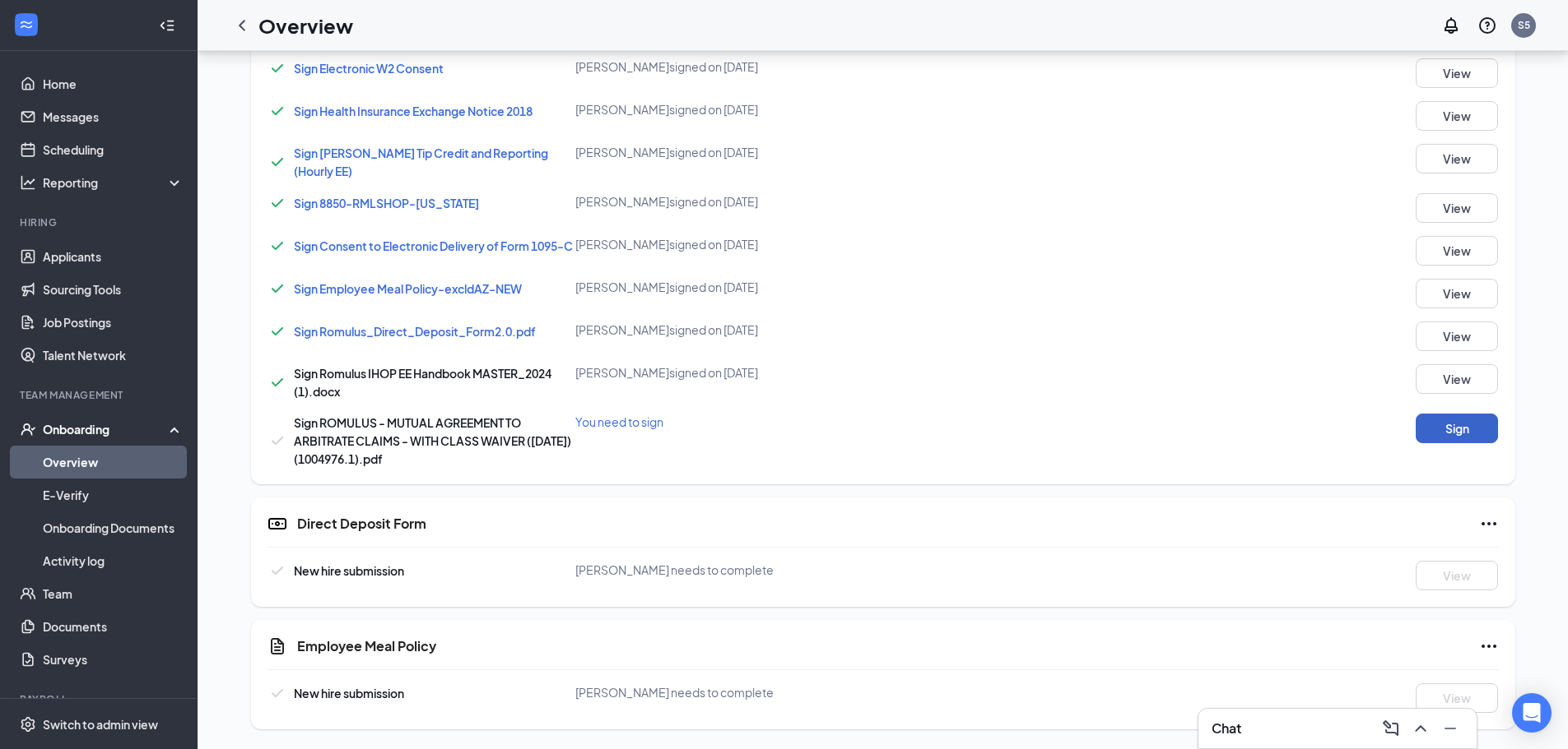
click at [1451, 432] on button "Sign" at bounding box center [1457, 428] width 83 height 30
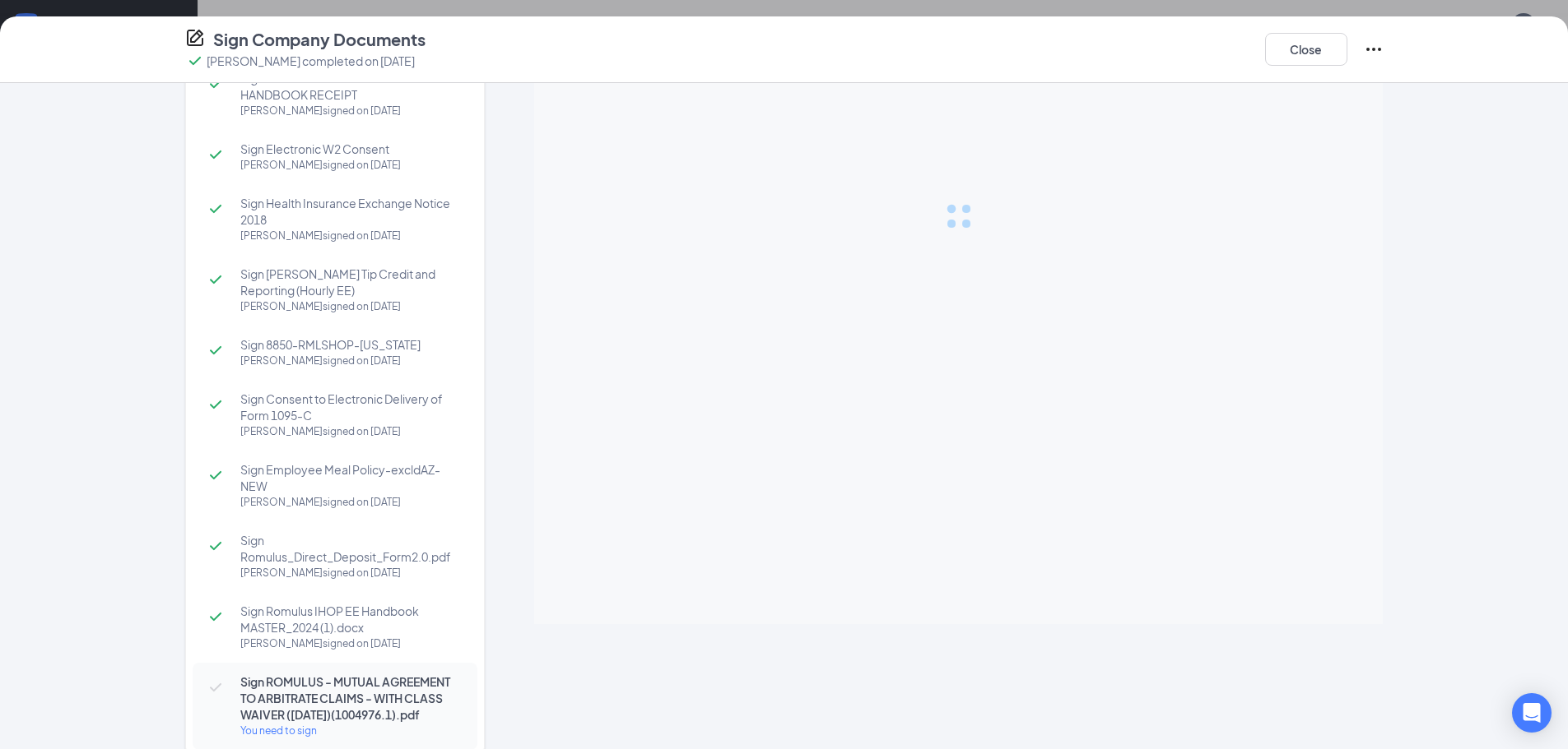
scroll to position [89, 0]
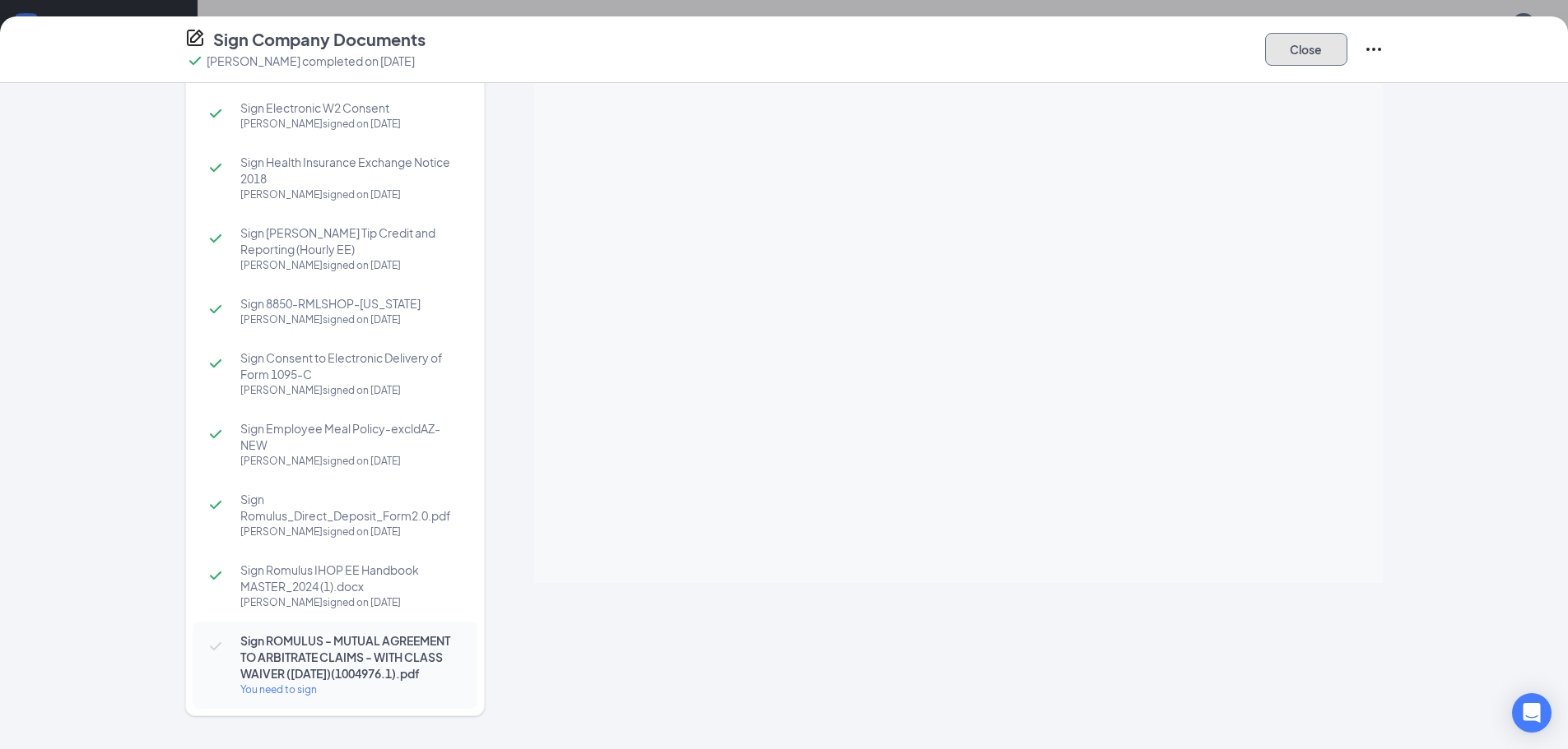
click at [1315, 54] on button "Close" at bounding box center [1307, 49] width 83 height 33
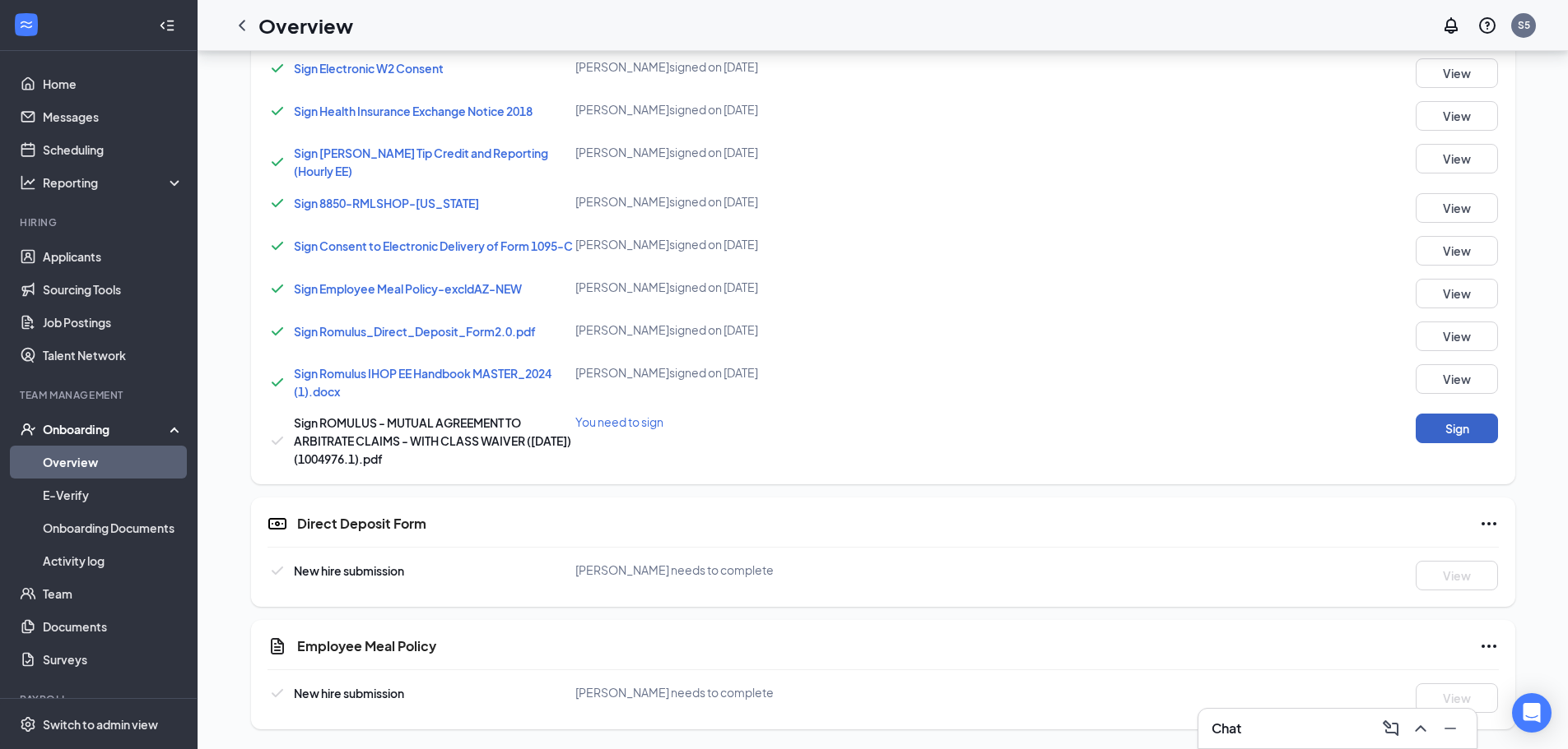
click at [1455, 432] on button "Sign" at bounding box center [1457, 428] width 83 height 30
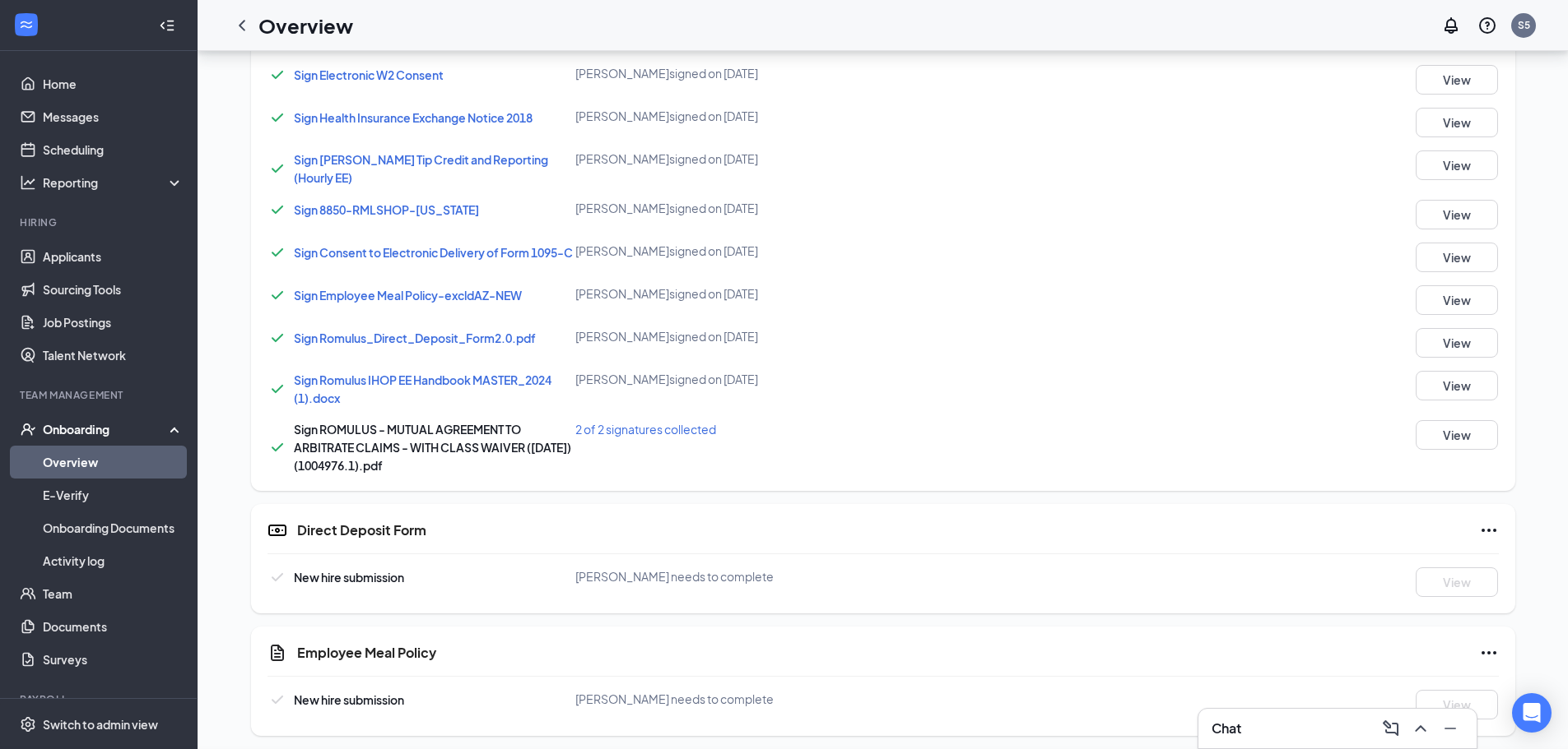
scroll to position [920, 0]
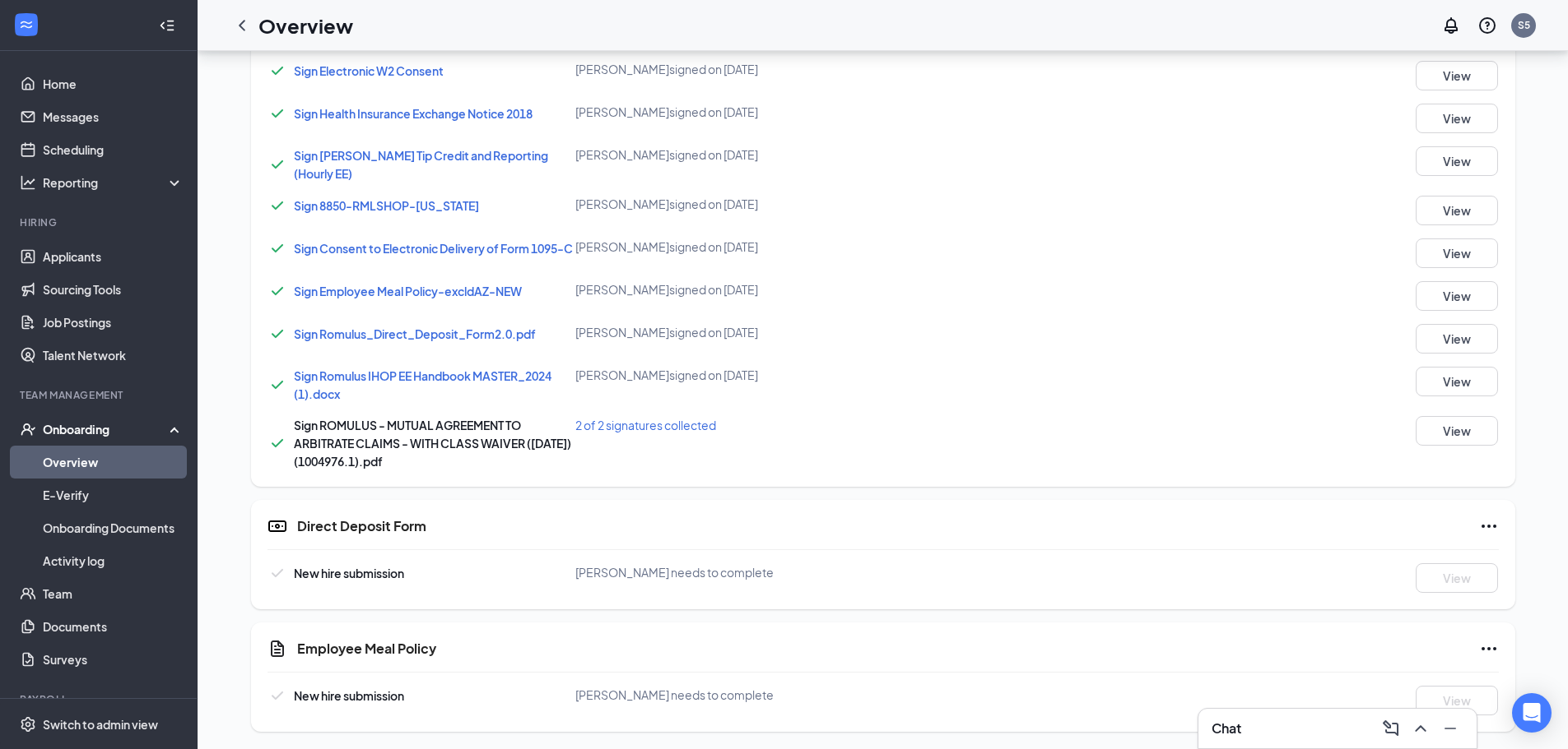
scroll to position [920, 0]
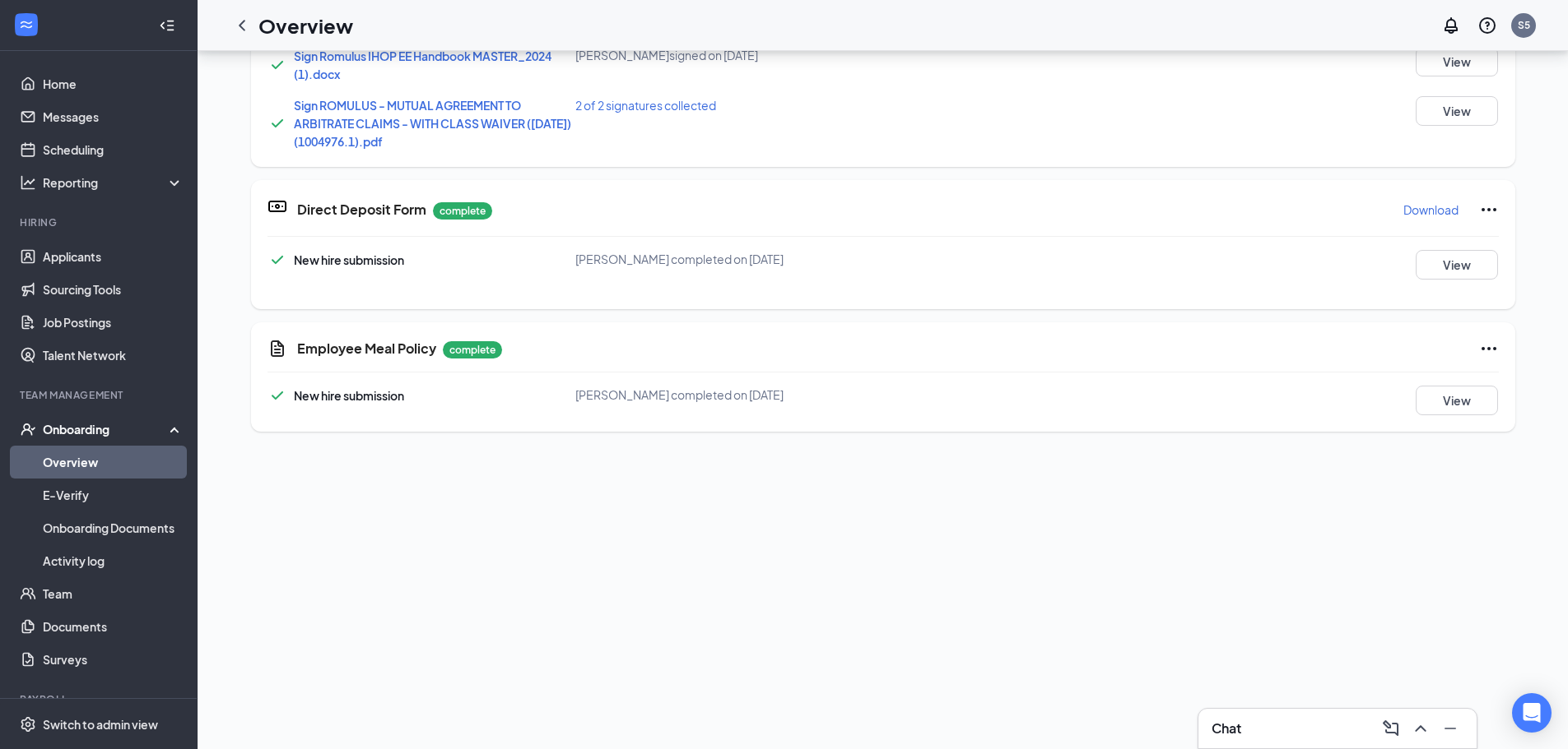
scroll to position [412, 0]
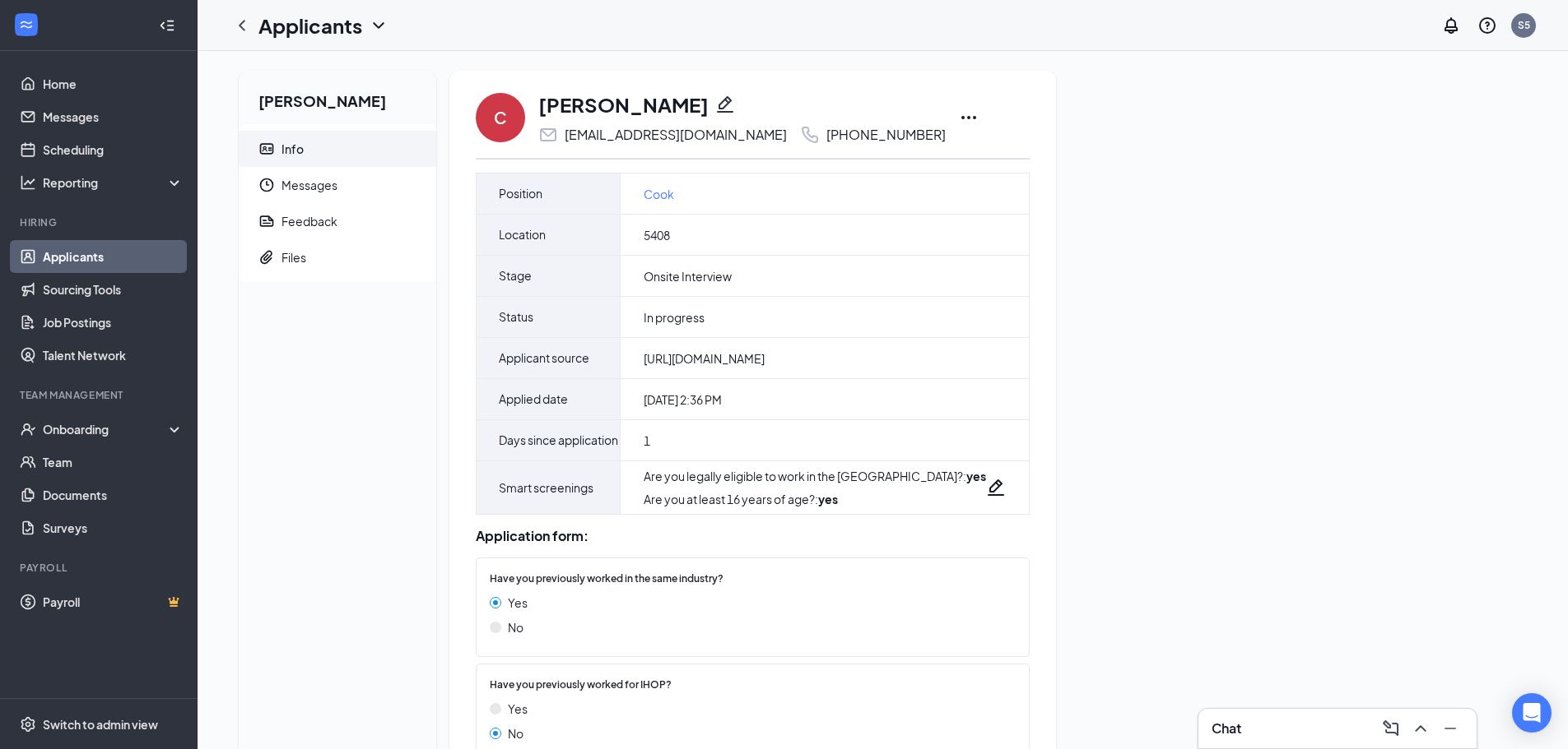
click at [959, 114] on icon "Ellipses" at bounding box center [968, 118] width 20 height 20
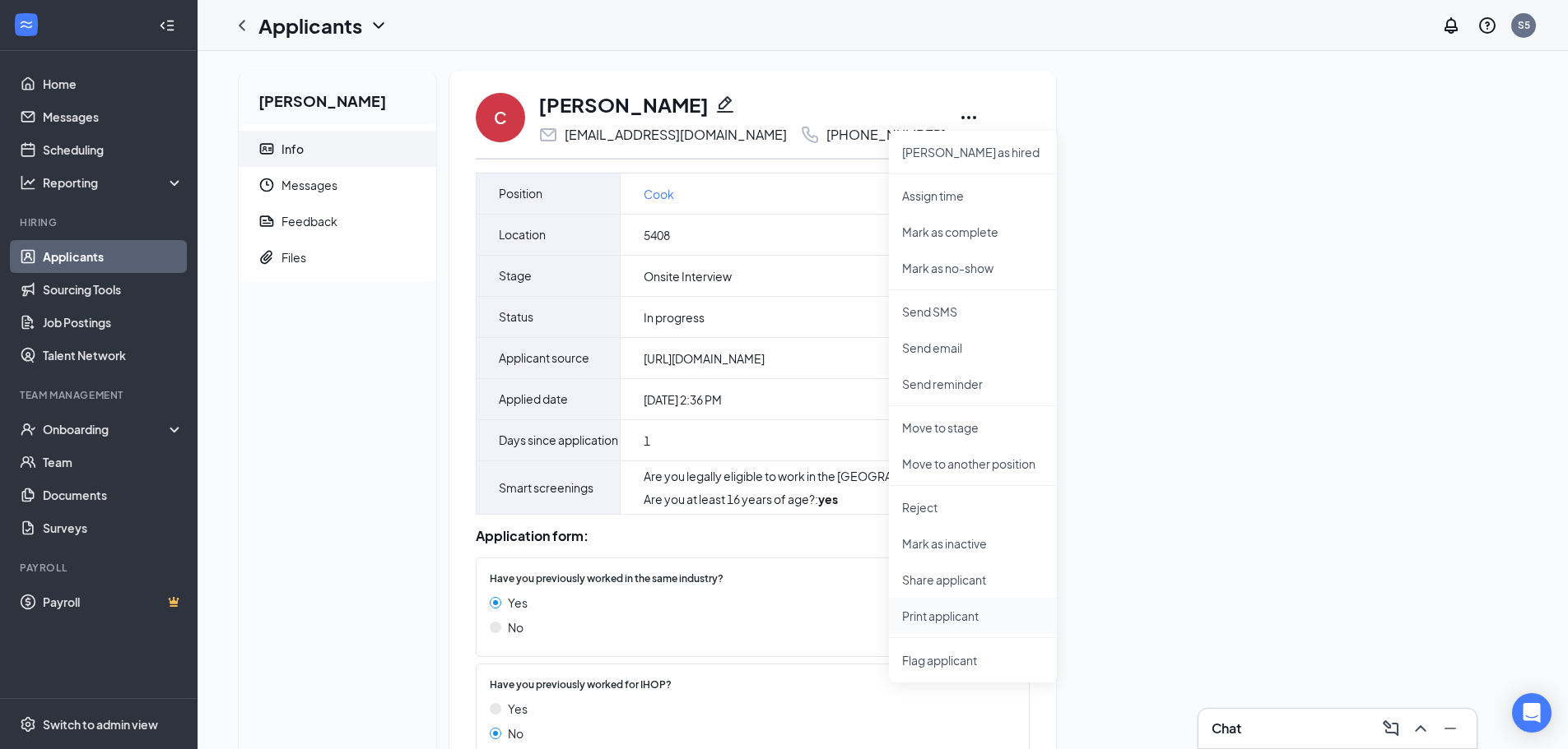
click at [924, 620] on p "Print applicant" at bounding box center [973, 616] width 142 height 16
